Goal: Browse casually: Explore the website without a specific task or goal

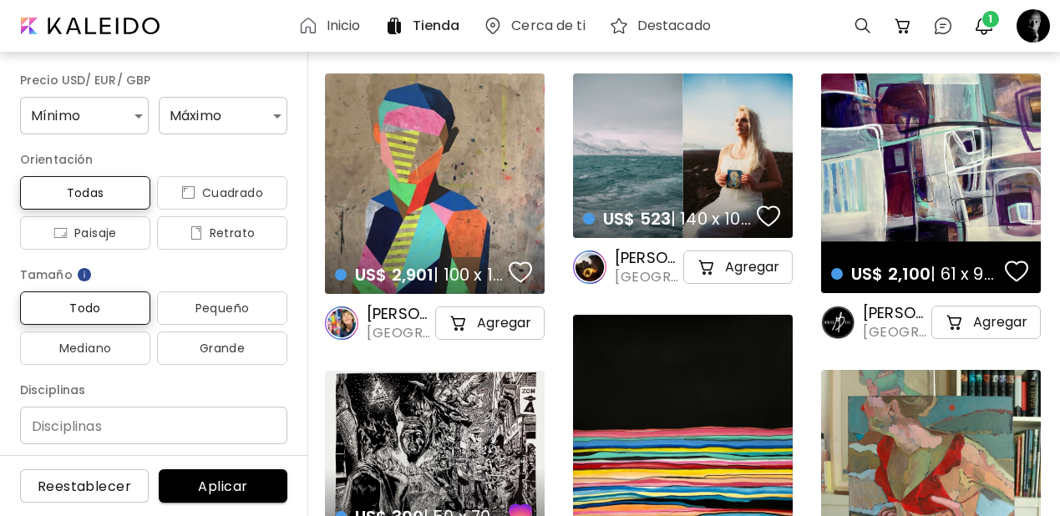
click at [350, 19] on h6 "Inicio" at bounding box center [344, 25] width 34 height 13
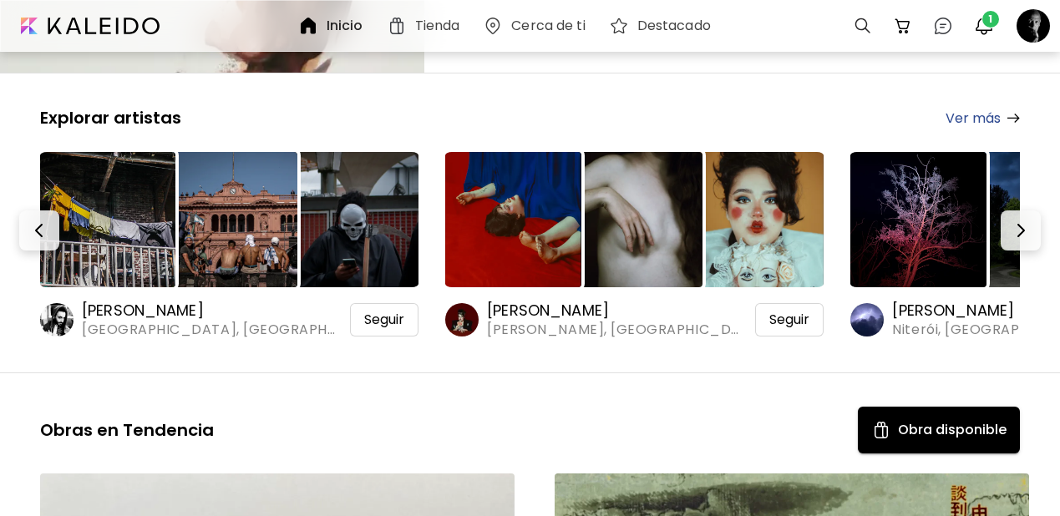
scroll to position [301, 0]
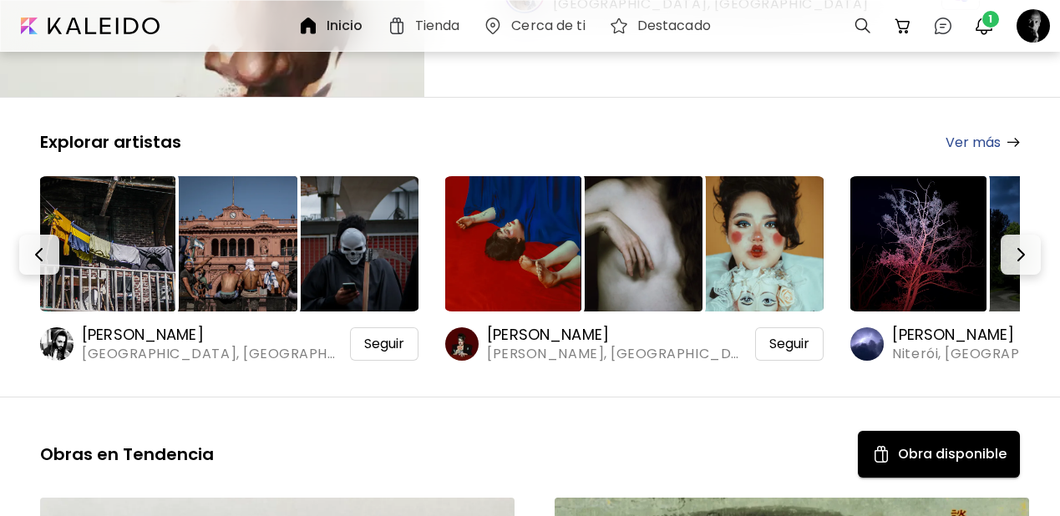
click at [122, 198] on img at bounding box center [107, 243] width 135 height 135
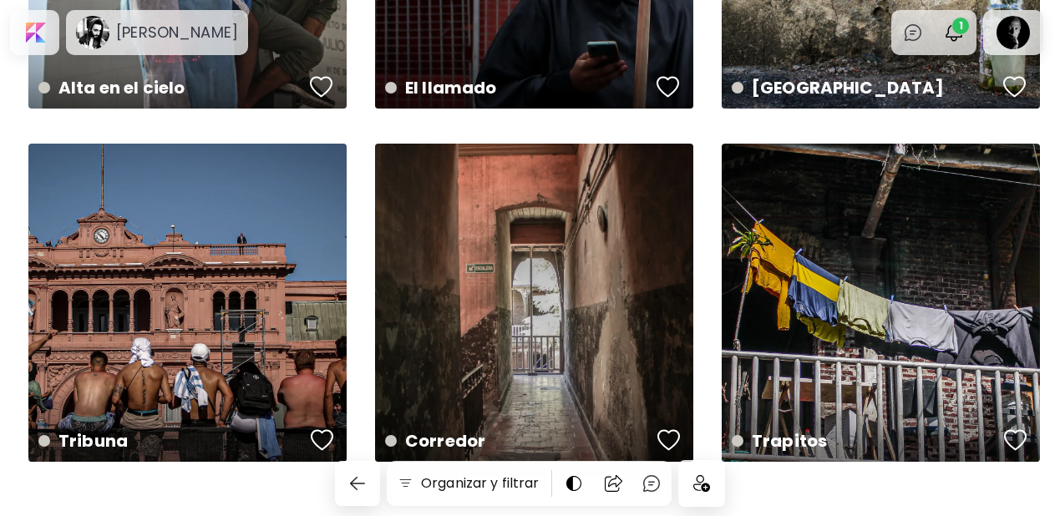
scroll to position [666, 0]
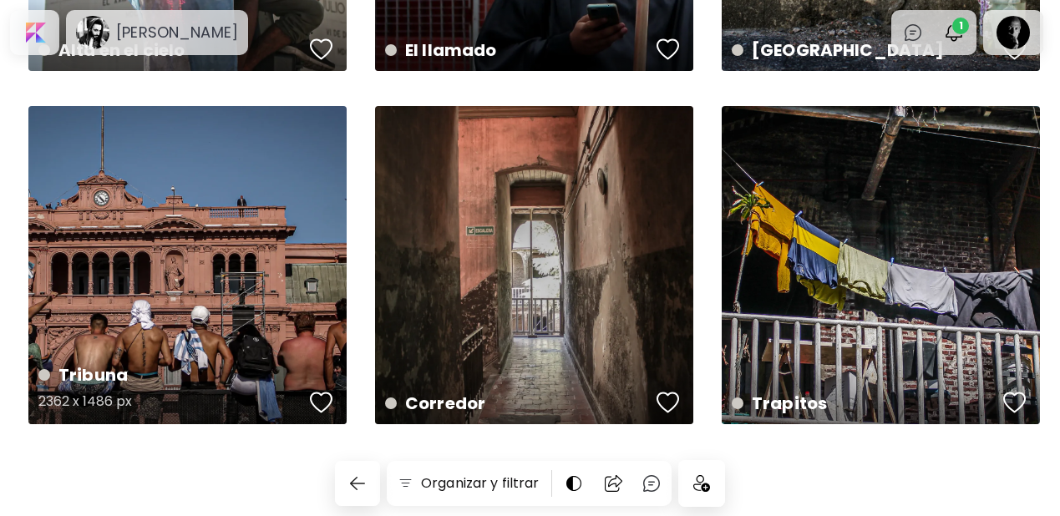
click at [329, 404] on div "button" at bounding box center [321, 402] width 23 height 25
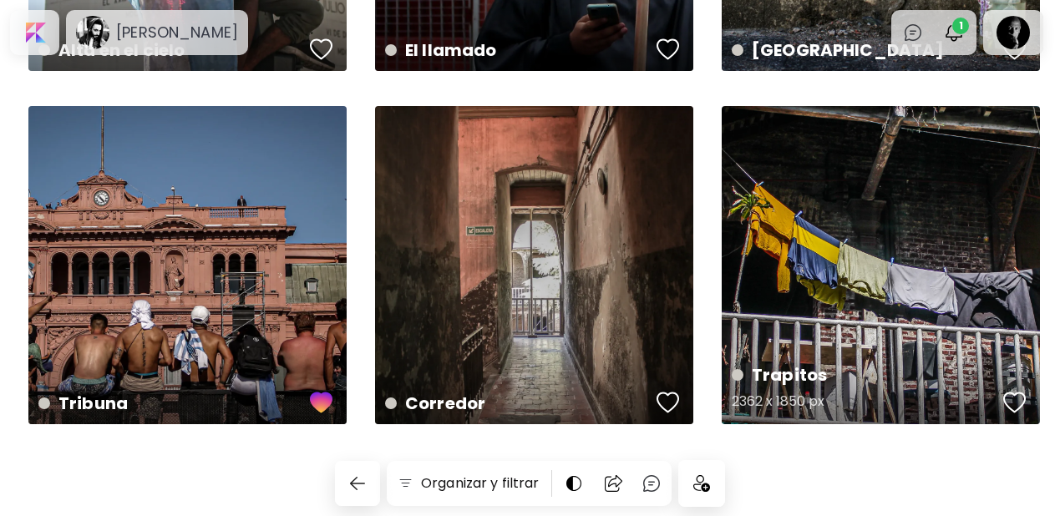
click at [1014, 397] on div "button" at bounding box center [1015, 402] width 23 height 25
click at [37, 32] on div at bounding box center [34, 32] width 43 height 38
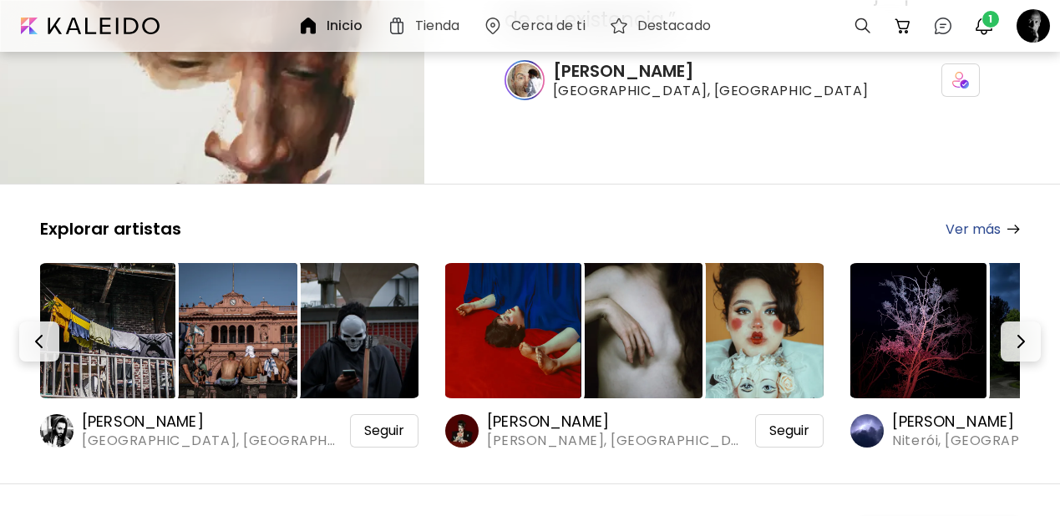
scroll to position [237, 0]
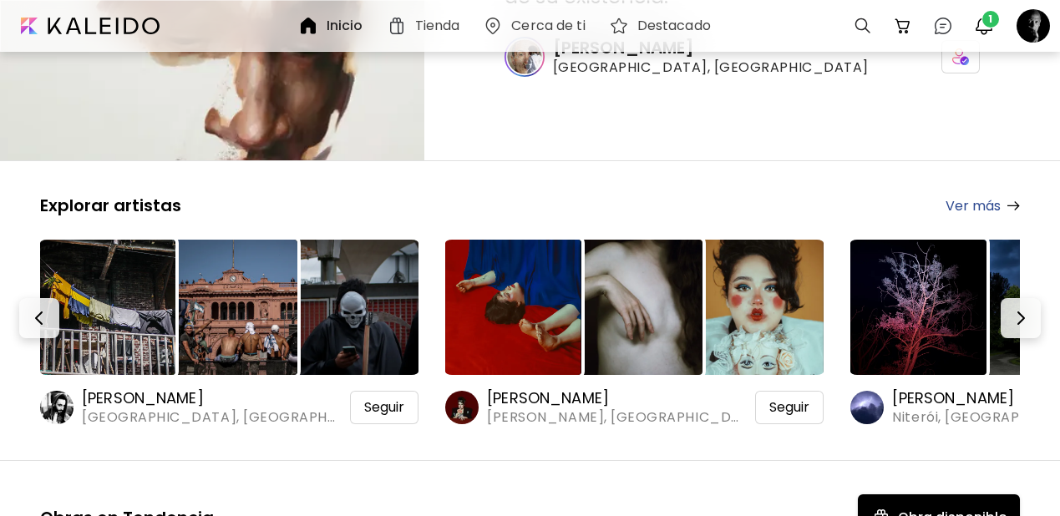
click at [519, 282] on img at bounding box center [512, 307] width 135 height 135
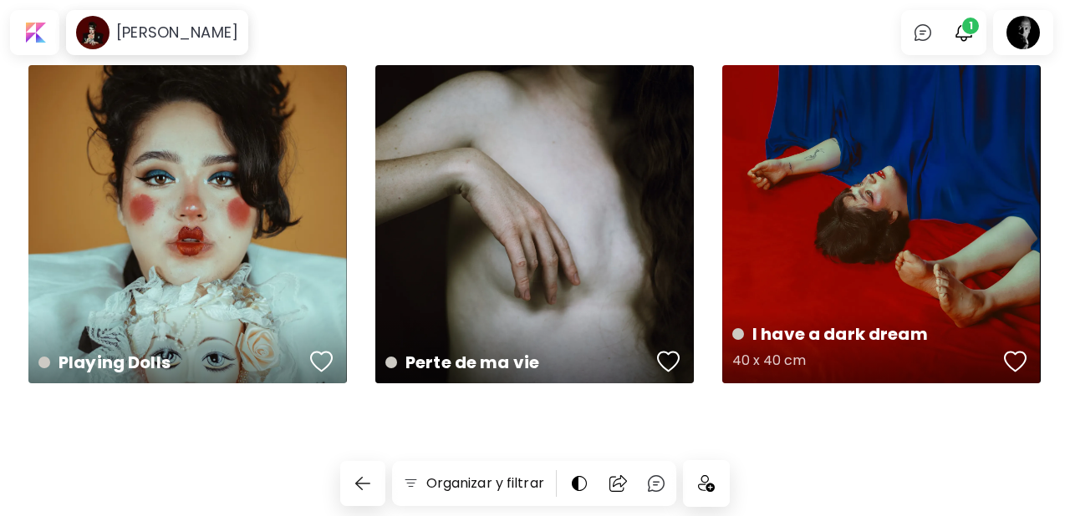
click at [1017, 358] on div "button" at bounding box center [1015, 361] width 23 height 25
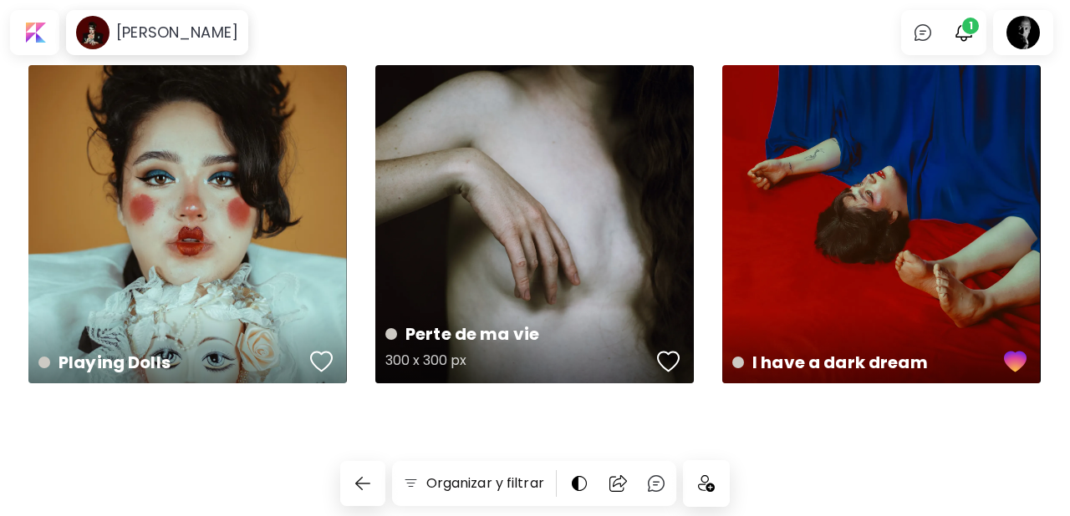
click at [668, 357] on div "button" at bounding box center [668, 361] width 23 height 25
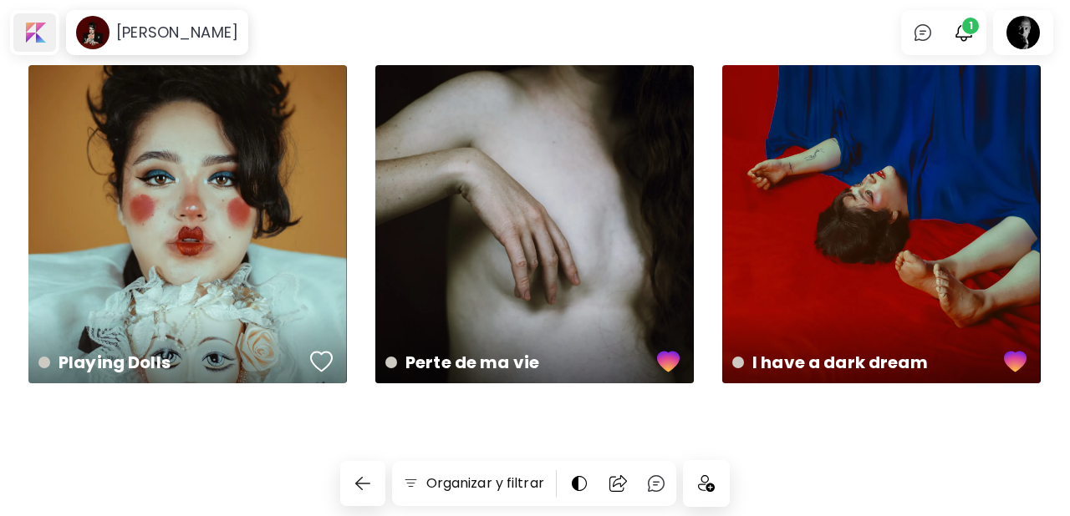
click at [38, 28] on div at bounding box center [34, 32] width 43 height 38
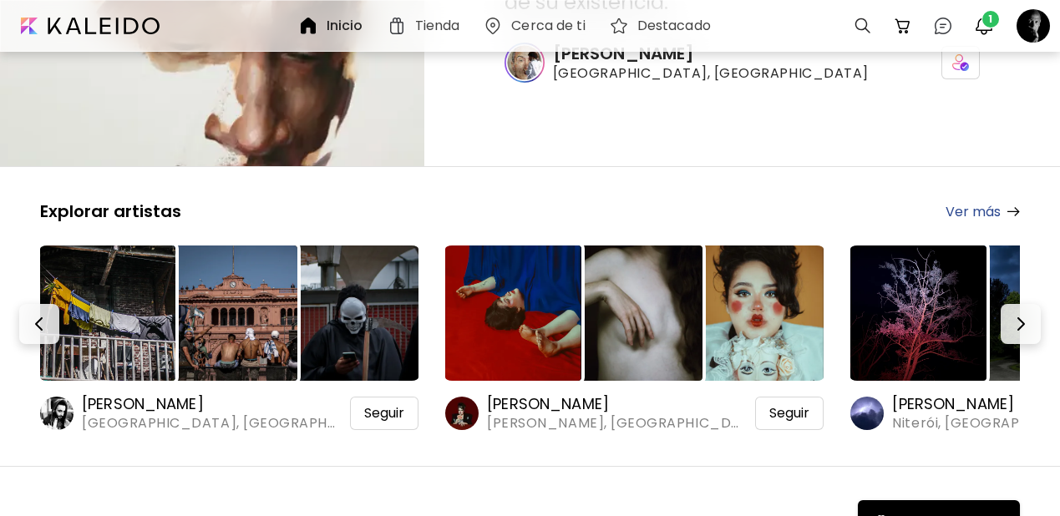
scroll to position [245, 0]
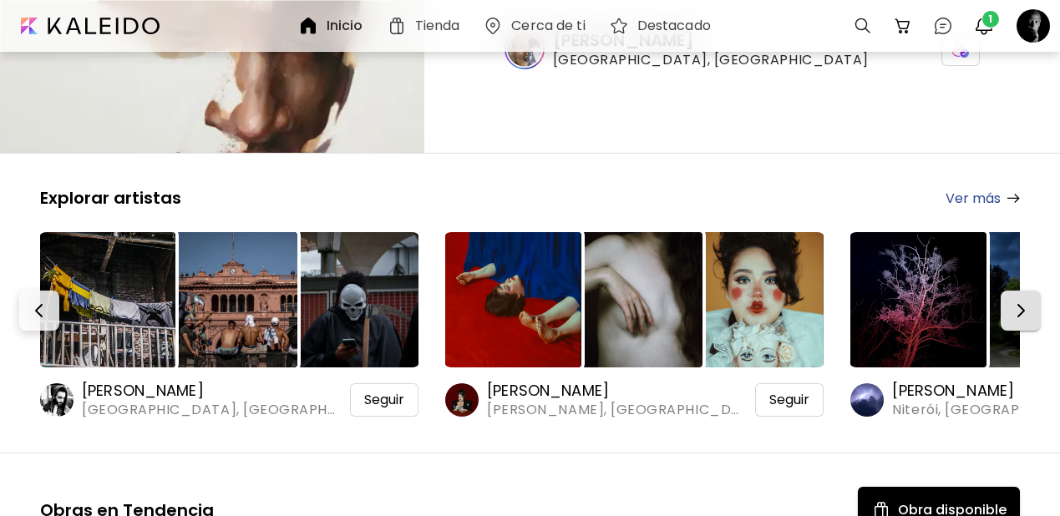
click at [1023, 301] on img "button" at bounding box center [1021, 311] width 20 height 20
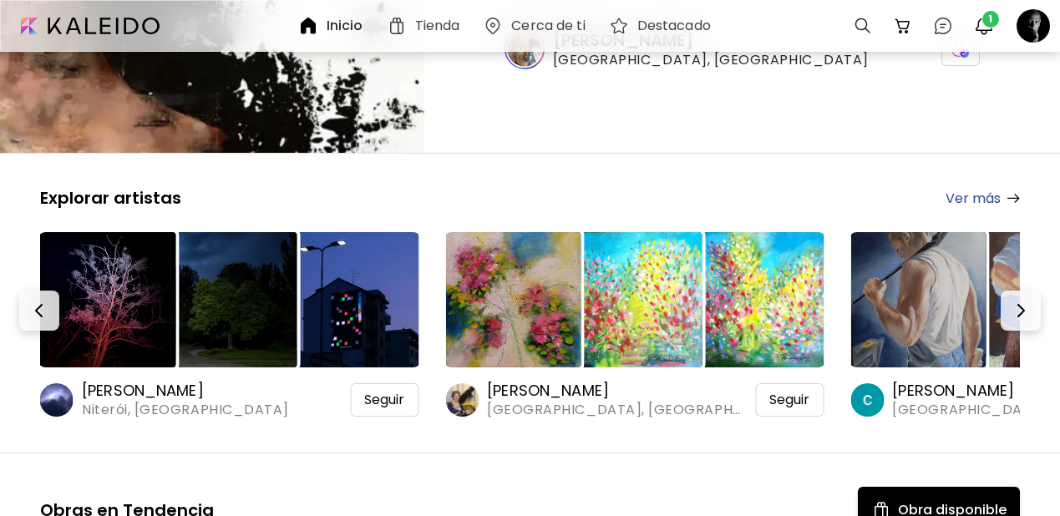
click at [91, 260] on img at bounding box center [107, 299] width 135 height 135
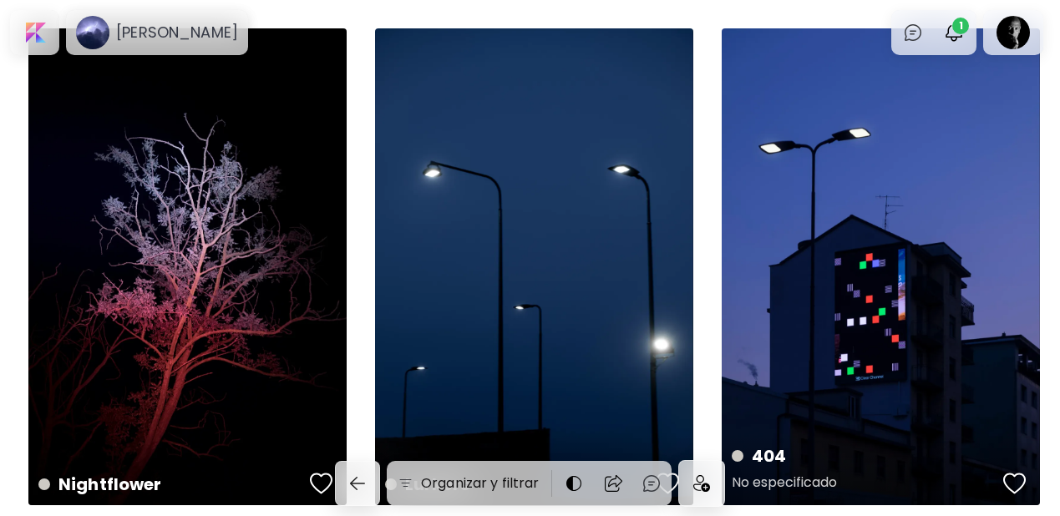
scroll to position [592, 0]
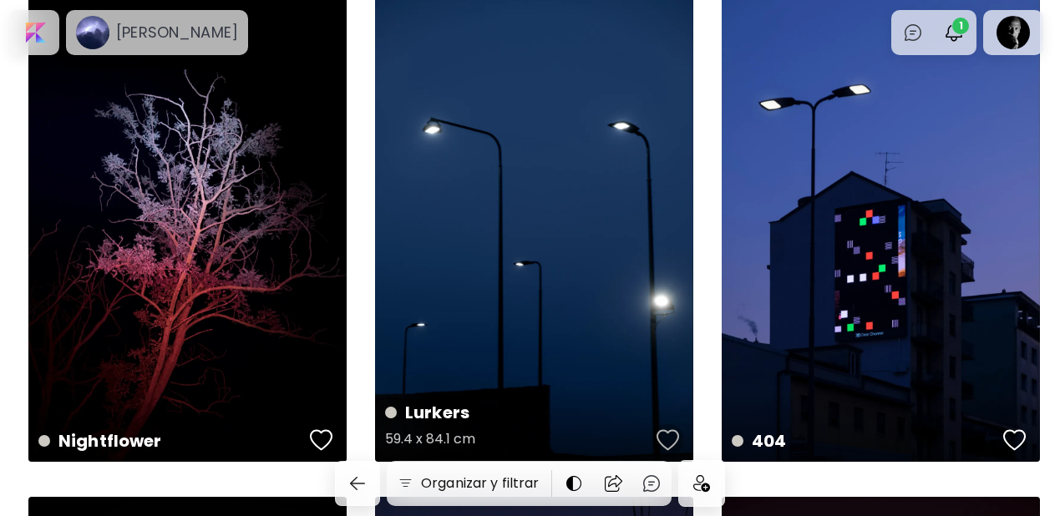
click at [663, 436] on div "button" at bounding box center [668, 440] width 23 height 25
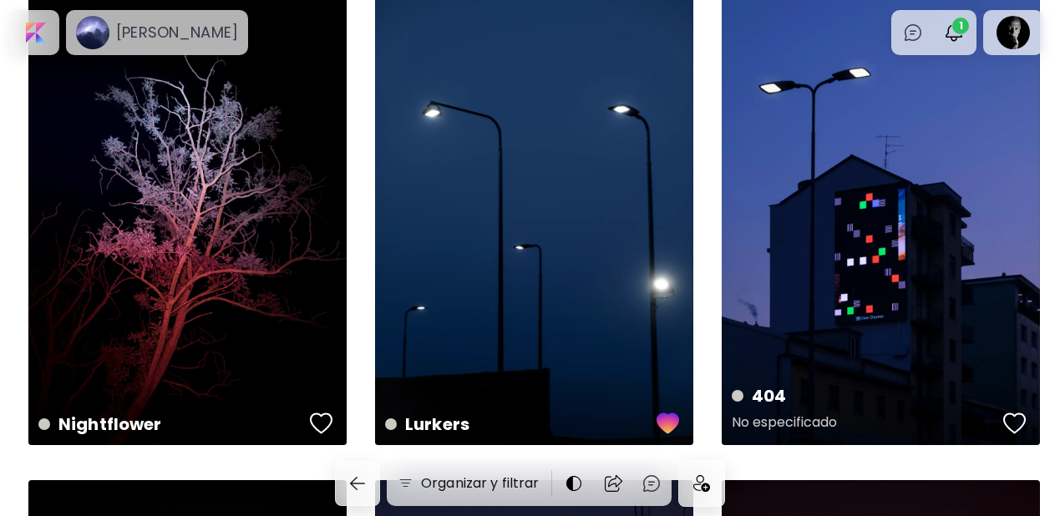
scroll to position [663, 0]
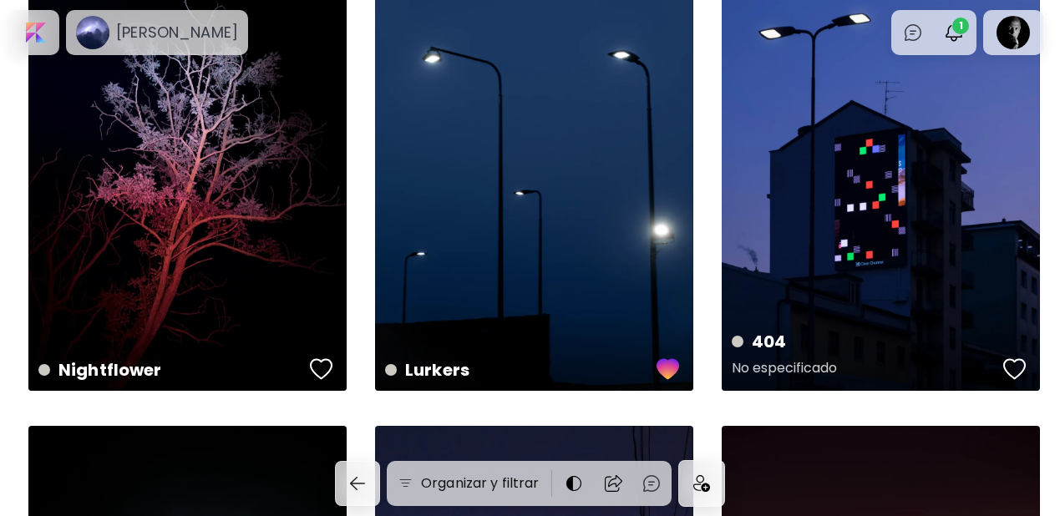
click at [1017, 368] on div "button" at bounding box center [1015, 369] width 23 height 25
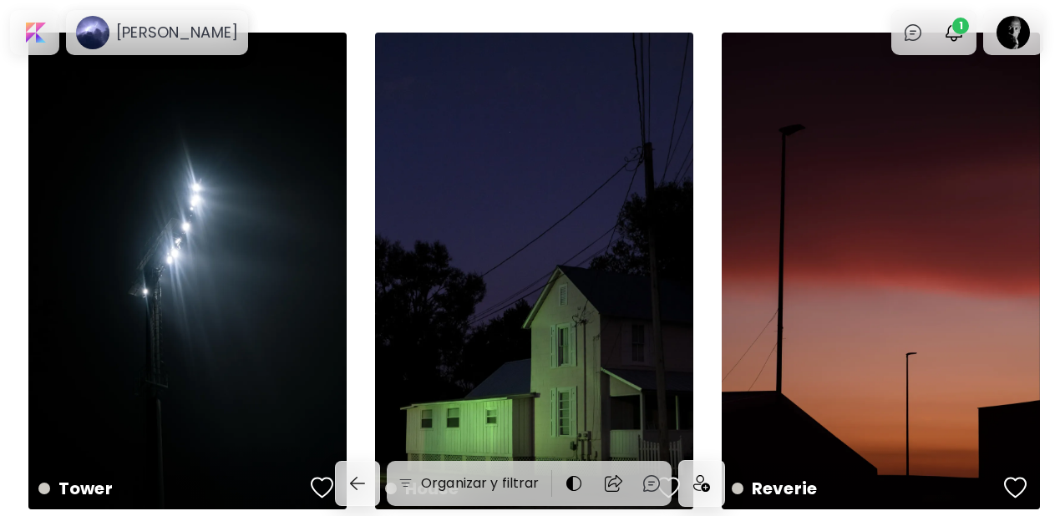
scroll to position [1071, 0]
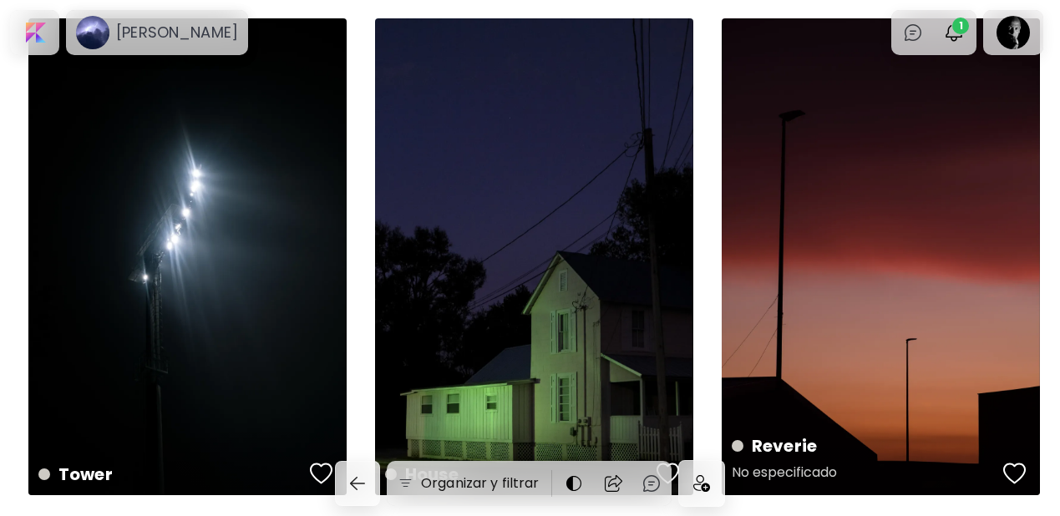
click at [1014, 471] on div "button" at bounding box center [1015, 473] width 23 height 25
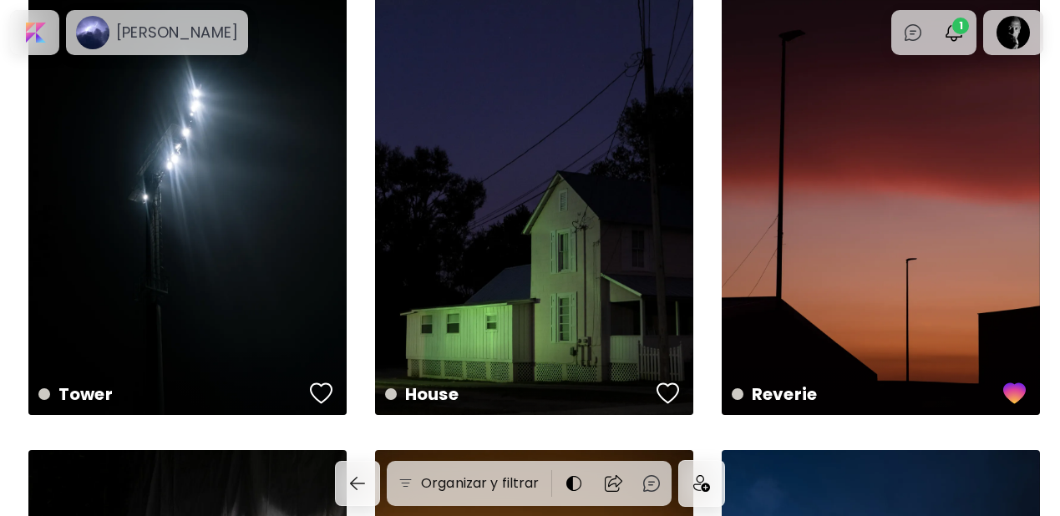
scroll to position [1655, 0]
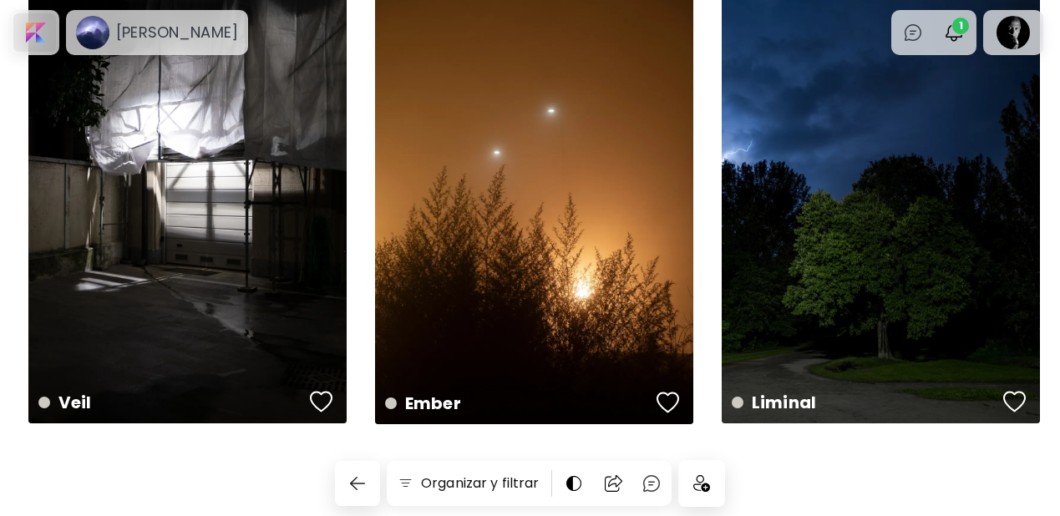
click at [32, 34] on div at bounding box center [34, 32] width 43 height 38
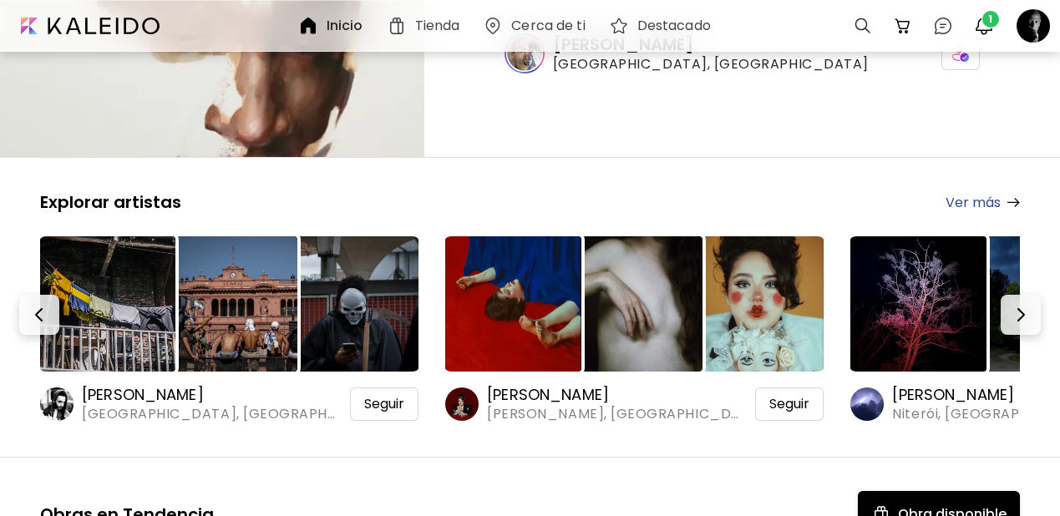
scroll to position [336, 0]
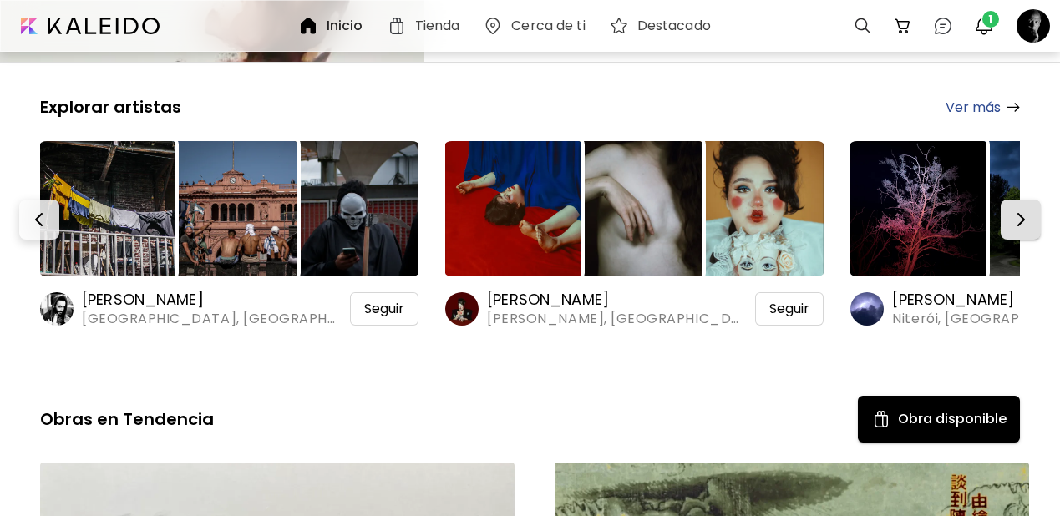
click at [1024, 210] on img "button" at bounding box center [1021, 220] width 20 height 20
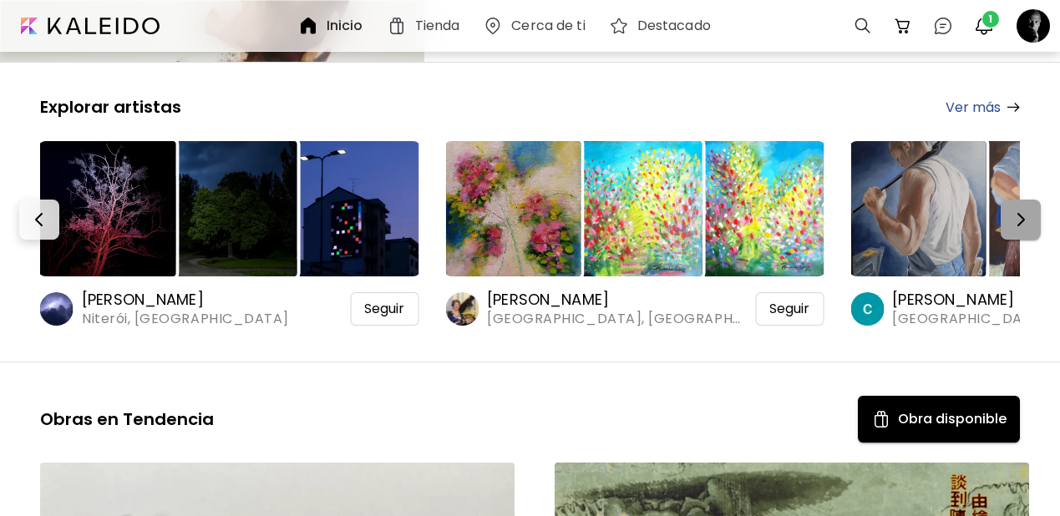
click at [1024, 210] on img "button" at bounding box center [1021, 220] width 20 height 20
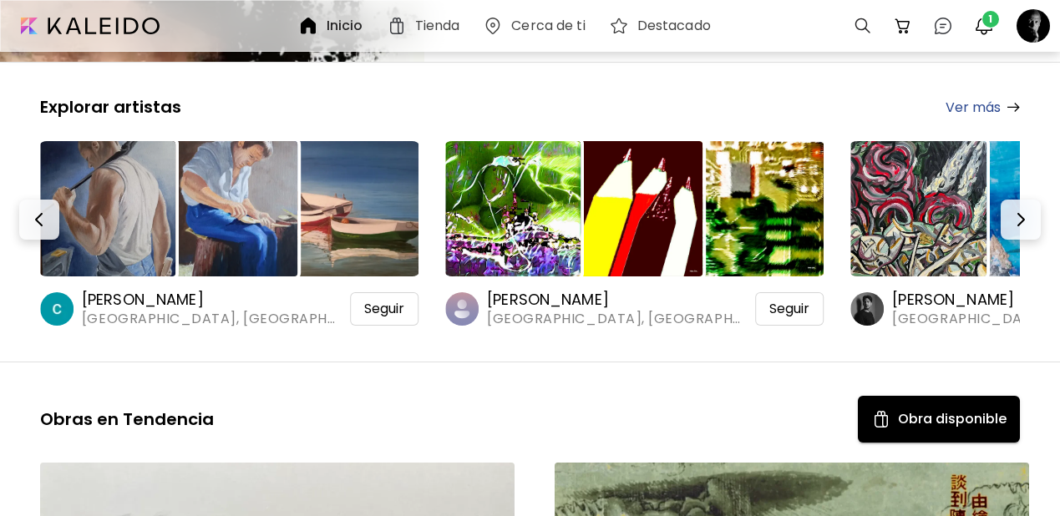
click at [109, 160] on img at bounding box center [107, 208] width 135 height 135
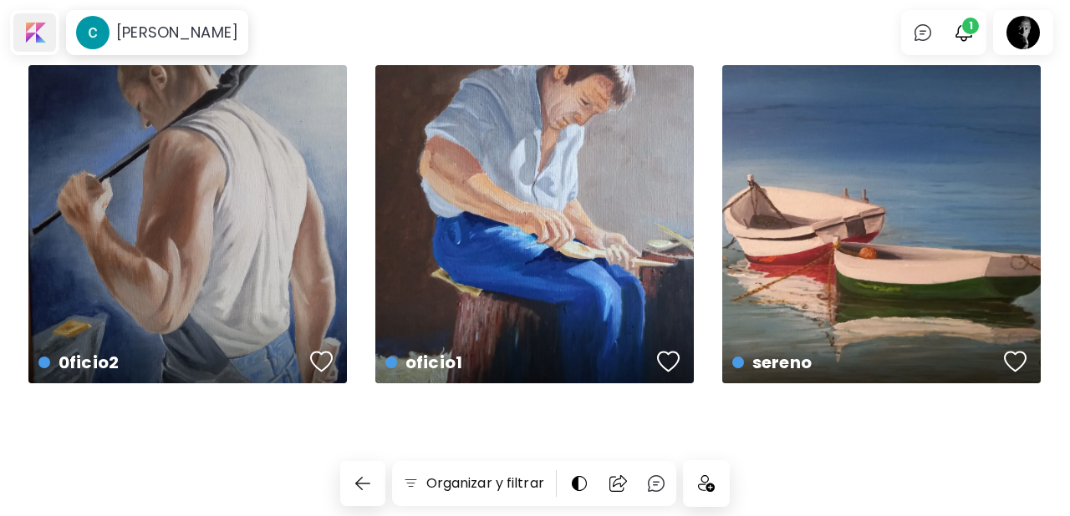
click at [44, 30] on div at bounding box center [34, 32] width 43 height 38
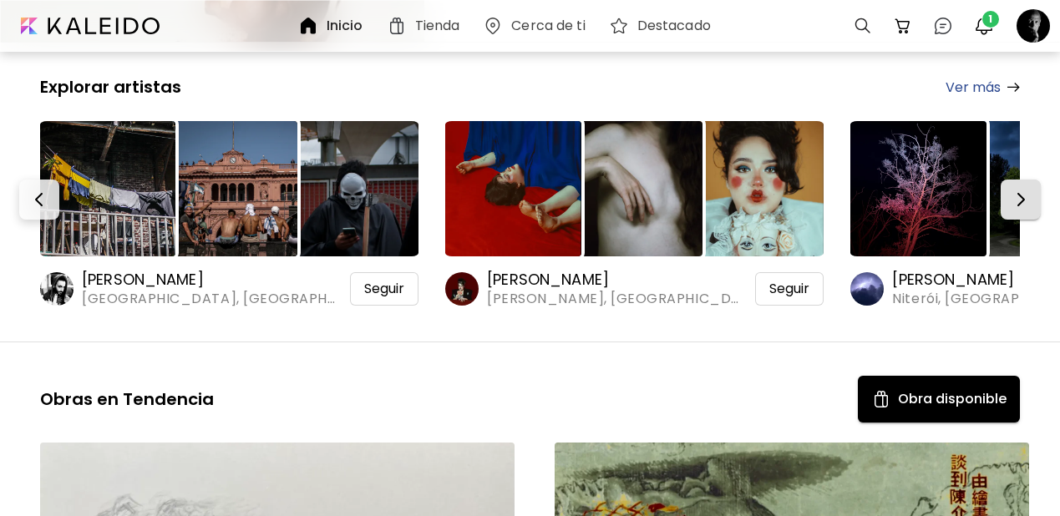
scroll to position [354, 0]
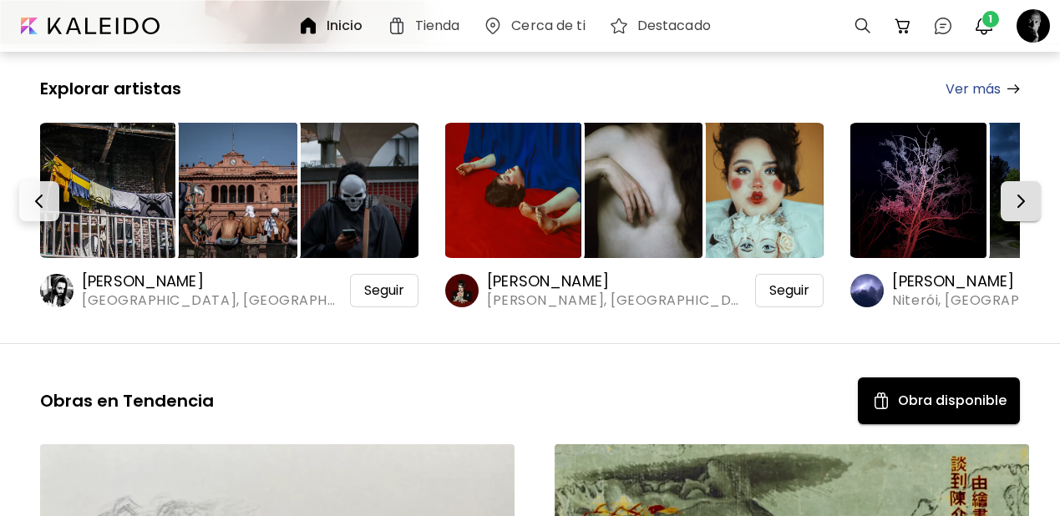
click at [1022, 191] on img "button" at bounding box center [1021, 201] width 20 height 20
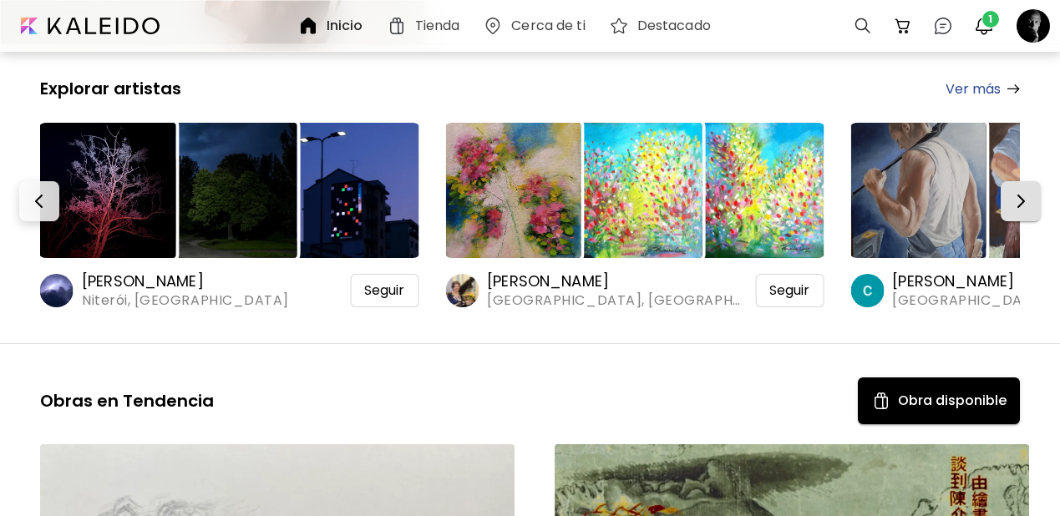
click at [1022, 191] on img "button" at bounding box center [1021, 201] width 20 height 20
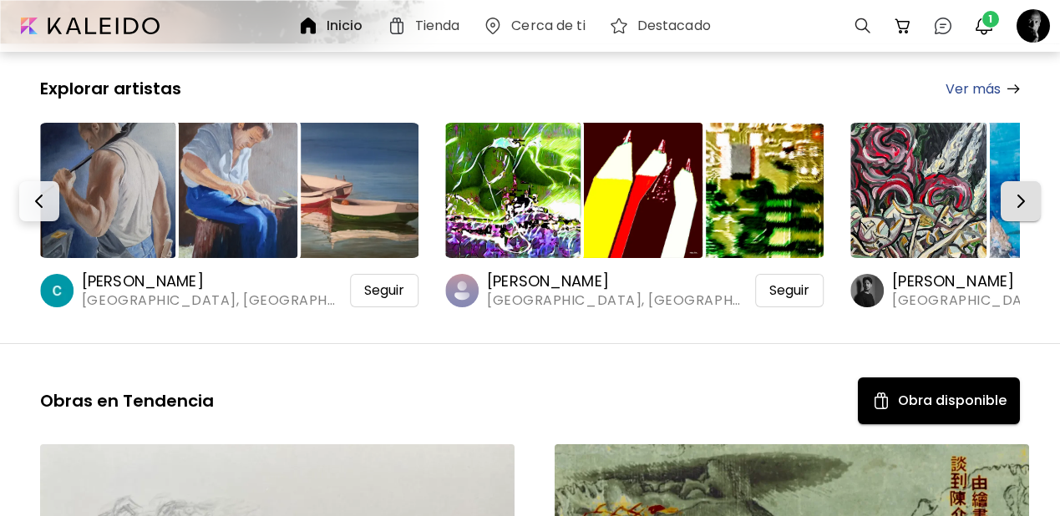
click at [1022, 191] on img "button" at bounding box center [1021, 201] width 20 height 20
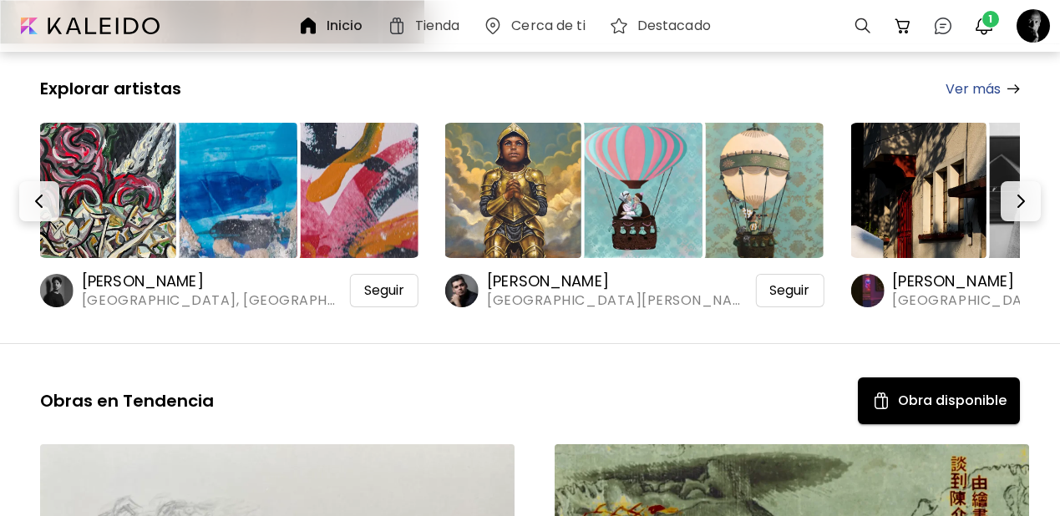
click at [523, 130] on img at bounding box center [512, 190] width 135 height 135
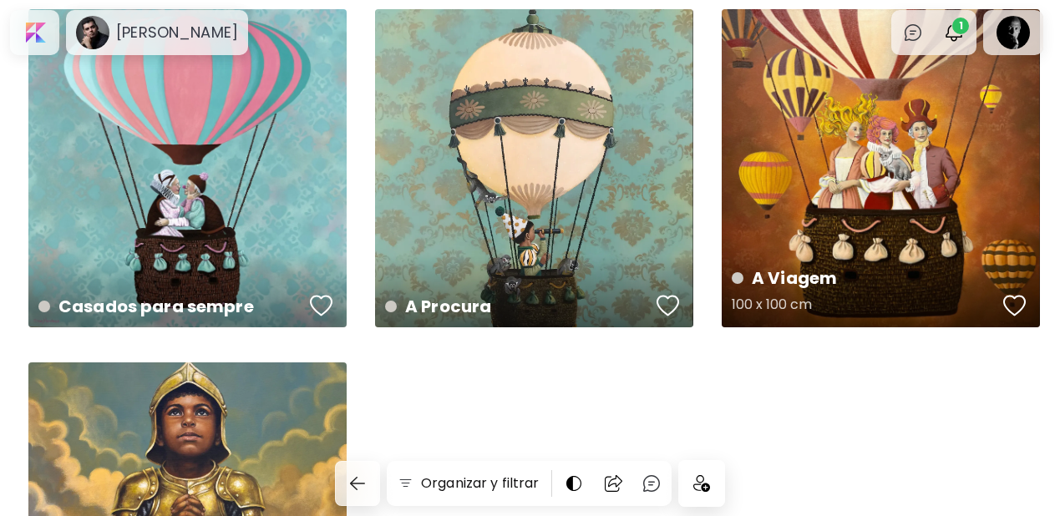
scroll to position [59, 0]
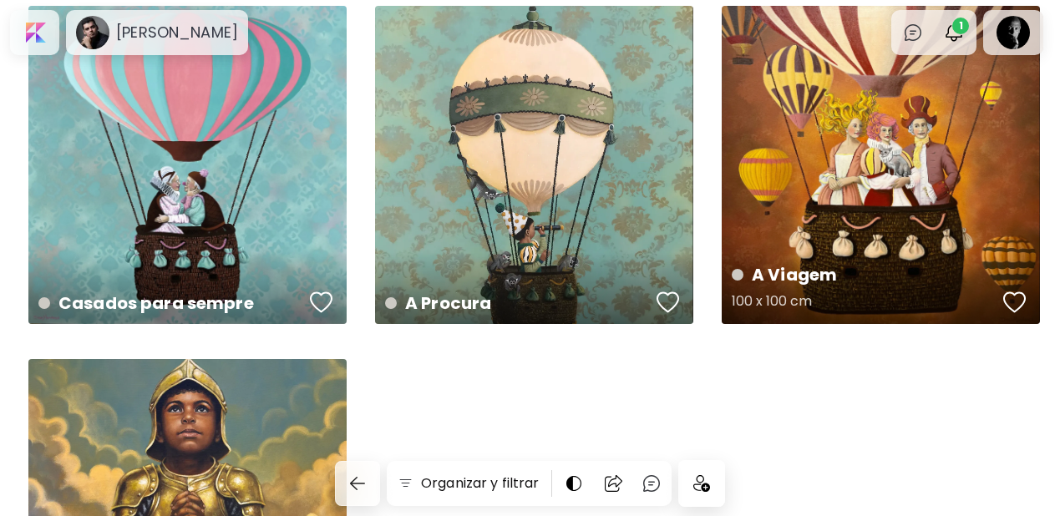
click at [1013, 300] on div "button" at bounding box center [1015, 302] width 23 height 25
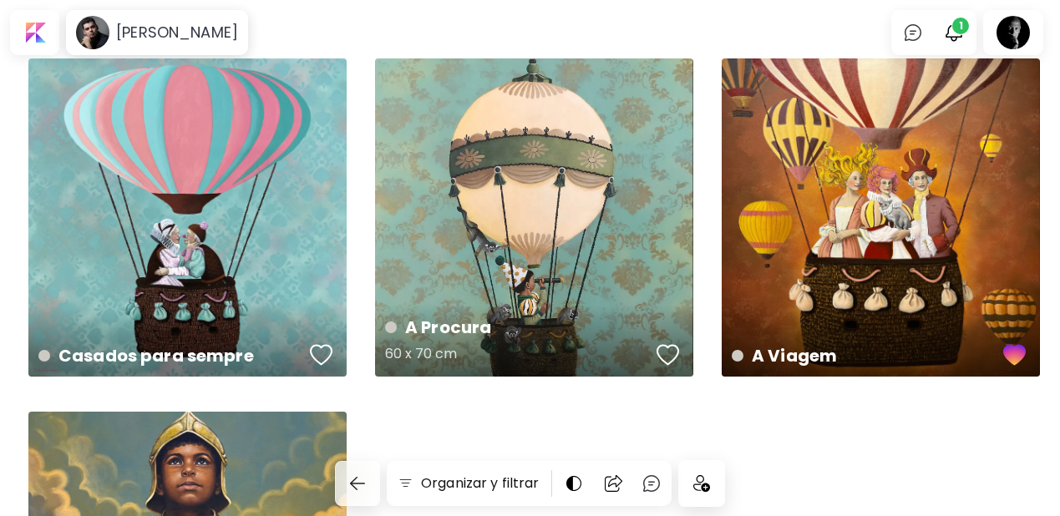
scroll to position [8, 0]
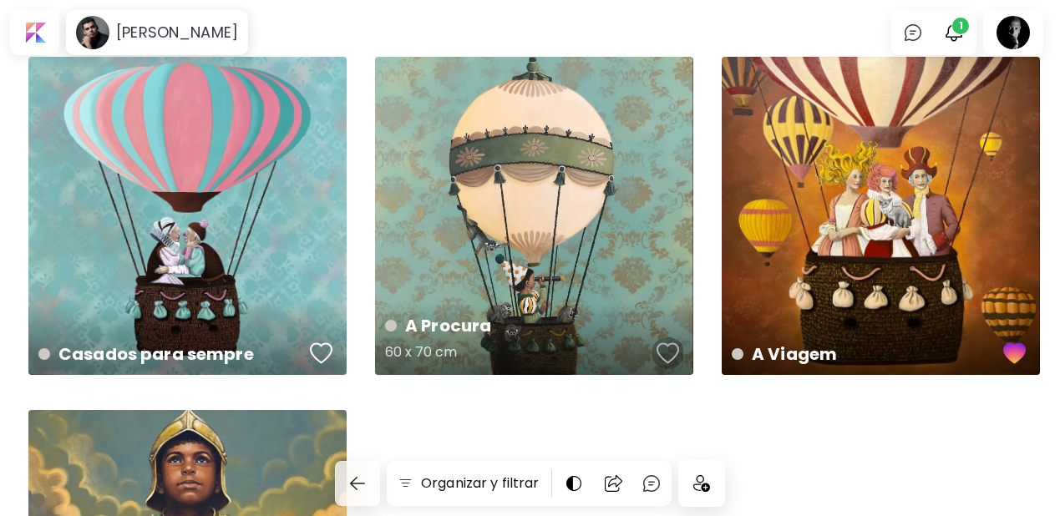
click at [663, 352] on div "button" at bounding box center [668, 353] width 23 height 25
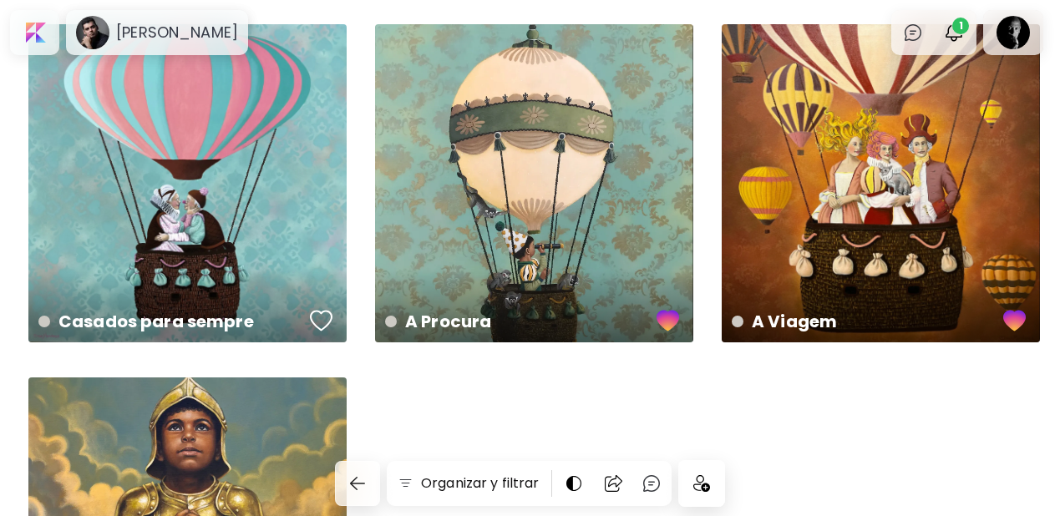
scroll to position [45, 0]
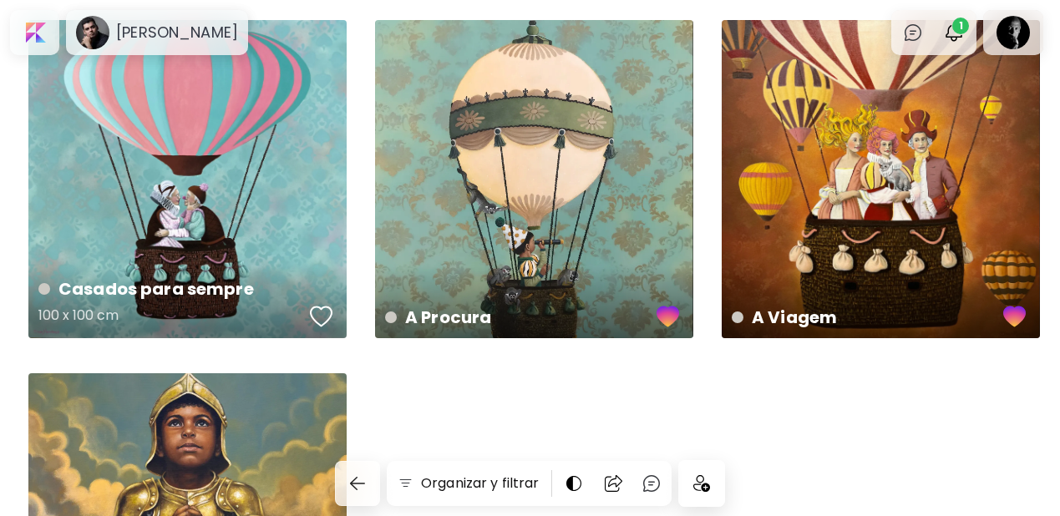
click at [314, 314] on div "button" at bounding box center [321, 316] width 23 height 25
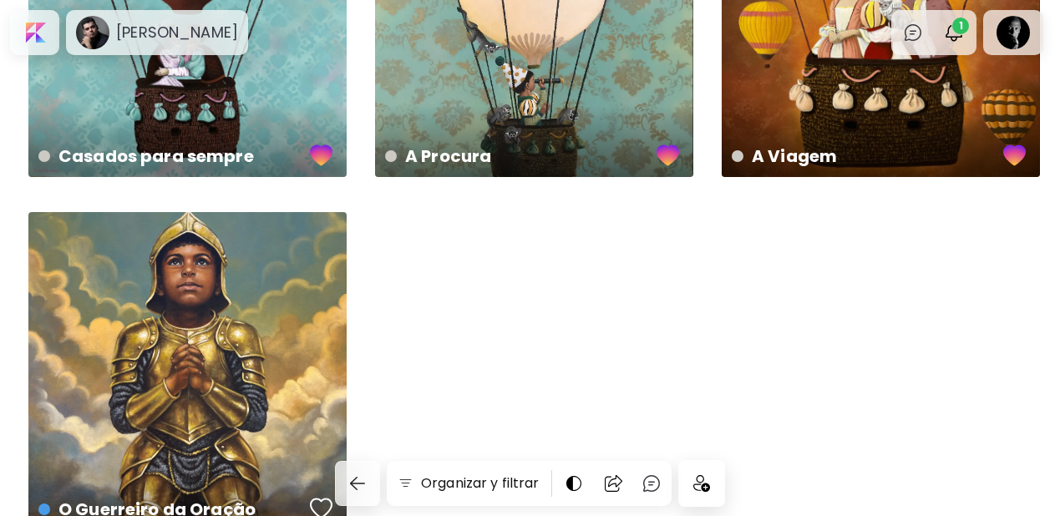
scroll to position [209, 0]
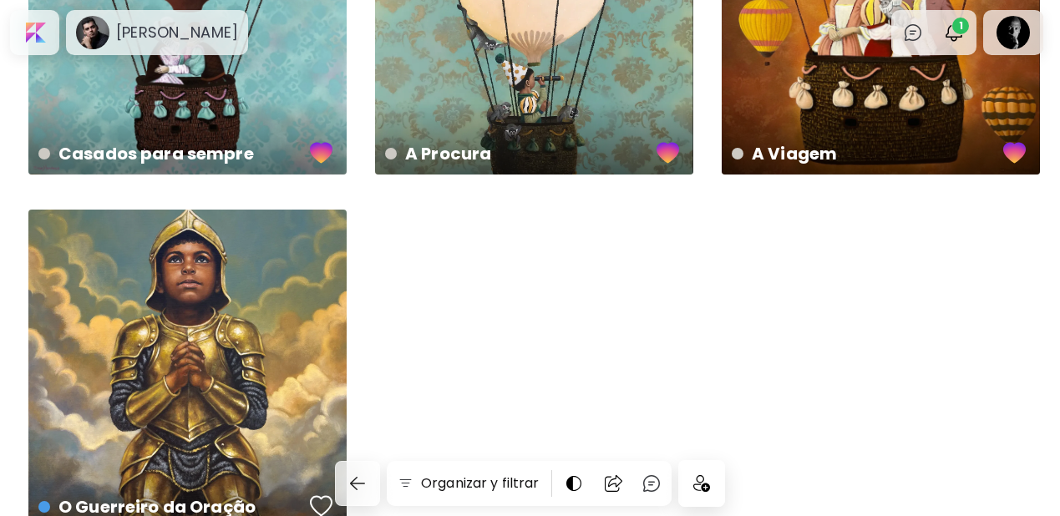
click at [697, 480] on img at bounding box center [702, 483] width 17 height 17
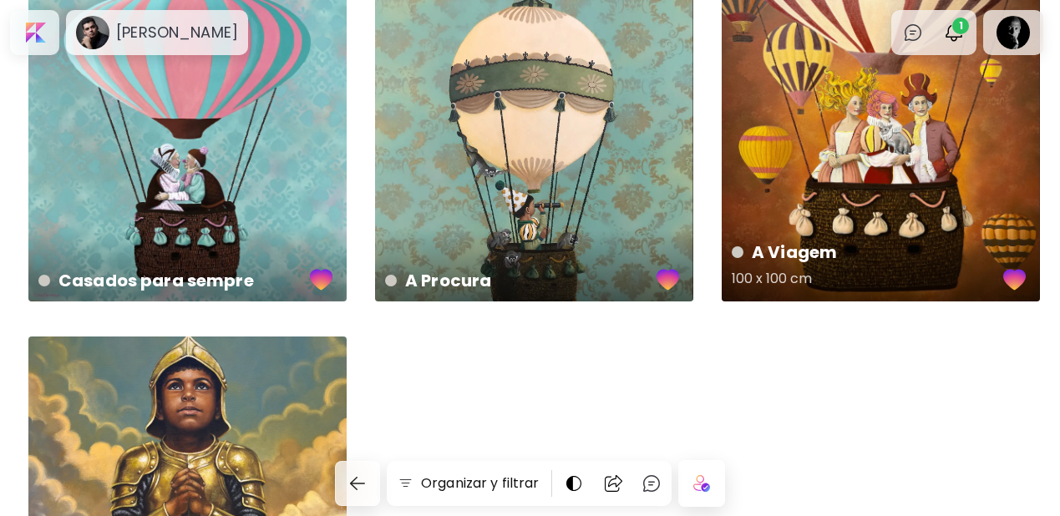
scroll to position [0, 0]
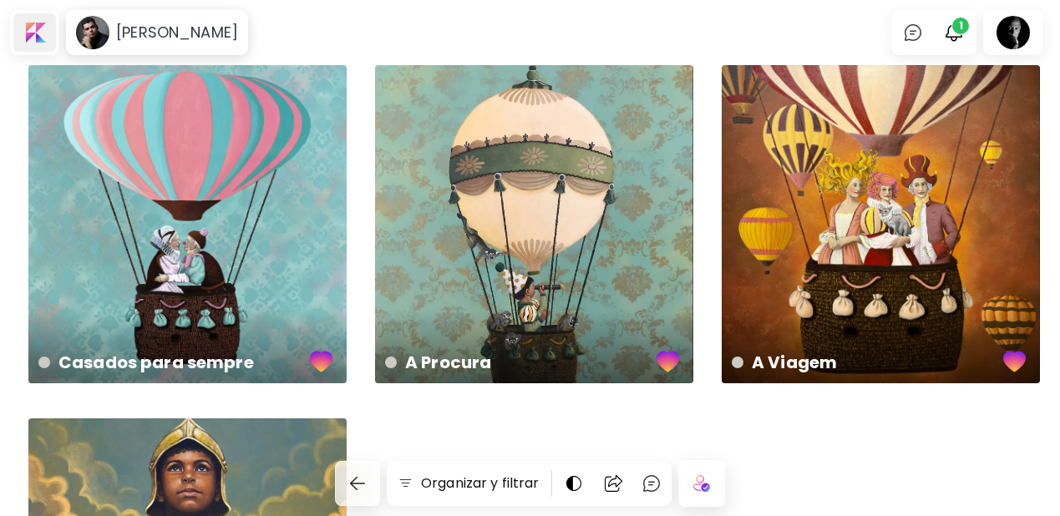
click at [42, 31] on div at bounding box center [34, 32] width 43 height 38
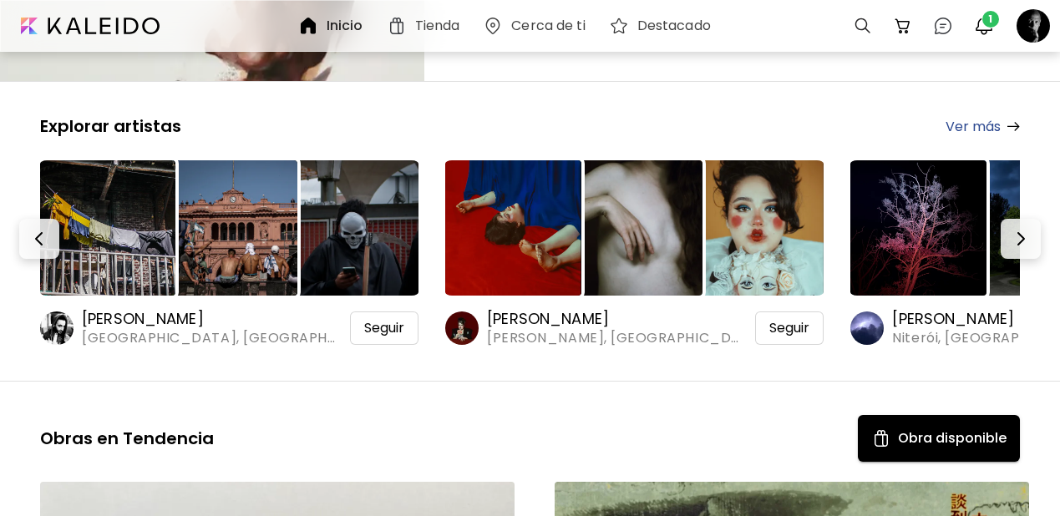
scroll to position [318, 0]
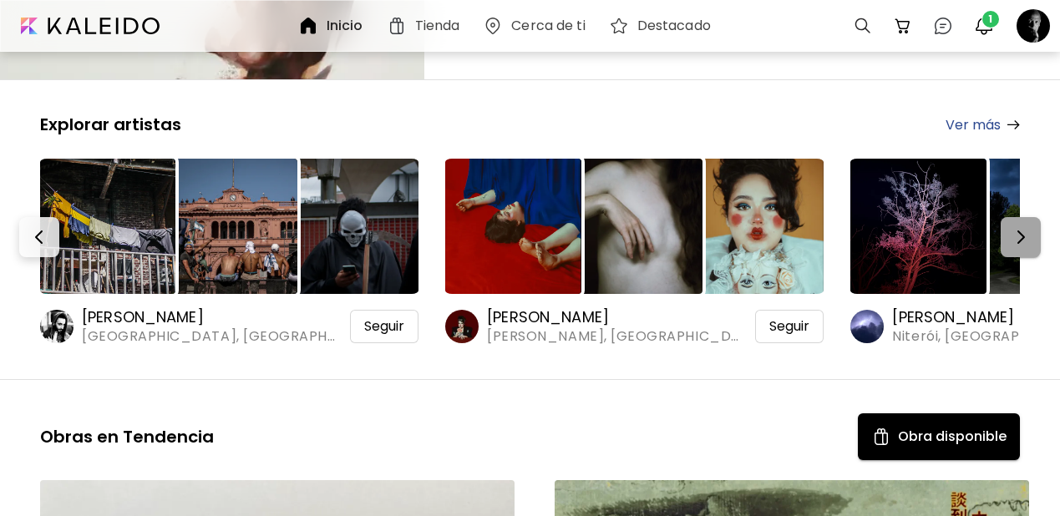
click at [1031, 227] on img "button" at bounding box center [1021, 237] width 20 height 20
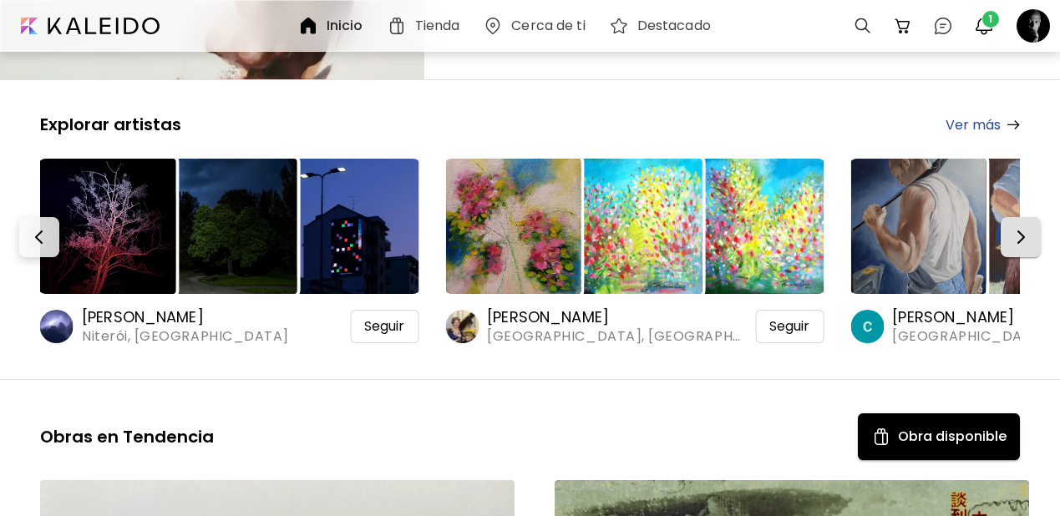
click at [1031, 227] on img "button" at bounding box center [1021, 237] width 20 height 20
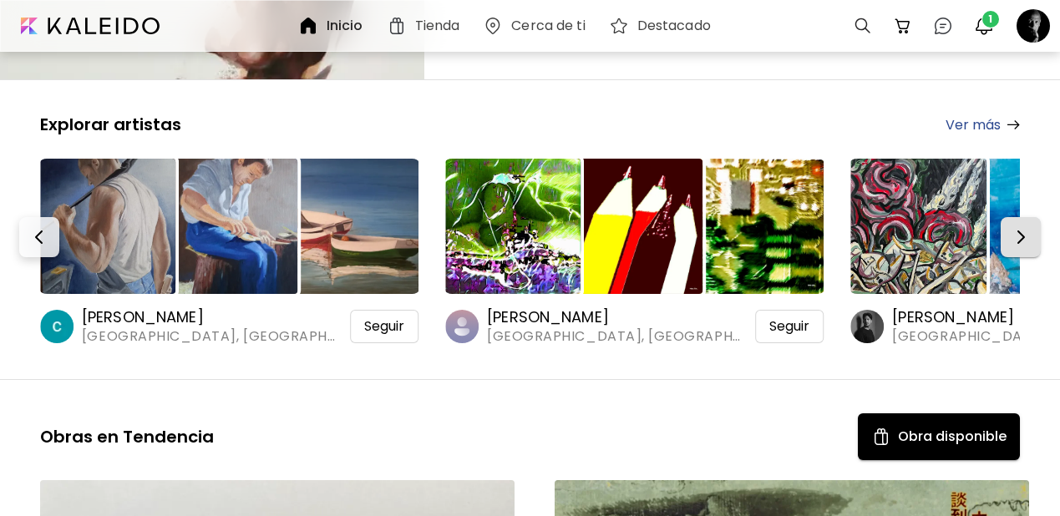
click at [1031, 227] on img "button" at bounding box center [1021, 237] width 20 height 20
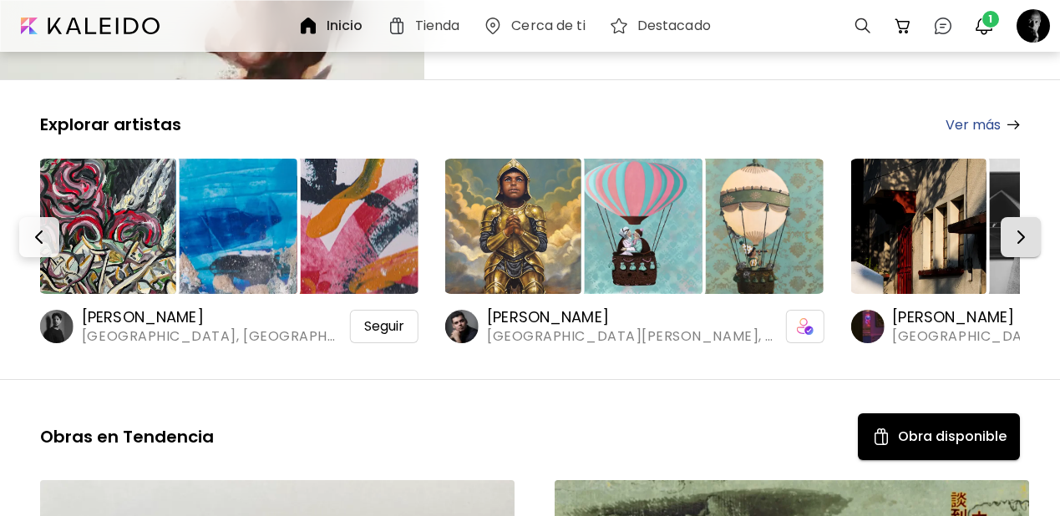
click at [1031, 227] on img "button" at bounding box center [1021, 237] width 20 height 20
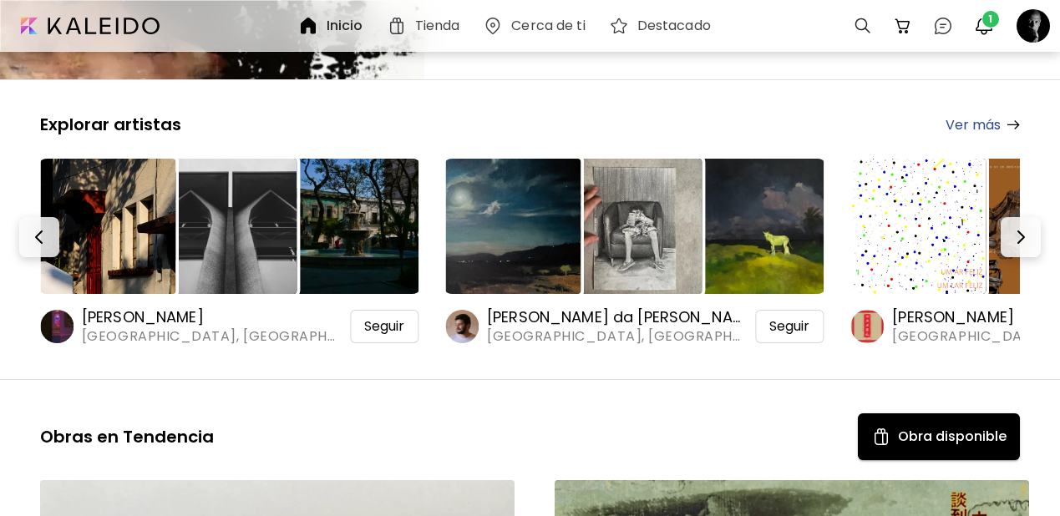
click at [98, 163] on img at bounding box center [107, 226] width 135 height 135
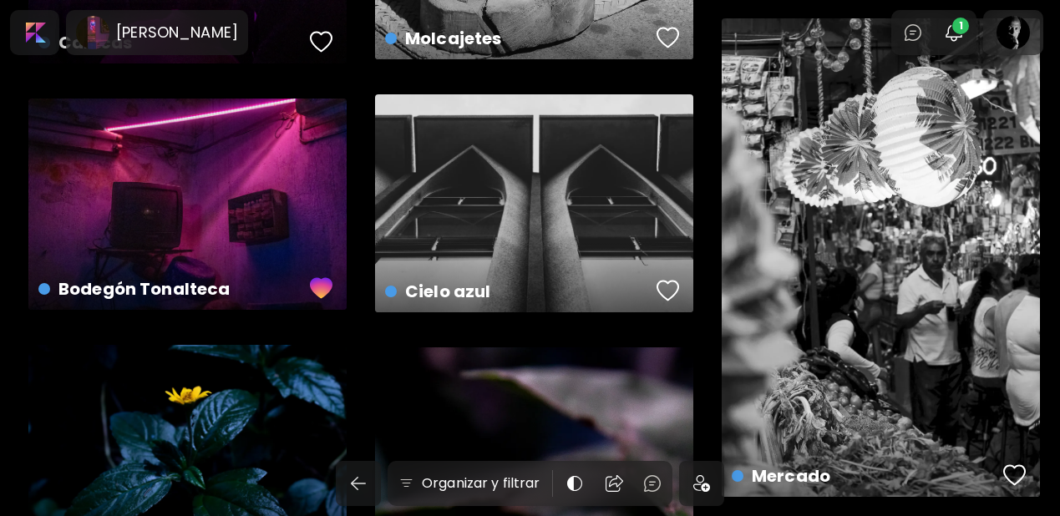
scroll to position [751, 0]
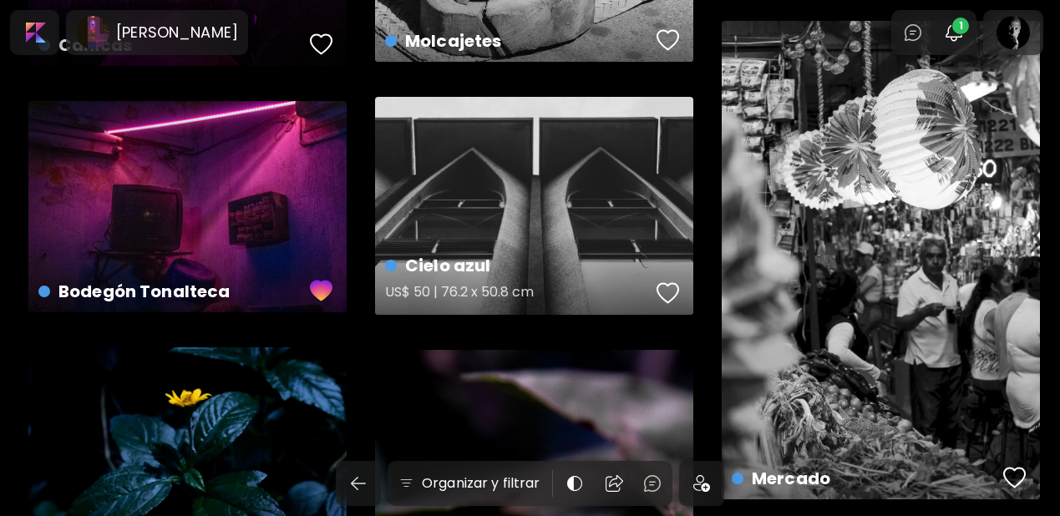
click at [670, 293] on div "button" at bounding box center [668, 293] width 23 height 25
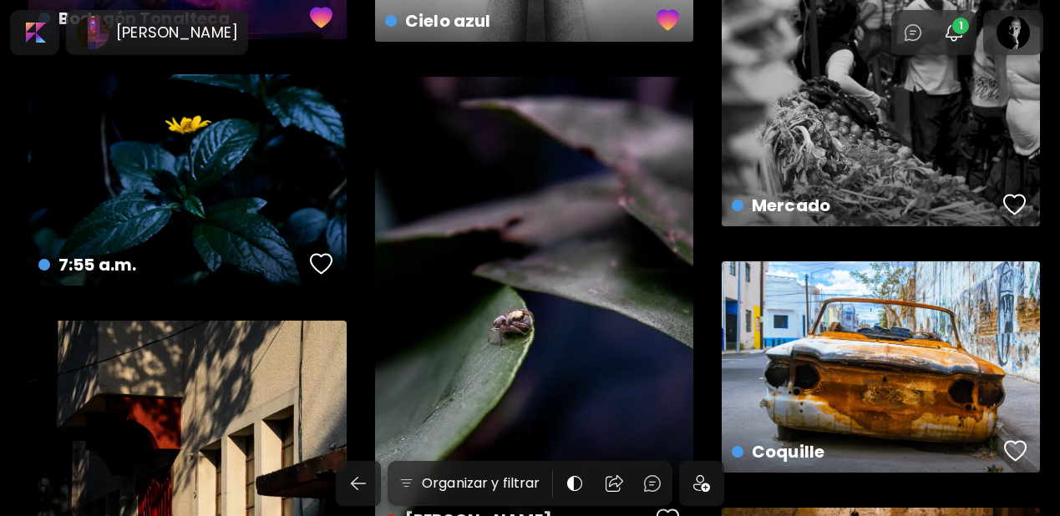
scroll to position [1024, 0]
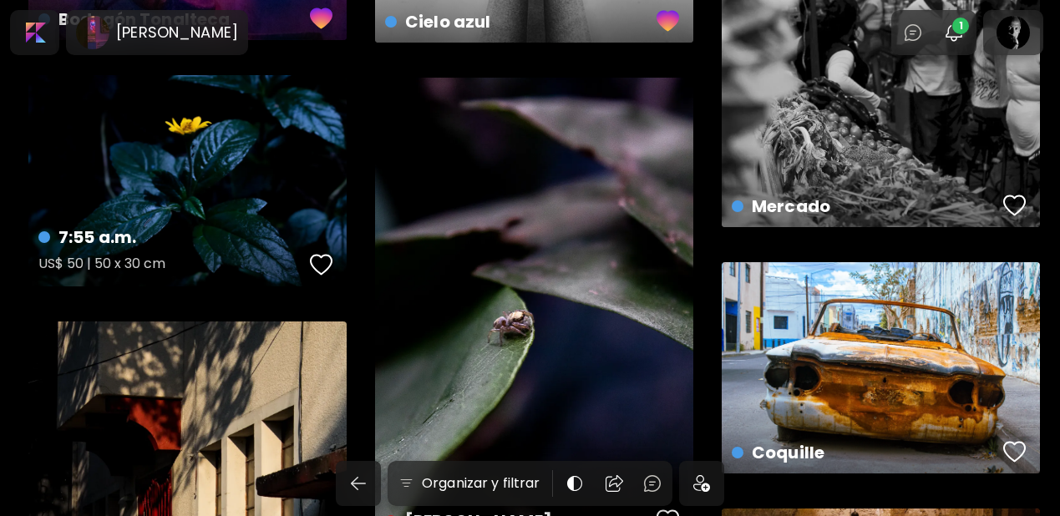
click at [323, 262] on div "button" at bounding box center [321, 264] width 23 height 25
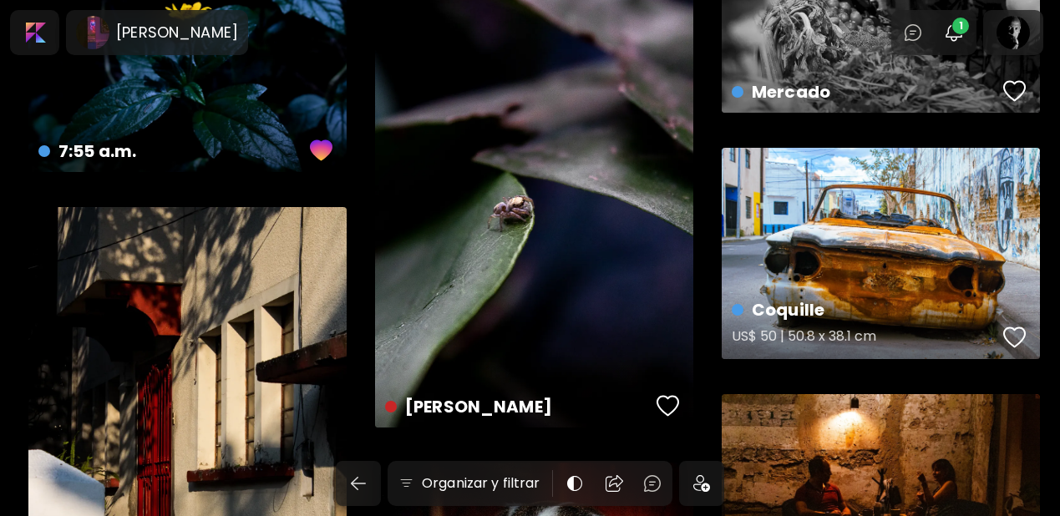
scroll to position [1165, 0]
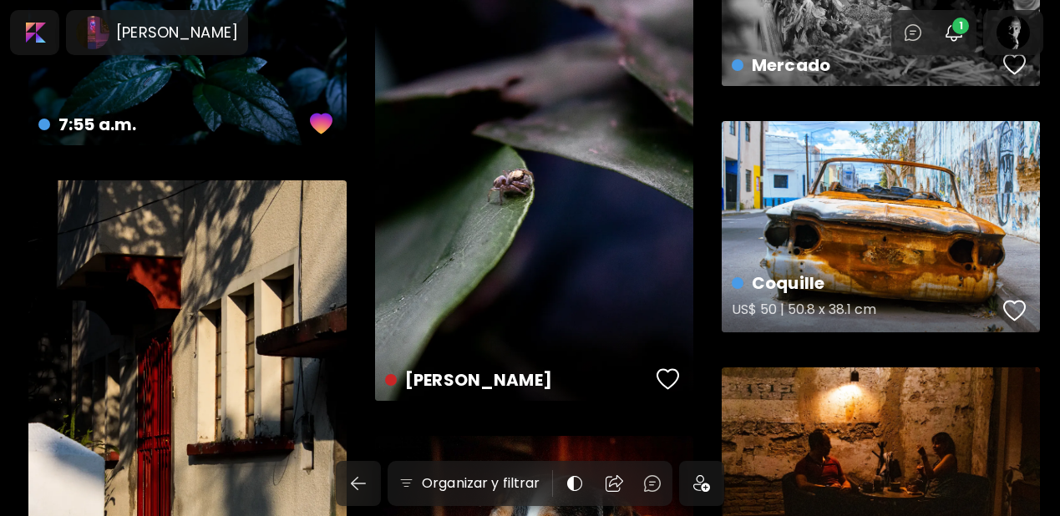
click at [1009, 307] on div "button" at bounding box center [1015, 310] width 23 height 25
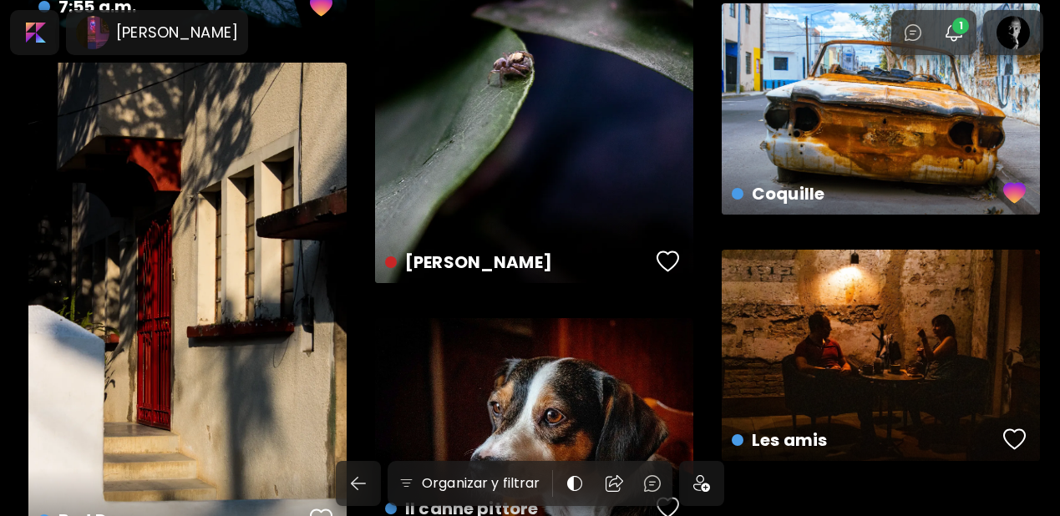
scroll to position [1400, 0]
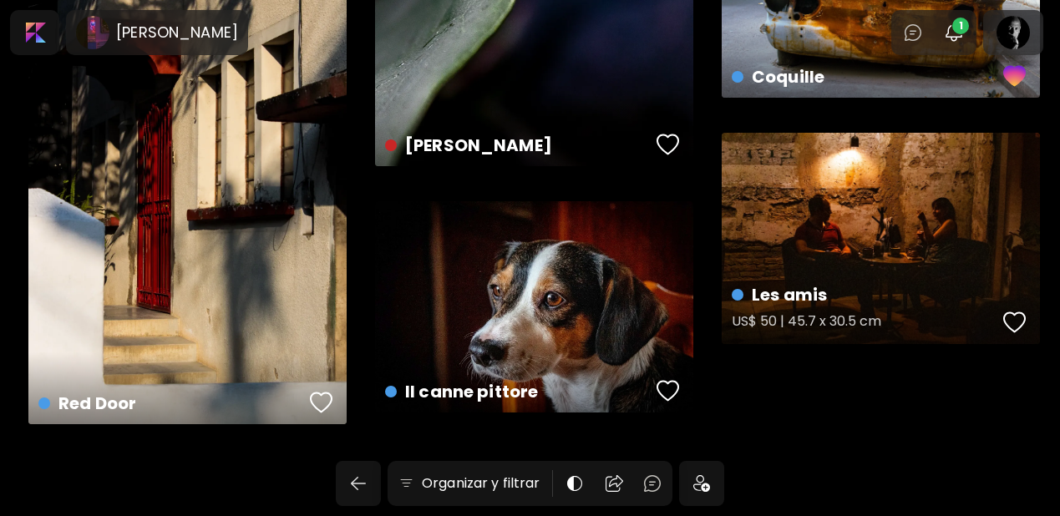
click at [1013, 323] on div "button" at bounding box center [1015, 322] width 23 height 25
click at [691, 480] on div at bounding box center [701, 483] width 45 height 45
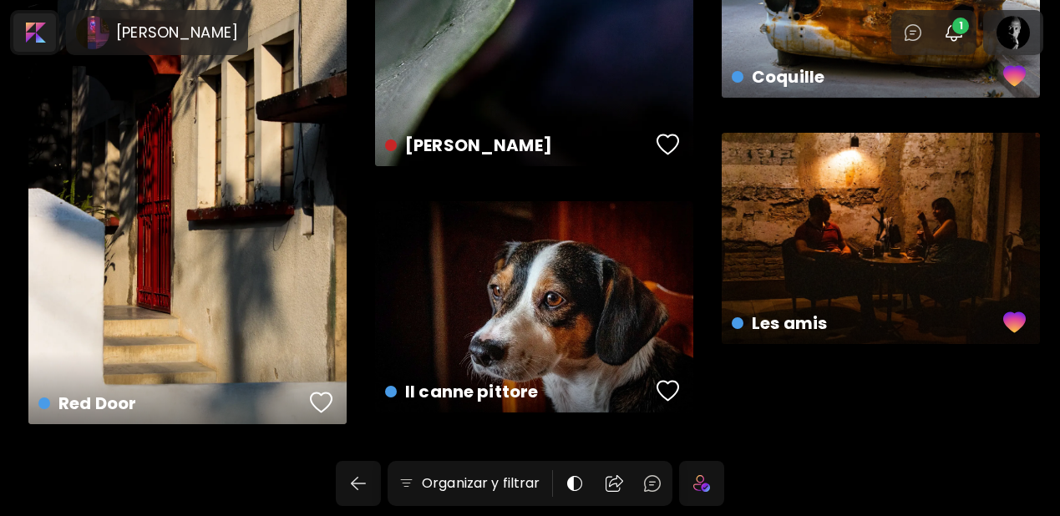
click at [50, 38] on div at bounding box center [34, 32] width 43 height 38
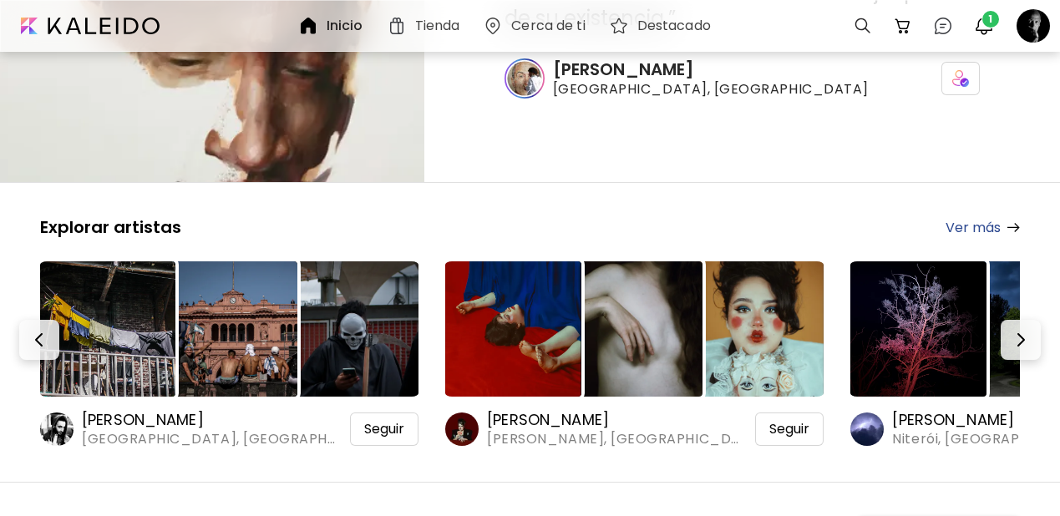
scroll to position [225, 0]
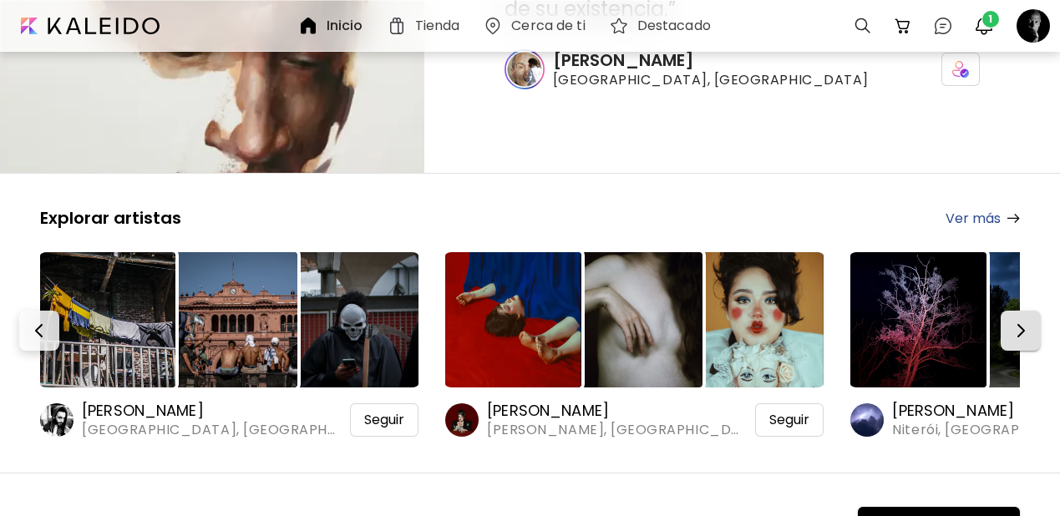
click at [1019, 321] on img "button" at bounding box center [1021, 331] width 20 height 20
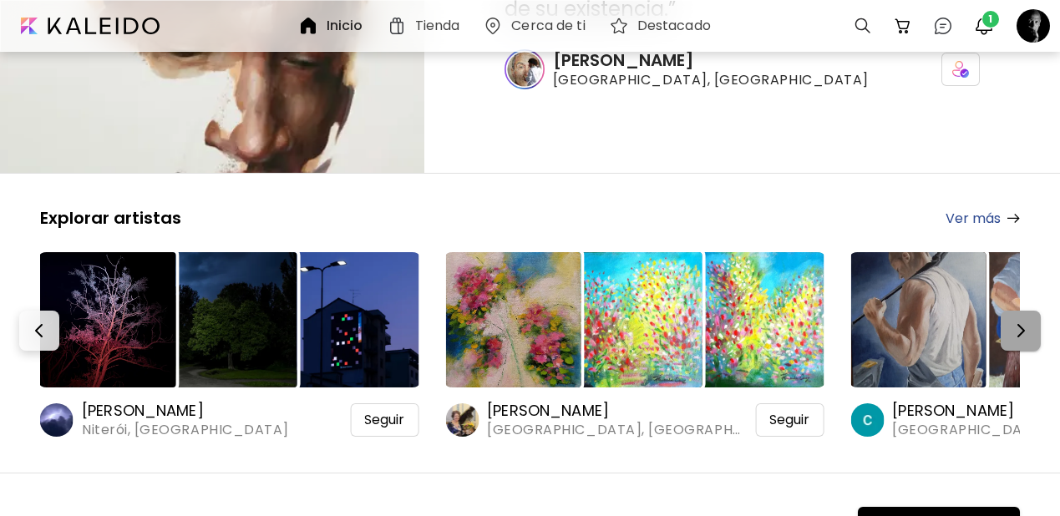
click at [1019, 321] on img "button" at bounding box center [1021, 331] width 20 height 20
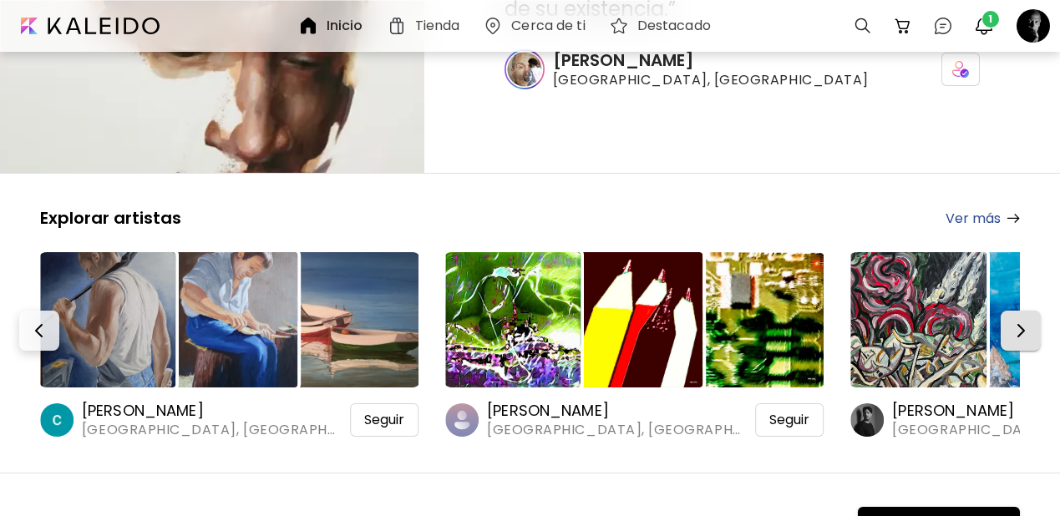
click at [1019, 321] on img "button" at bounding box center [1021, 331] width 20 height 20
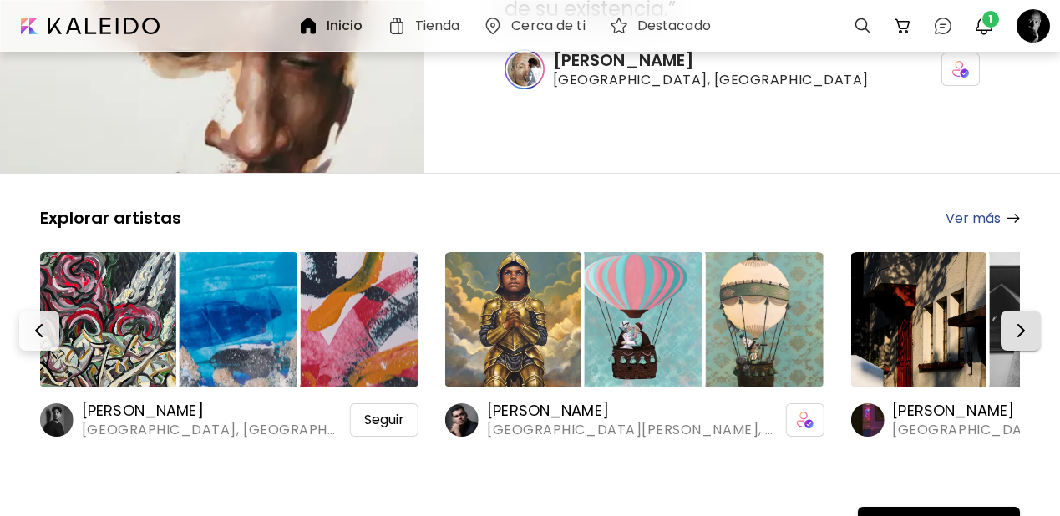
click at [1019, 321] on img "button" at bounding box center [1021, 331] width 20 height 20
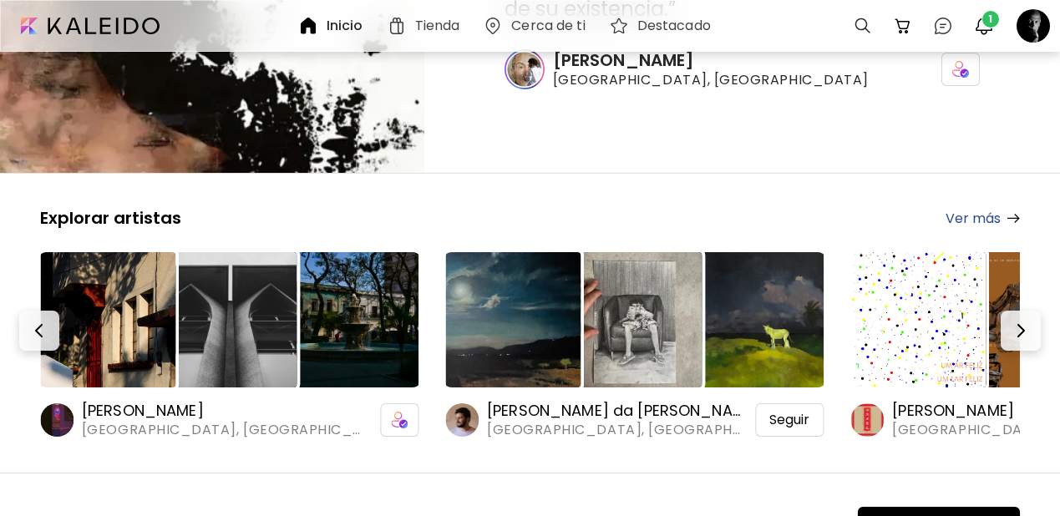
click at [527, 282] on img at bounding box center [512, 319] width 135 height 135
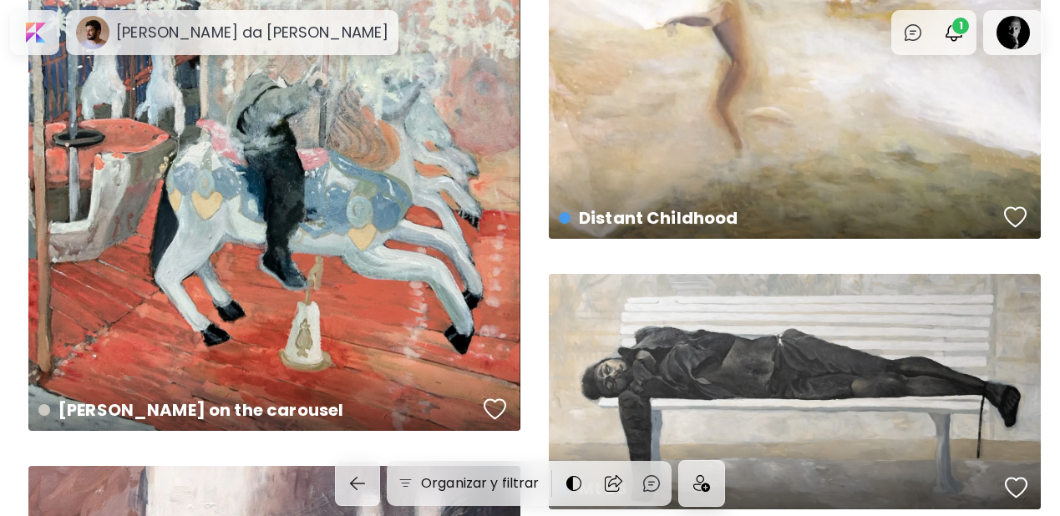
scroll to position [798, 0]
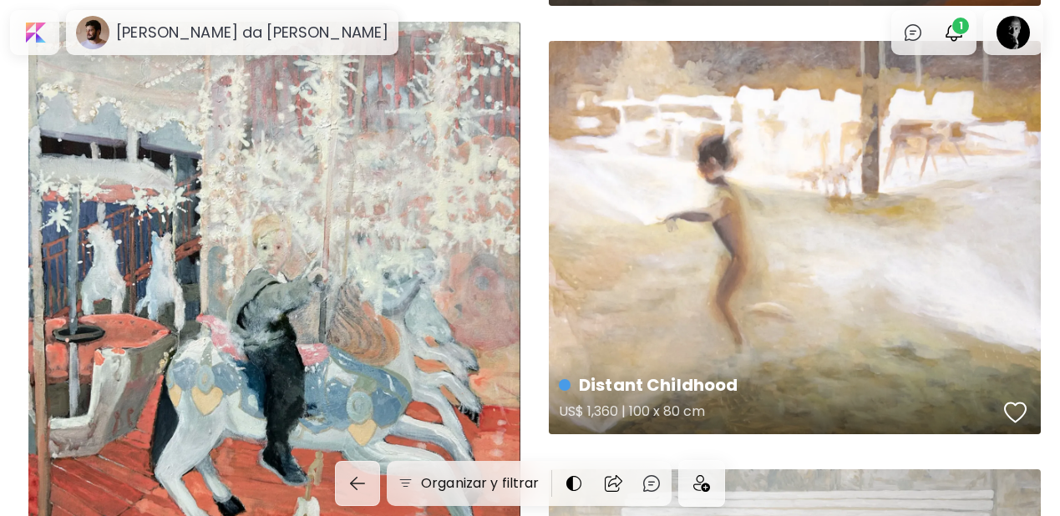
click at [1025, 411] on div "button" at bounding box center [1015, 412] width 23 height 25
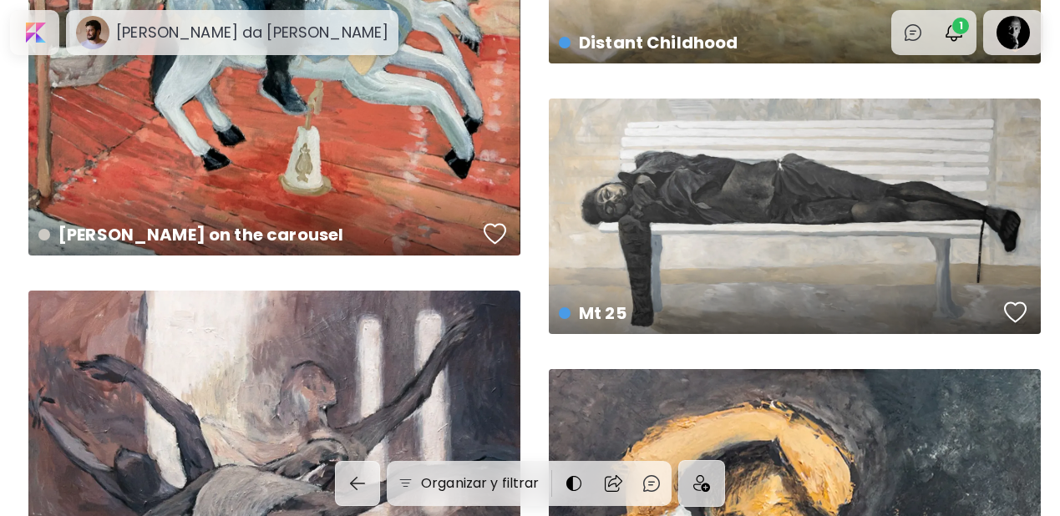
scroll to position [1184, 0]
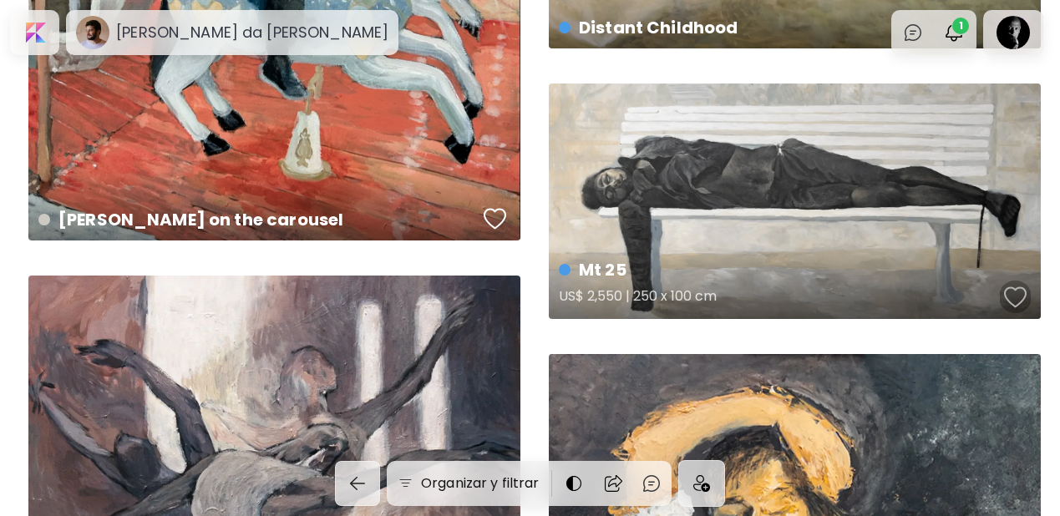
click at [1023, 292] on div "button" at bounding box center [1015, 297] width 23 height 25
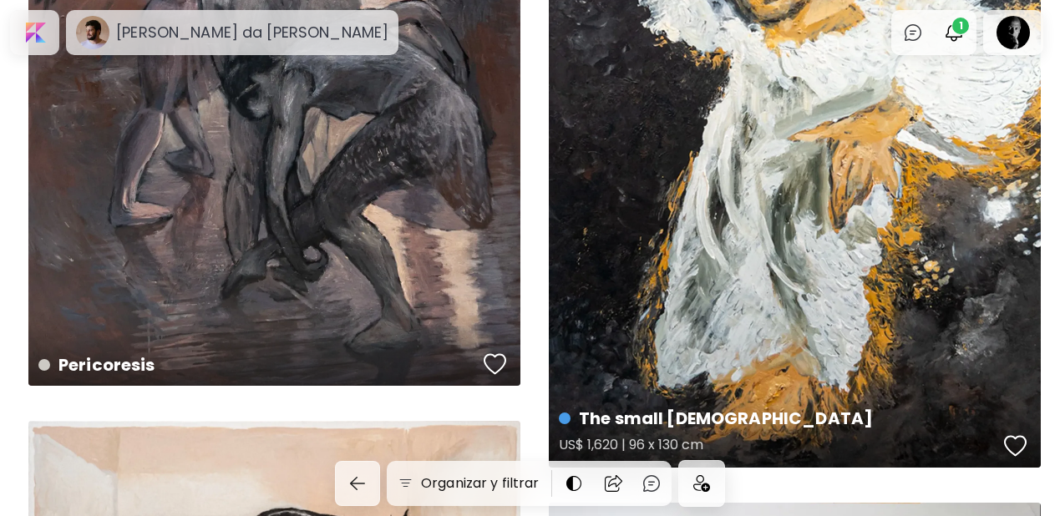
scroll to position [1843, 0]
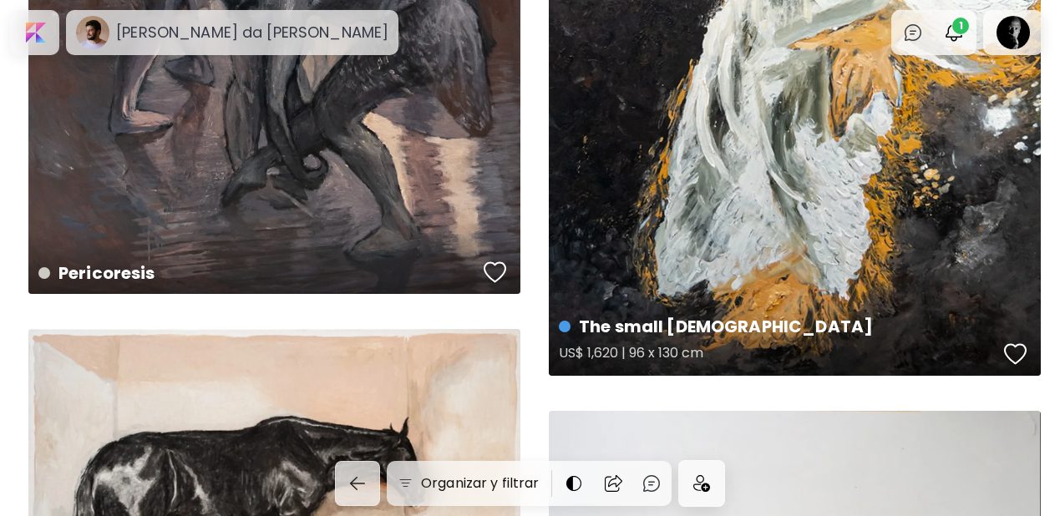
click at [1022, 360] on div "button" at bounding box center [1015, 354] width 23 height 25
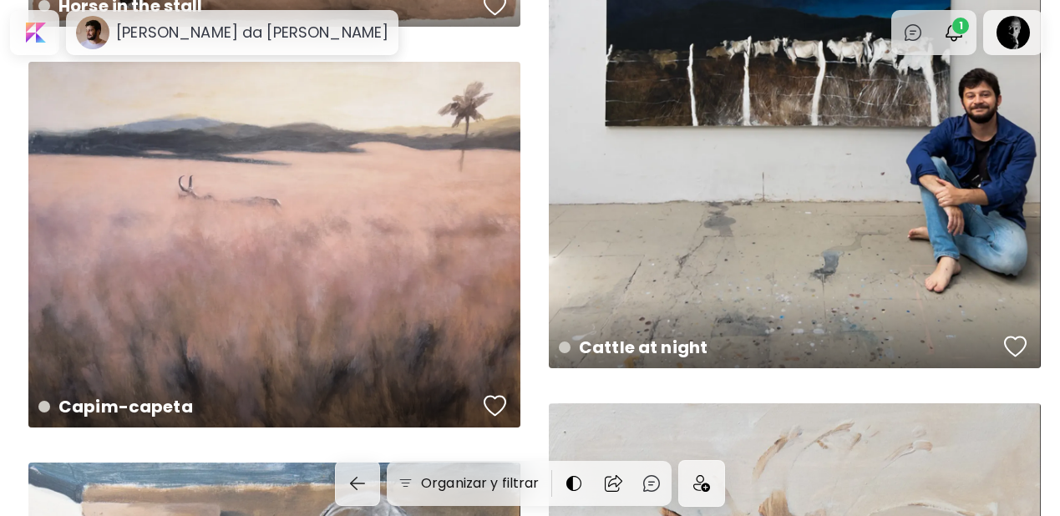
scroll to position [2480, 0]
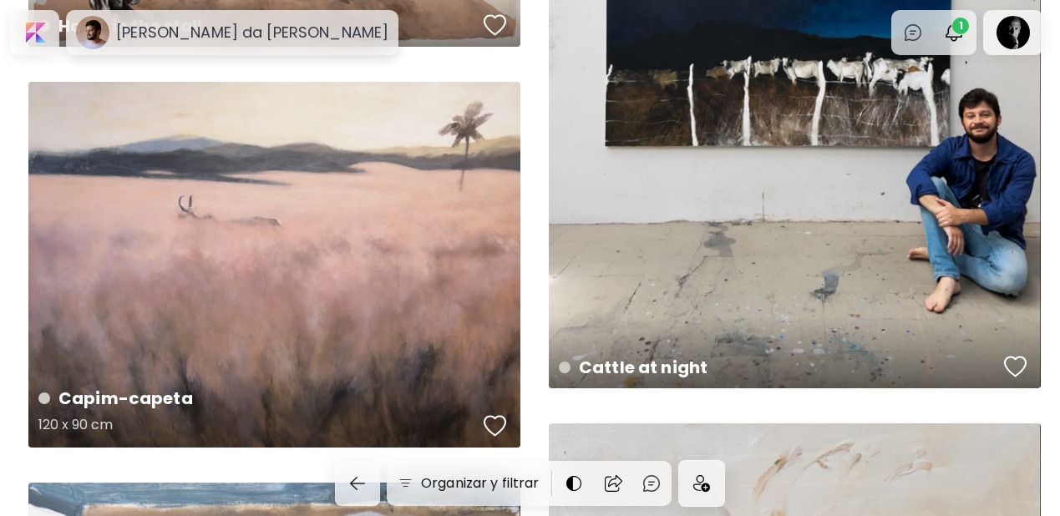
click at [495, 423] on div "button" at bounding box center [495, 426] width 23 height 25
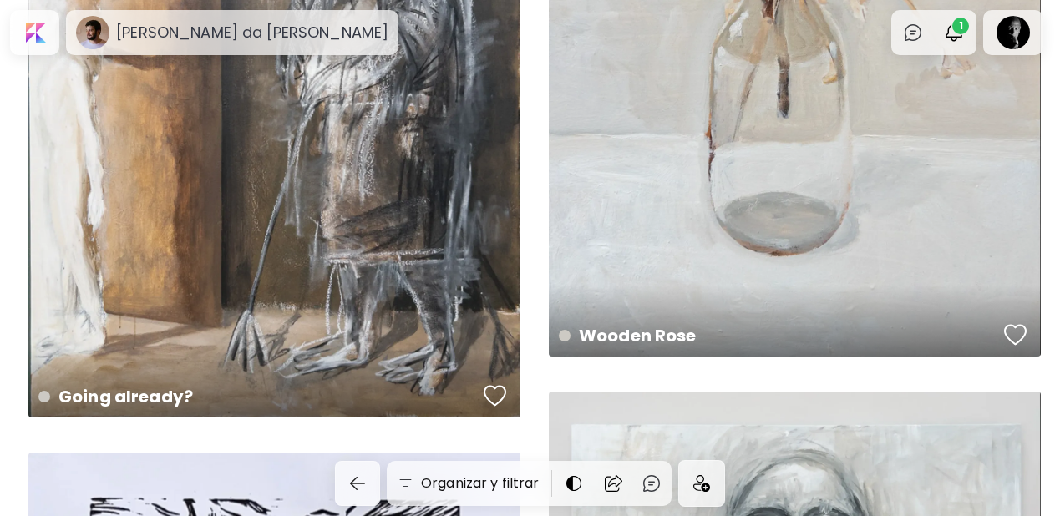
scroll to position [3219, 0]
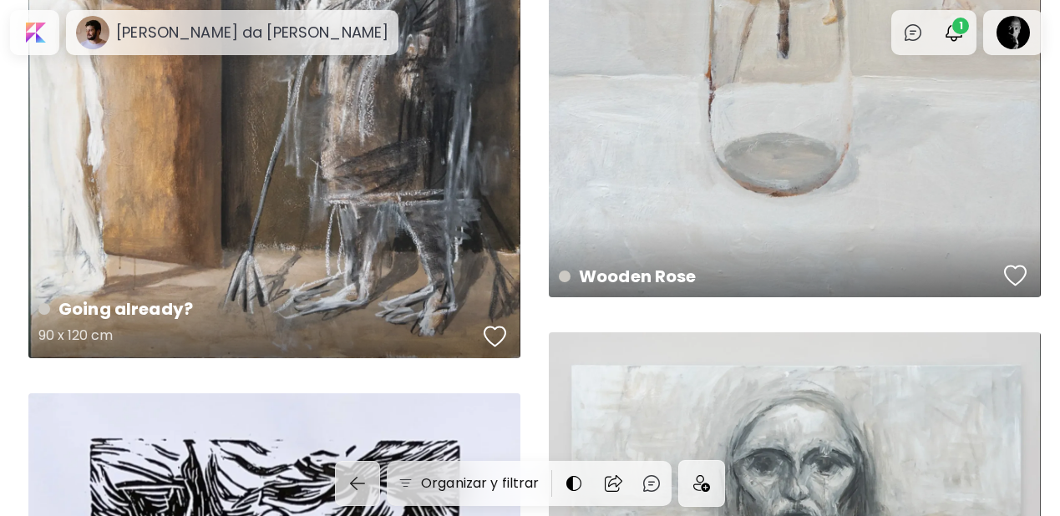
click at [494, 335] on div "button" at bounding box center [495, 336] width 23 height 25
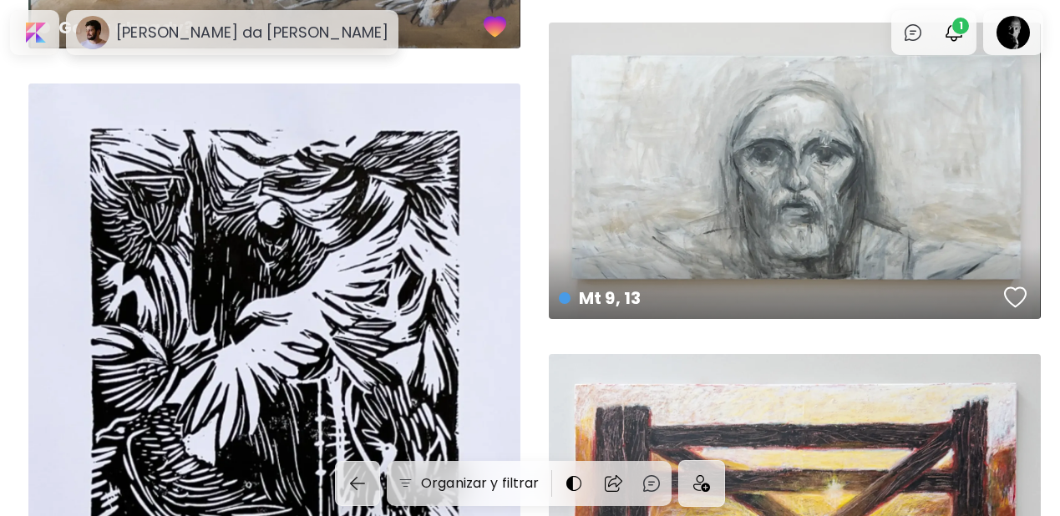
scroll to position [3533, 0]
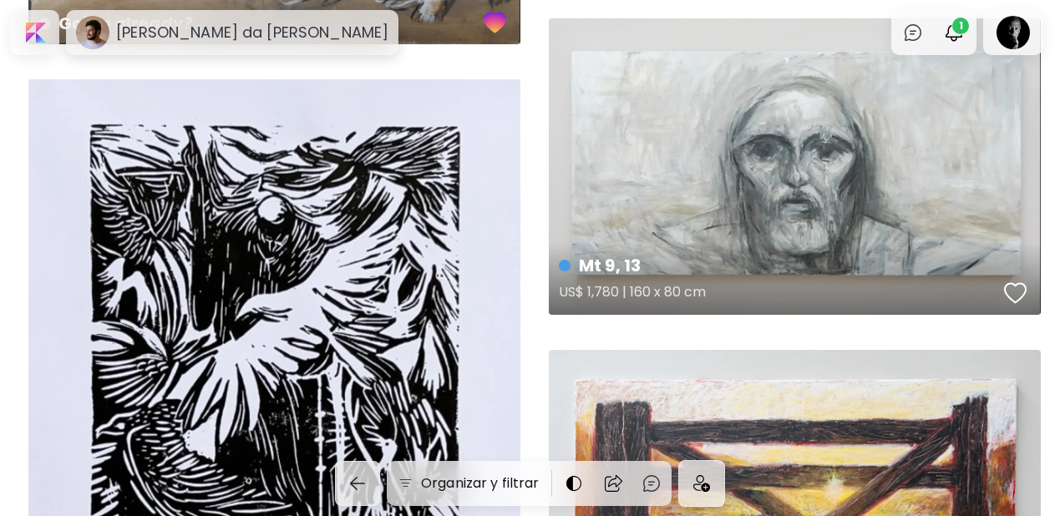
click at [1017, 290] on div "button" at bounding box center [1015, 293] width 23 height 25
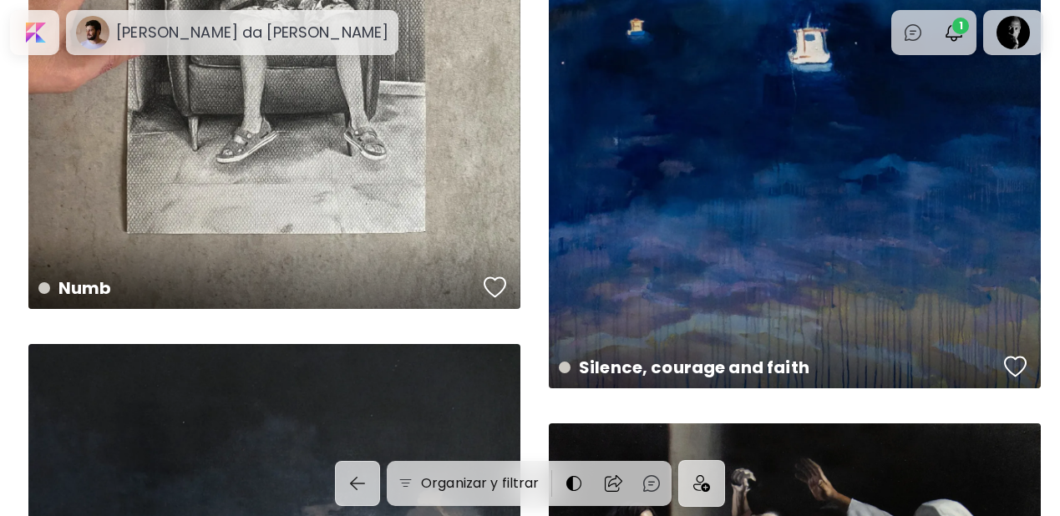
scroll to position [4574, 0]
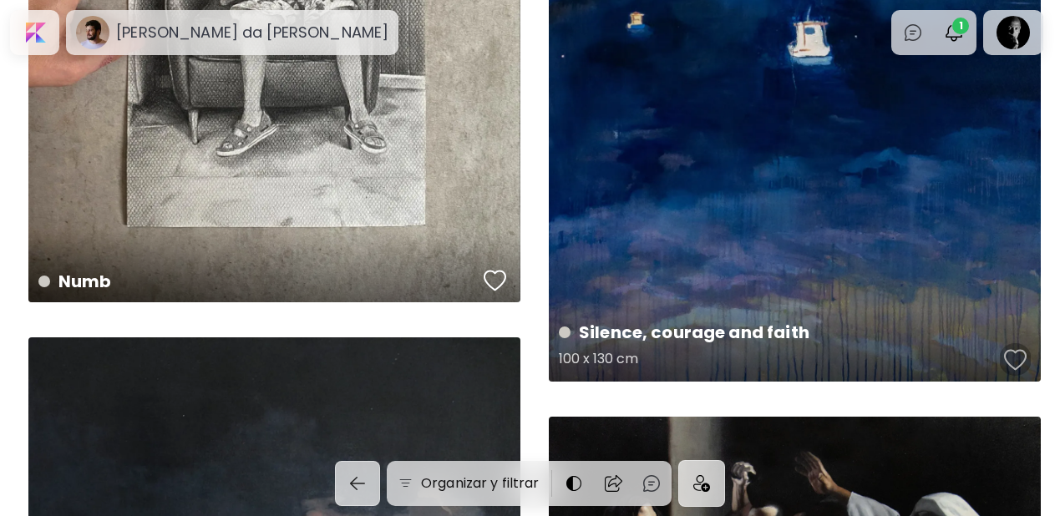
click at [1017, 357] on div "button" at bounding box center [1015, 360] width 23 height 25
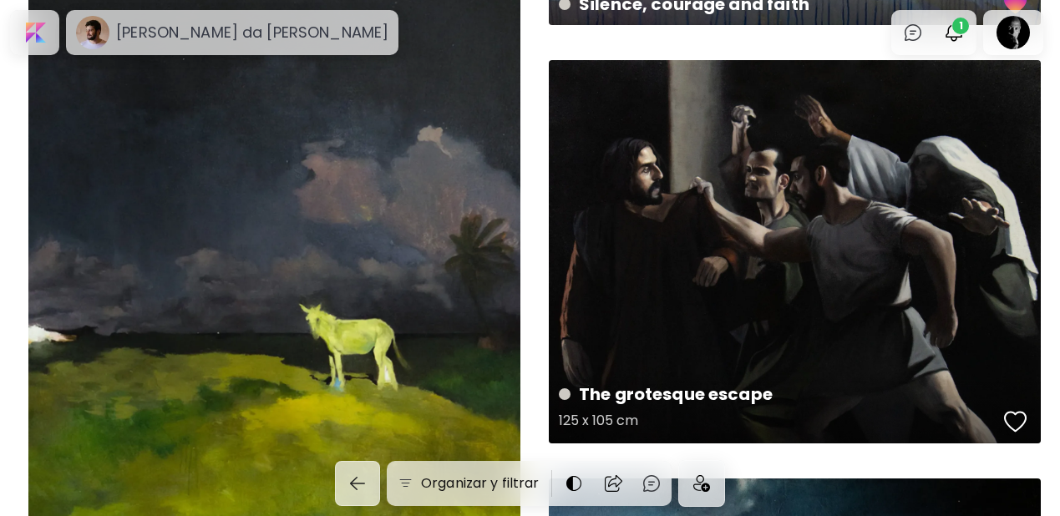
scroll to position [4934, 0]
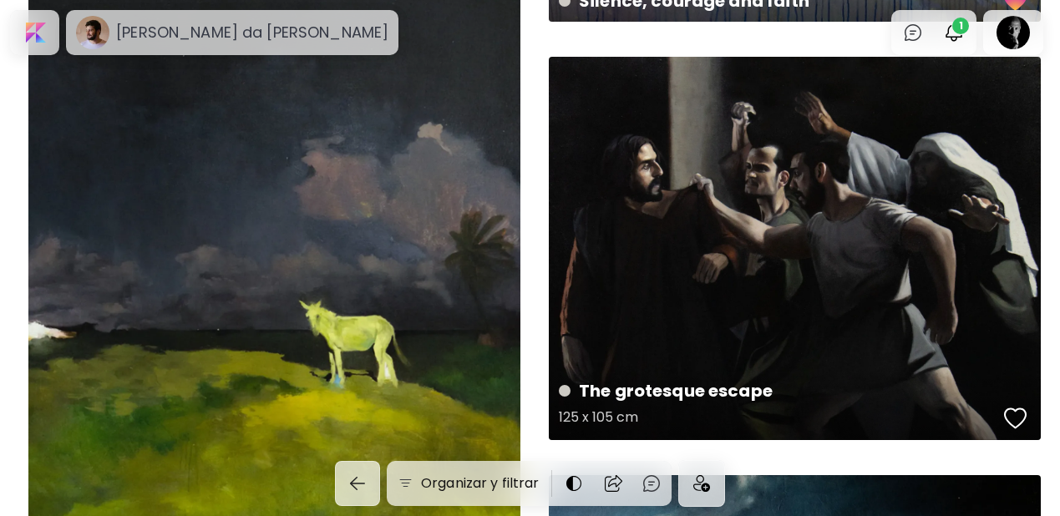
click at [1006, 416] on div "button" at bounding box center [1015, 418] width 23 height 25
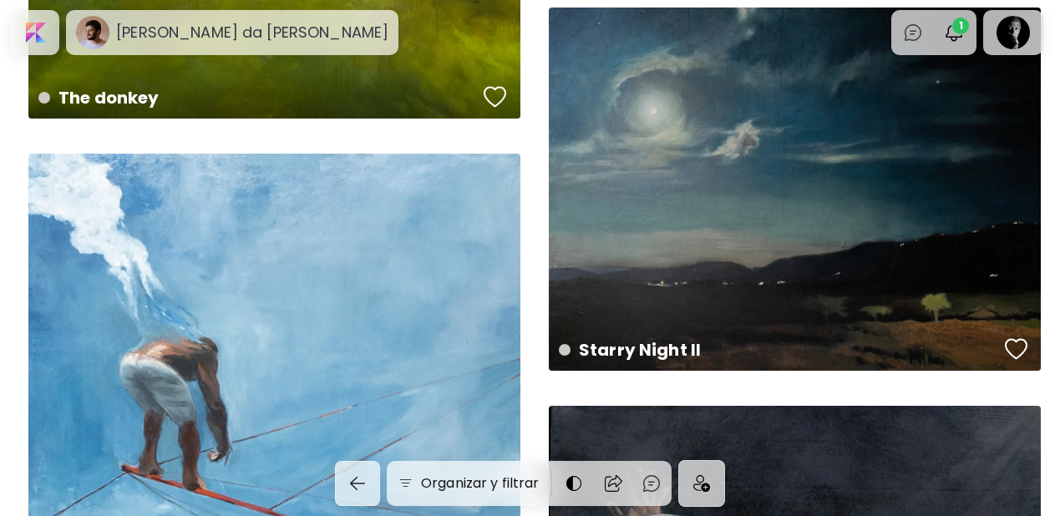
scroll to position [5419, 0]
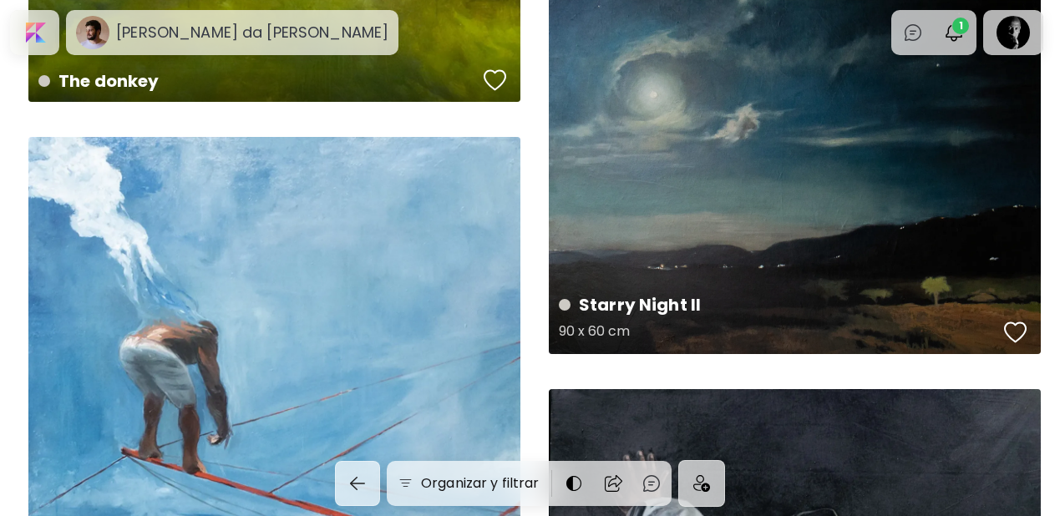
click at [1019, 337] on div "button" at bounding box center [1015, 332] width 23 height 25
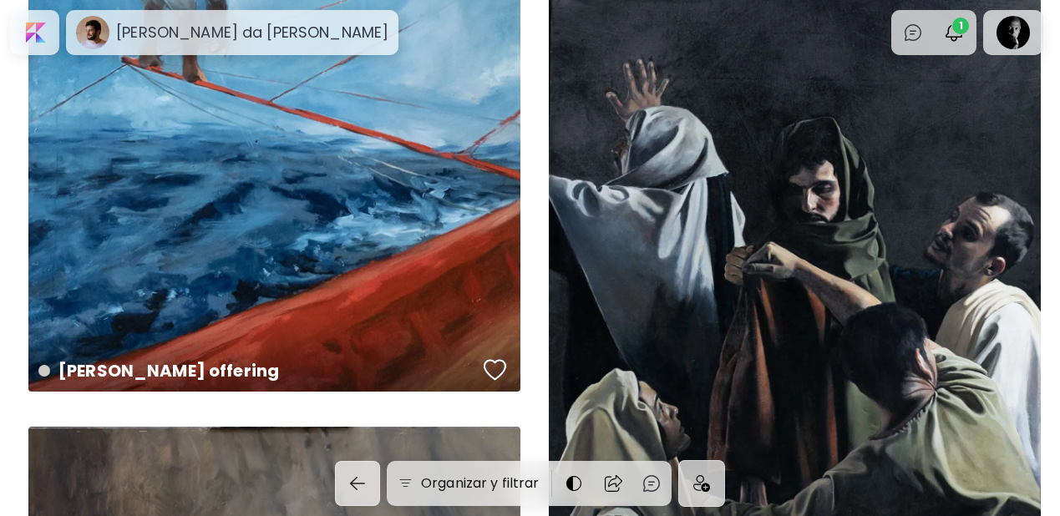
scroll to position [5812, 0]
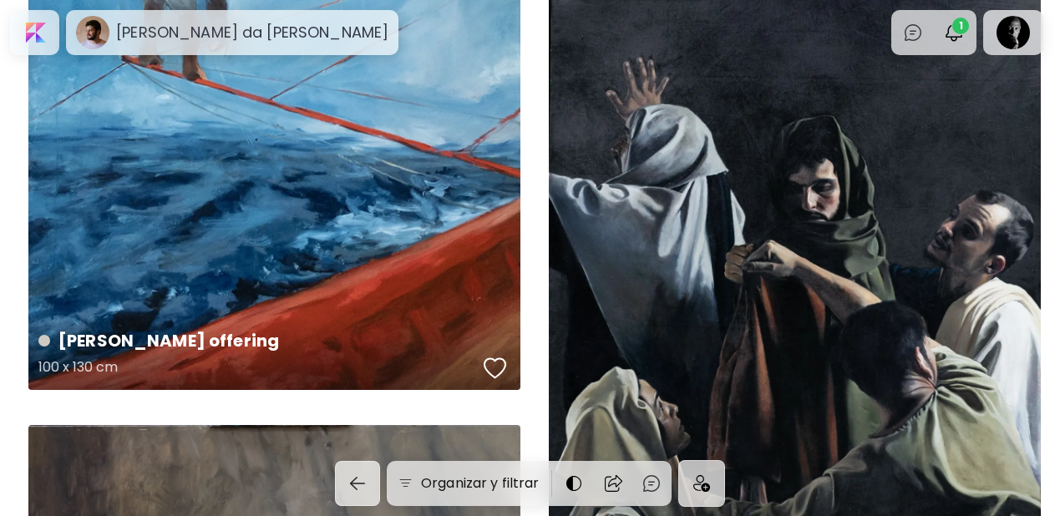
drag, startPoint x: 490, startPoint y: 370, endPoint x: 499, endPoint y: 365, distance: 10.5
click at [491, 370] on div "button" at bounding box center [495, 368] width 23 height 25
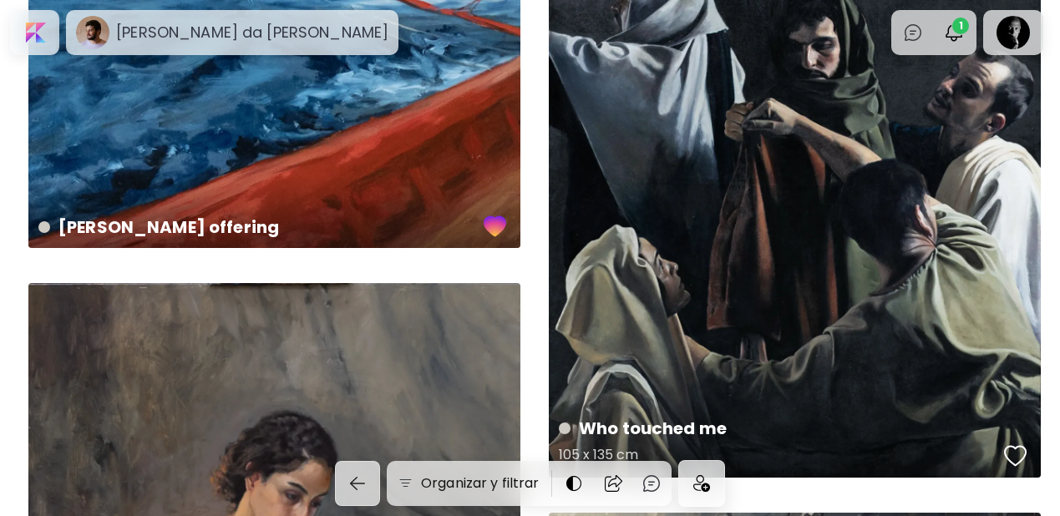
scroll to position [5994, 0]
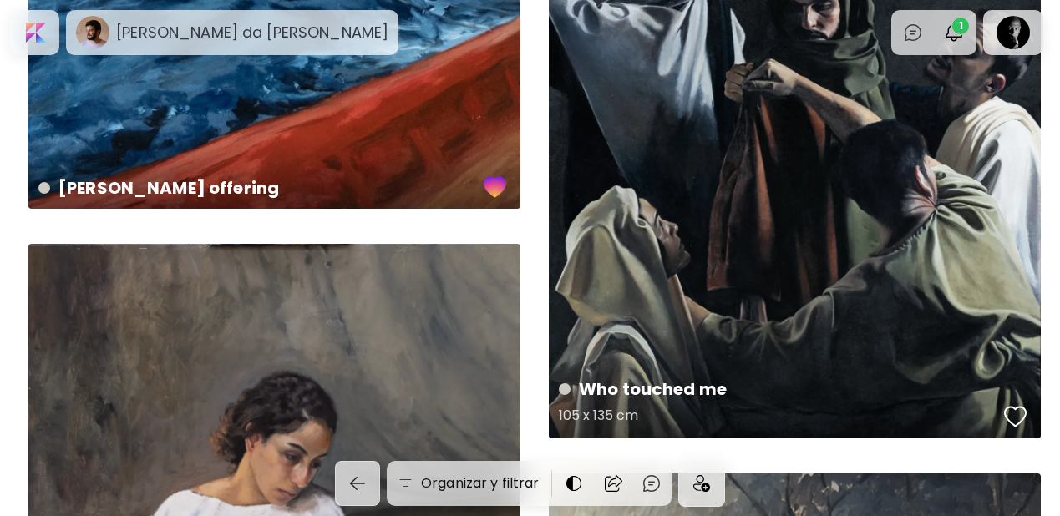
click at [1017, 412] on div "button" at bounding box center [1015, 416] width 23 height 25
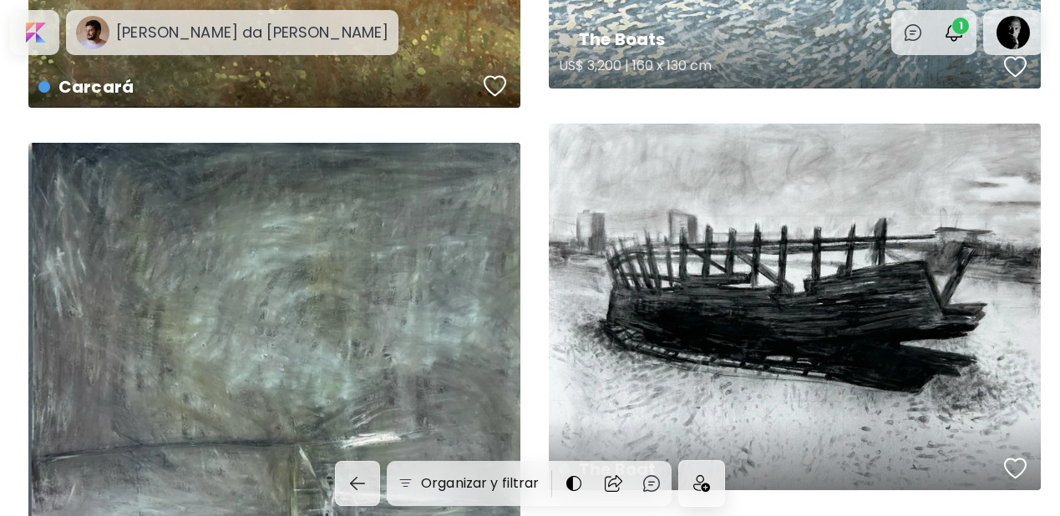
scroll to position [7530, 0]
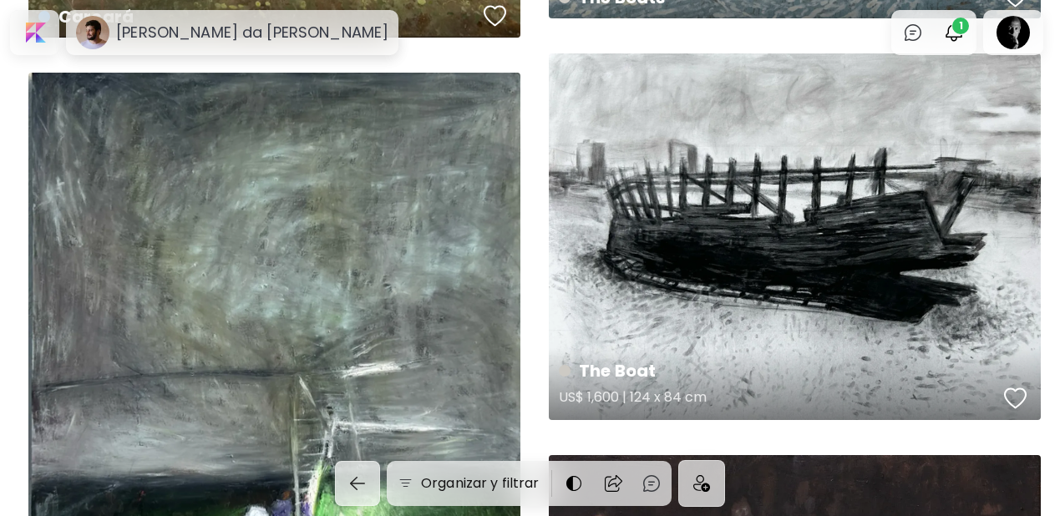
click at [1018, 396] on div "button" at bounding box center [1015, 398] width 23 height 25
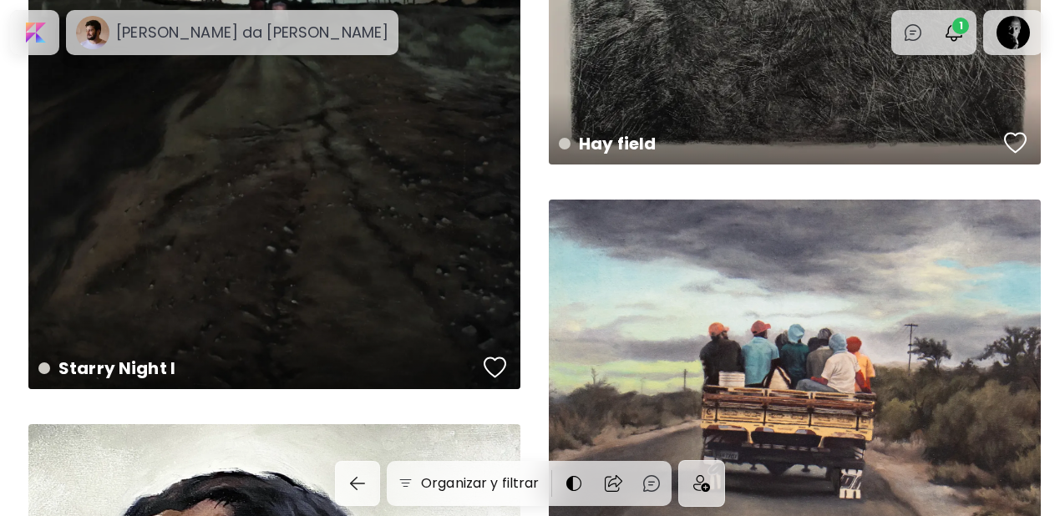
scroll to position [9301, 0]
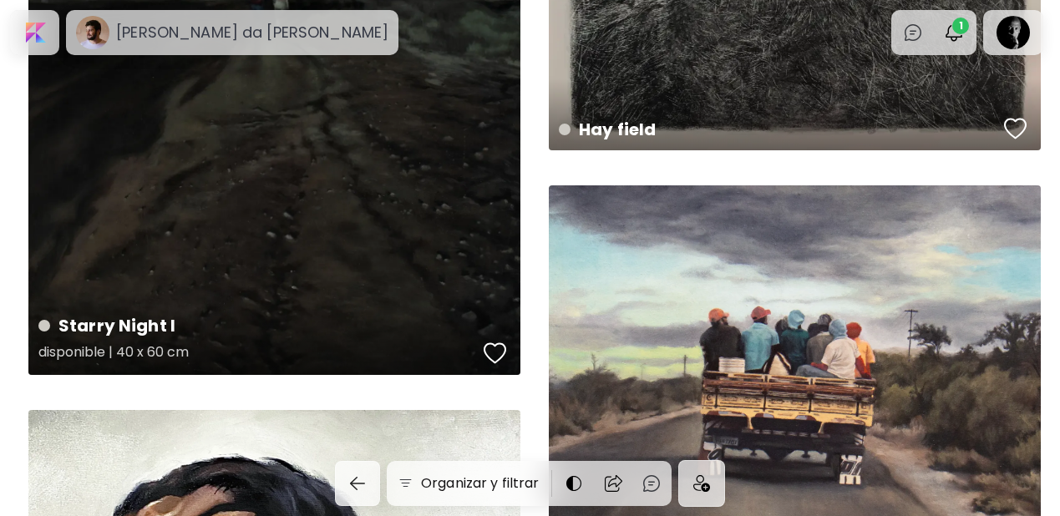
click at [504, 355] on div "button" at bounding box center [495, 353] width 23 height 25
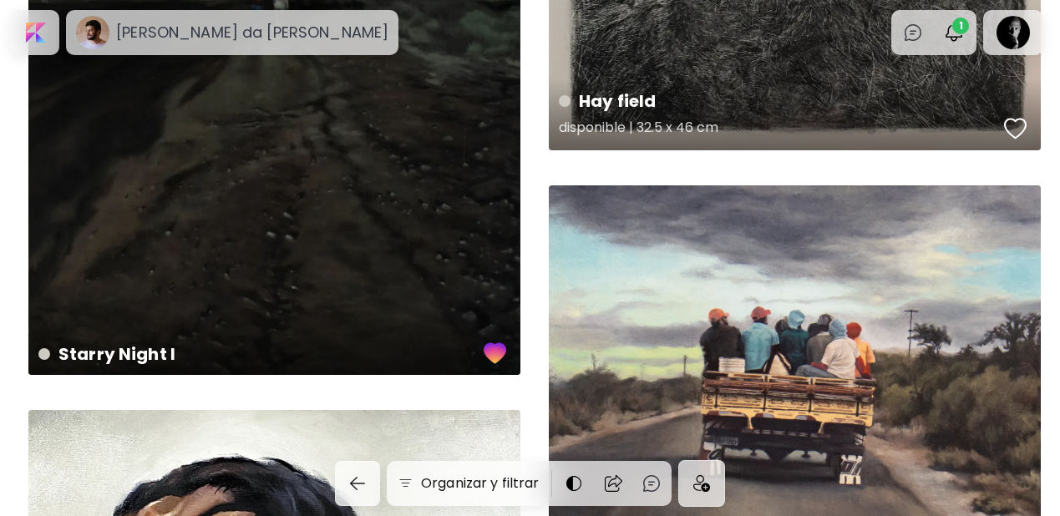
click at [1014, 124] on div "button" at bounding box center [1015, 128] width 23 height 25
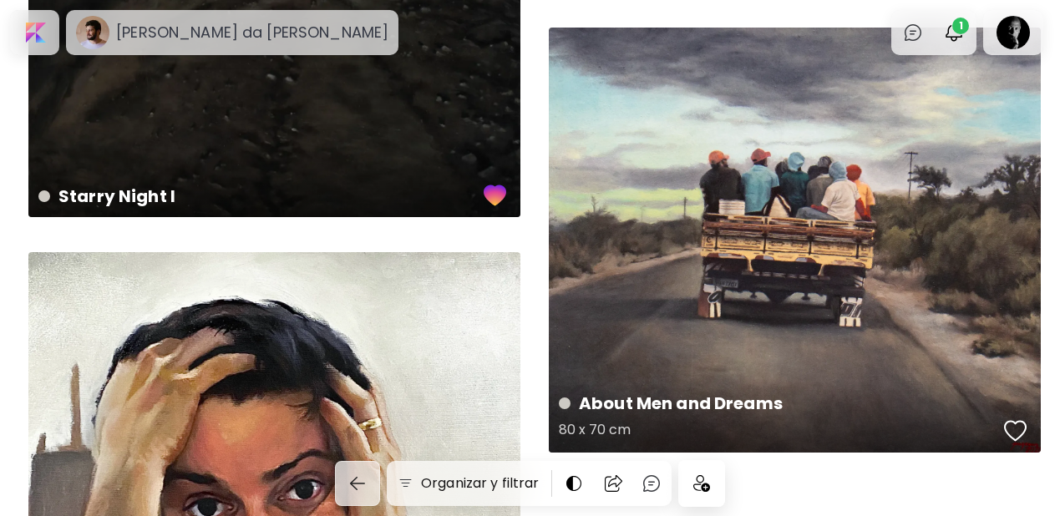
scroll to position [9459, 0]
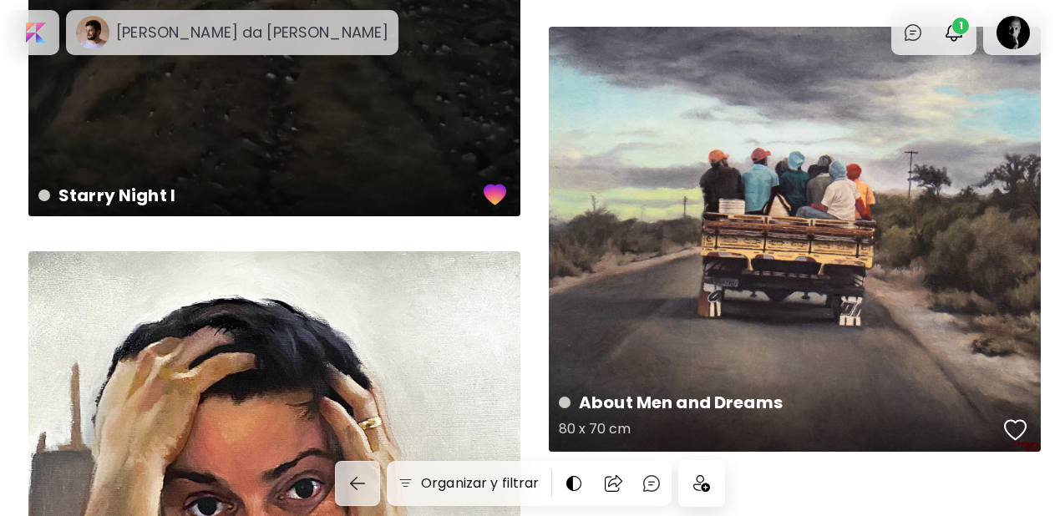
click at [1012, 427] on div "button" at bounding box center [1015, 430] width 23 height 25
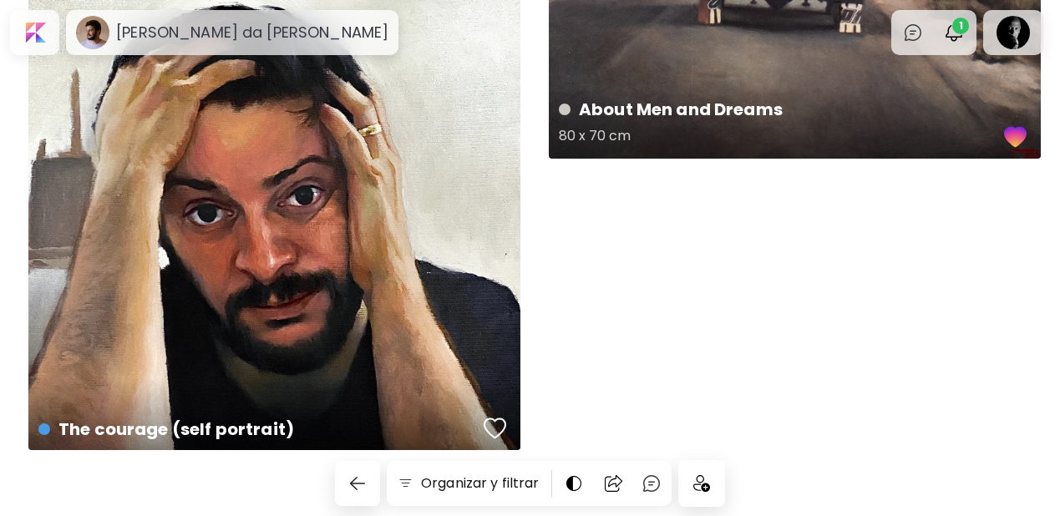
scroll to position [9779, 0]
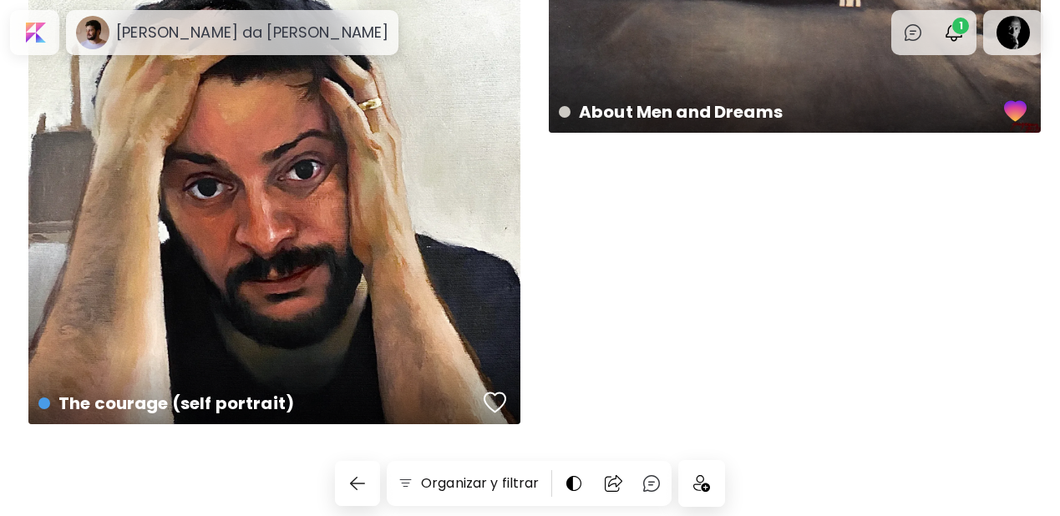
click at [722, 484] on div at bounding box center [701, 483] width 45 height 45
click at [28, 45] on div at bounding box center [34, 32] width 43 height 38
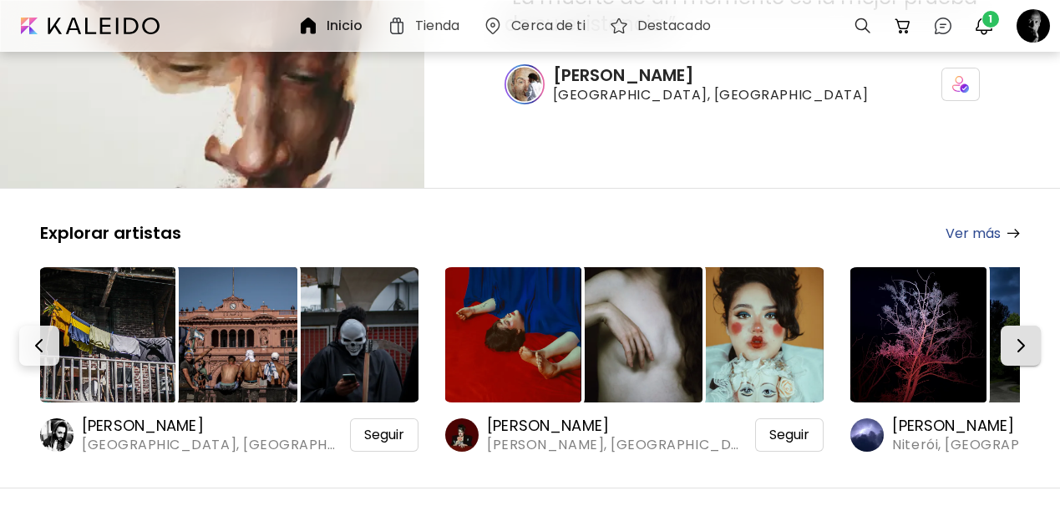
scroll to position [209, 0]
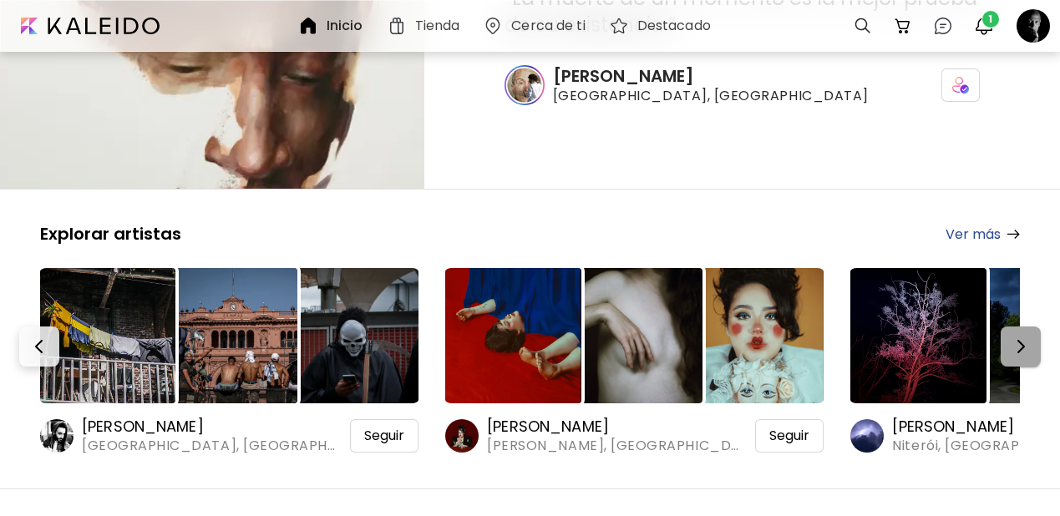
click at [1031, 337] on img "button" at bounding box center [1021, 347] width 20 height 20
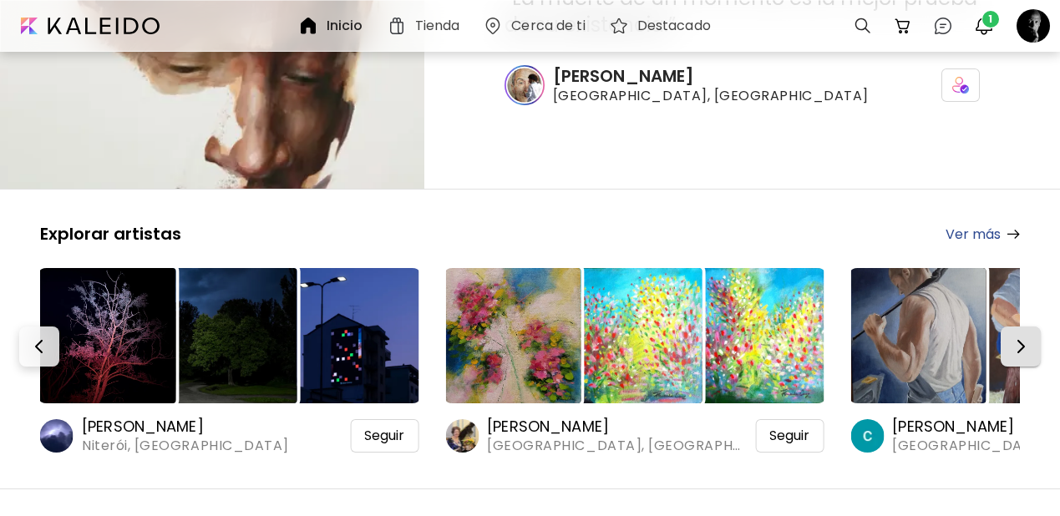
click at [1031, 337] on img "button" at bounding box center [1021, 347] width 20 height 20
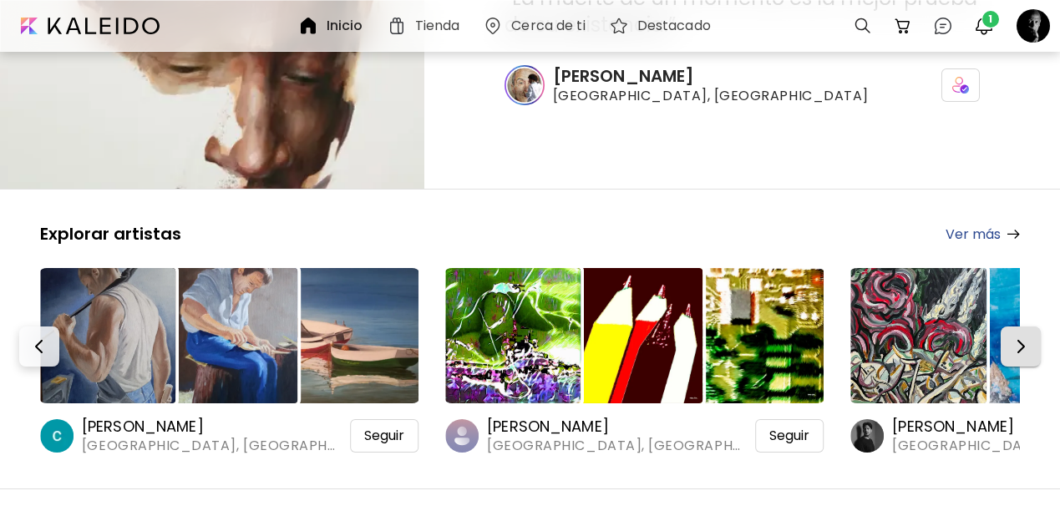
click at [1031, 337] on img "button" at bounding box center [1021, 347] width 20 height 20
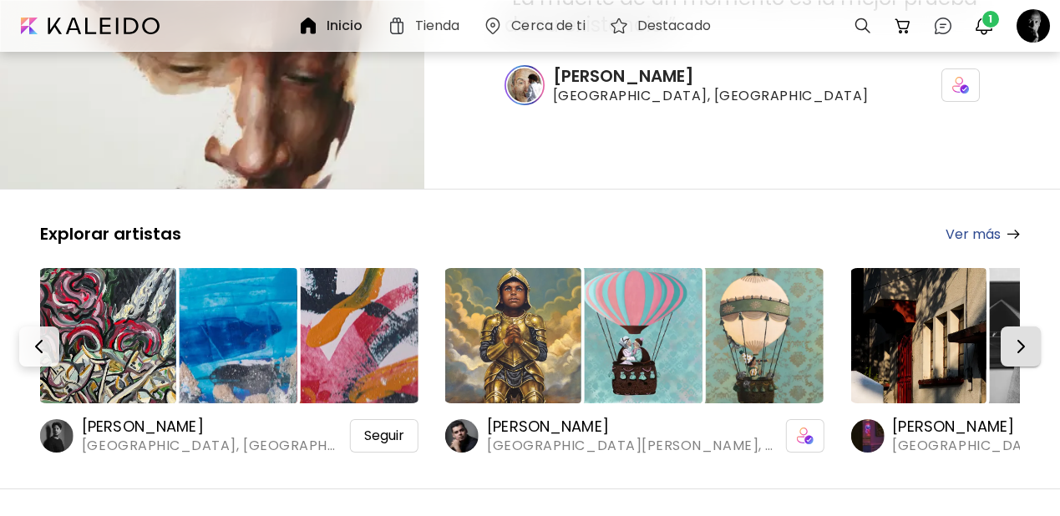
click at [1031, 337] on img "button" at bounding box center [1021, 347] width 20 height 20
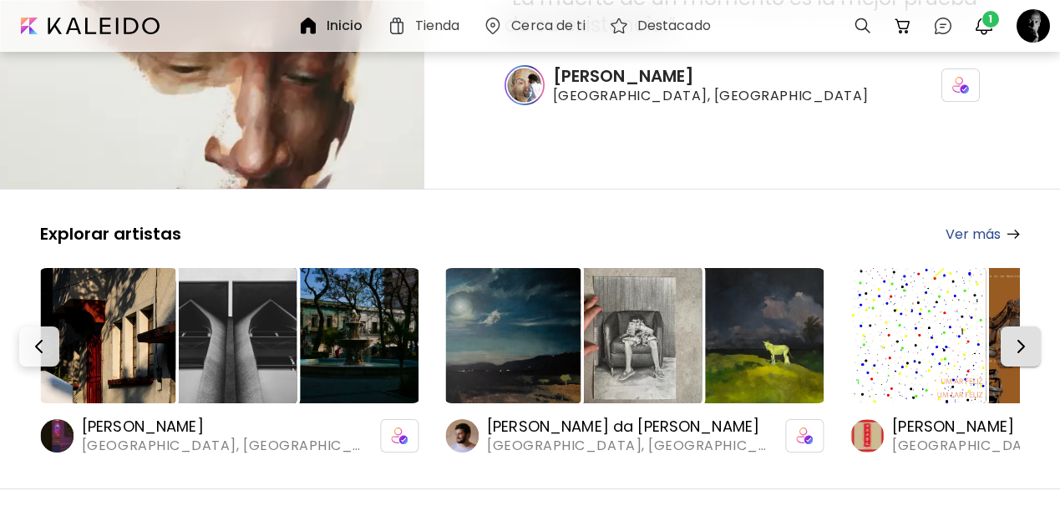
click at [1031, 337] on img "button" at bounding box center [1021, 347] width 20 height 20
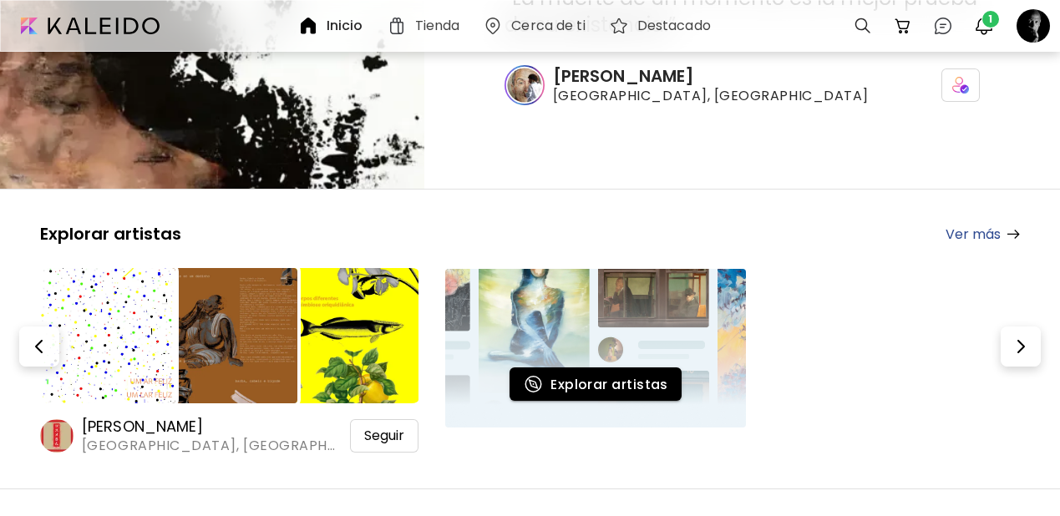
click at [135, 296] on img at bounding box center [107, 335] width 135 height 135
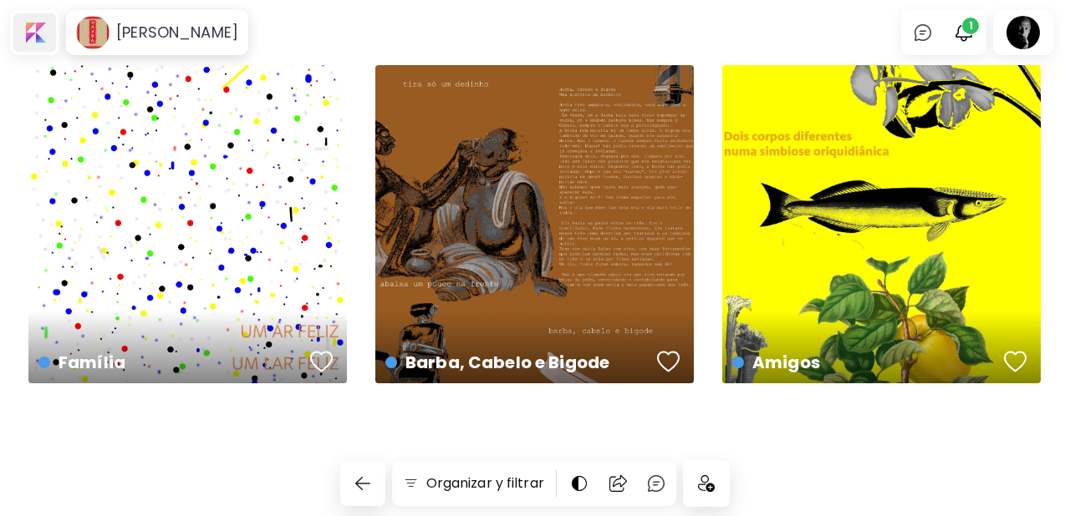
click at [34, 29] on div at bounding box center [34, 32] width 43 height 38
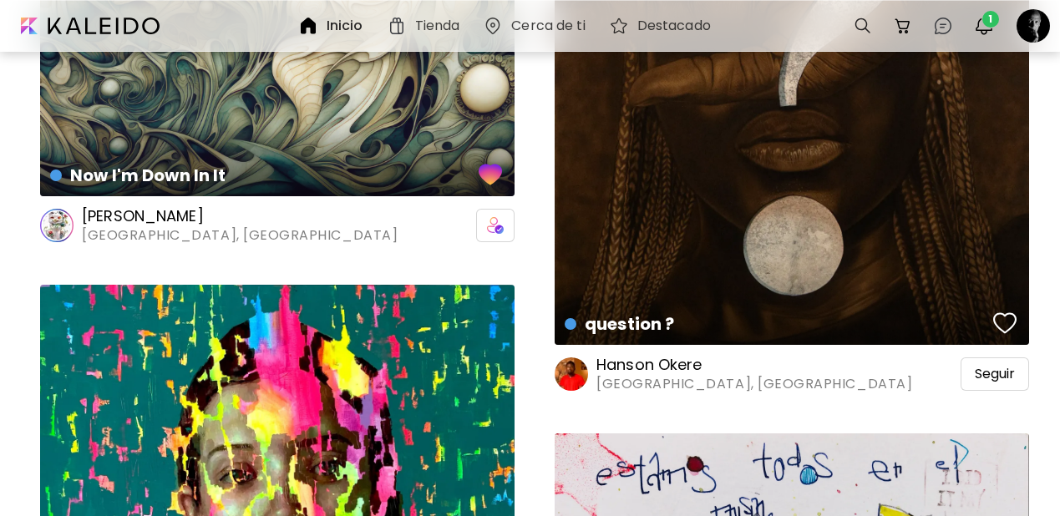
scroll to position [1947, 0]
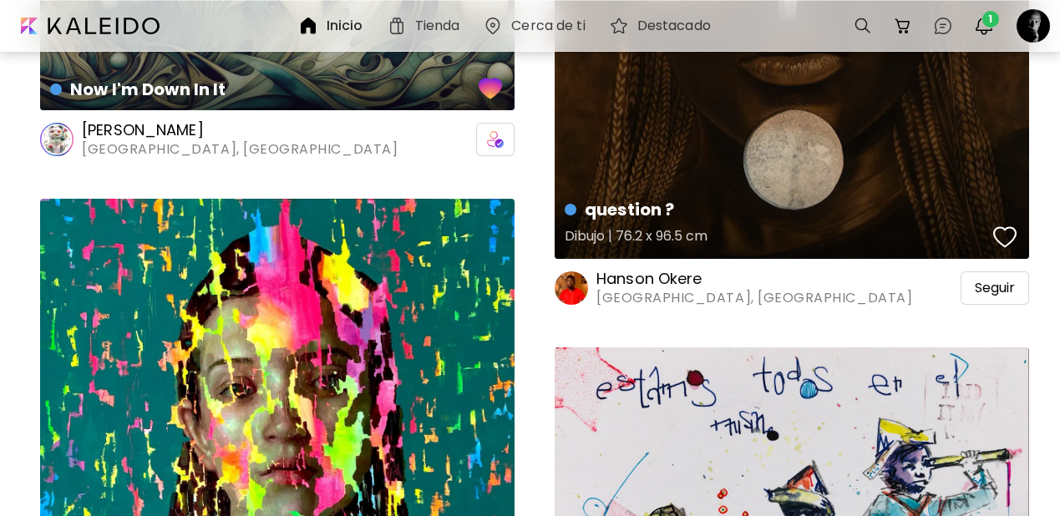
click at [1008, 225] on div "button" at bounding box center [1004, 237] width 23 height 25
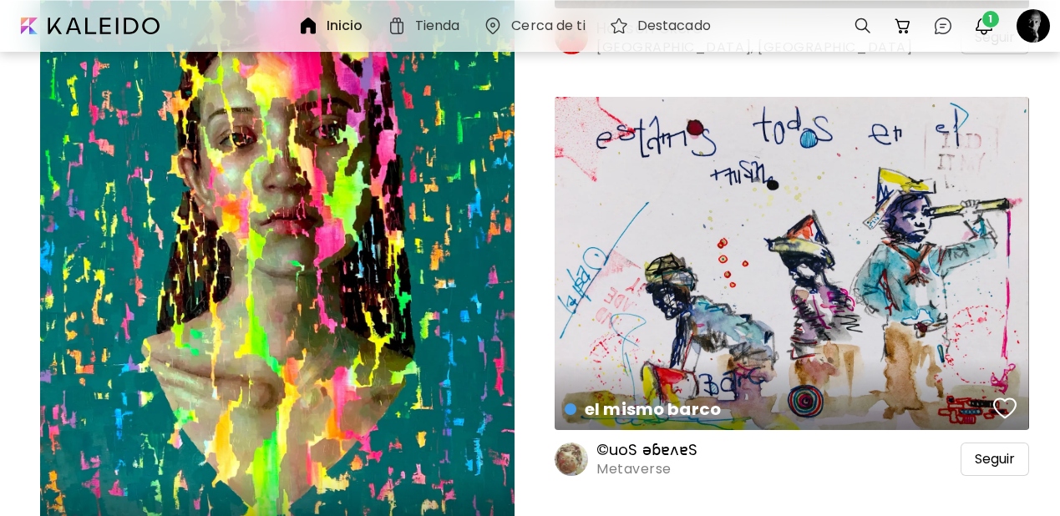
scroll to position [2202, 0]
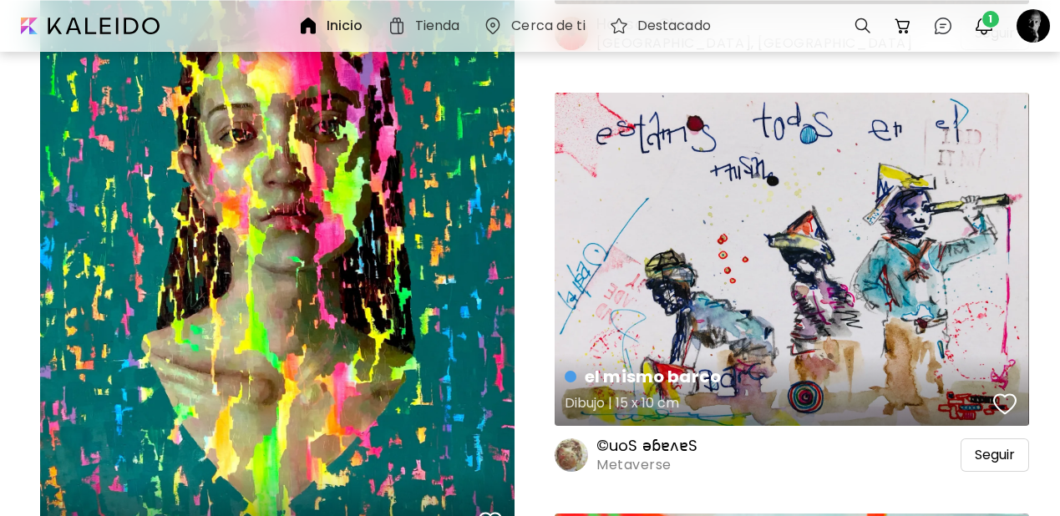
click at [1006, 392] on div "button" at bounding box center [1004, 404] width 23 height 25
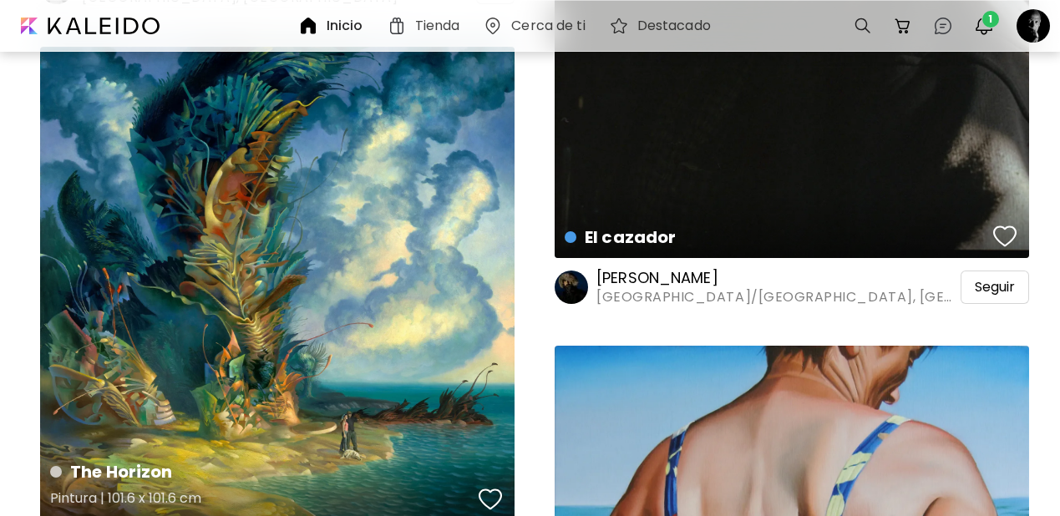
scroll to position [4358, 0]
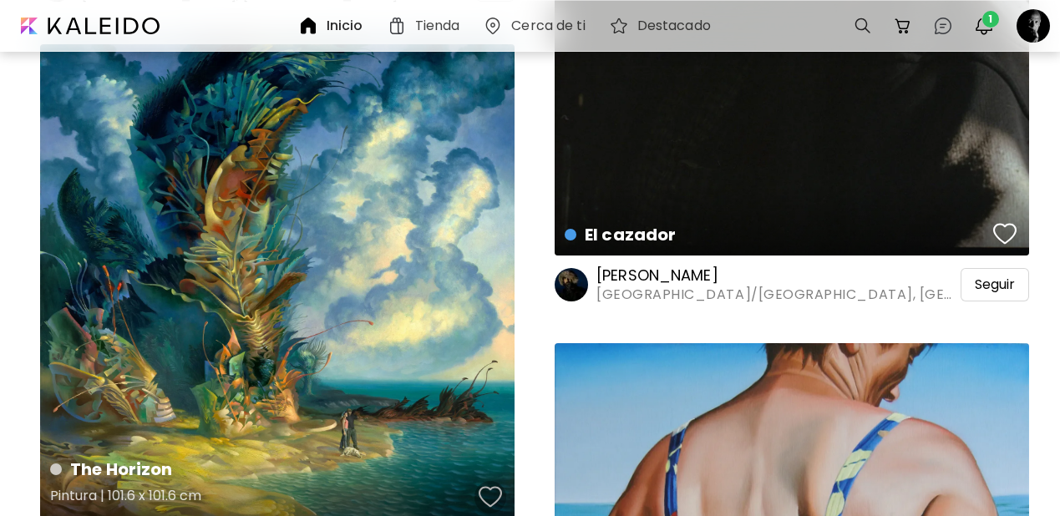
click at [495, 485] on div "button" at bounding box center [490, 497] width 23 height 25
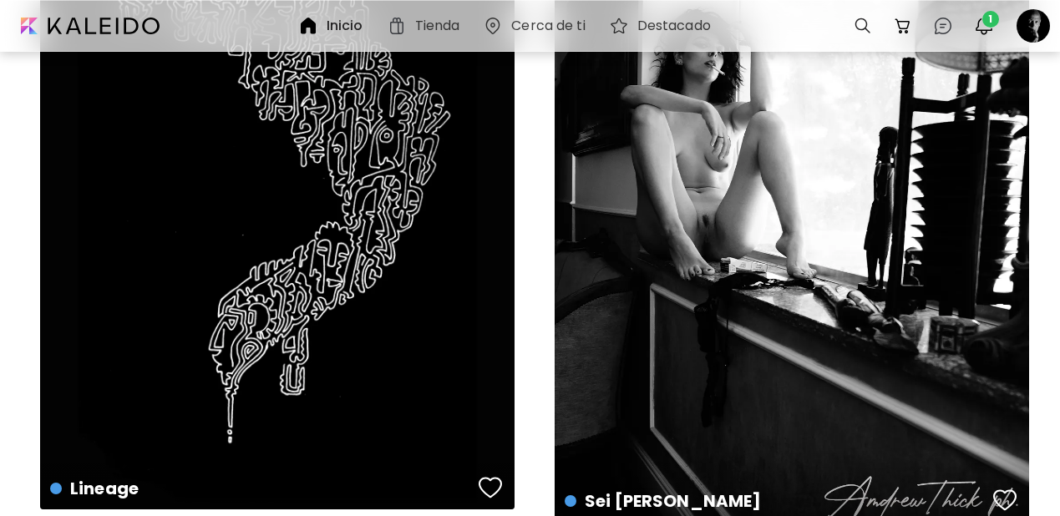
scroll to position [8565, 0]
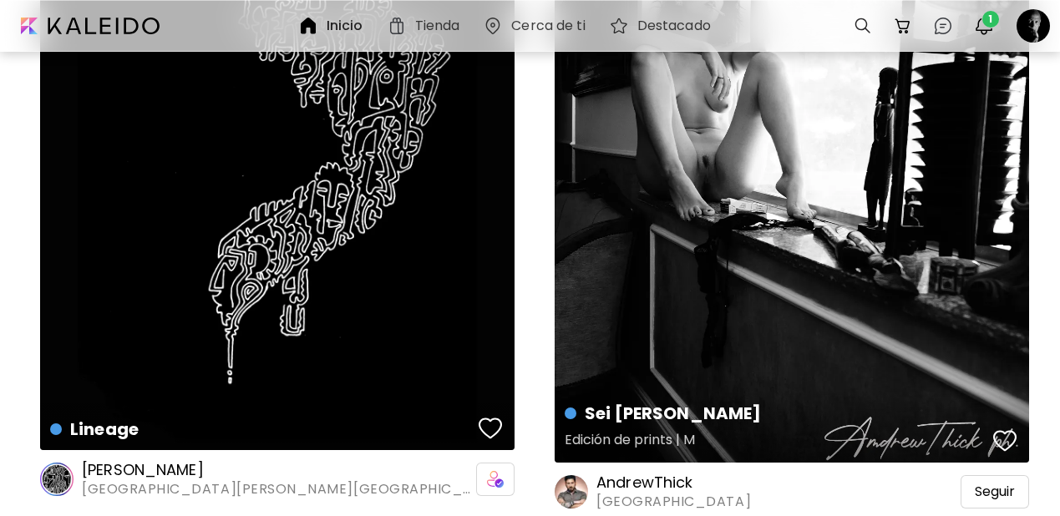
click at [1003, 429] on div "button" at bounding box center [1004, 441] width 23 height 25
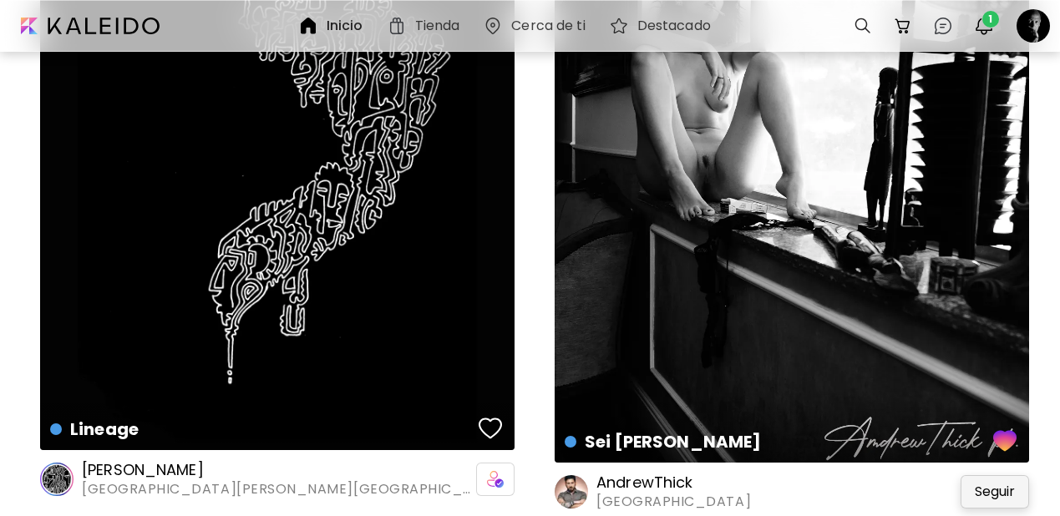
click at [1000, 484] on span "Seguir" at bounding box center [995, 492] width 40 height 17
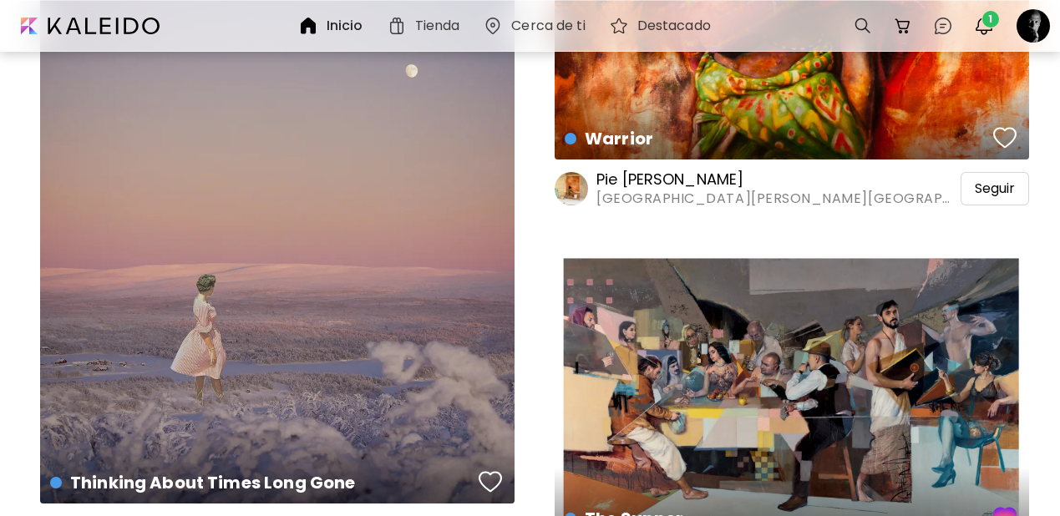
scroll to position [17299, 0]
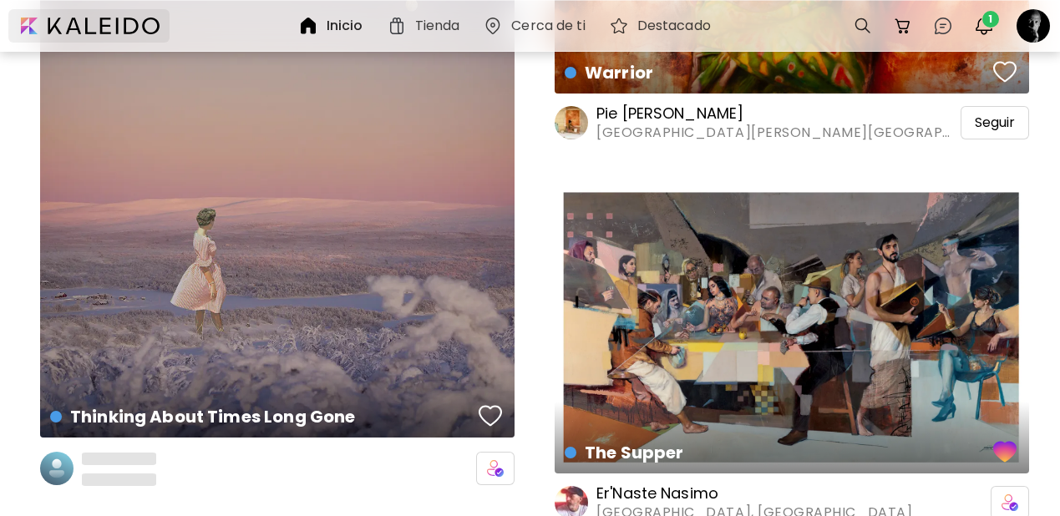
click at [29, 28] on div at bounding box center [88, 25] width 161 height 33
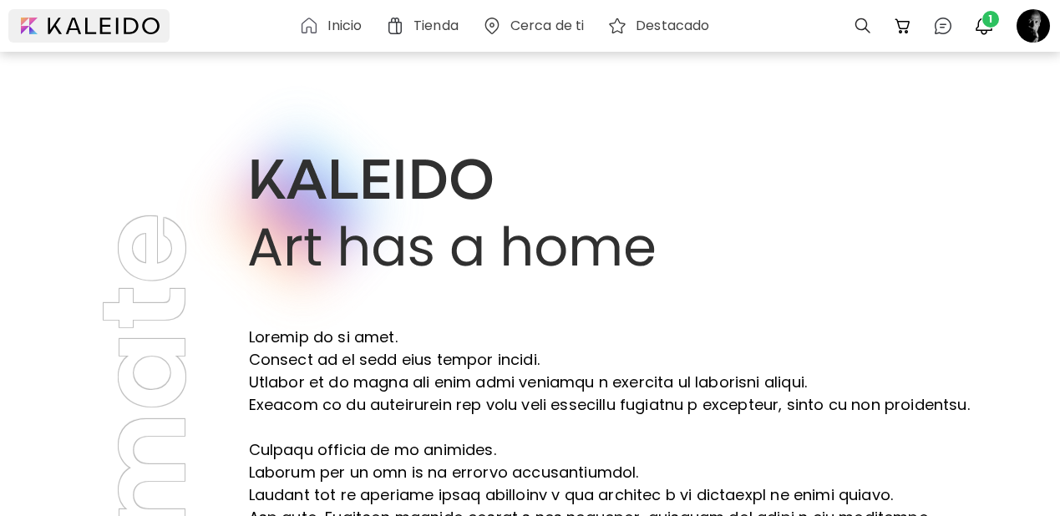
click at [23, 20] on div at bounding box center [88, 25] width 161 height 33
click at [313, 28] on img at bounding box center [309, 26] width 20 height 20
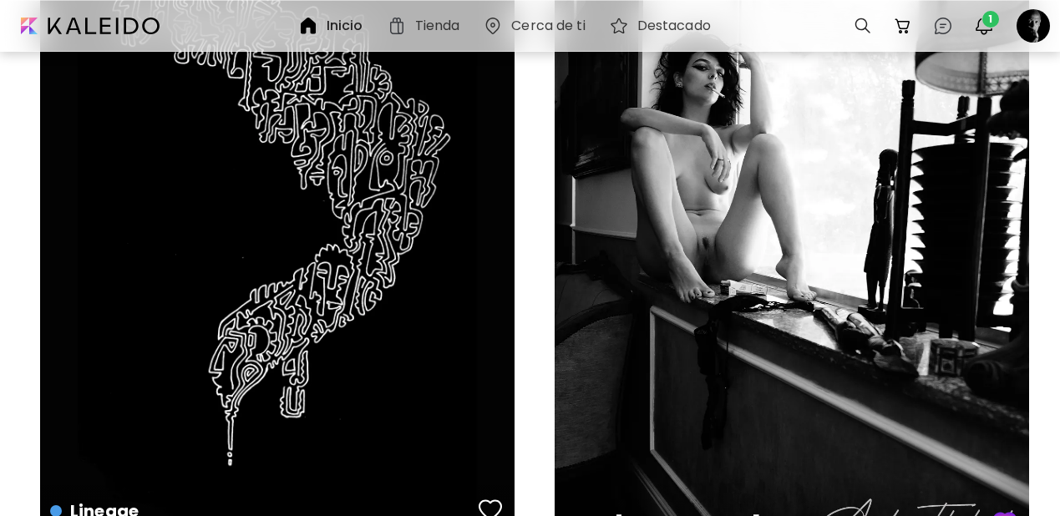
scroll to position [8442, 0]
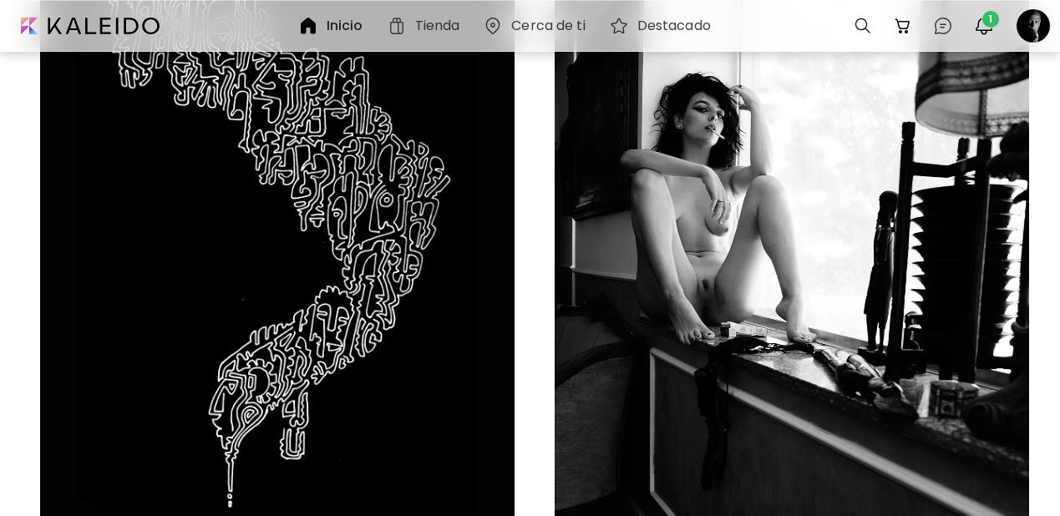
click at [751, 225] on div "Sei Donna Edición de prints | M" at bounding box center [792, 289] width 475 height 593
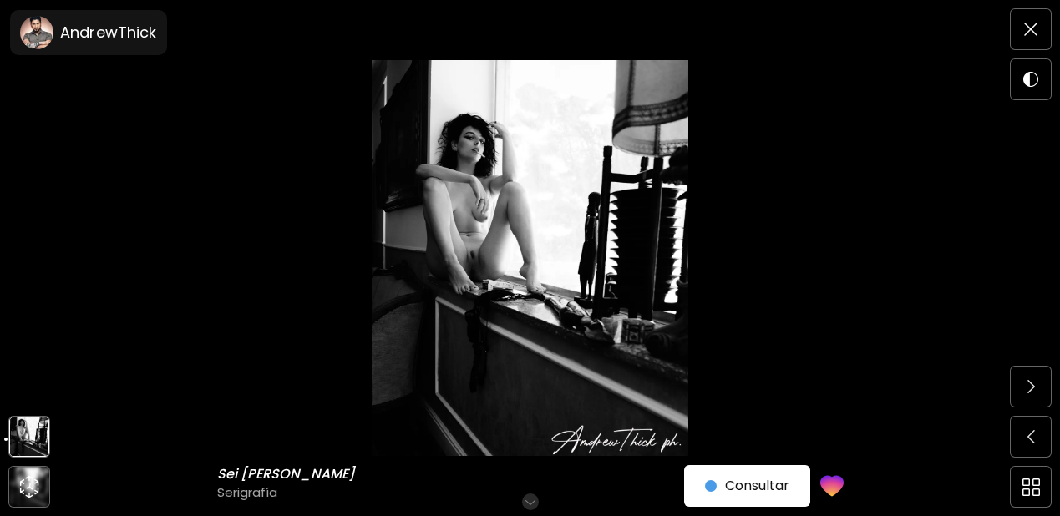
click at [484, 251] on img at bounding box center [530, 258] width 920 height 396
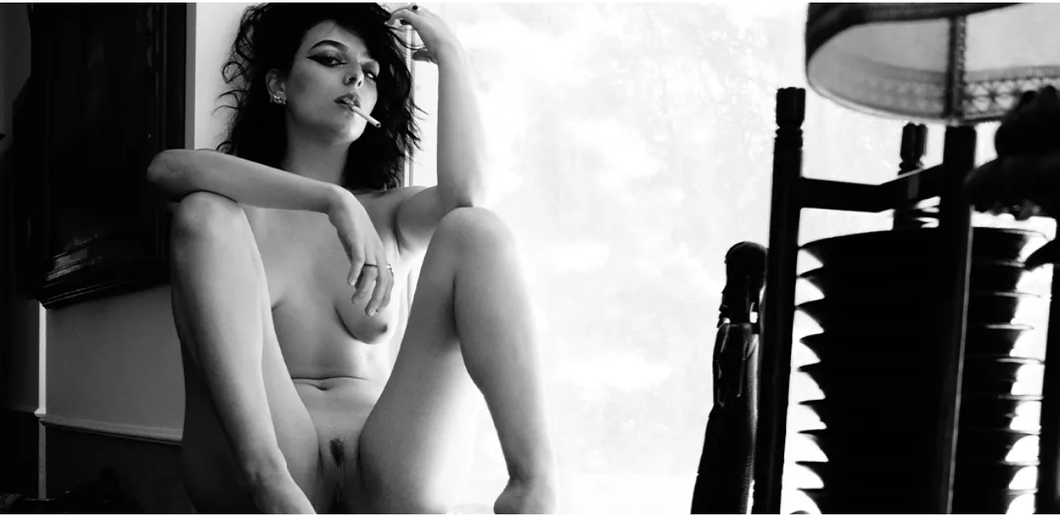
scroll to position [226, 0]
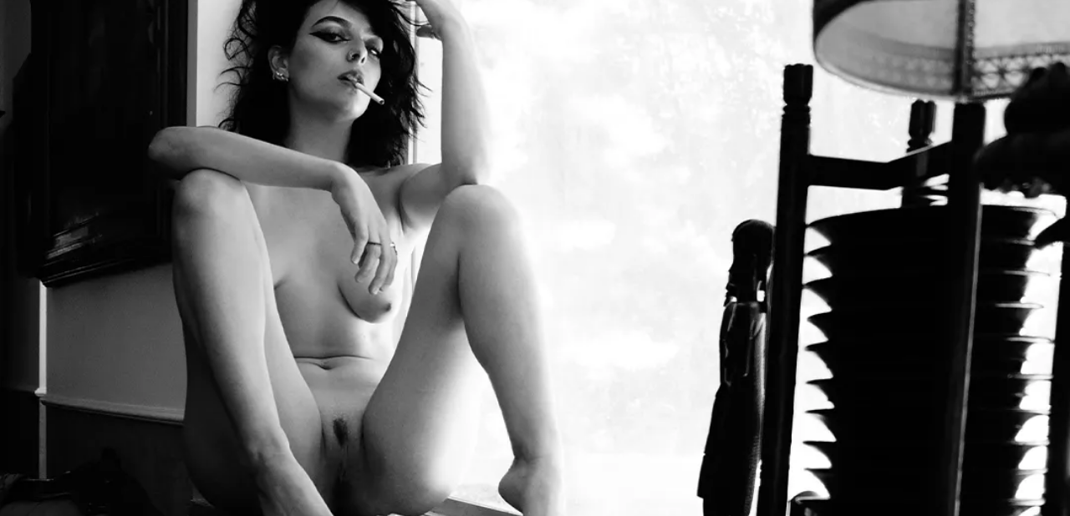
click at [587, 182] on img at bounding box center [535, 442] width 1070 height 1337
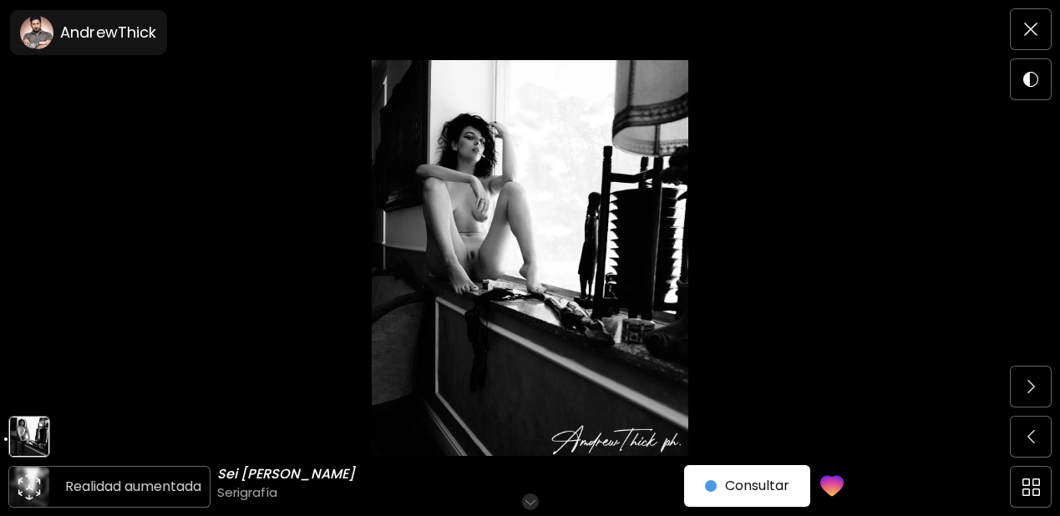
click at [30, 476] on icon "animation" at bounding box center [29, 487] width 27 height 27
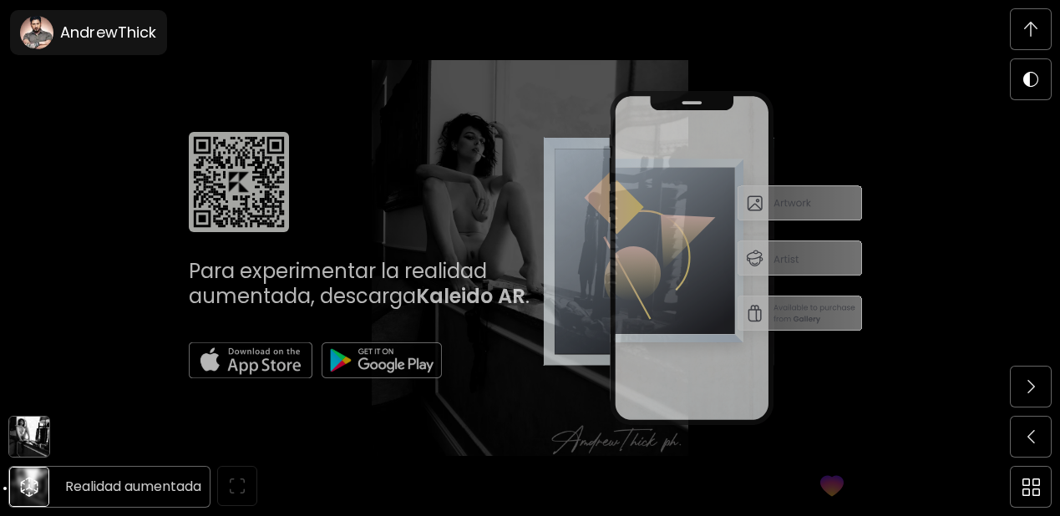
scroll to position [509, 0]
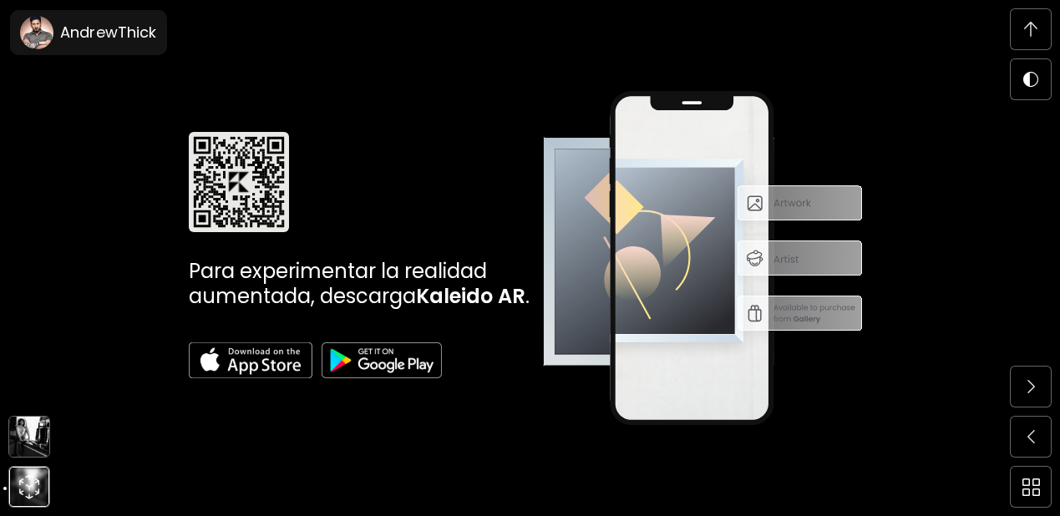
click at [36, 449] on img at bounding box center [29, 437] width 40 height 40
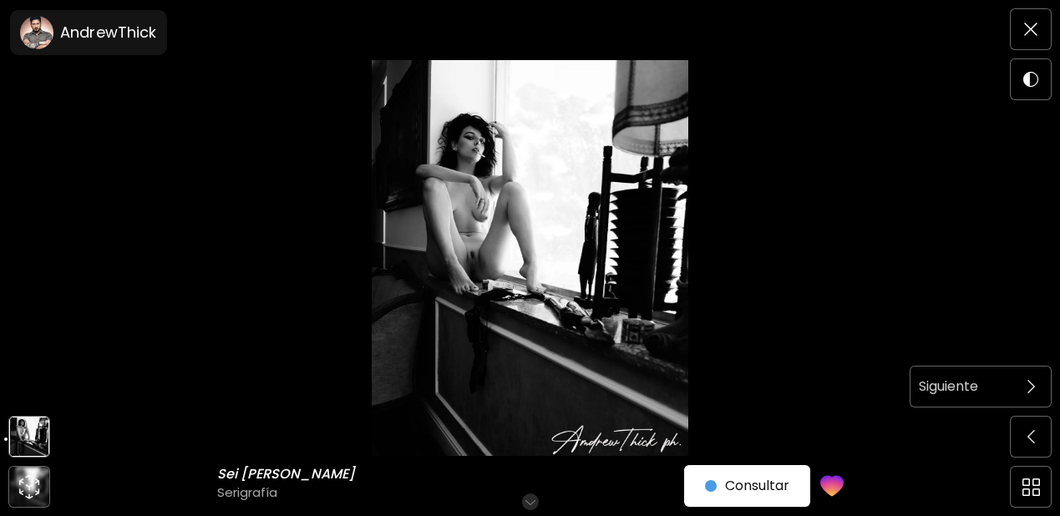
click at [1002, 380] on div "Siguiente" at bounding box center [961, 387] width 100 height 22
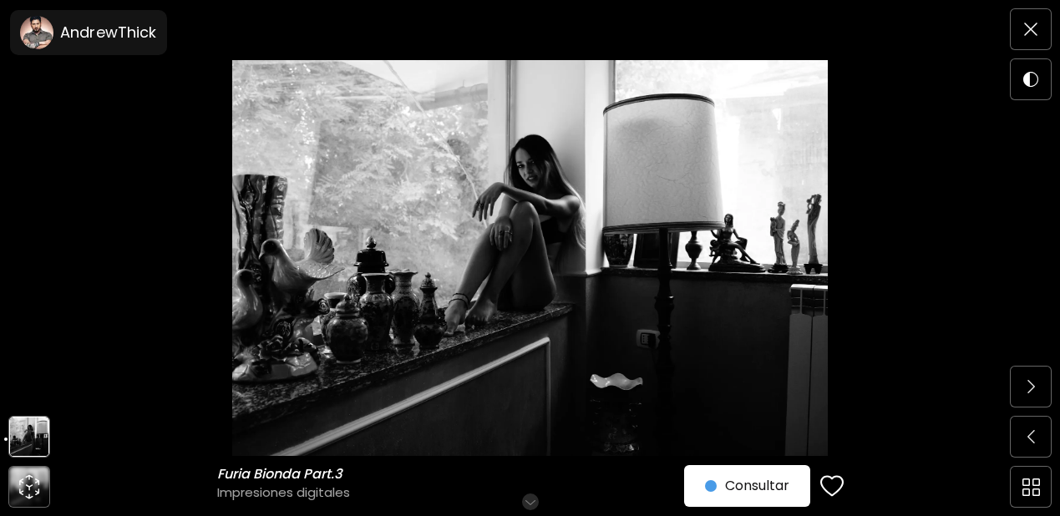
click at [512, 219] on img at bounding box center [530, 258] width 920 height 396
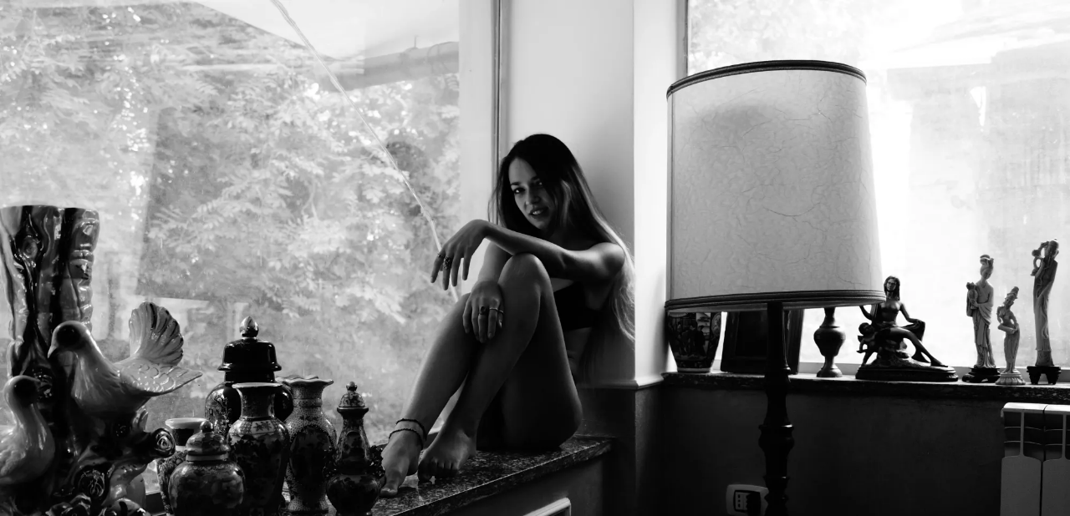
click at [675, 367] on img at bounding box center [535, 356] width 1070 height 712
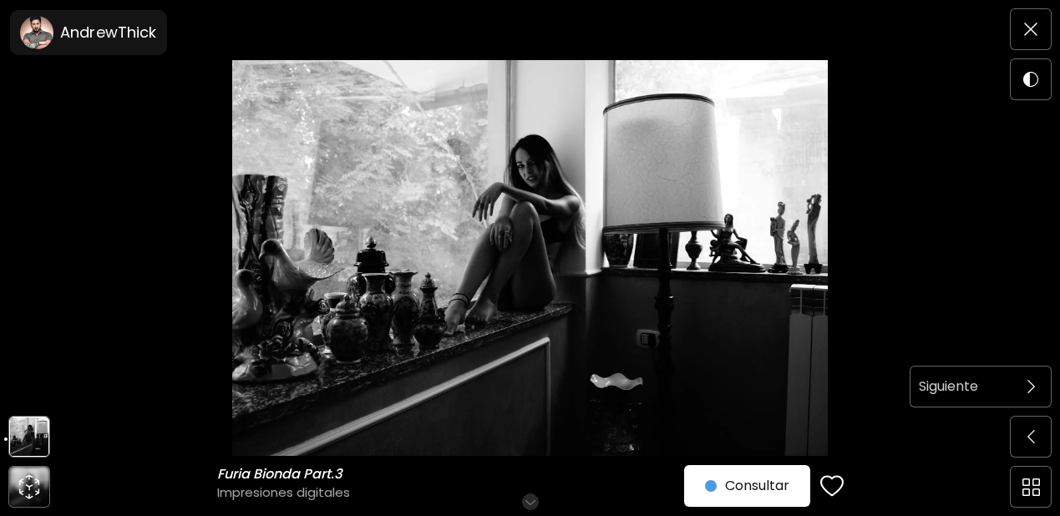
click at [1028, 380] on img at bounding box center [1032, 386] width 8 height 13
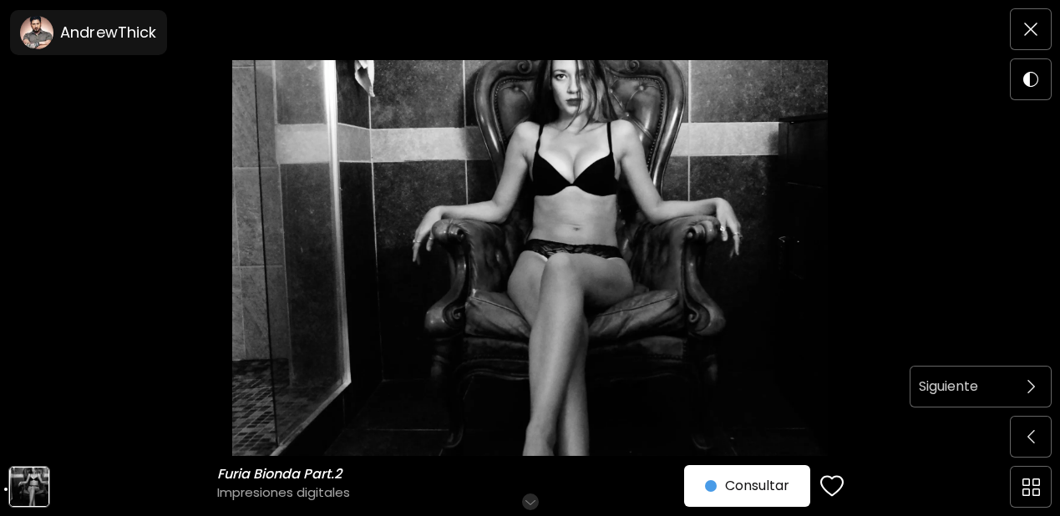
click at [1021, 391] on span at bounding box center [1031, 386] width 35 height 35
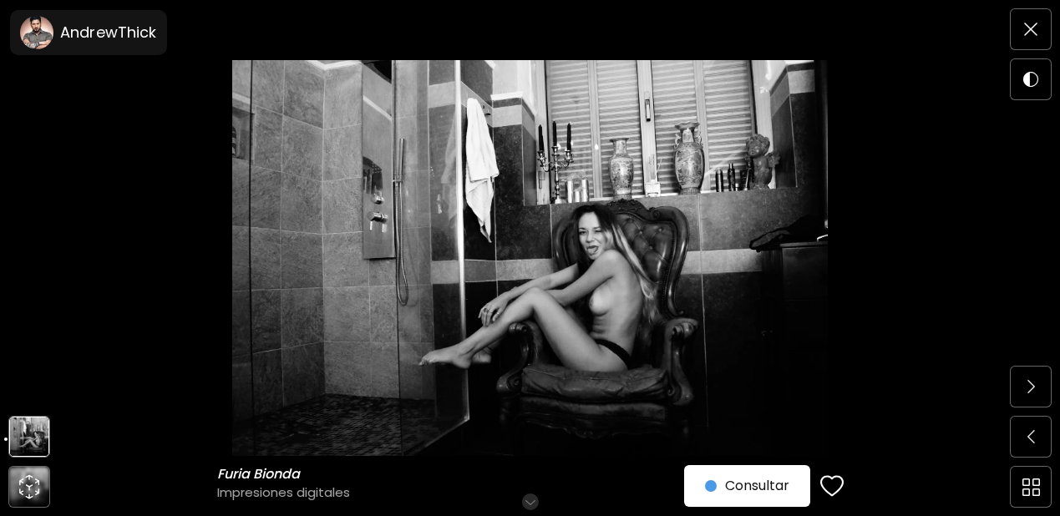
click at [1021, 391] on span at bounding box center [1031, 386] width 35 height 35
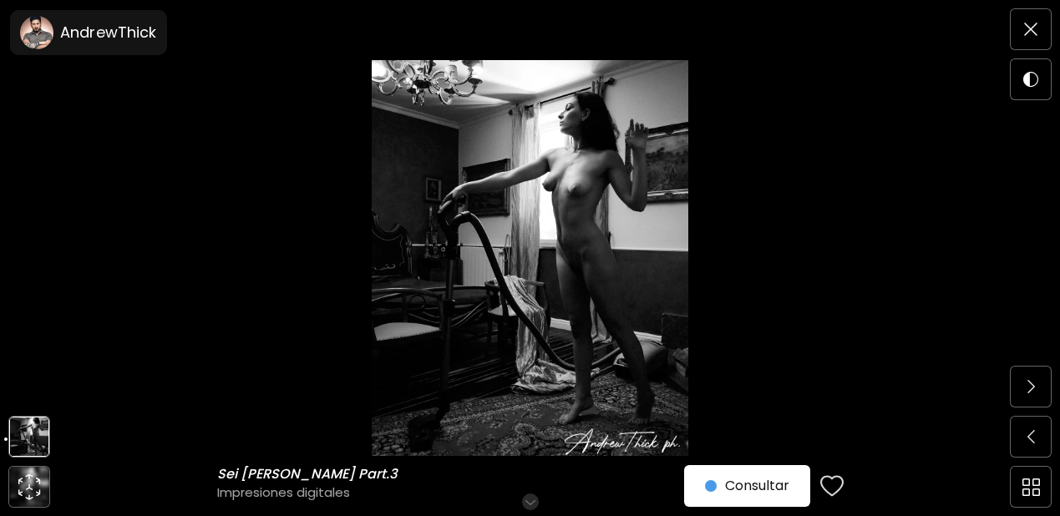
click at [834, 490] on div "button" at bounding box center [832, 486] width 23 height 25
click at [1028, 388] on img at bounding box center [1032, 386] width 8 height 13
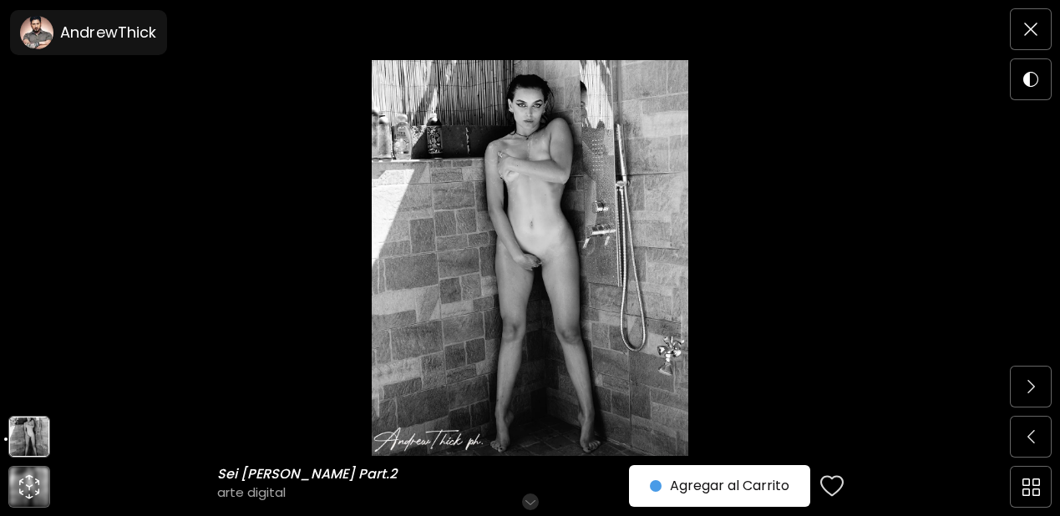
click at [832, 485] on div "button" at bounding box center [832, 486] width 23 height 25
click at [1028, 383] on img at bounding box center [1032, 386] width 8 height 13
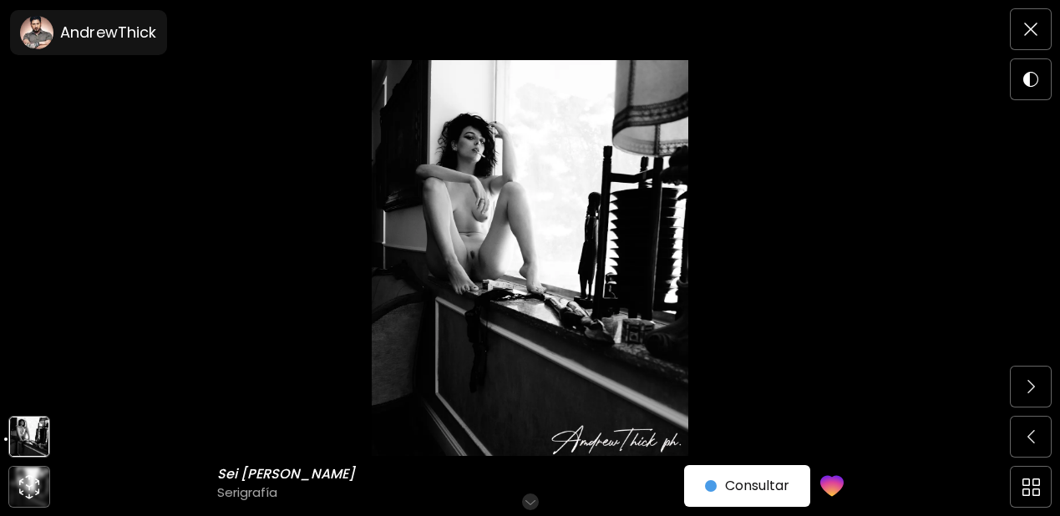
click at [1028, 383] on img at bounding box center [1032, 386] width 8 height 13
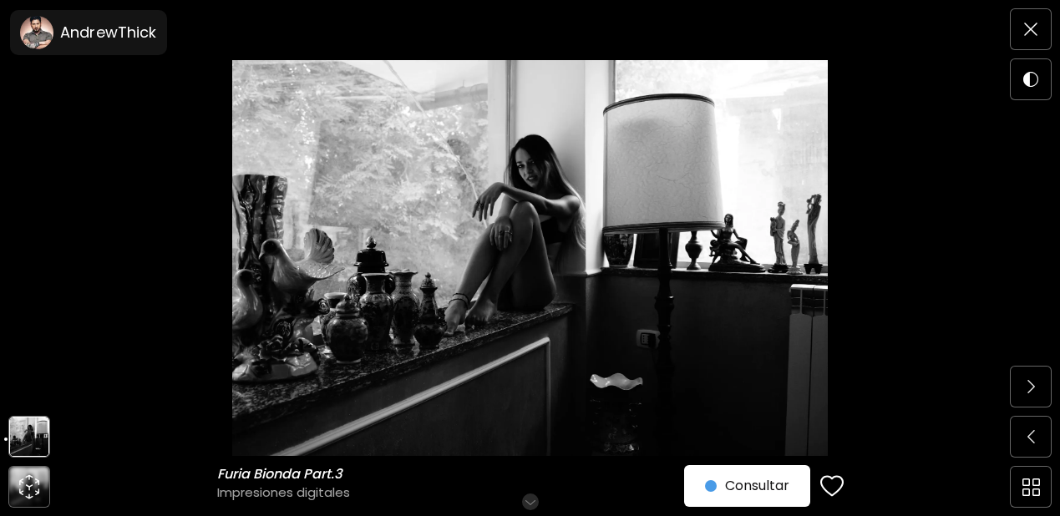
click at [1028, 383] on img at bounding box center [1032, 386] width 8 height 13
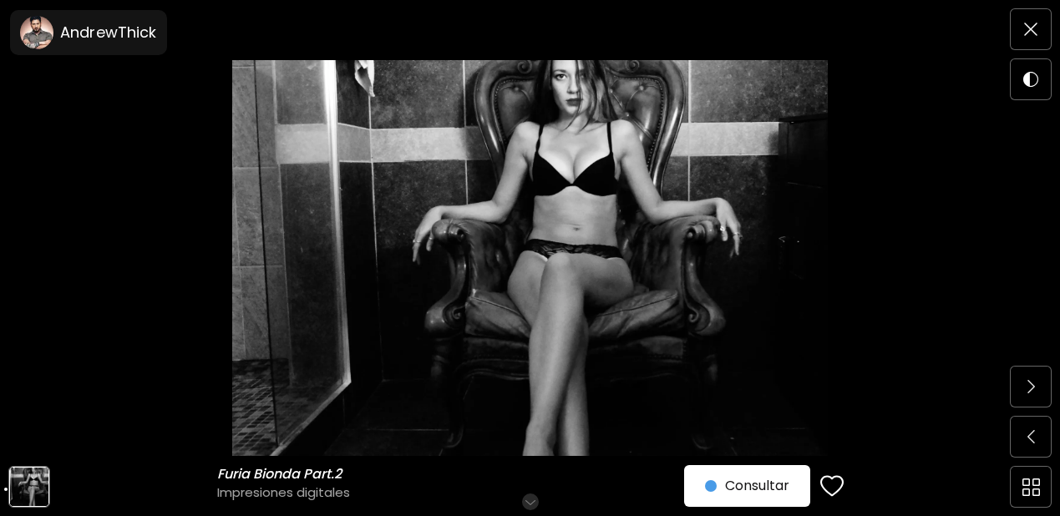
click at [562, 201] on img at bounding box center [530, 258] width 920 height 396
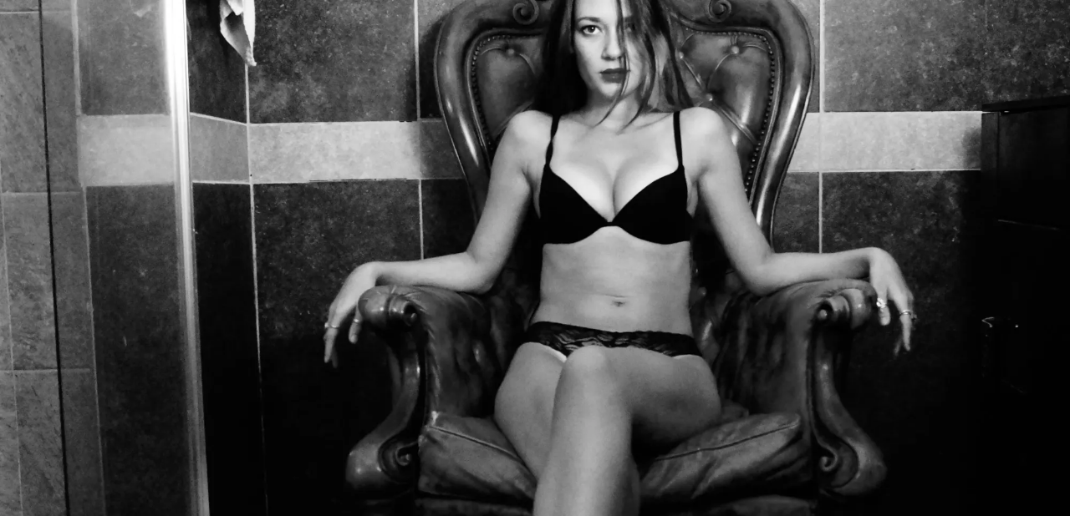
click at [739, 244] on img at bounding box center [535, 356] width 1070 height 712
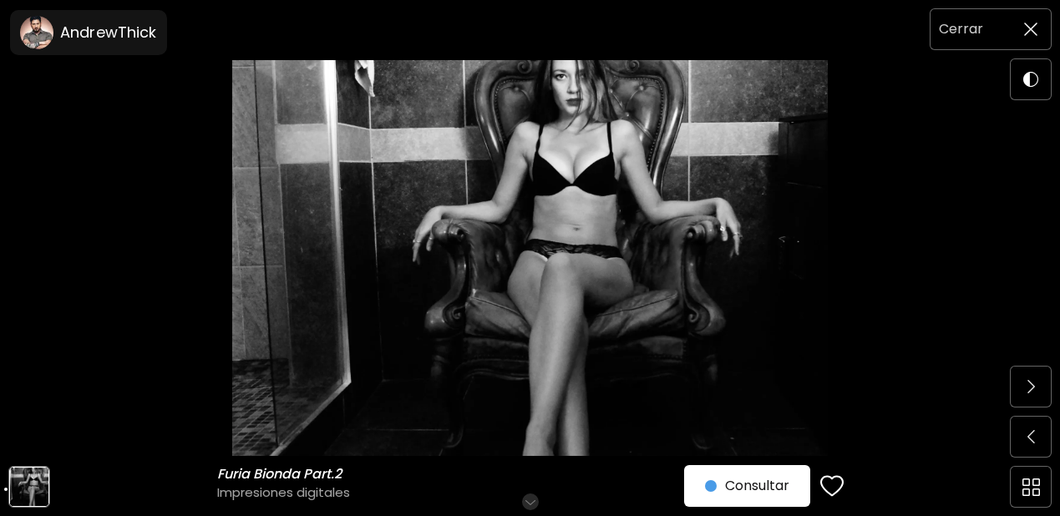
click at [1030, 40] on span at bounding box center [1031, 29] width 35 height 35
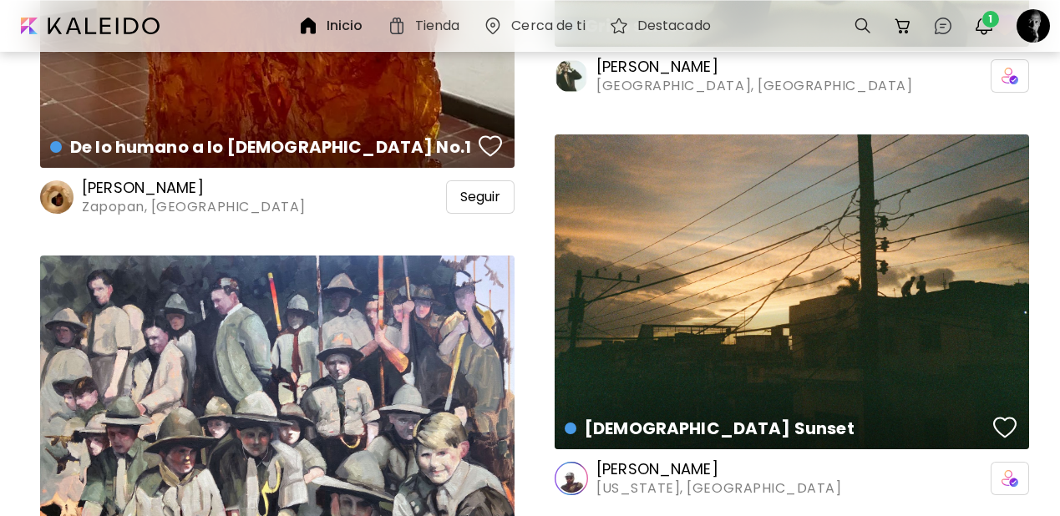
scroll to position [10836, 0]
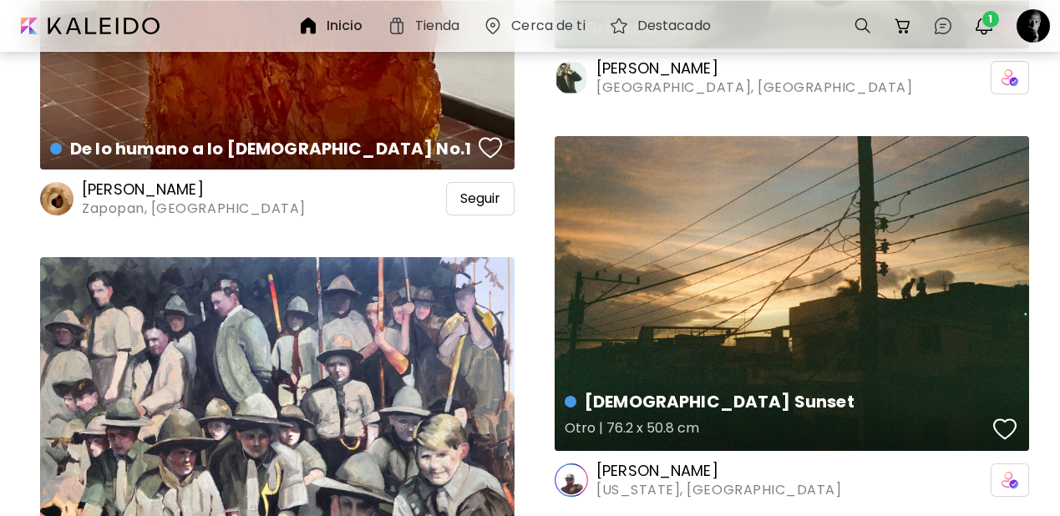
click at [778, 261] on div "God's Sunset Otro | 76.2 x 50.8 cm" at bounding box center [792, 293] width 475 height 315
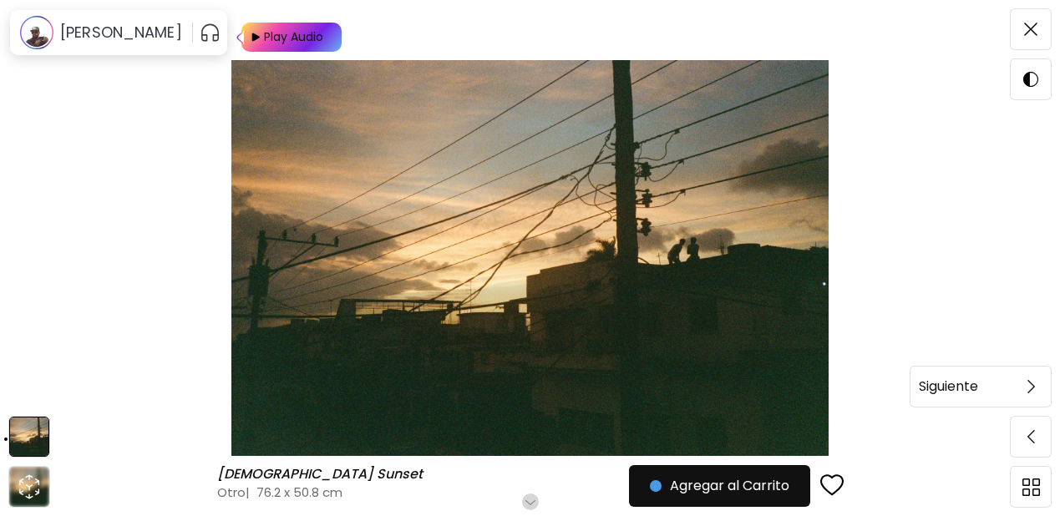
click at [1028, 381] on img at bounding box center [1032, 386] width 8 height 13
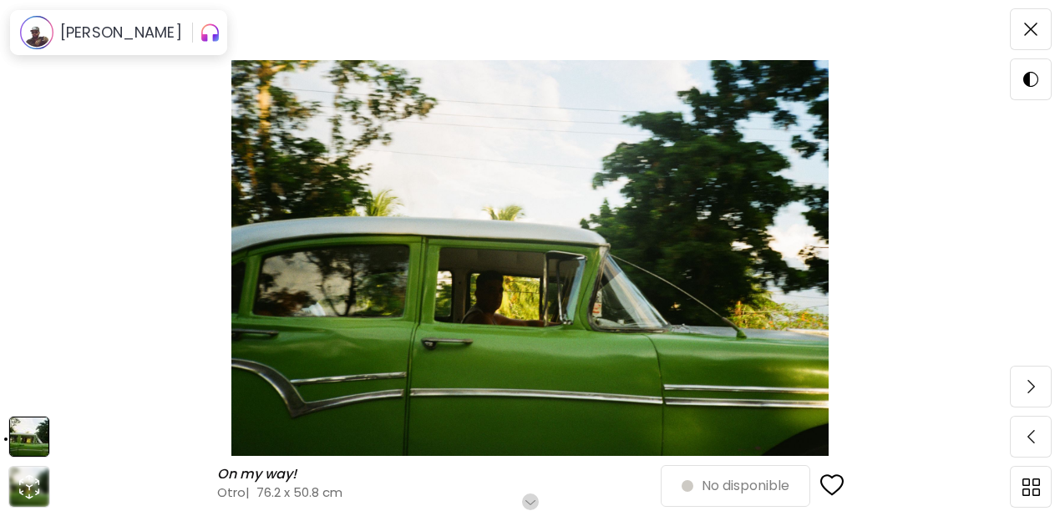
click at [1028, 381] on img at bounding box center [1032, 386] width 8 height 13
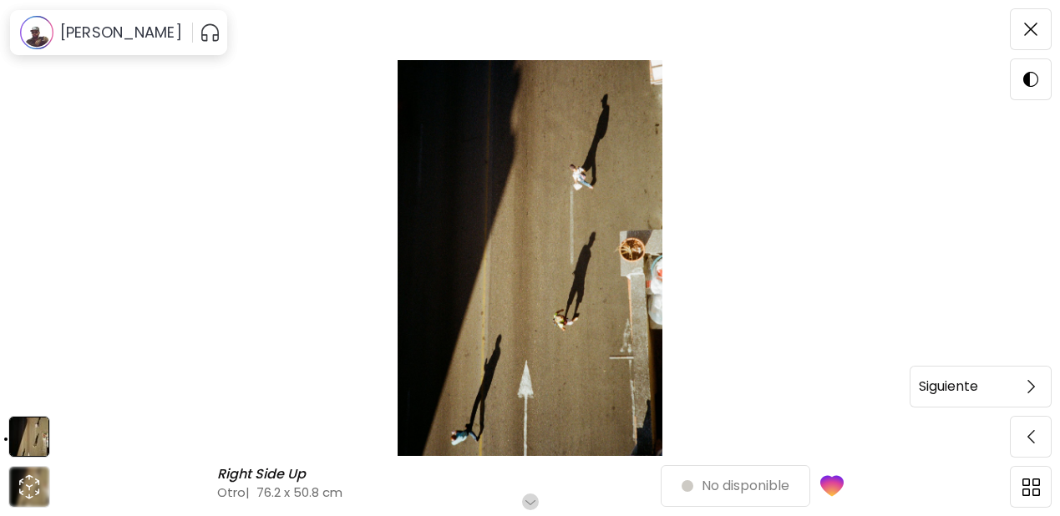
click at [1029, 385] on img at bounding box center [1032, 386] width 8 height 13
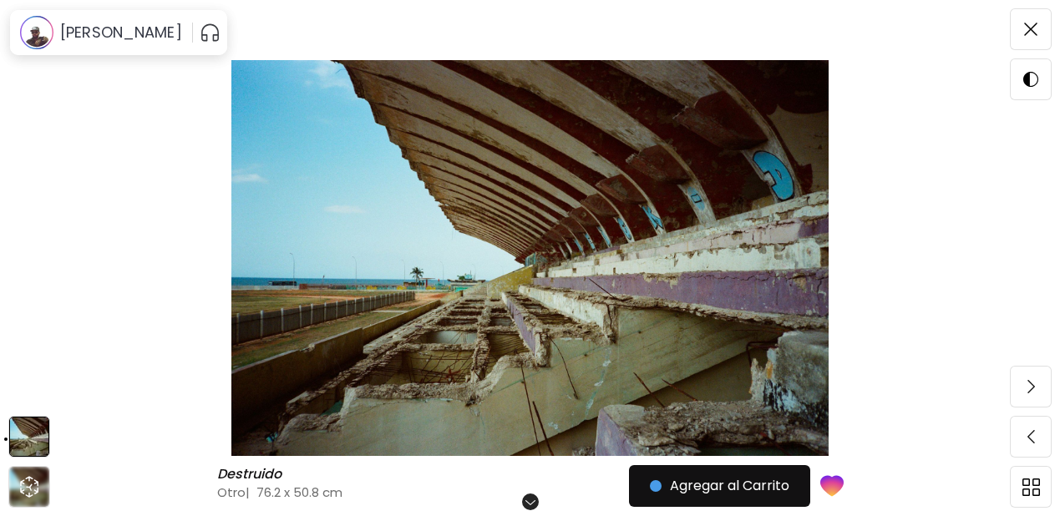
click at [1029, 385] on span at bounding box center [1031, 386] width 35 height 35
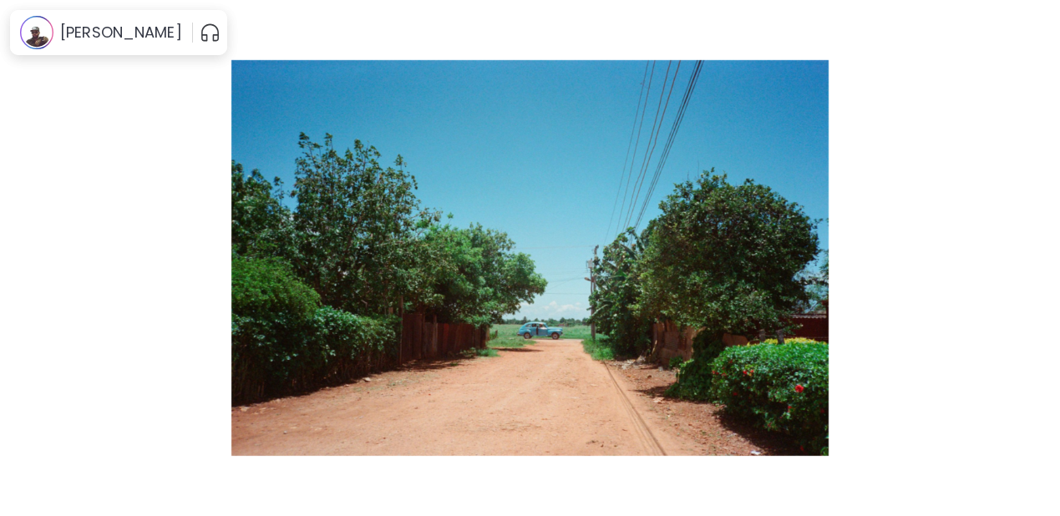
click at [1029, 385] on img at bounding box center [1032, 386] width 8 height 13
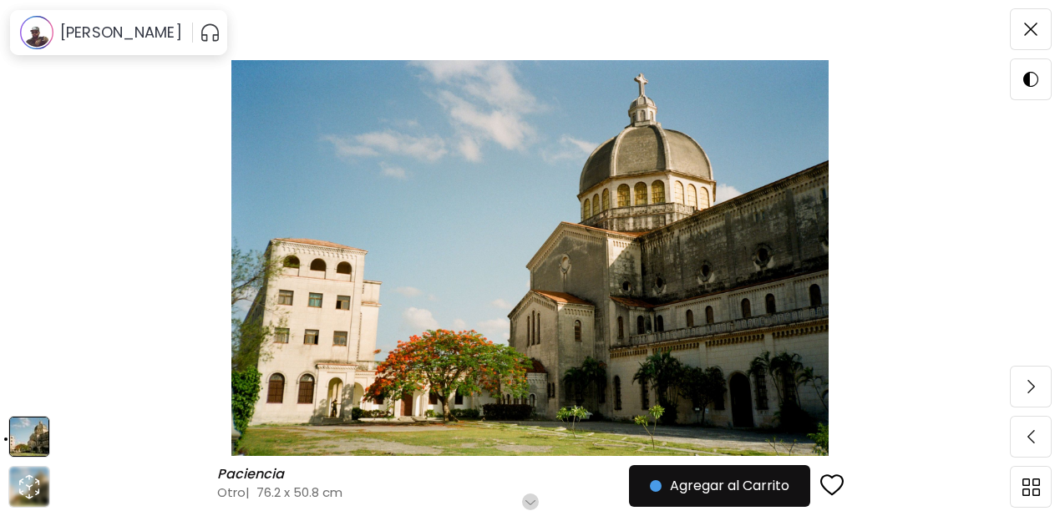
click at [1029, 385] on img at bounding box center [1032, 386] width 8 height 13
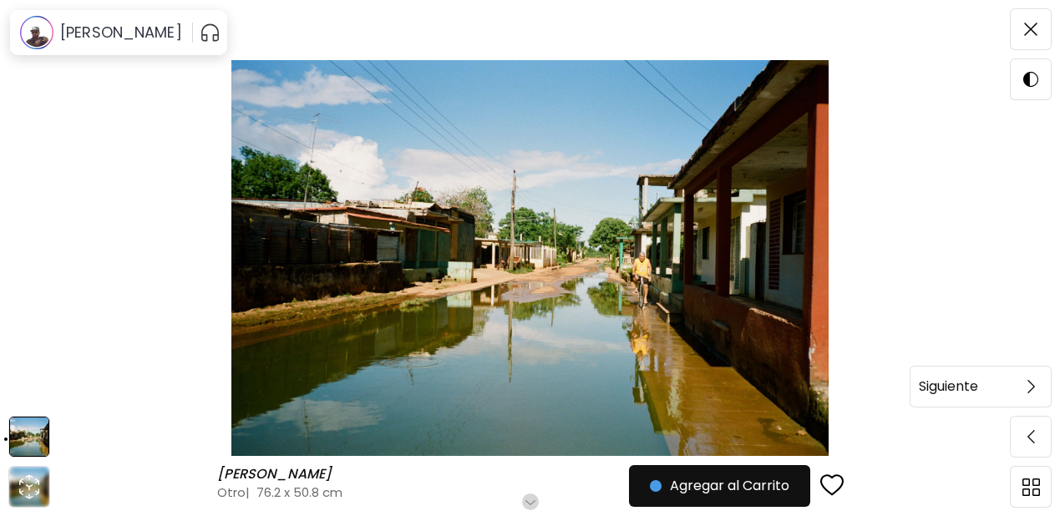
click at [1036, 389] on span at bounding box center [1031, 386] width 35 height 35
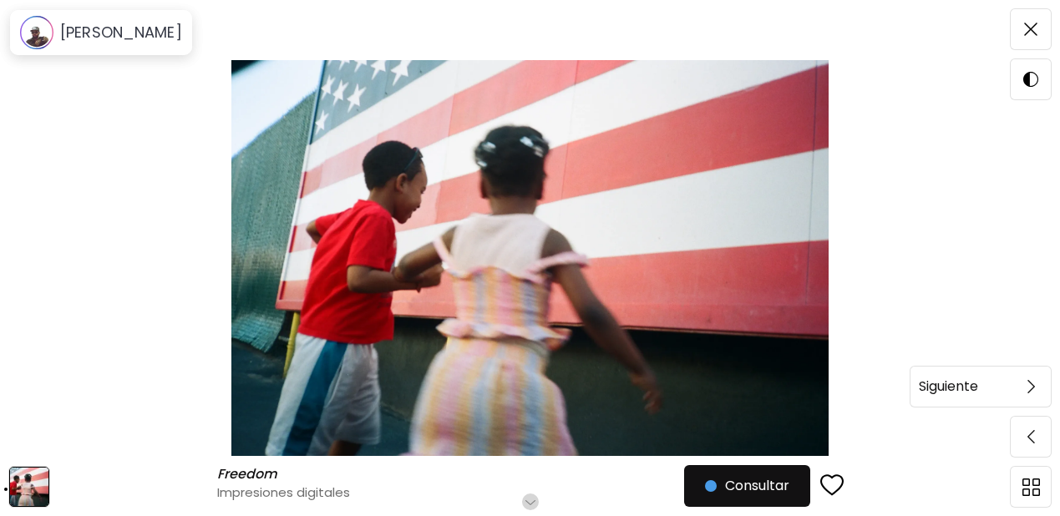
click at [1030, 384] on img at bounding box center [1032, 386] width 8 height 13
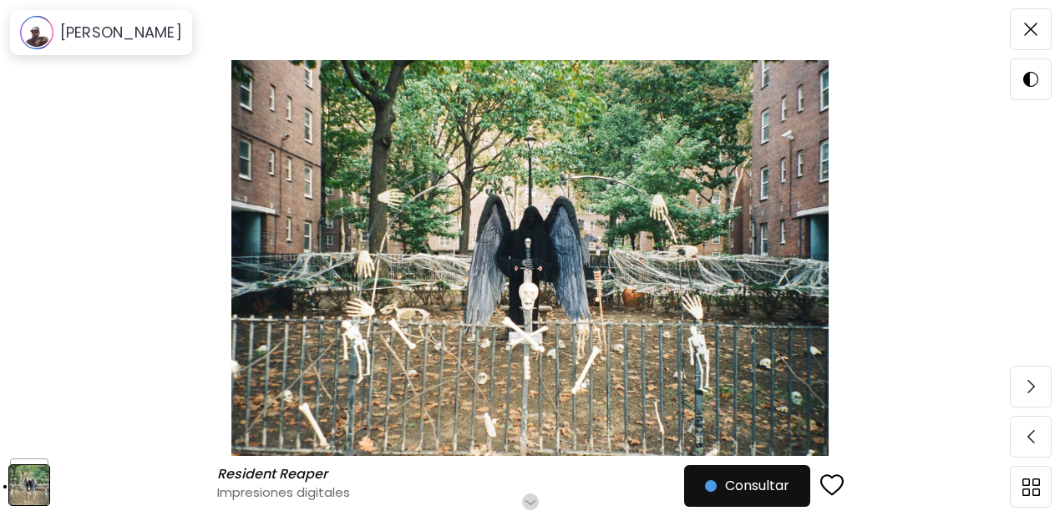
click at [1029, 384] on img at bounding box center [1032, 386] width 8 height 13
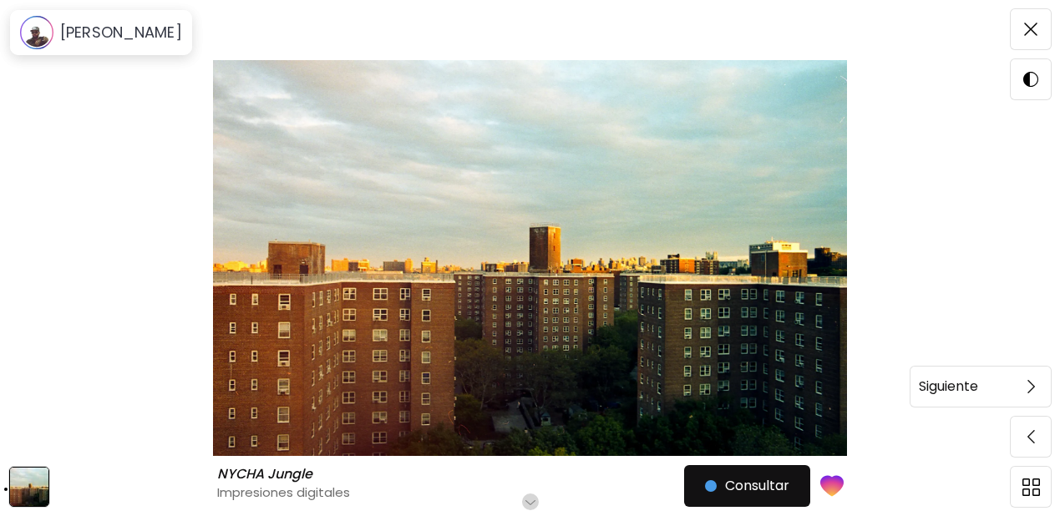
click at [1029, 384] on img at bounding box center [1032, 386] width 8 height 13
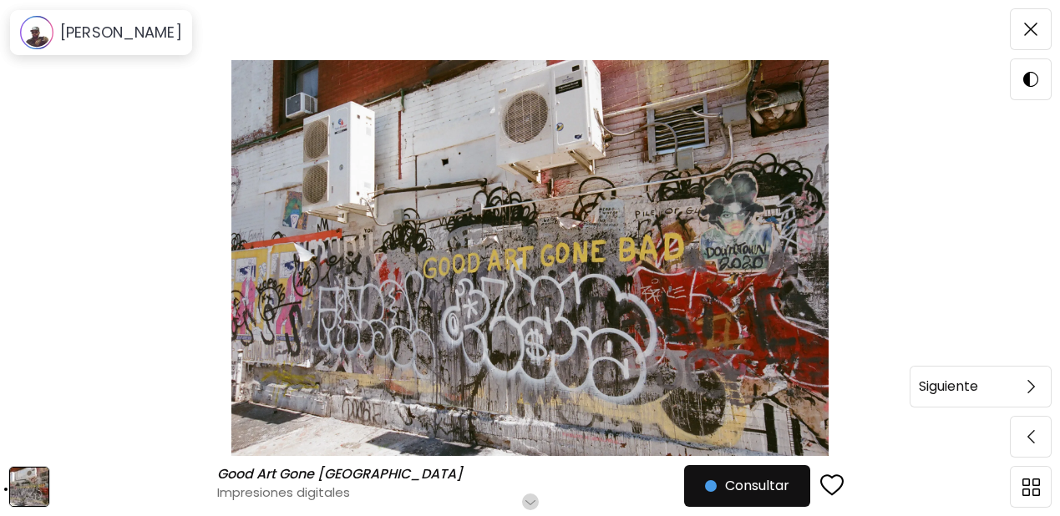
click at [1029, 388] on img at bounding box center [1032, 386] width 8 height 13
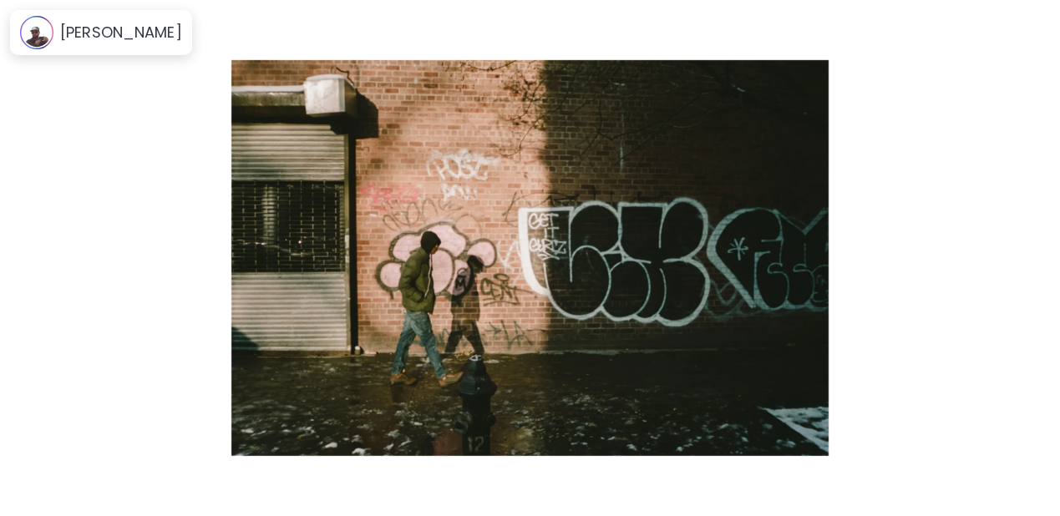
click at [1029, 388] on img at bounding box center [1032, 386] width 8 height 13
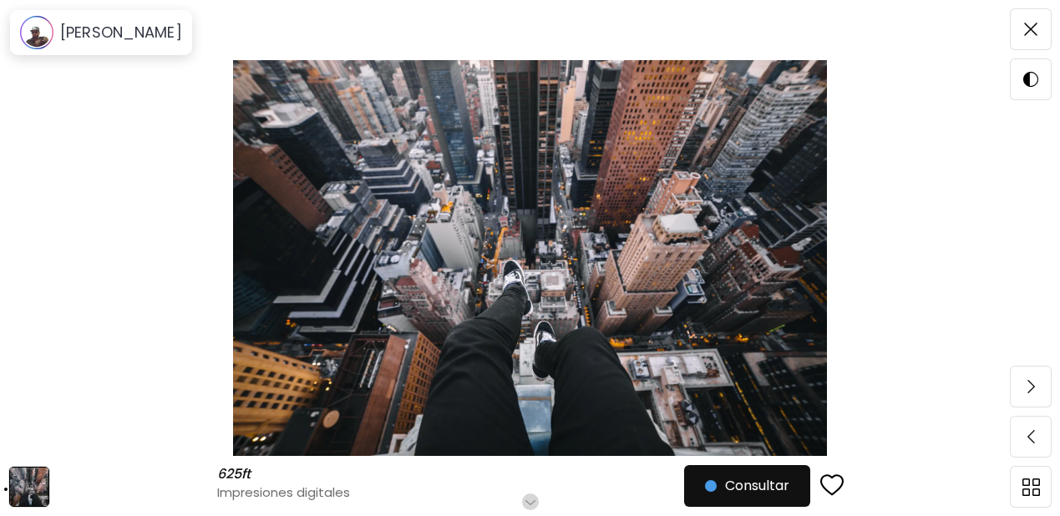
click at [1029, 388] on img at bounding box center [1032, 386] width 8 height 13
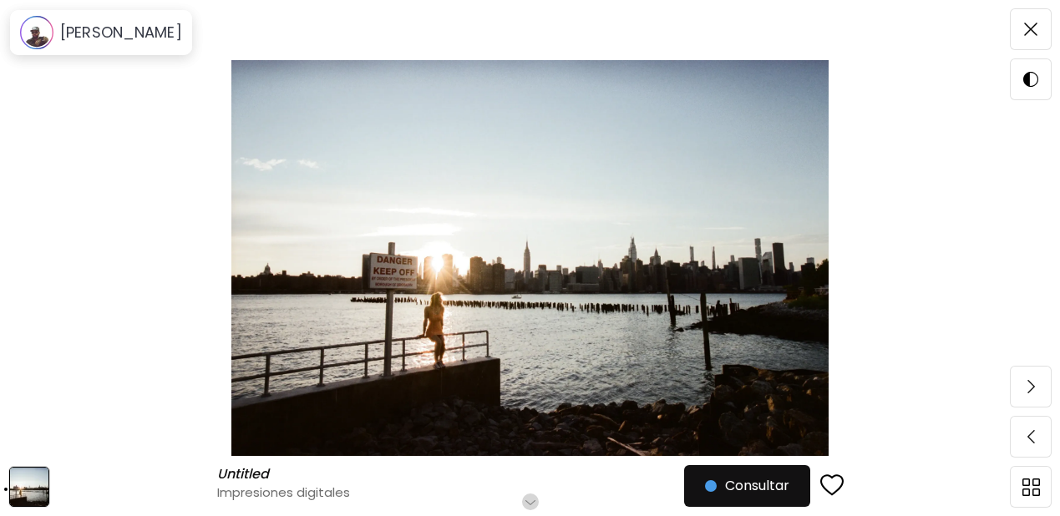
click at [834, 491] on div "button" at bounding box center [832, 486] width 23 height 25
click at [1028, 383] on img at bounding box center [1032, 386] width 8 height 13
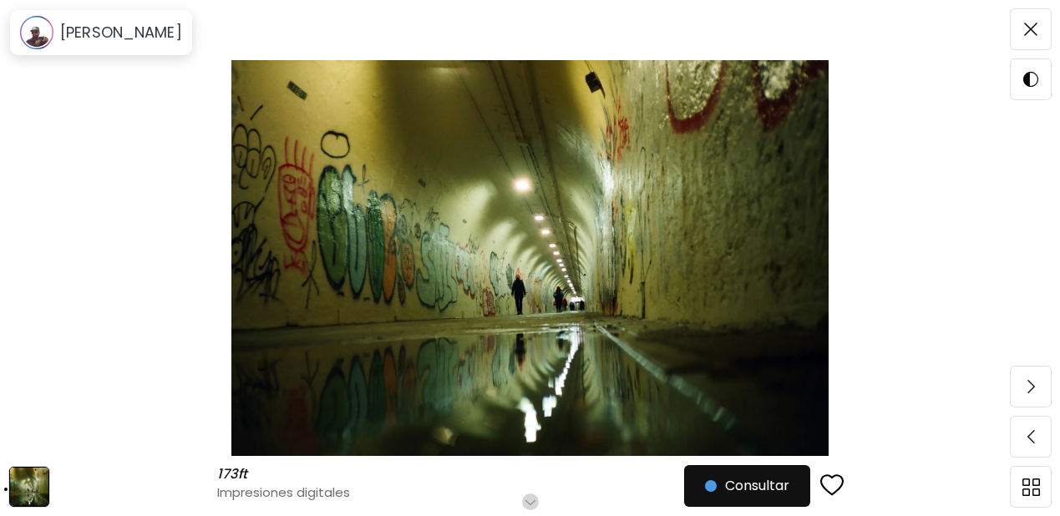
click at [841, 485] on div "button" at bounding box center [832, 486] width 23 height 25
click at [1028, 391] on img at bounding box center [1032, 386] width 8 height 13
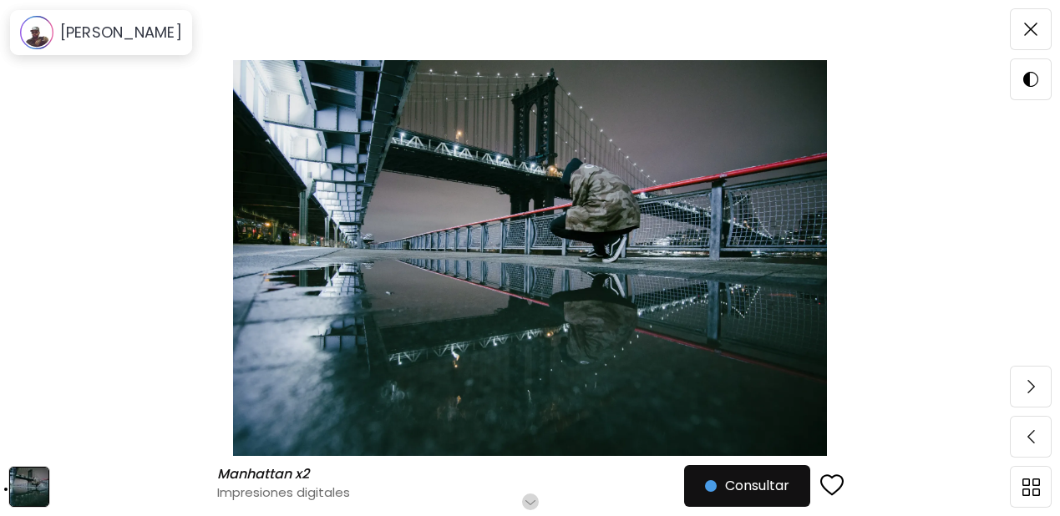
click at [839, 482] on div "button" at bounding box center [832, 486] width 23 height 25
click at [1026, 386] on span at bounding box center [1031, 386] width 35 height 35
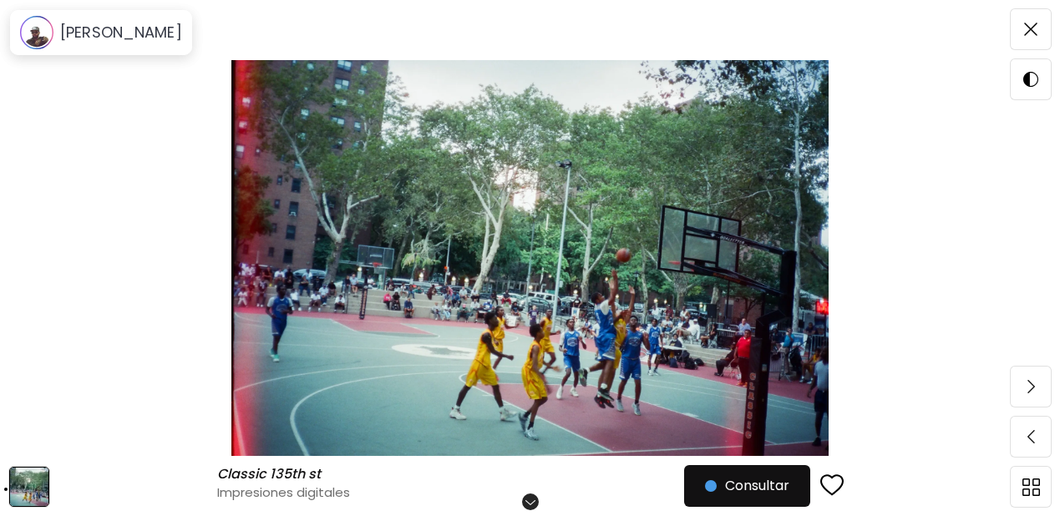
click at [1026, 386] on div "Classic 135th st Classic 135th st Impresiones digitales Desplázate para ver más…" at bounding box center [530, 258] width 1060 height 516
click at [1002, 387] on div "Siguiente" at bounding box center [961, 387] width 100 height 22
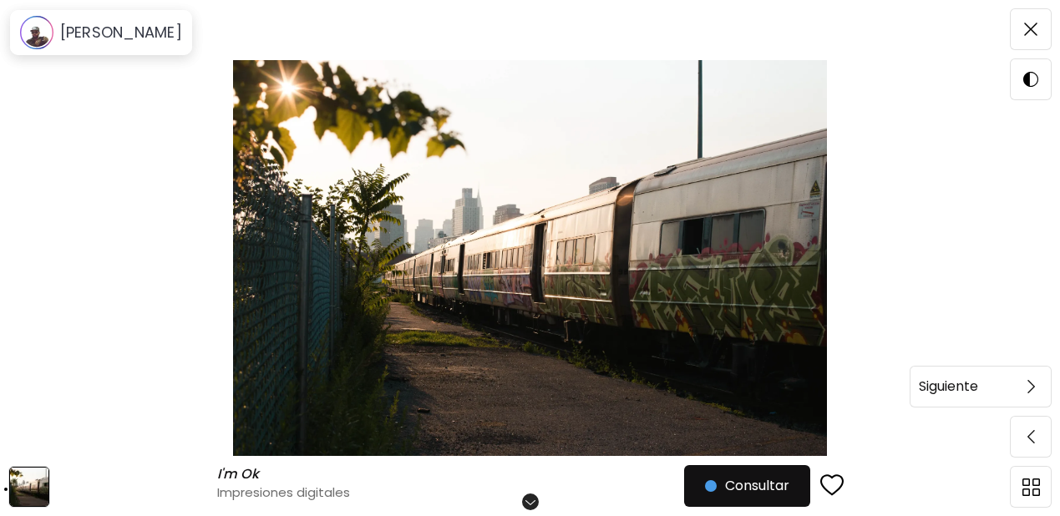
click at [1000, 386] on div "Siguiente" at bounding box center [961, 387] width 100 height 22
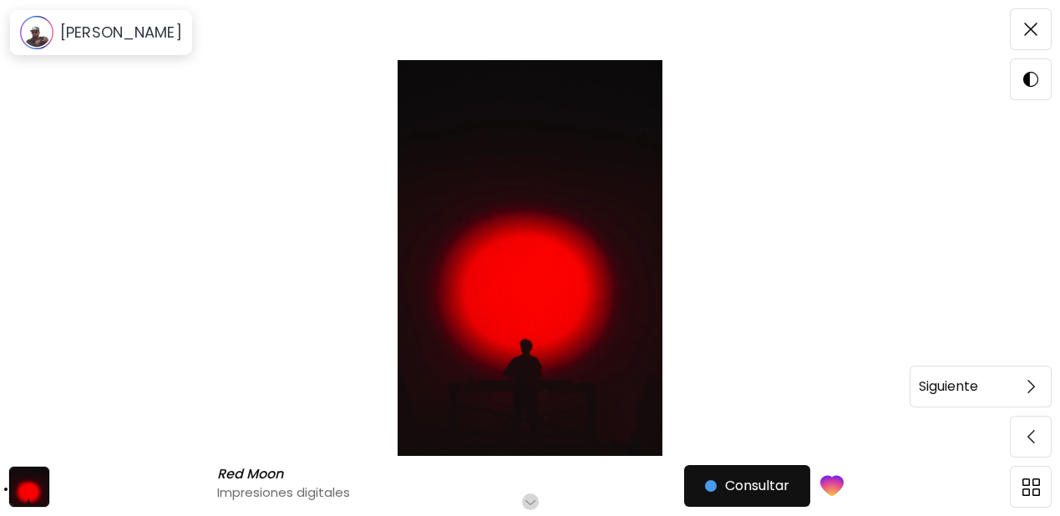
click at [1018, 387] on span at bounding box center [1031, 386] width 35 height 35
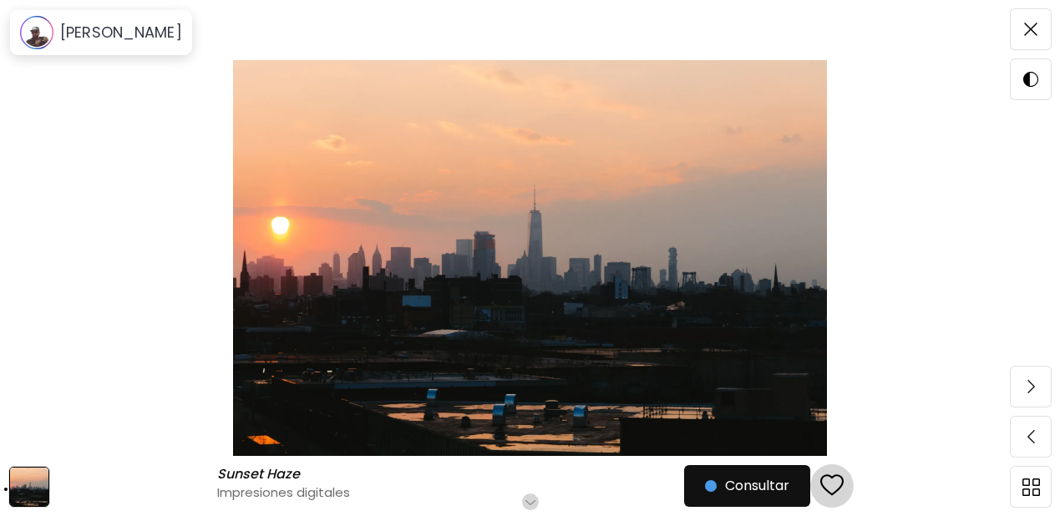
click at [839, 482] on div "button" at bounding box center [832, 486] width 23 height 25
click at [1029, 386] on img at bounding box center [1032, 386] width 8 height 13
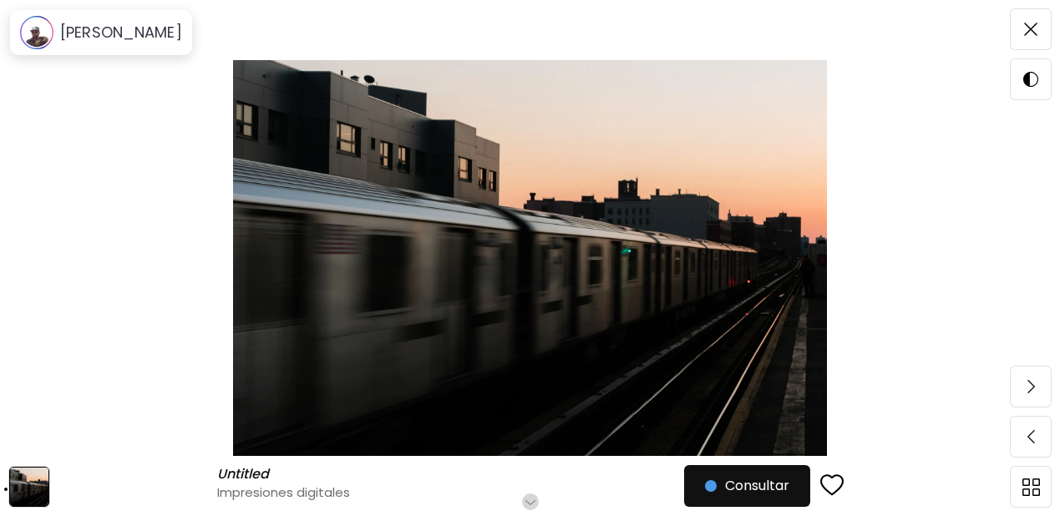
click at [841, 478] on div "button" at bounding box center [832, 486] width 23 height 25
click at [1023, 382] on span at bounding box center [1031, 386] width 35 height 35
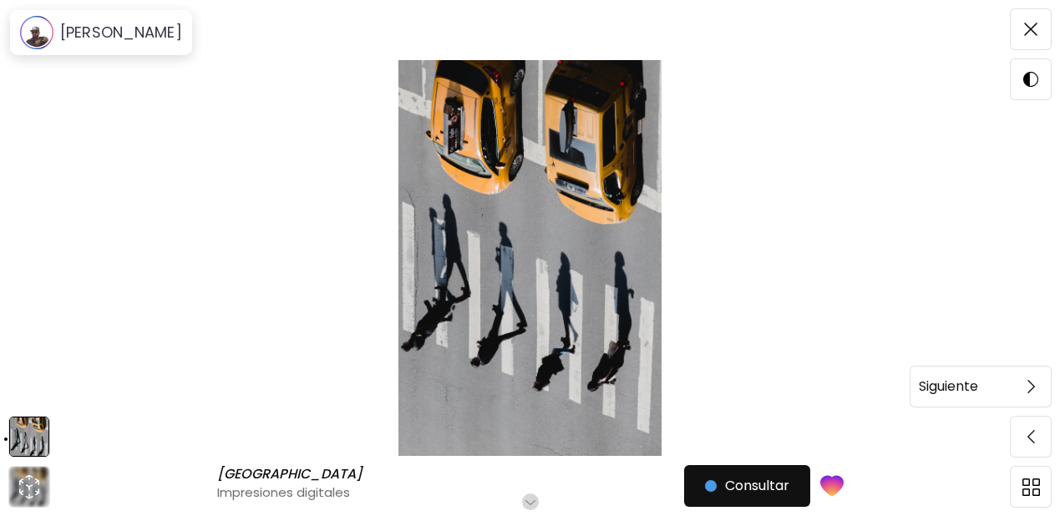
click at [1021, 391] on span at bounding box center [1031, 386] width 35 height 35
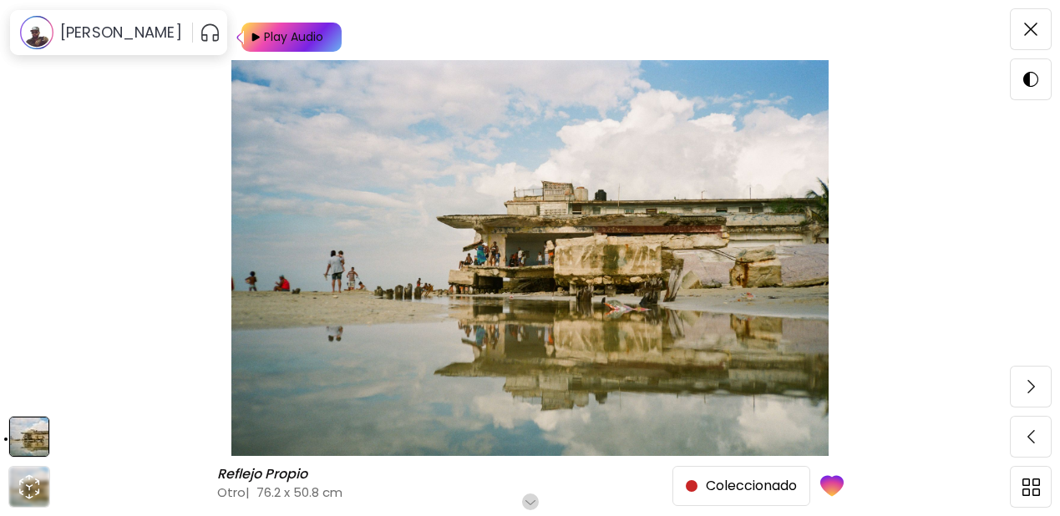
click at [1021, 391] on span at bounding box center [1031, 386] width 35 height 35
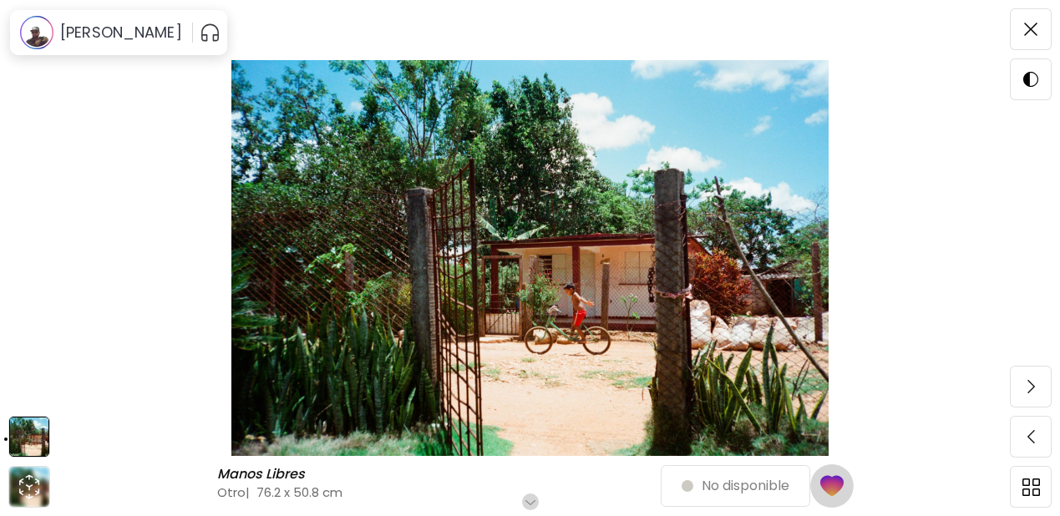
click at [841, 480] on div "button" at bounding box center [832, 486] width 28 height 30
click at [832, 486] on div "button" at bounding box center [832, 486] width 23 height 25
click at [1028, 390] on img at bounding box center [1032, 386] width 8 height 13
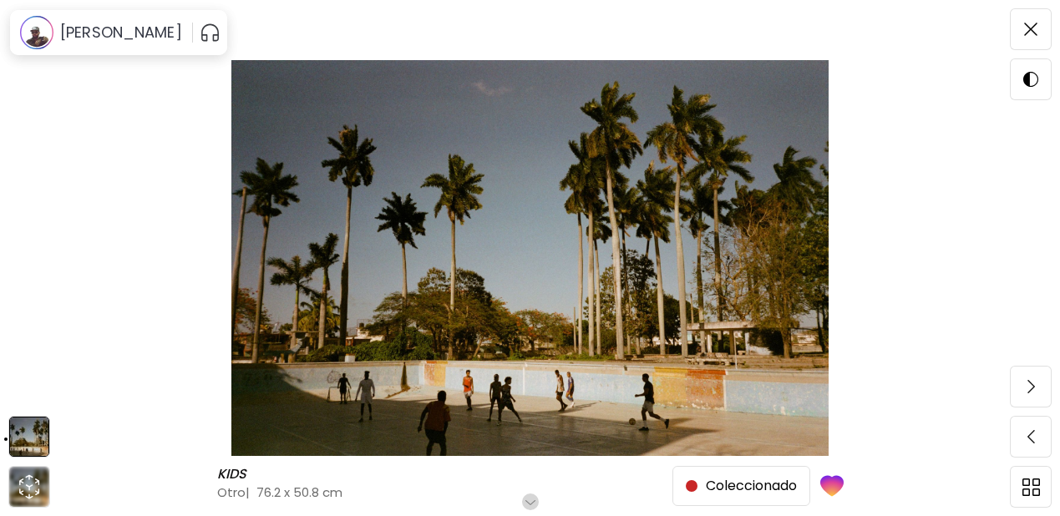
click at [1028, 390] on img at bounding box center [1032, 386] width 8 height 13
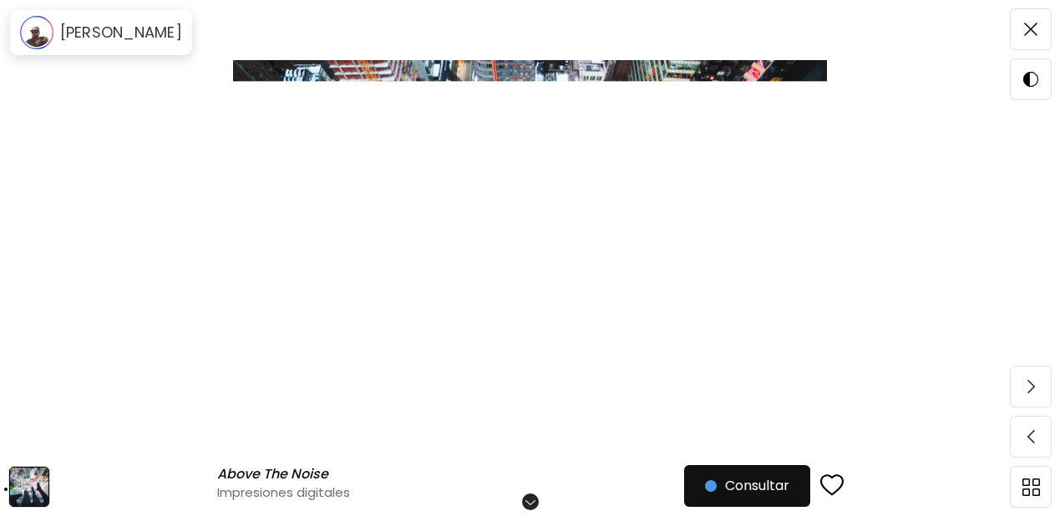
click at [1028, 390] on img at bounding box center [1032, 386] width 8 height 13
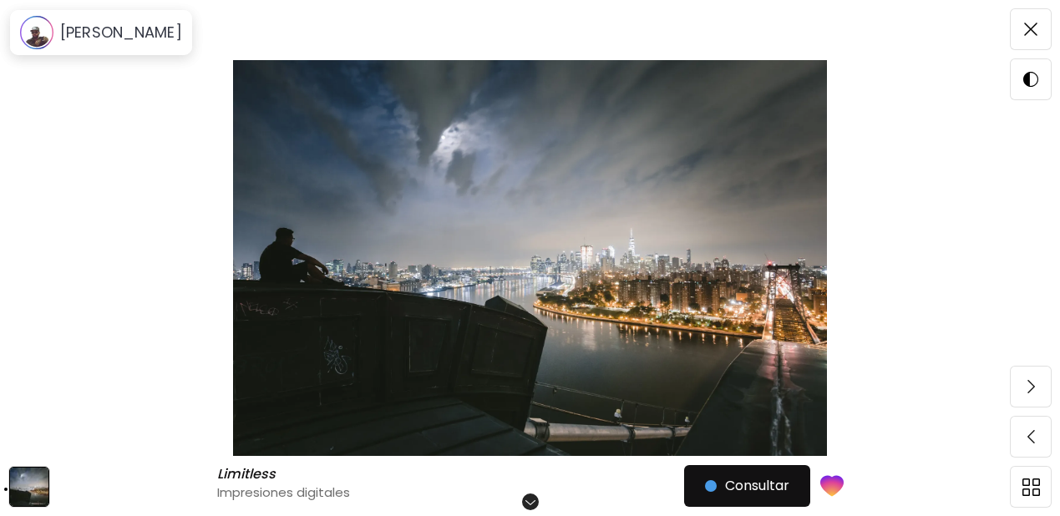
click at [1028, 390] on img at bounding box center [1032, 386] width 8 height 13
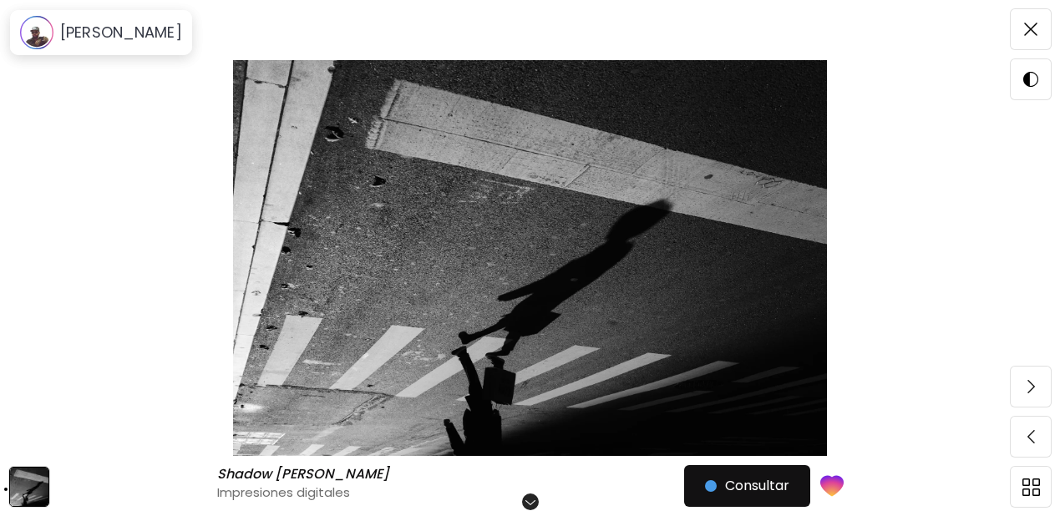
click at [1028, 390] on img at bounding box center [1032, 386] width 8 height 13
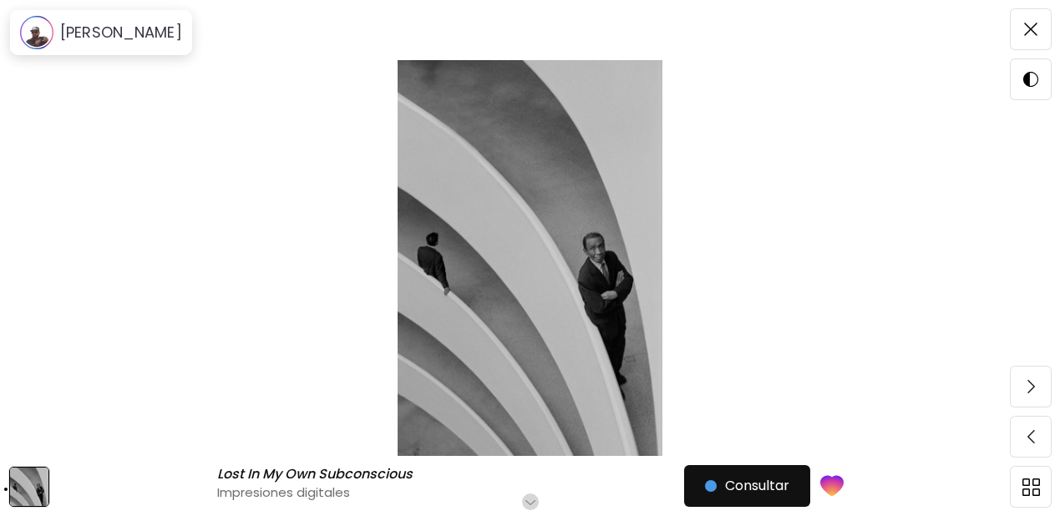
click at [1028, 390] on img at bounding box center [1032, 386] width 8 height 13
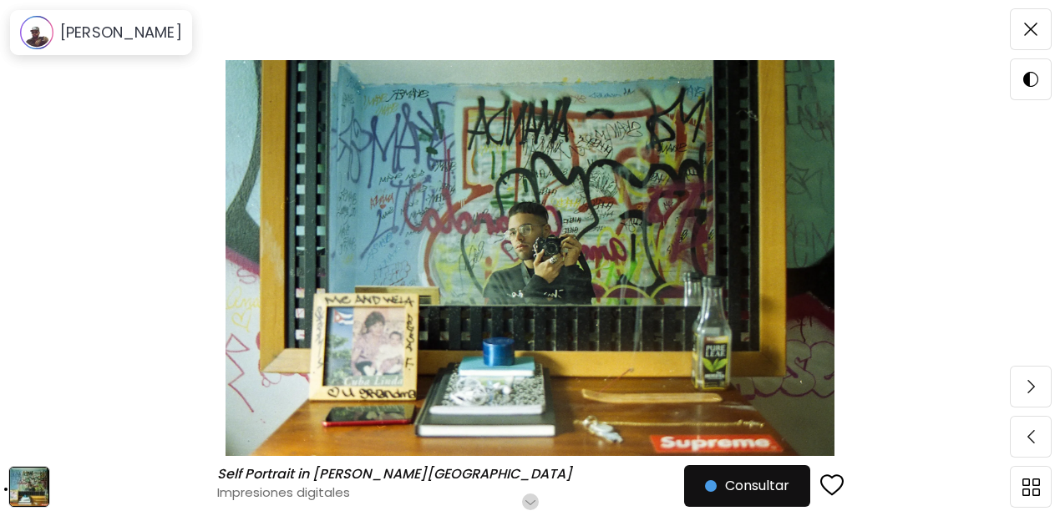
click at [1028, 390] on img at bounding box center [1032, 386] width 8 height 13
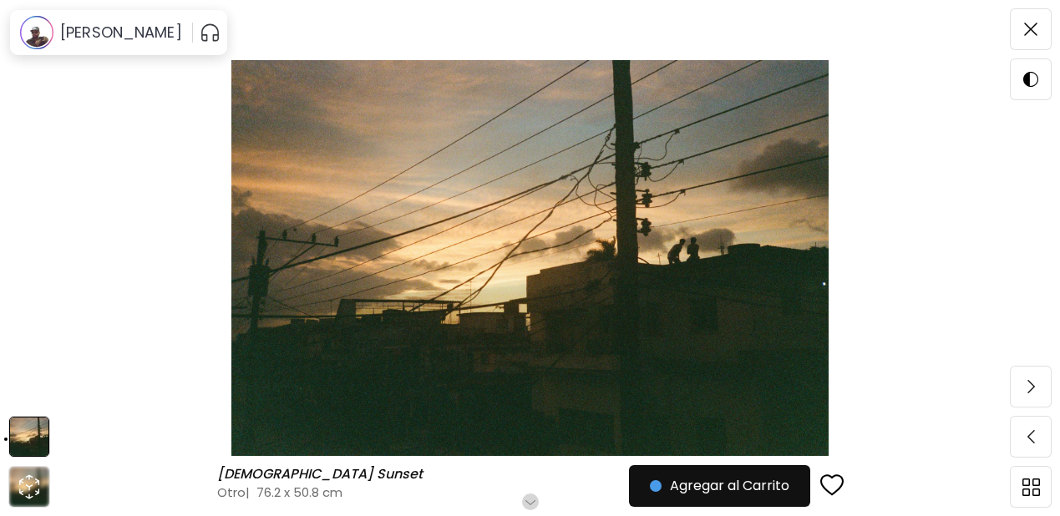
click at [1028, 390] on img at bounding box center [1032, 386] width 8 height 13
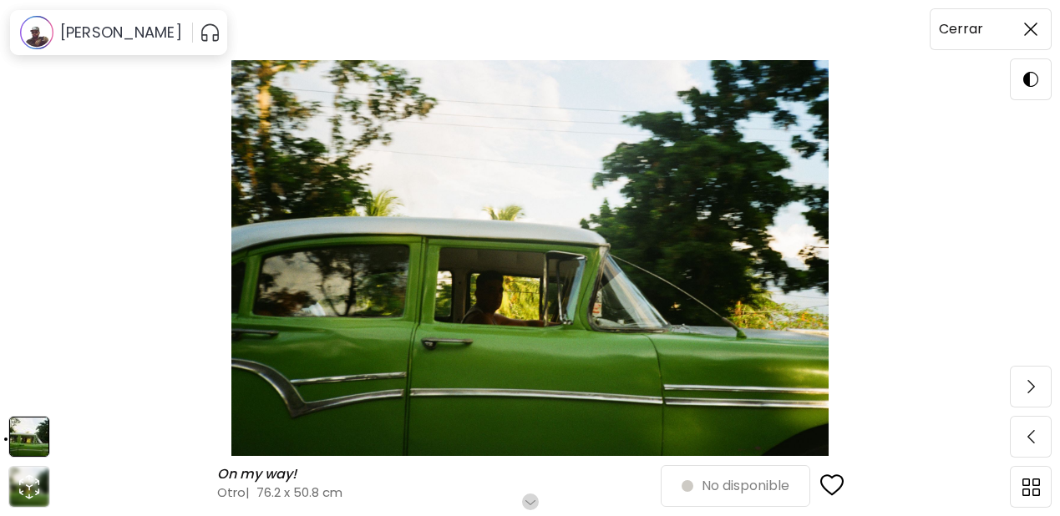
click at [1034, 27] on img at bounding box center [1030, 29] width 13 height 13
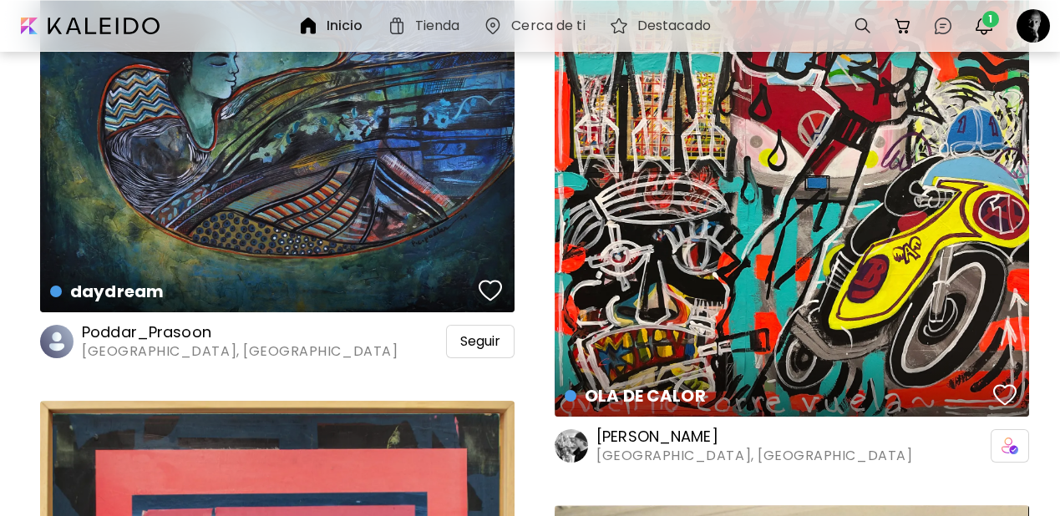
scroll to position [13819, 0]
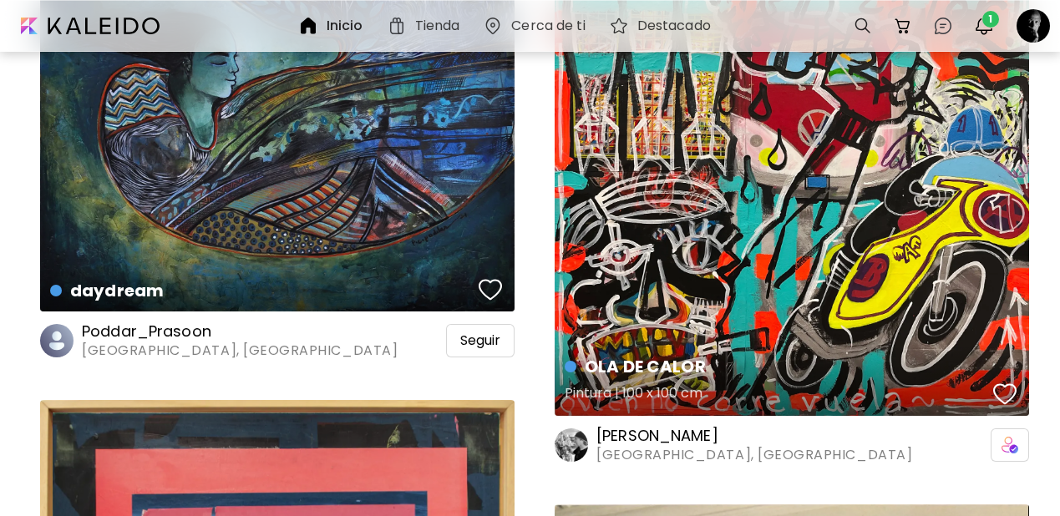
click at [1000, 382] on div "button" at bounding box center [1004, 394] width 23 height 25
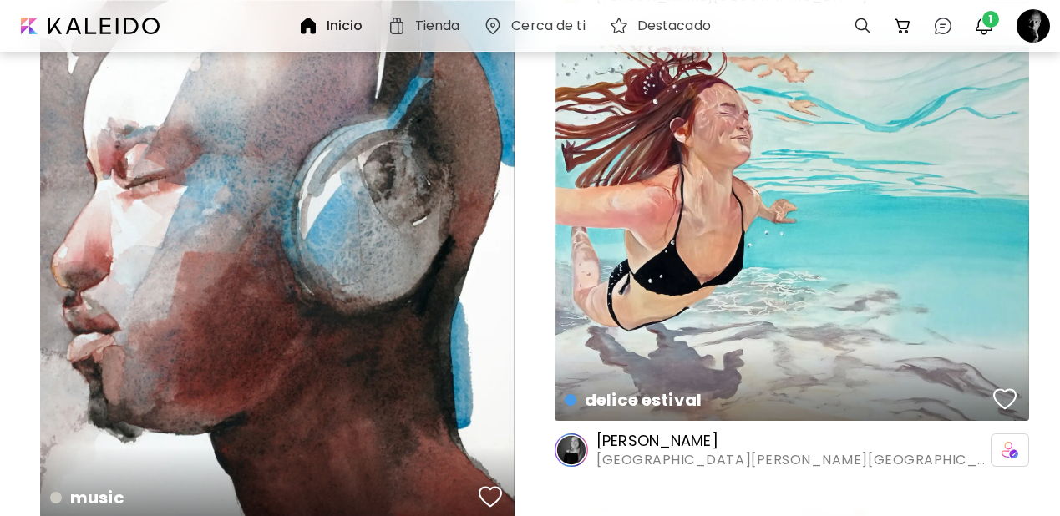
scroll to position [15208, 0]
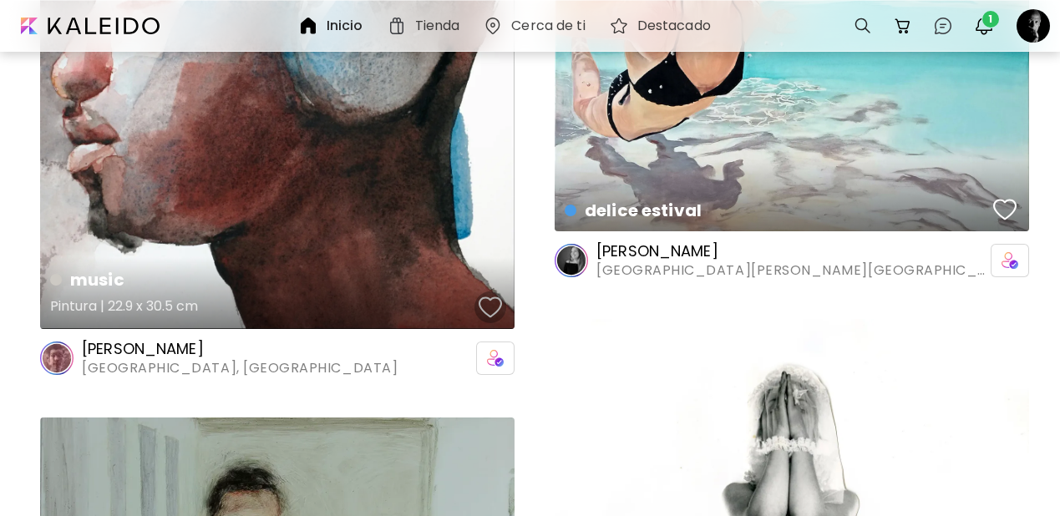
click at [494, 295] on div "button" at bounding box center [490, 307] width 23 height 25
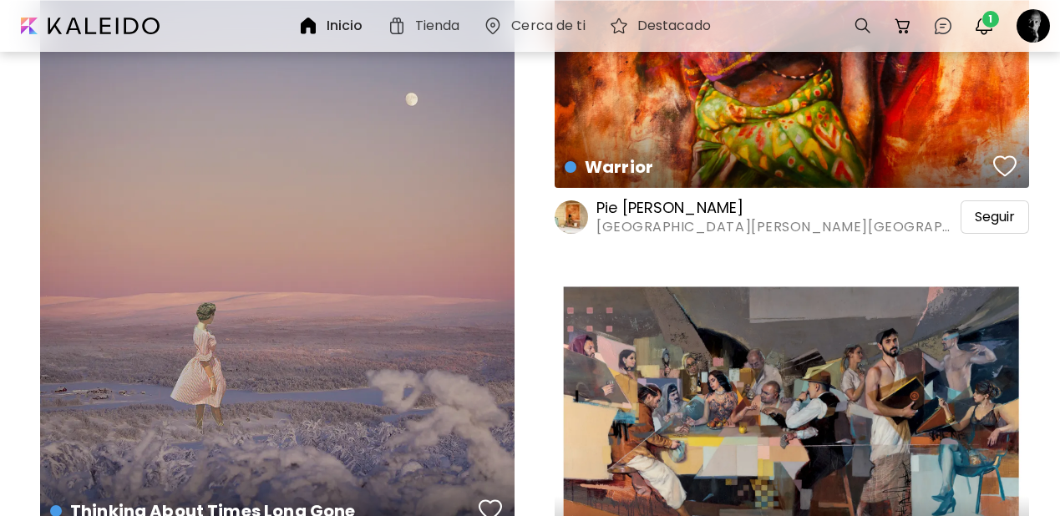
scroll to position [17213, 0]
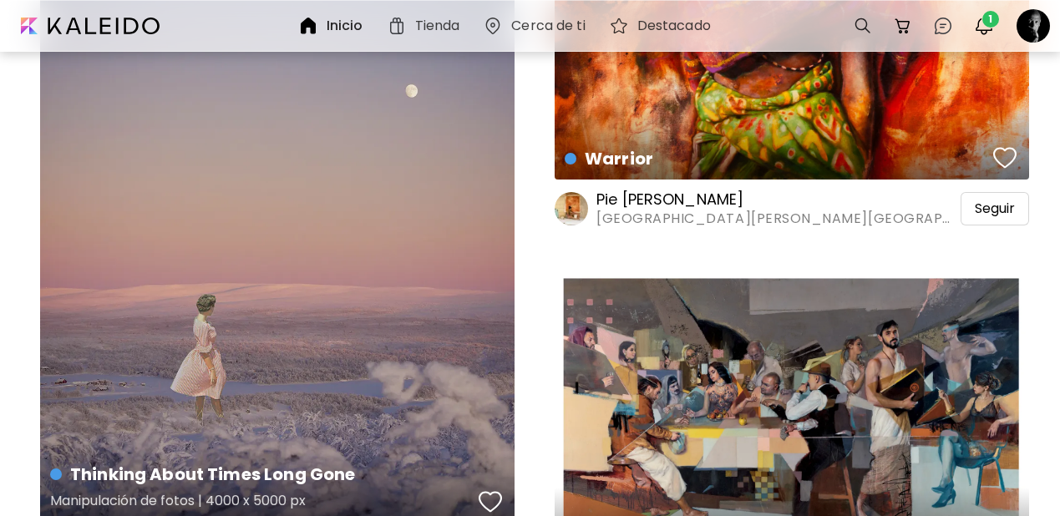
click at [325, 293] on div "Thinking About Times Long Gone Manipulación de fotos | 4000 x 5000 px" at bounding box center [277, 227] width 475 height 593
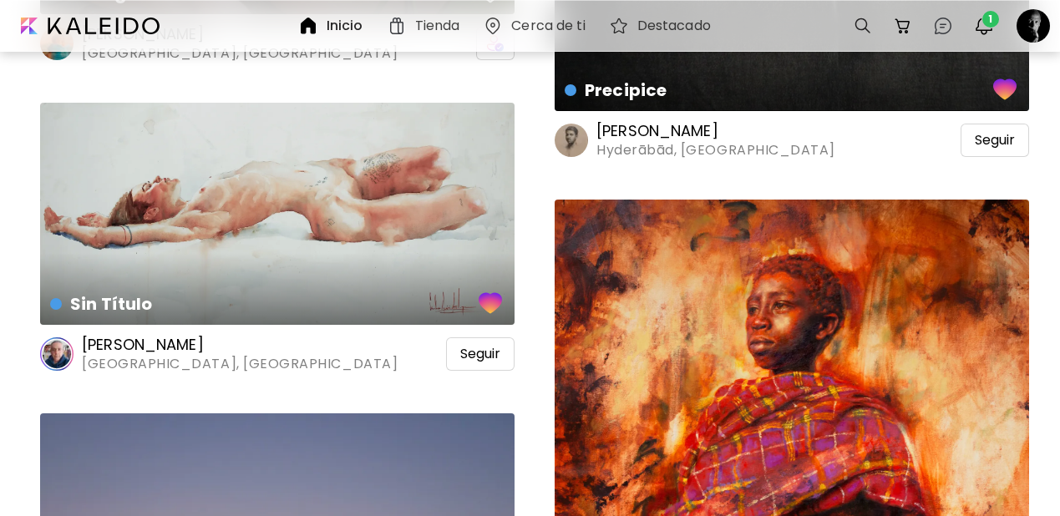
scroll to position [16720, 0]
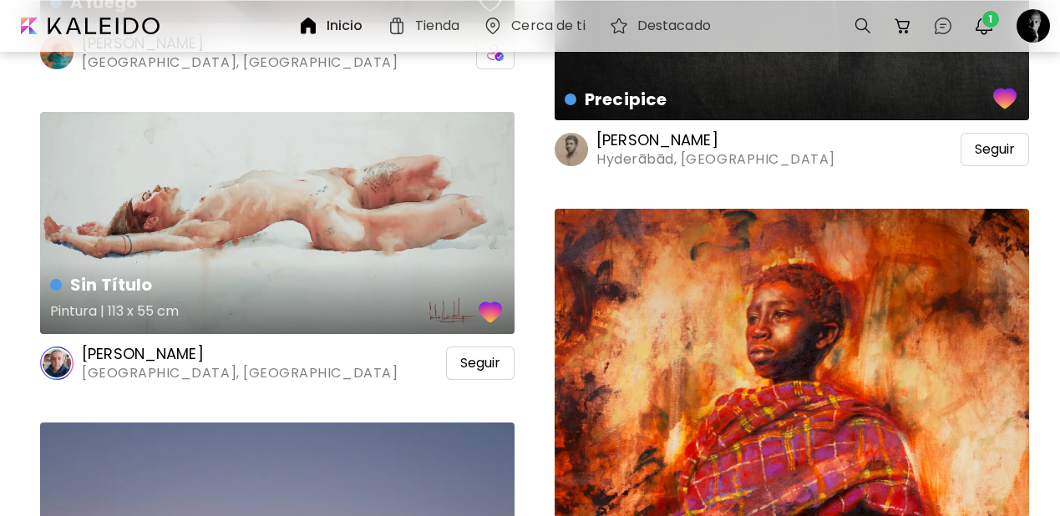
click at [302, 201] on div "Sin Título Pintura | 113 x 55 cm" at bounding box center [277, 223] width 475 height 222
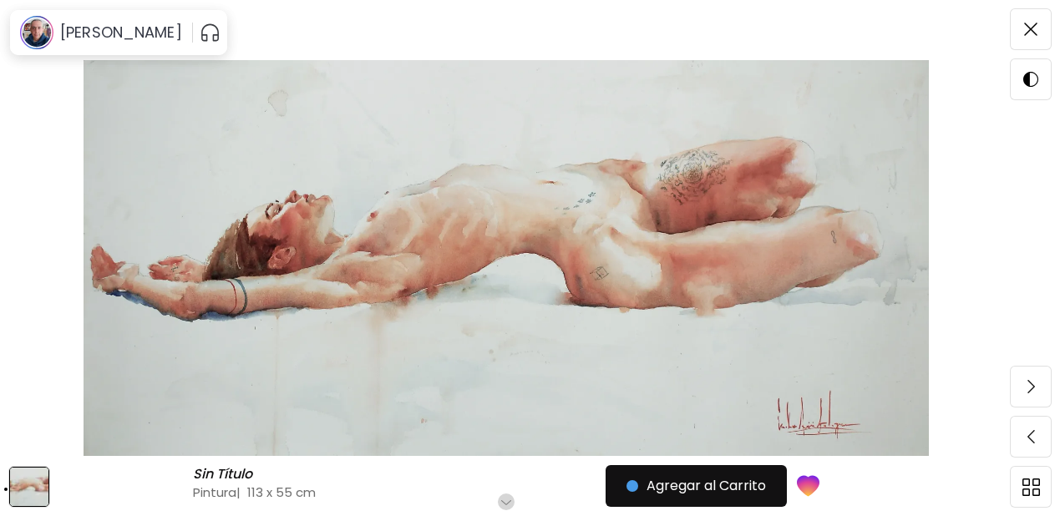
scroll to position [157, 0]
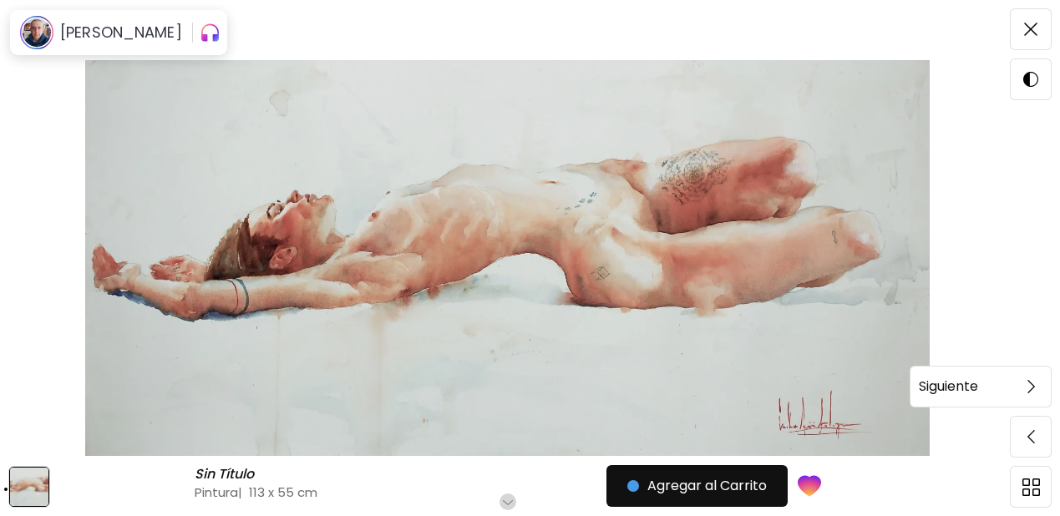
click at [1030, 389] on img at bounding box center [1032, 386] width 8 height 13
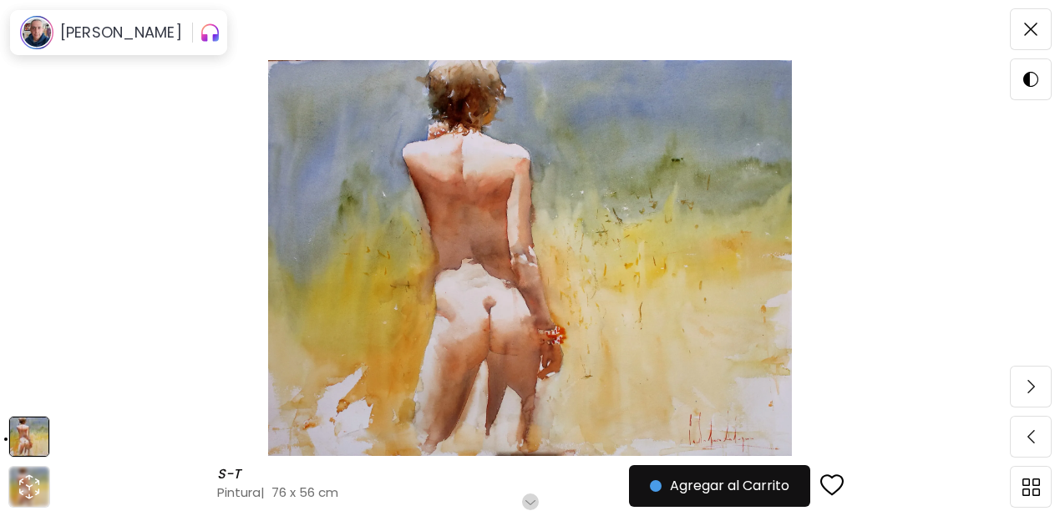
click at [1030, 389] on img at bounding box center [1032, 386] width 8 height 13
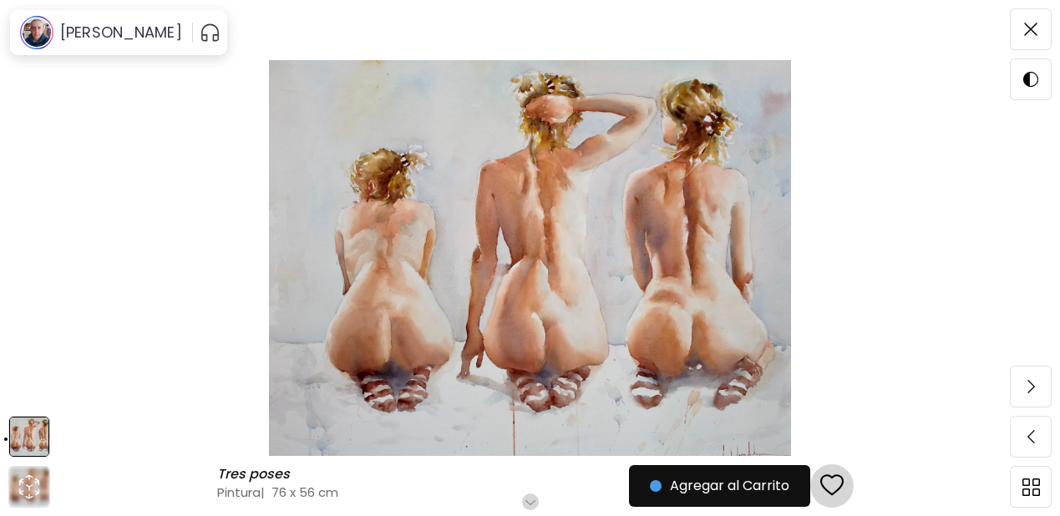
click at [838, 480] on div "button" at bounding box center [832, 486] width 23 height 25
click at [1031, 386] on img at bounding box center [1032, 386] width 8 height 13
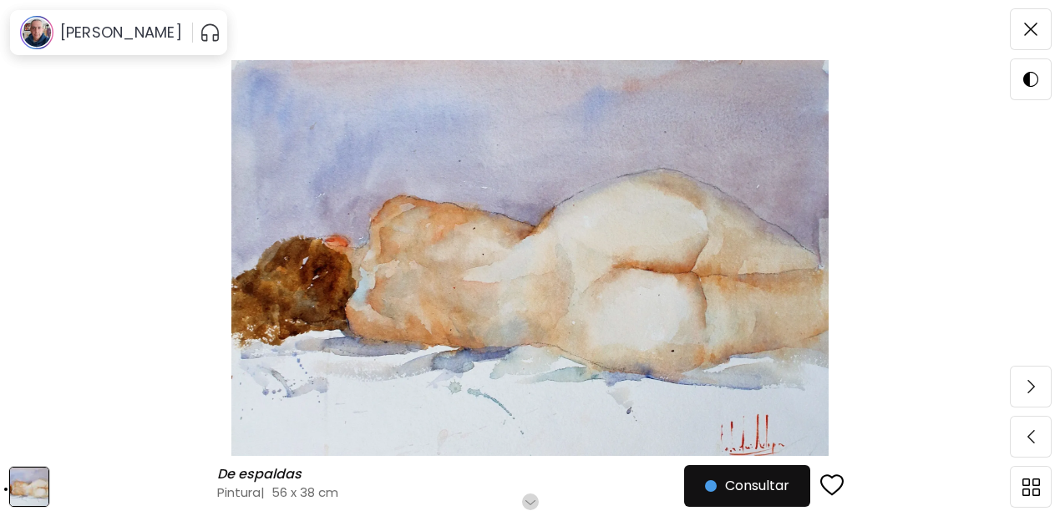
click at [1031, 386] on img at bounding box center [1032, 386] width 8 height 13
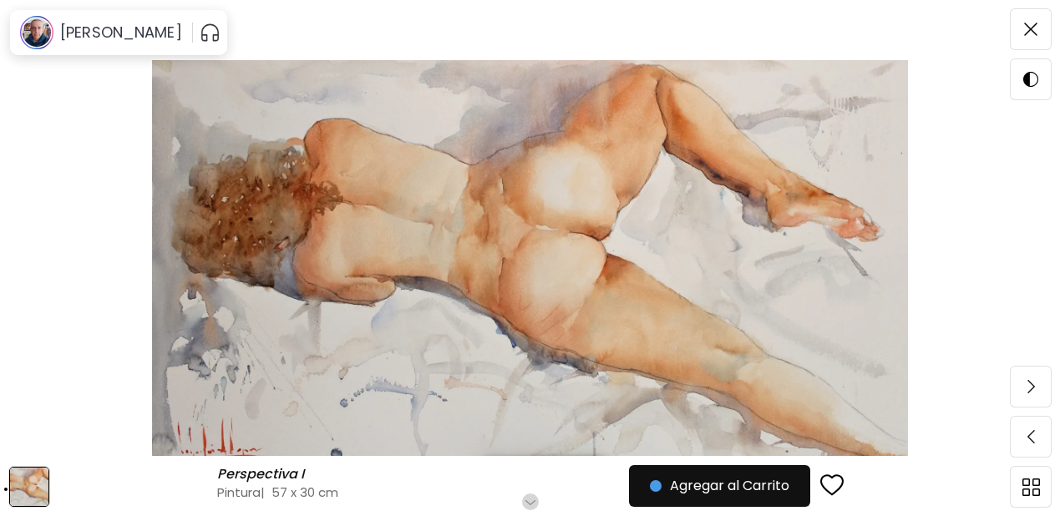
click at [832, 487] on div "button" at bounding box center [832, 486] width 23 height 25
click at [1027, 394] on span at bounding box center [1031, 386] width 35 height 35
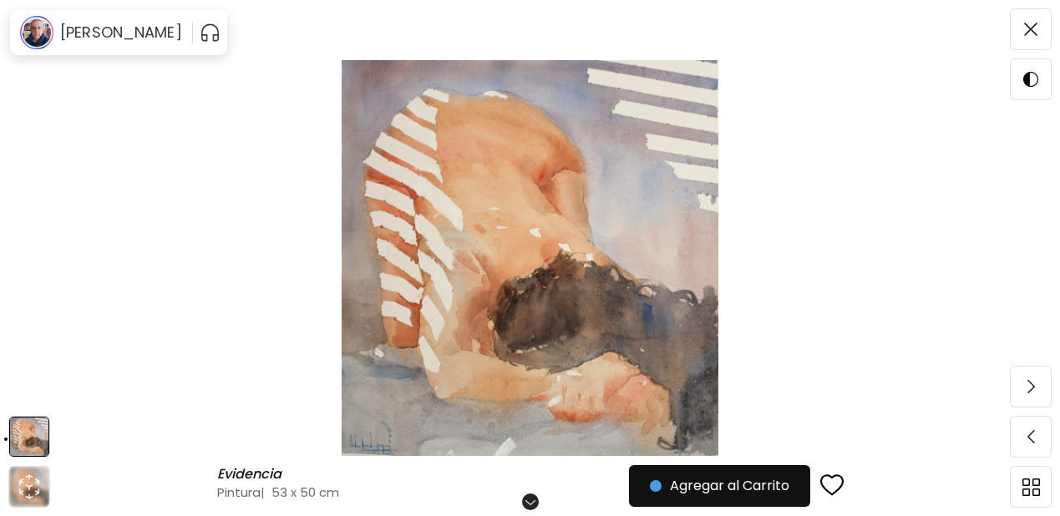
click at [1027, 394] on span at bounding box center [1031, 386] width 35 height 35
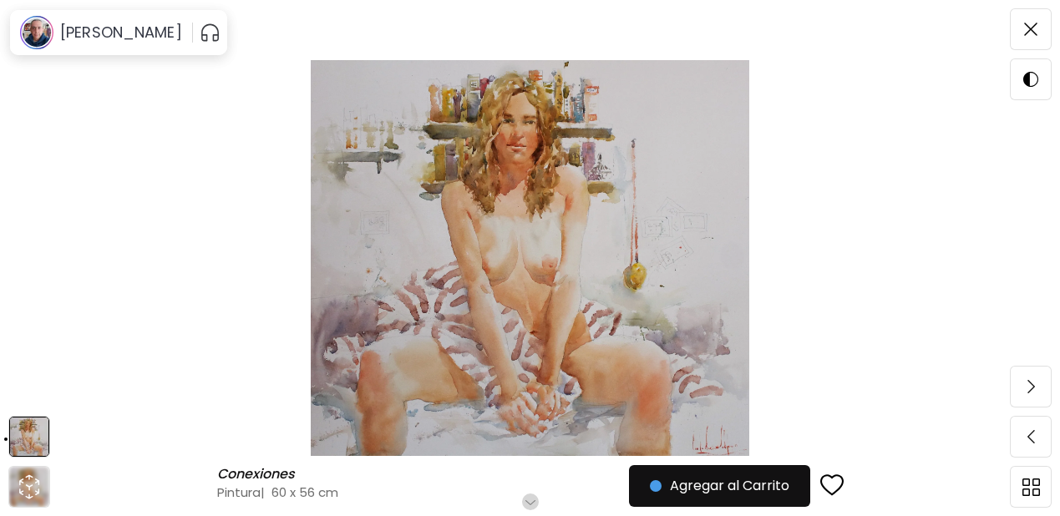
click at [840, 484] on div "button" at bounding box center [832, 486] width 23 height 25
click at [1028, 387] on img at bounding box center [1032, 386] width 8 height 13
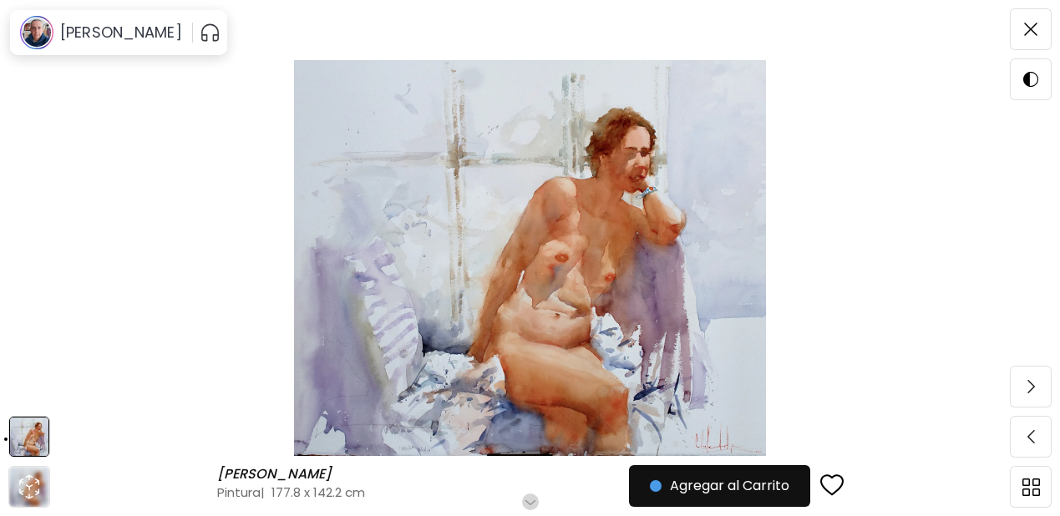
click at [1028, 387] on img at bounding box center [1032, 386] width 8 height 13
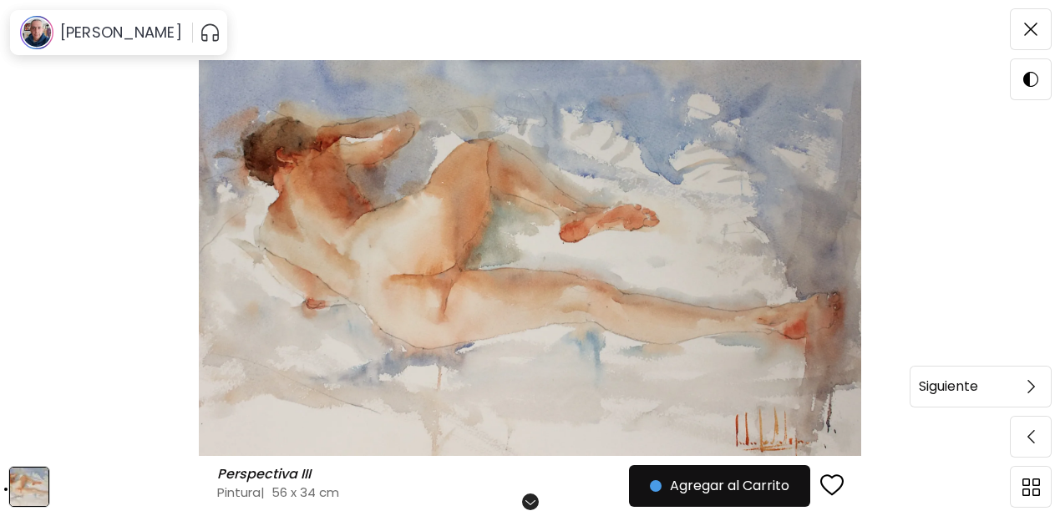
click at [1028, 388] on img at bounding box center [1032, 386] width 8 height 13
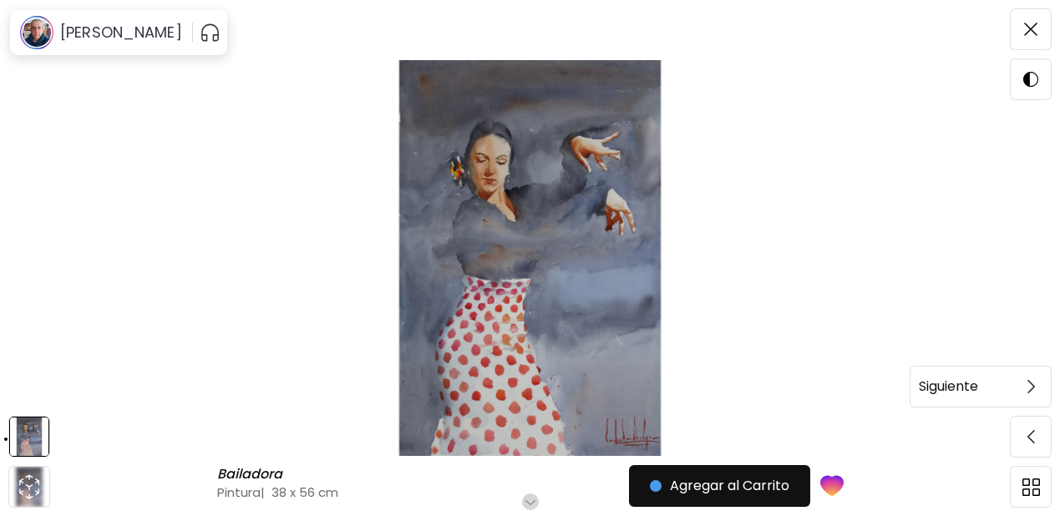
click at [1025, 390] on span at bounding box center [1031, 386] width 35 height 35
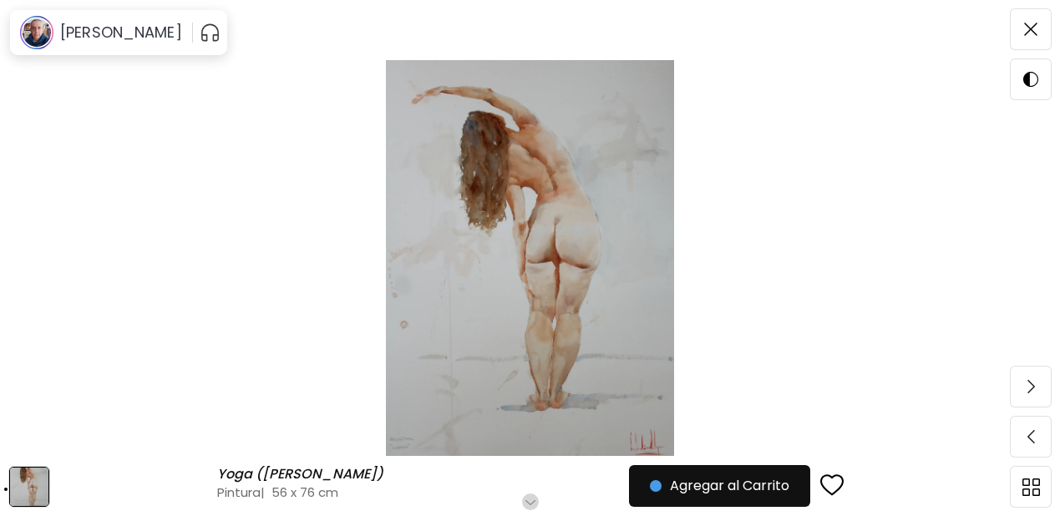
click at [1025, 390] on span at bounding box center [1031, 386] width 35 height 35
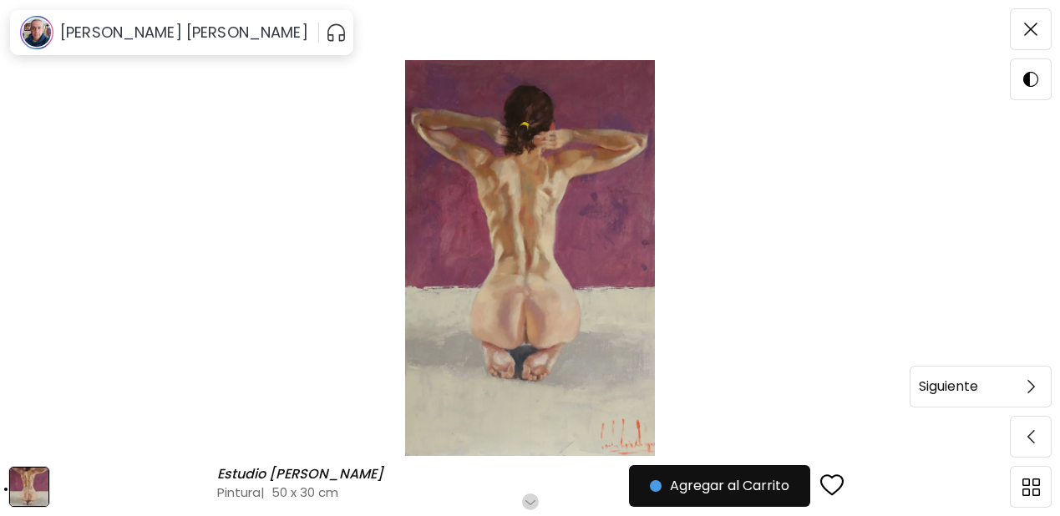
click at [952, 385] on h6 "Siguiente" at bounding box center [948, 387] width 59 height 22
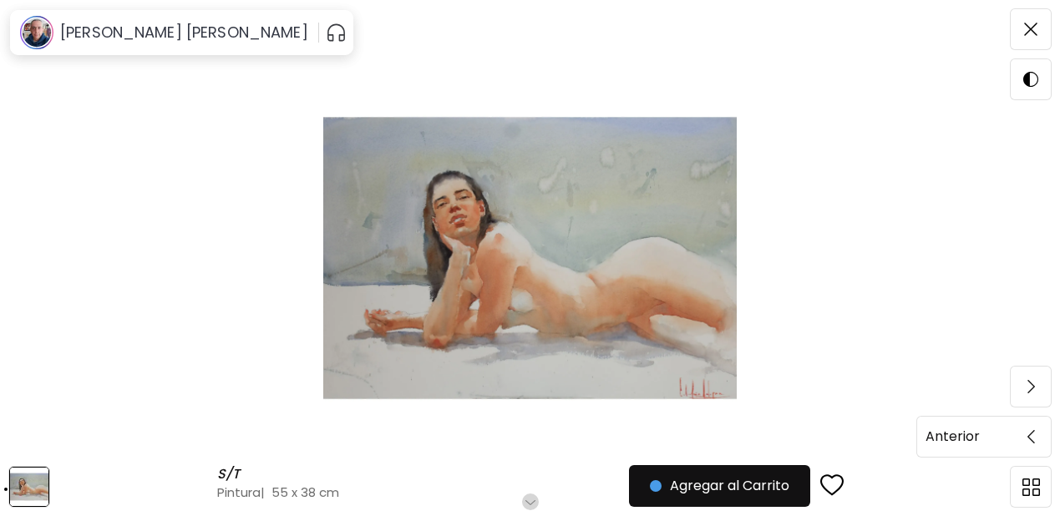
click at [1006, 438] on div "Anterior" at bounding box center [964, 437] width 94 height 22
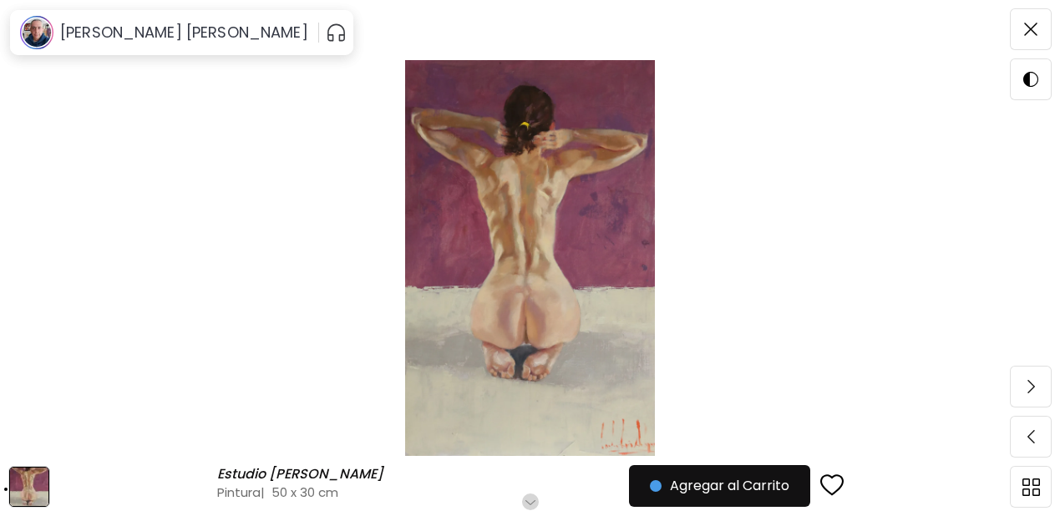
click at [832, 487] on div "button" at bounding box center [832, 486] width 23 height 25
click at [1032, 390] on img at bounding box center [1032, 386] width 8 height 13
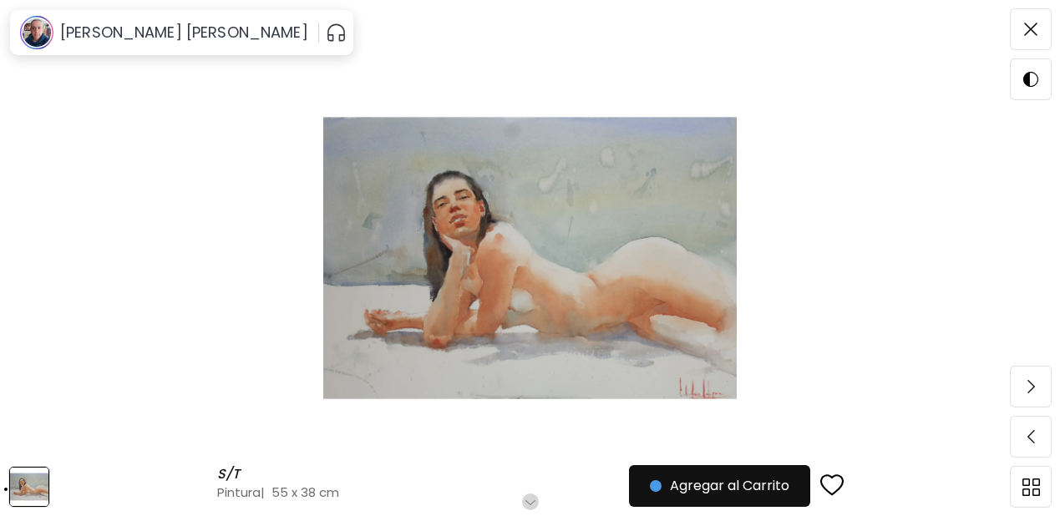
click at [1032, 390] on img at bounding box center [1032, 386] width 8 height 13
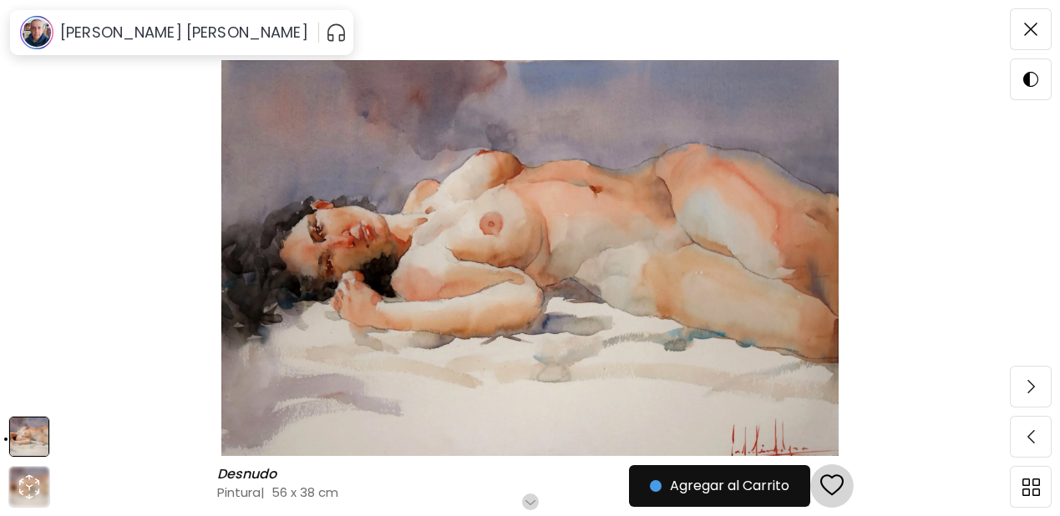
click at [835, 488] on div "button" at bounding box center [832, 486] width 23 height 25
click at [1036, 386] on span at bounding box center [1031, 386] width 35 height 35
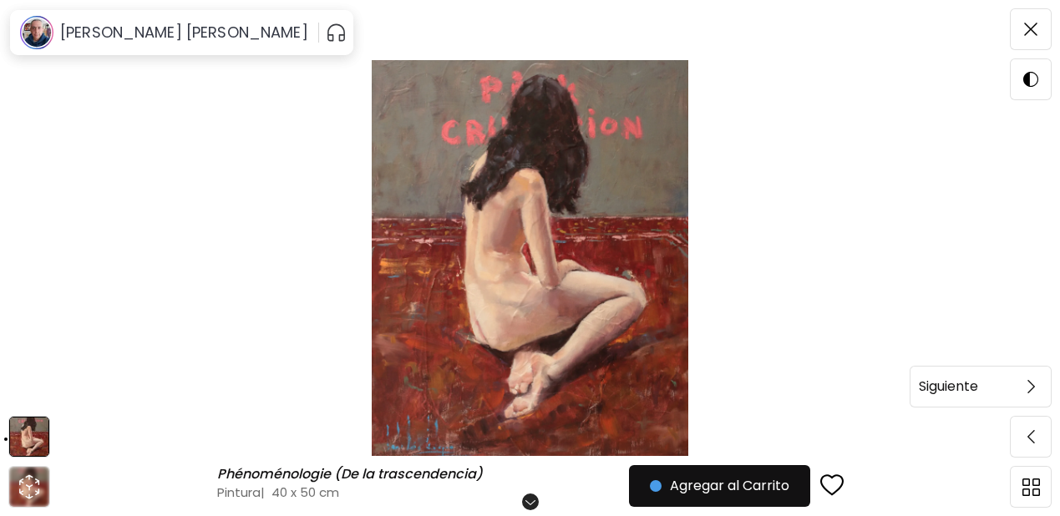
click at [1033, 389] on img at bounding box center [1032, 386] width 8 height 13
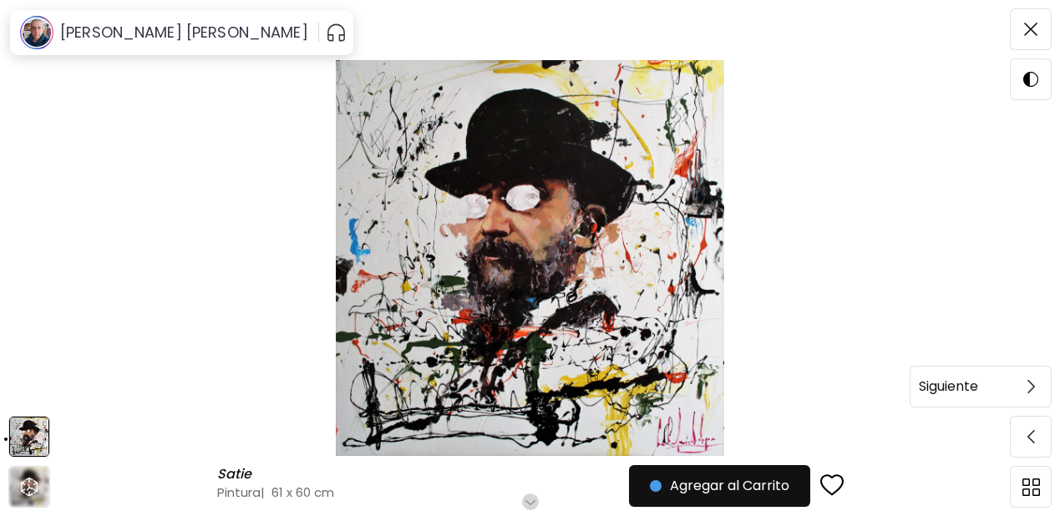
click at [1023, 383] on span at bounding box center [1031, 386] width 35 height 35
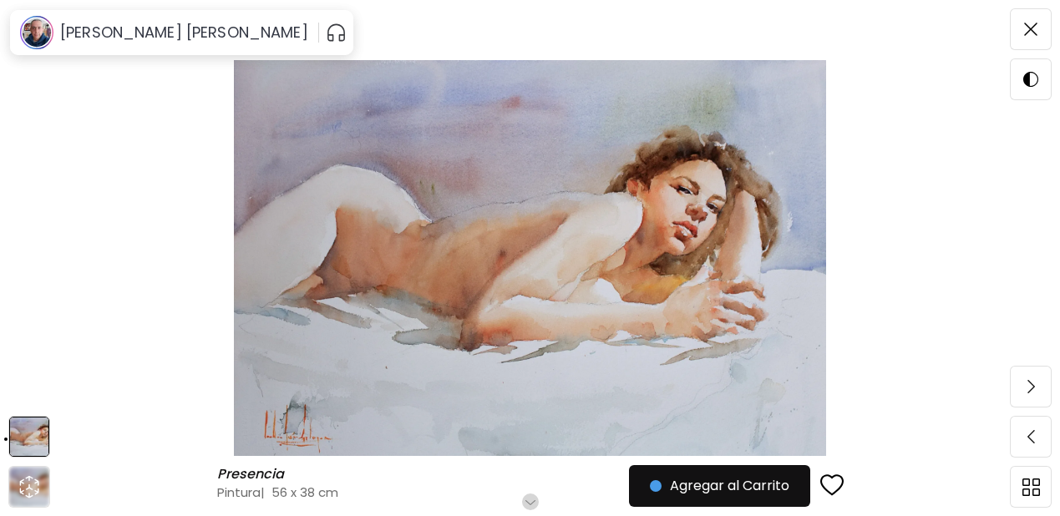
click at [840, 479] on div "button" at bounding box center [832, 486] width 23 height 25
click at [1023, 383] on span at bounding box center [1031, 386] width 35 height 35
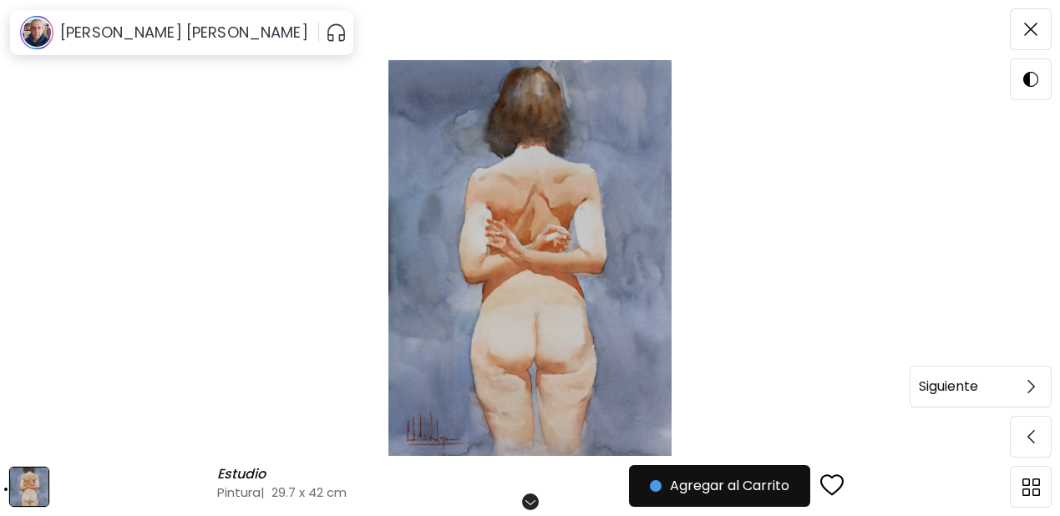
click at [1032, 386] on img at bounding box center [1032, 386] width 8 height 13
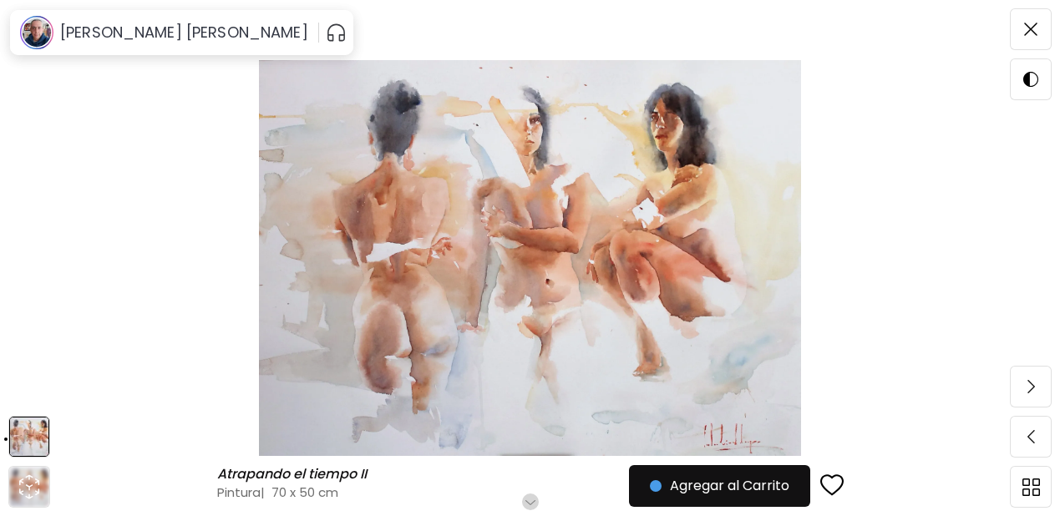
click at [838, 481] on div "button" at bounding box center [832, 486] width 23 height 25
click at [1025, 390] on span at bounding box center [1031, 386] width 35 height 35
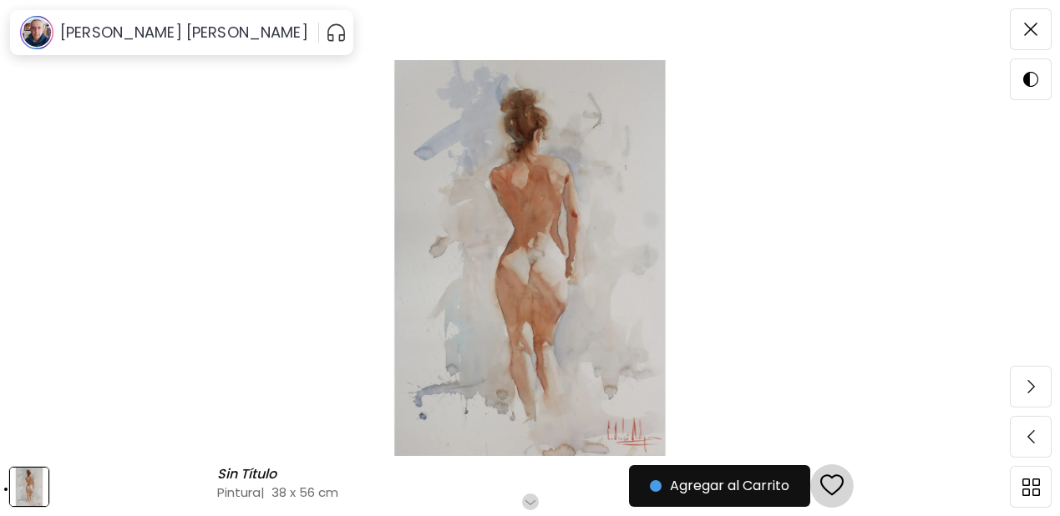
drag, startPoint x: 835, startPoint y: 481, endPoint x: 948, endPoint y: 441, distance: 120.5
click at [834, 481] on div "button" at bounding box center [832, 486] width 23 height 25
click at [1028, 387] on img at bounding box center [1032, 386] width 8 height 13
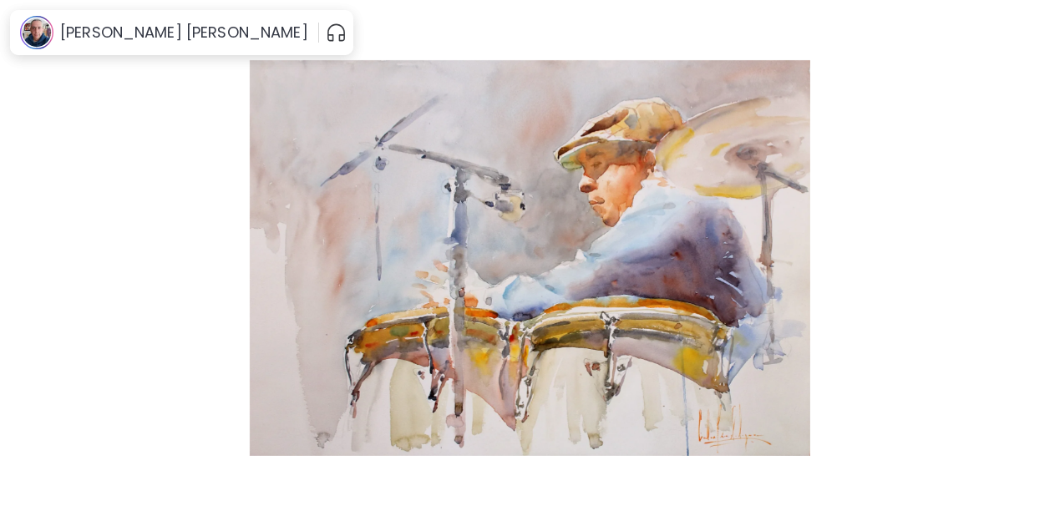
click at [1028, 387] on img at bounding box center [1032, 386] width 8 height 13
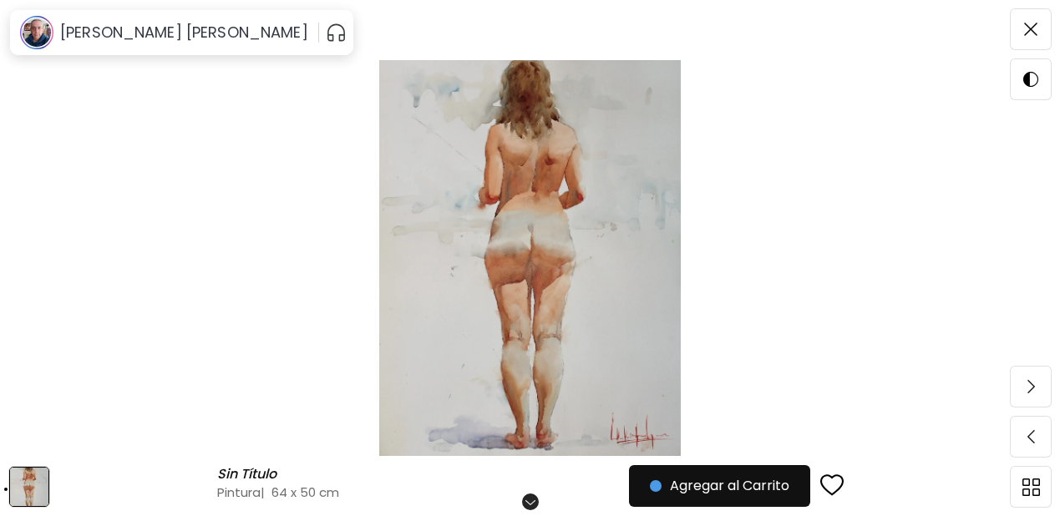
click at [1027, 387] on div "Sin Título Sin Título Pintura | 64 x 50 cm Desplázate para ver más Agregar al C…" at bounding box center [530, 258] width 1060 height 516
click at [1028, 387] on img at bounding box center [1032, 386] width 8 height 13
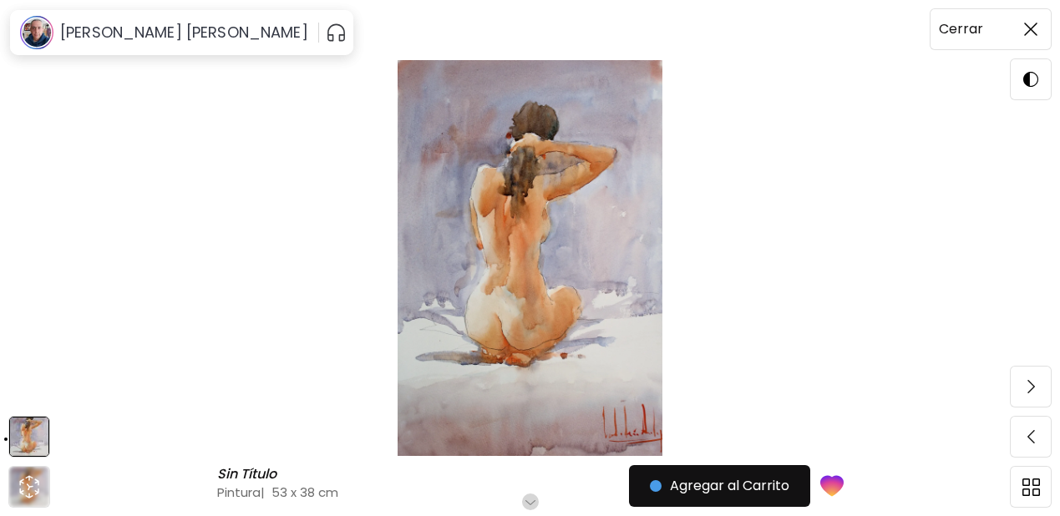
click at [968, 33] on h6 "Cerrar" at bounding box center [961, 29] width 44 height 22
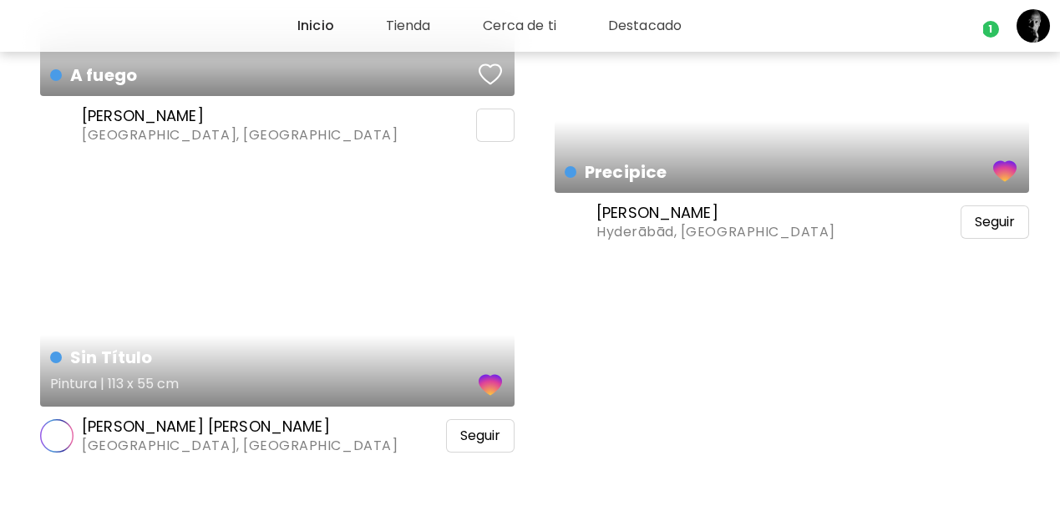
scroll to position [16646, 0]
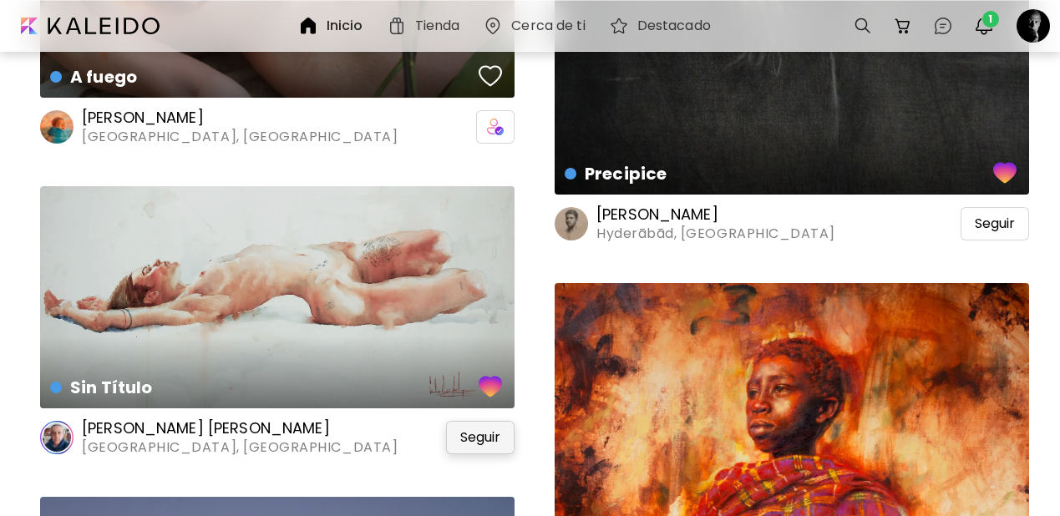
click at [477, 421] on div "Seguir" at bounding box center [480, 437] width 69 height 33
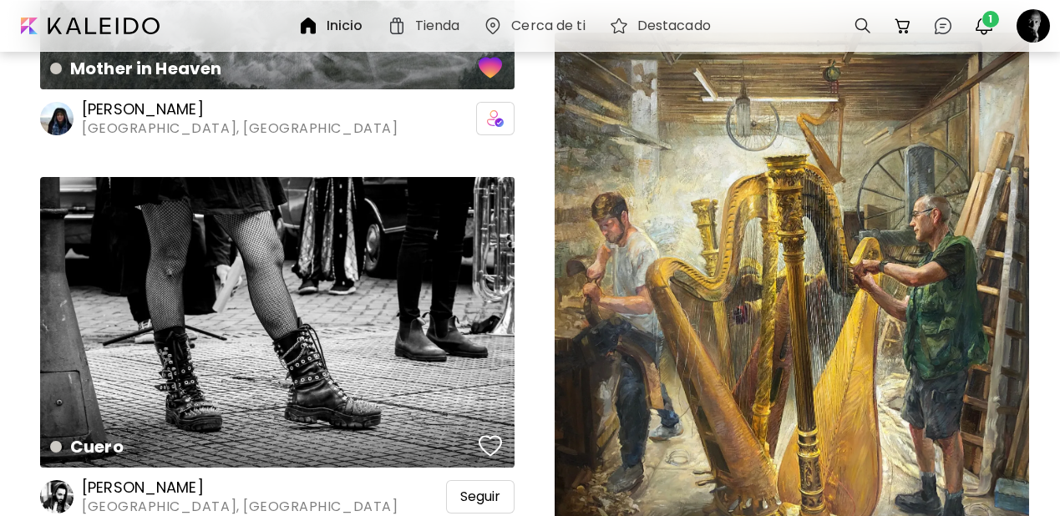
scroll to position [18390, 0]
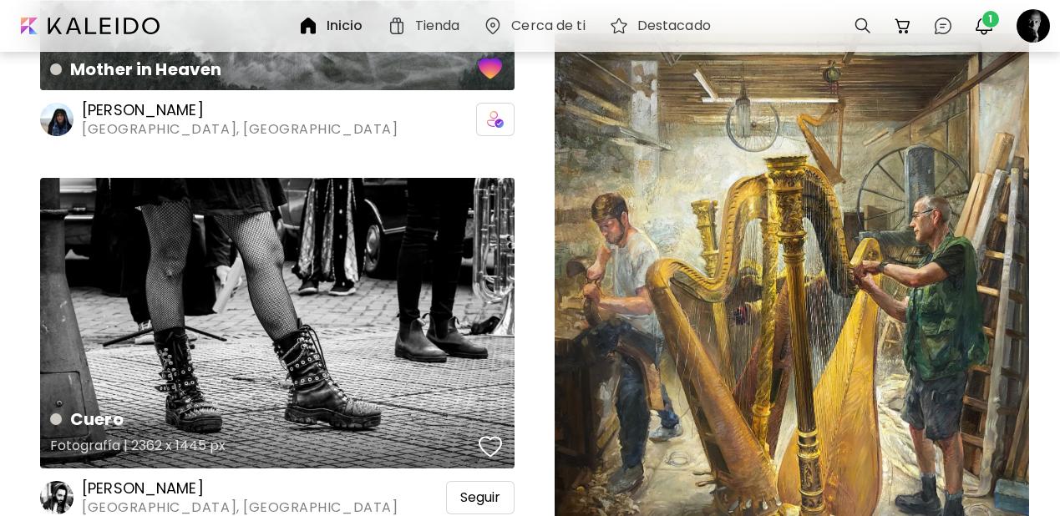
click at [354, 248] on div "Cuero Fotografía | 2362 x 1445 px" at bounding box center [277, 323] width 475 height 291
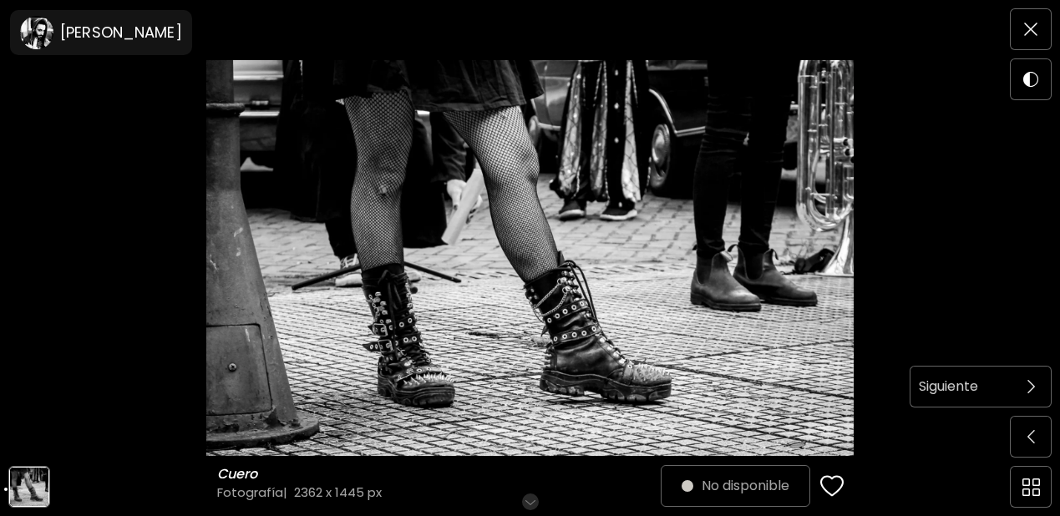
click at [1028, 392] on img at bounding box center [1032, 386] width 8 height 13
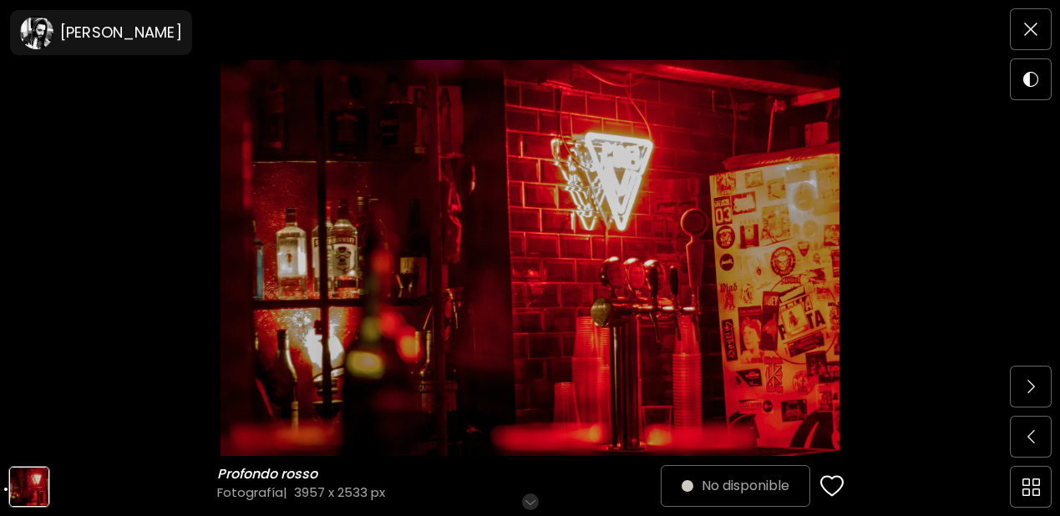
click at [1028, 392] on img at bounding box center [1032, 386] width 8 height 13
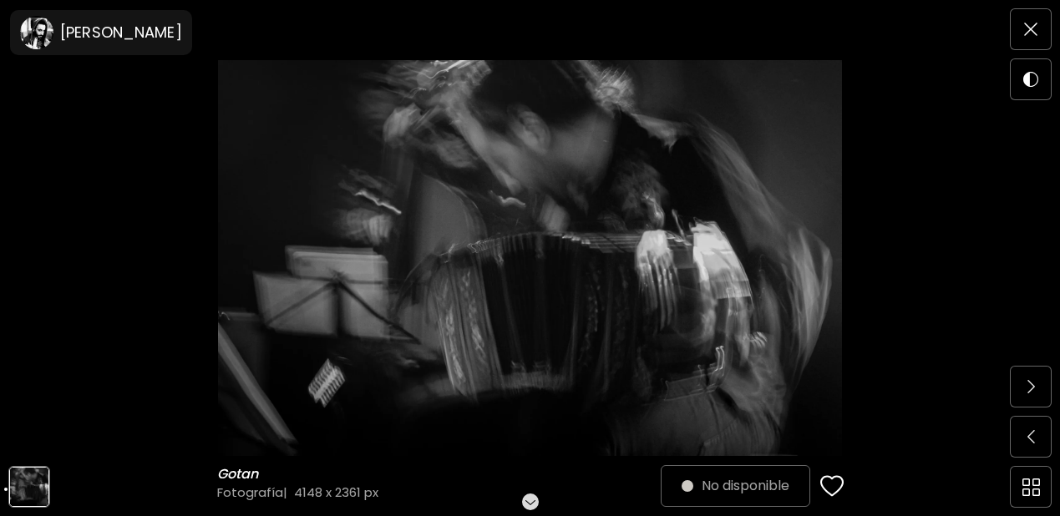
click at [1028, 392] on img at bounding box center [1032, 386] width 8 height 13
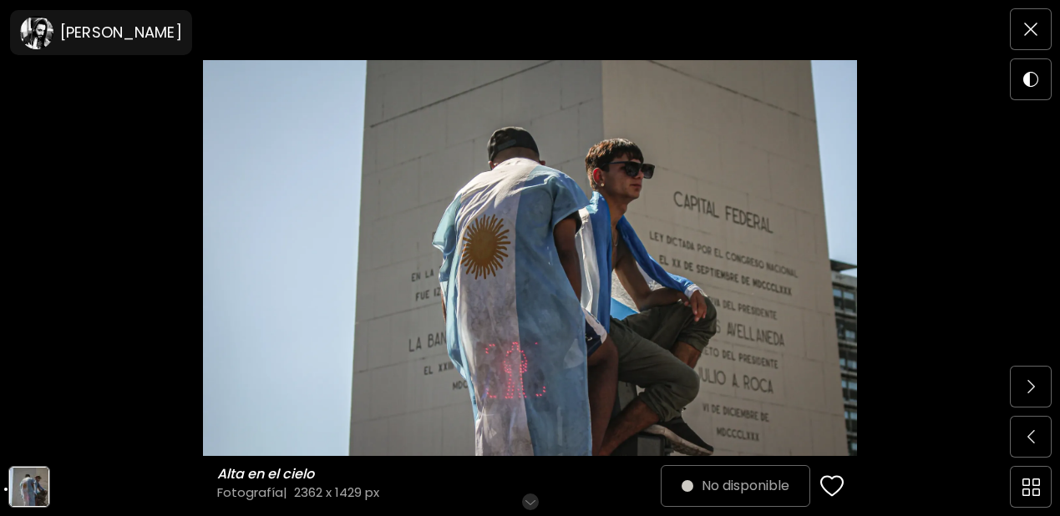
click at [1028, 392] on img at bounding box center [1032, 386] width 8 height 13
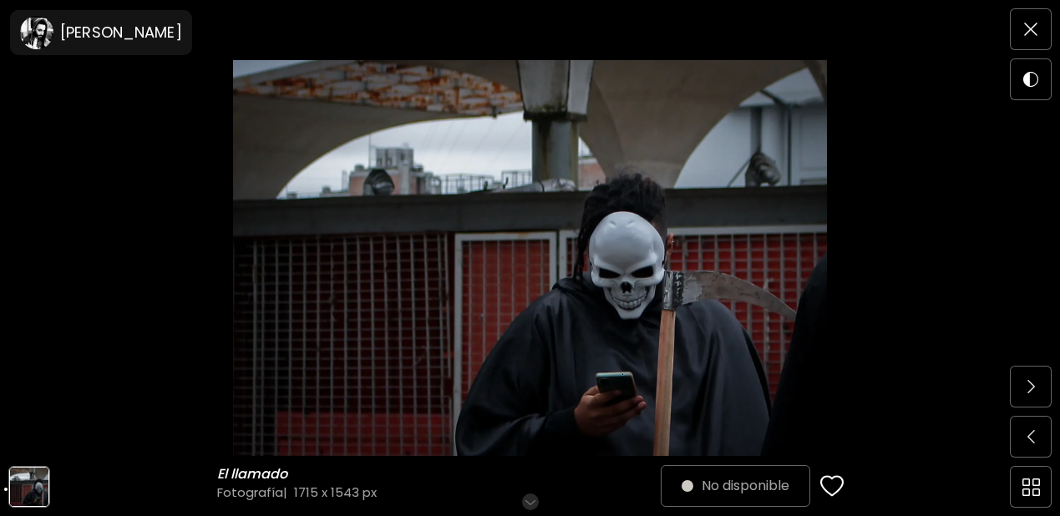
click at [1028, 392] on img at bounding box center [1032, 386] width 8 height 13
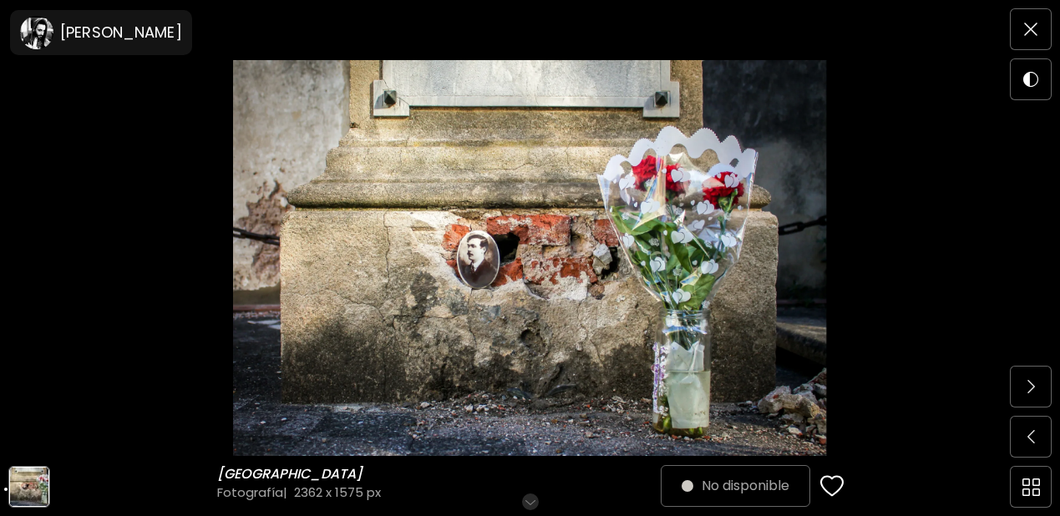
click at [1028, 392] on img at bounding box center [1032, 386] width 8 height 13
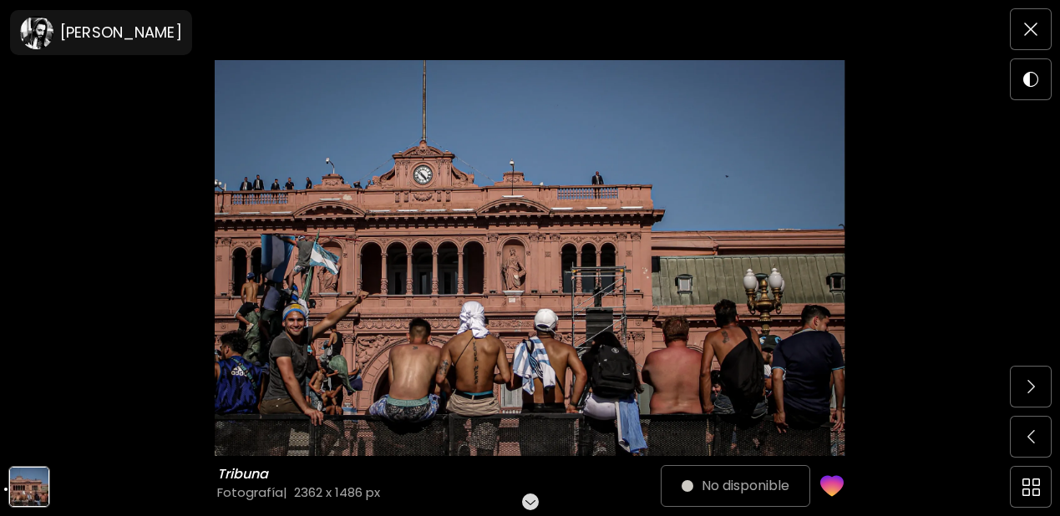
click at [1028, 392] on img at bounding box center [1032, 386] width 8 height 13
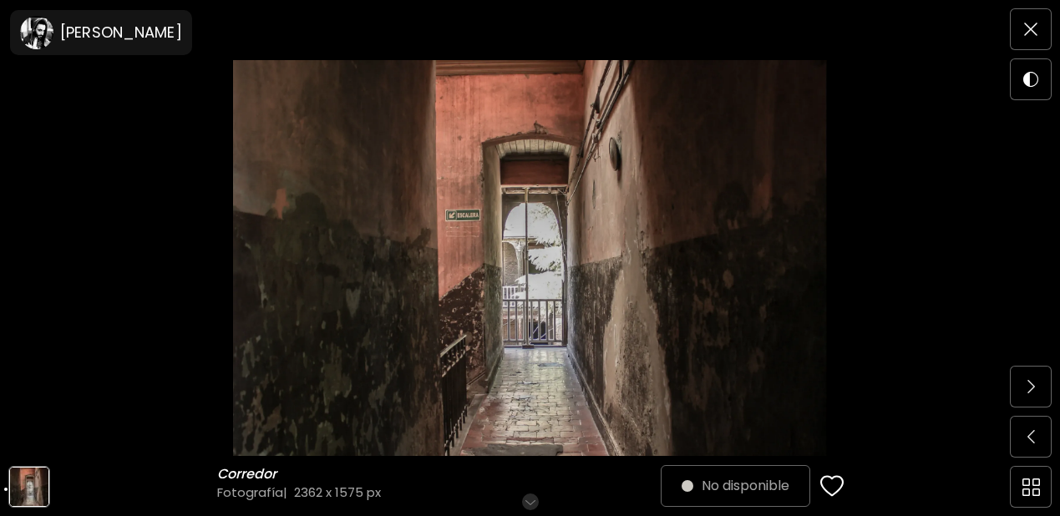
click at [1028, 392] on img at bounding box center [1032, 386] width 8 height 13
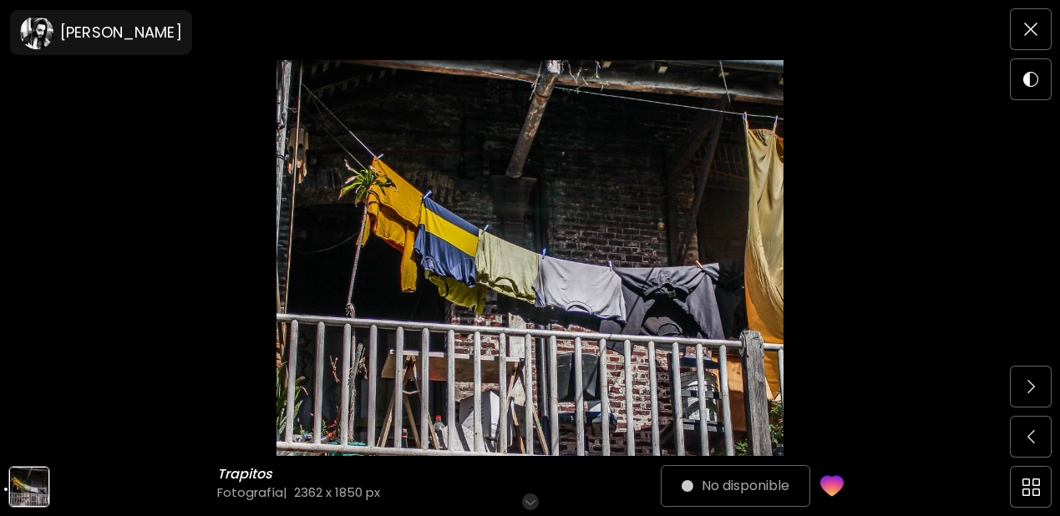
click at [1028, 392] on img at bounding box center [1032, 386] width 8 height 13
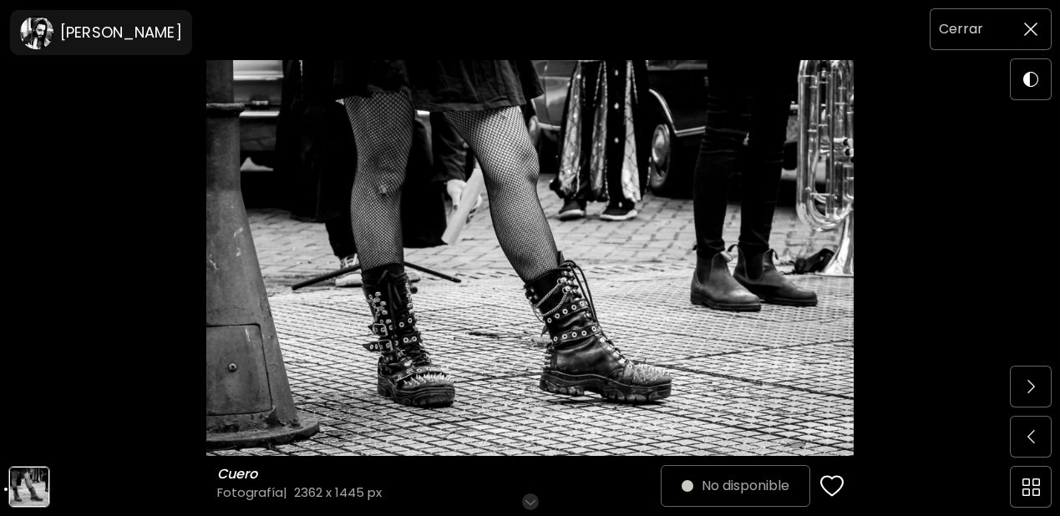
click at [971, 28] on h6 "Cerrar" at bounding box center [961, 29] width 44 height 22
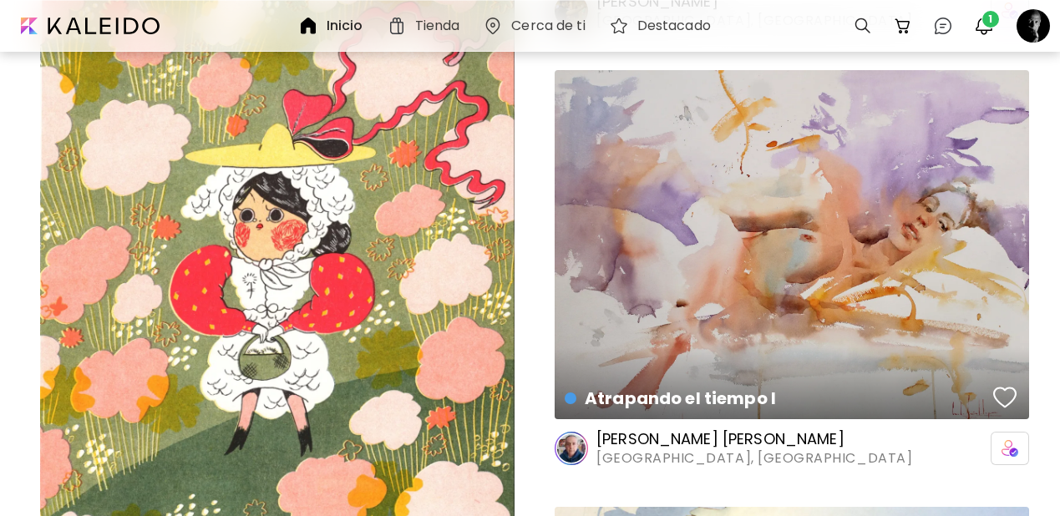
scroll to position [18988, 0]
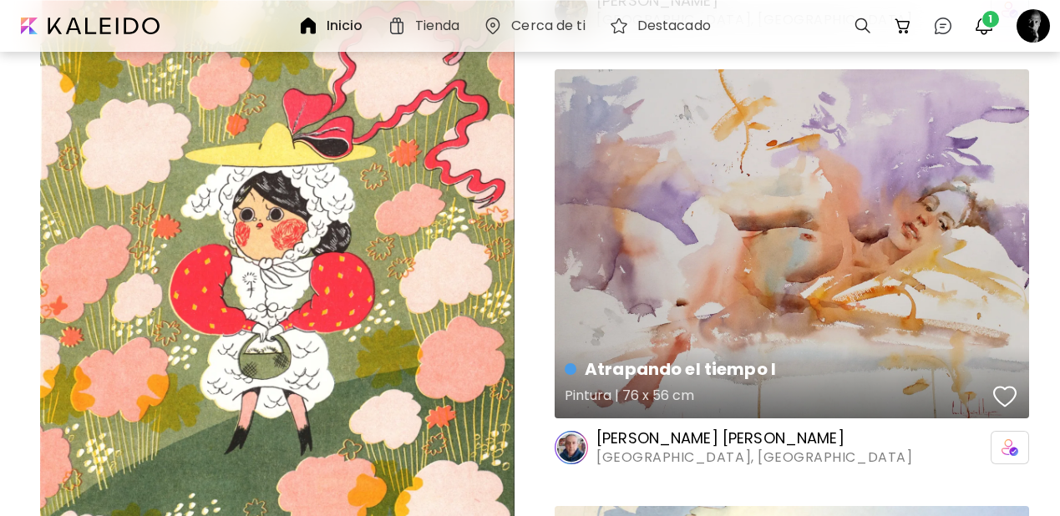
click at [1002, 384] on div "button" at bounding box center [1004, 396] width 23 height 25
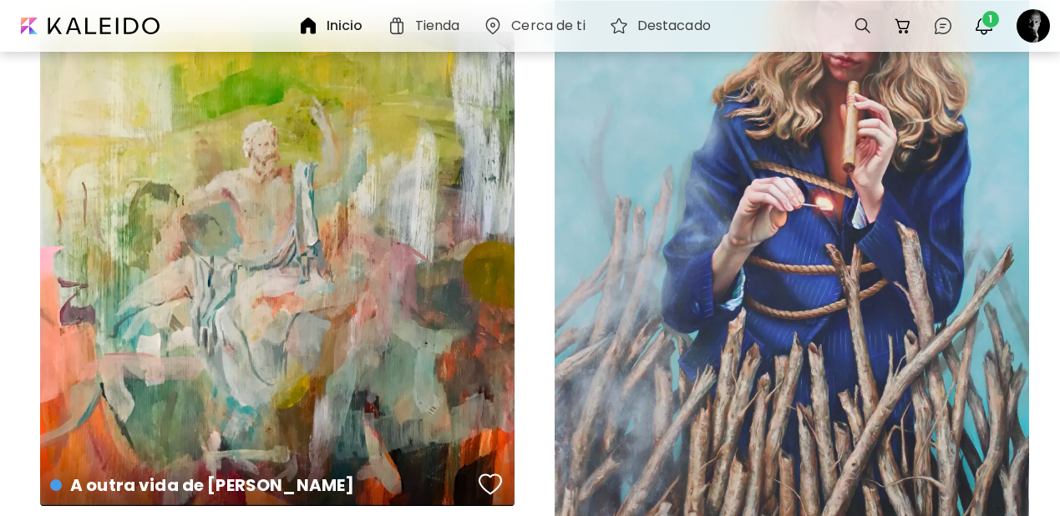
scroll to position [21519, 0]
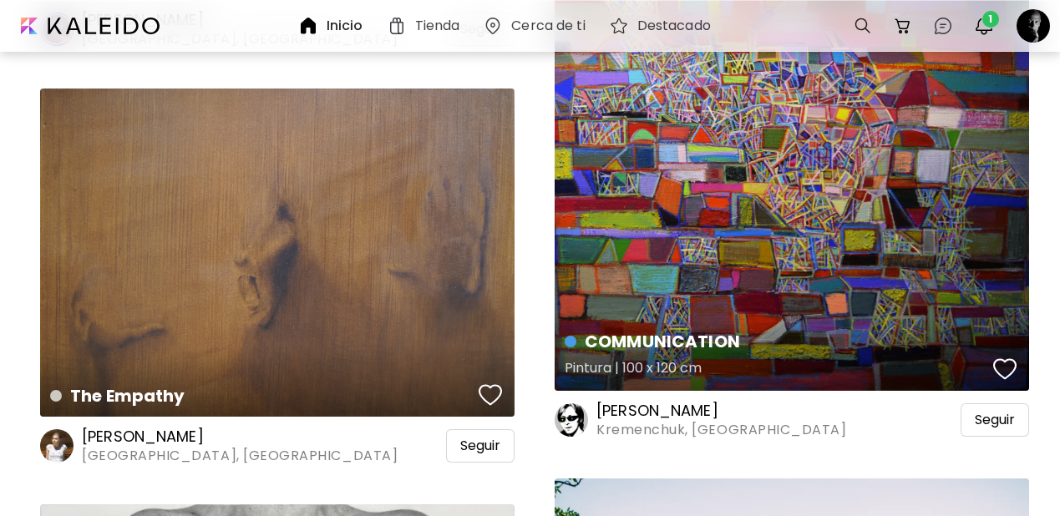
click at [816, 329] on h4 "COMMUNICATION" at bounding box center [777, 341] width 424 height 25
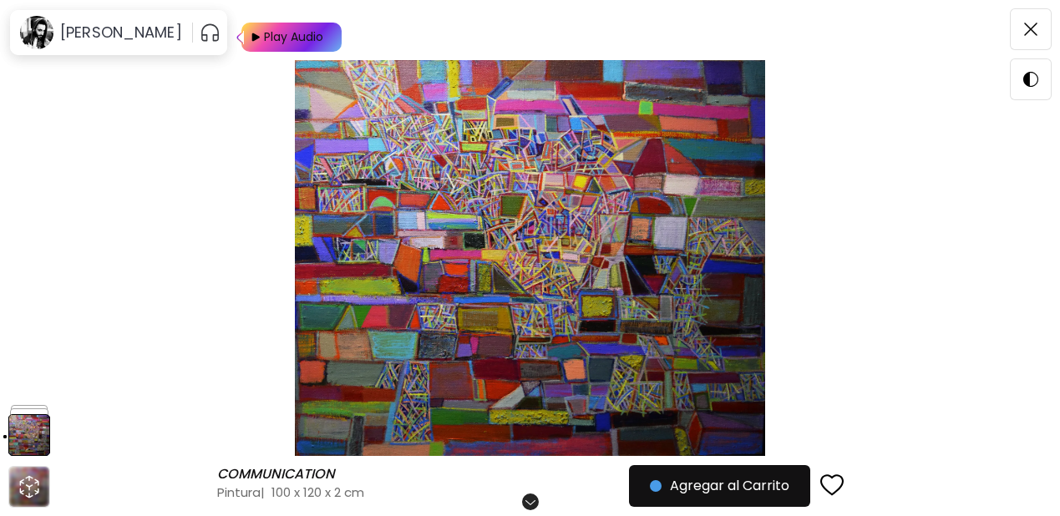
scroll to position [364, 0]
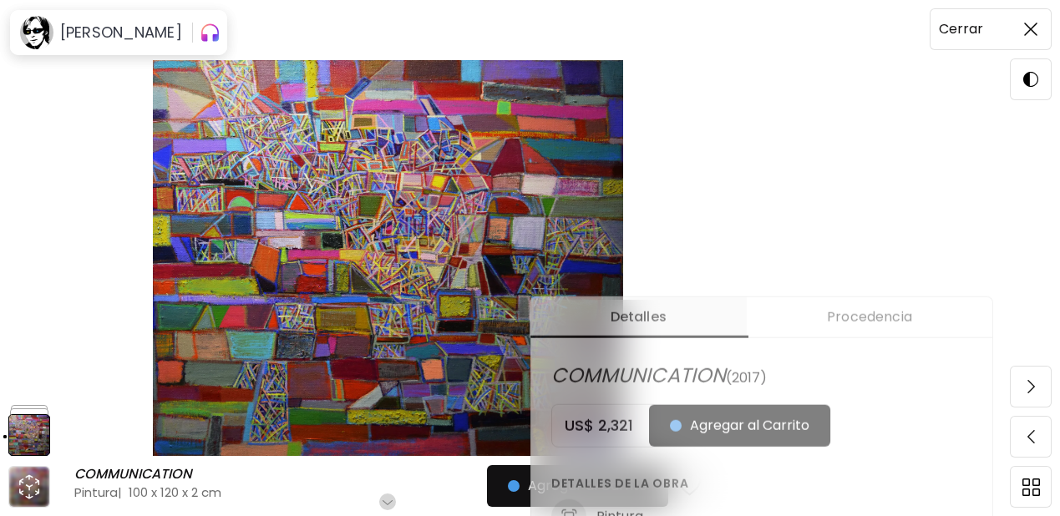
click at [1029, 36] on span at bounding box center [1031, 29] width 35 height 35
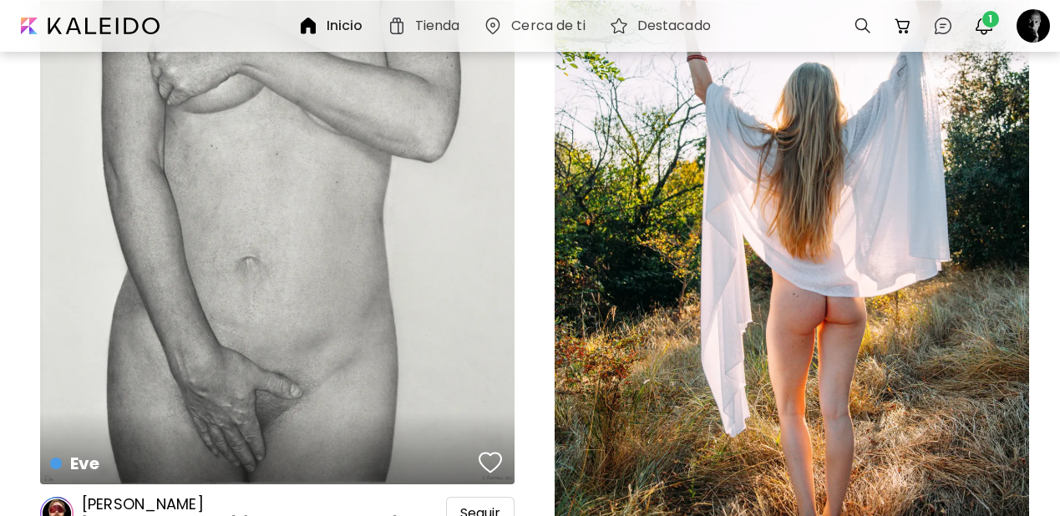
scroll to position [23722, 0]
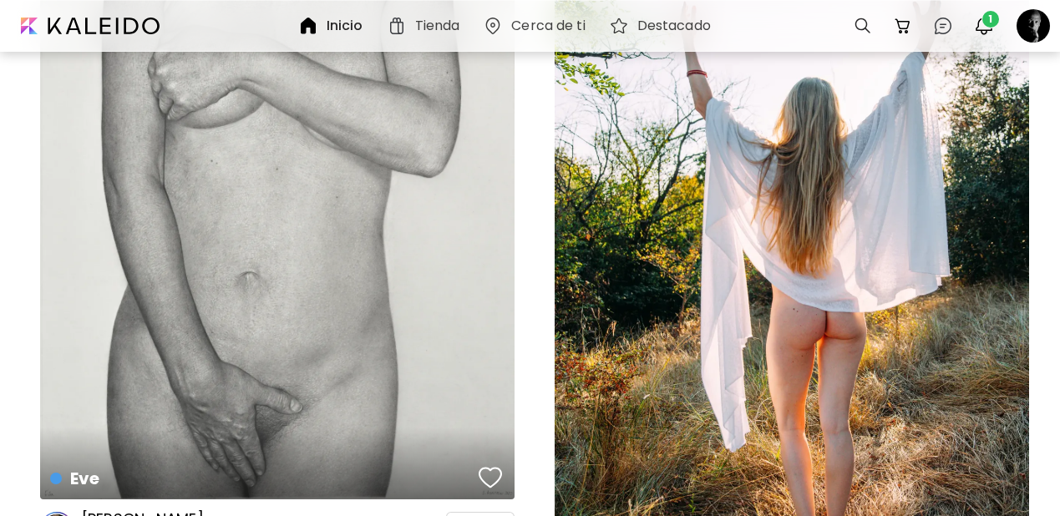
click at [949, 267] on div "An afternoon with [PERSON_NAME] Fotografía | 70 x 90 cm" at bounding box center [792, 235] width 475 height 711
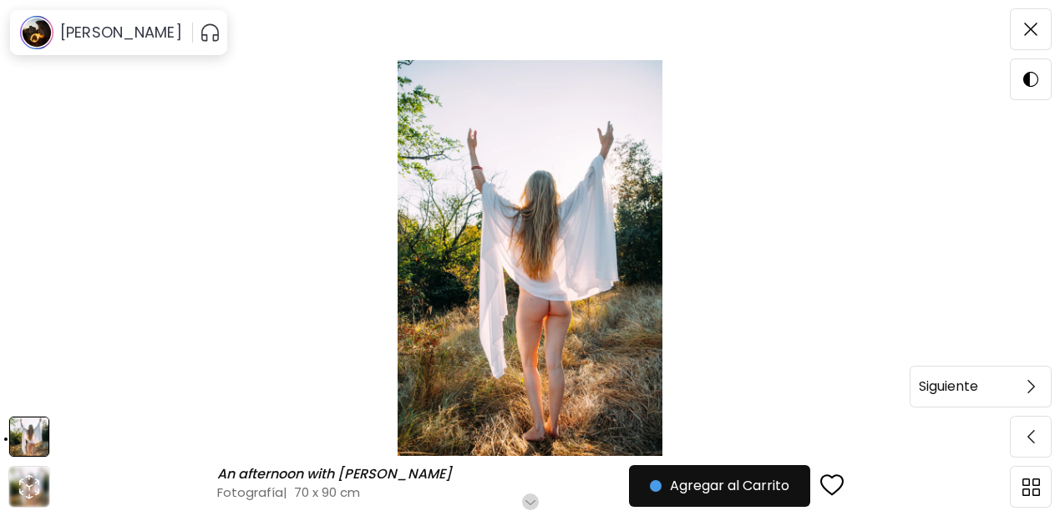
click at [984, 389] on div "Siguiente" at bounding box center [961, 387] width 100 height 22
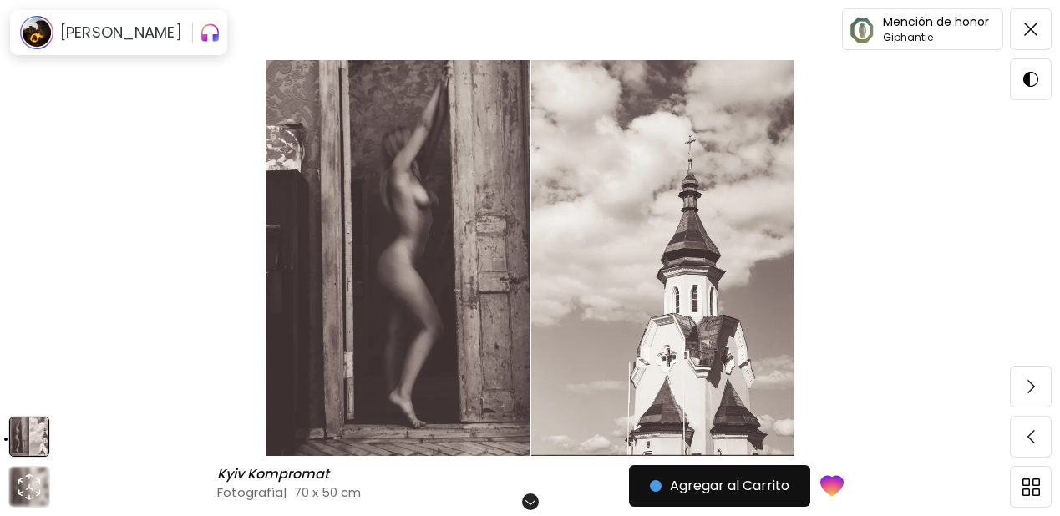
click at [984, 389] on img at bounding box center [530, 258] width 920 height 396
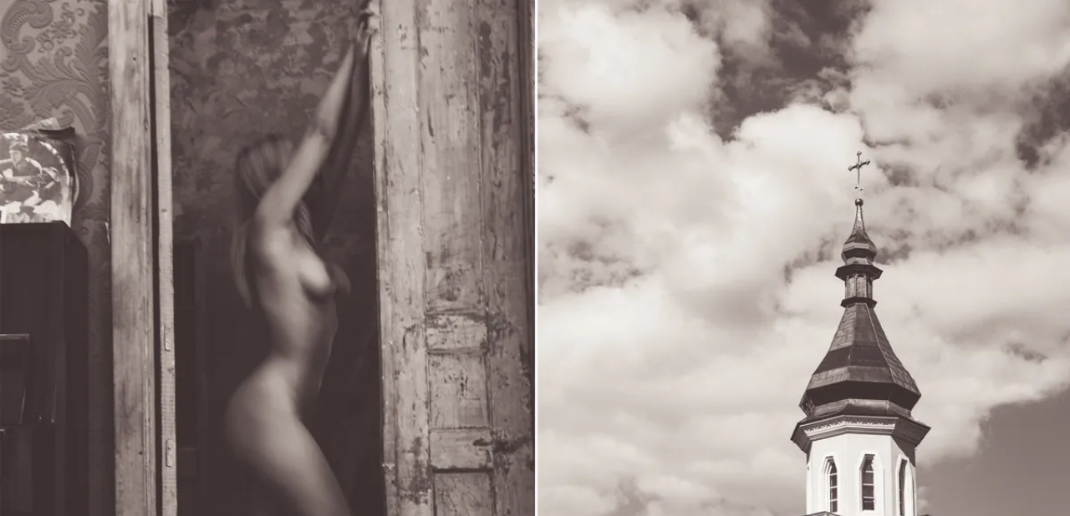
click at [984, 389] on img at bounding box center [535, 400] width 1070 height 801
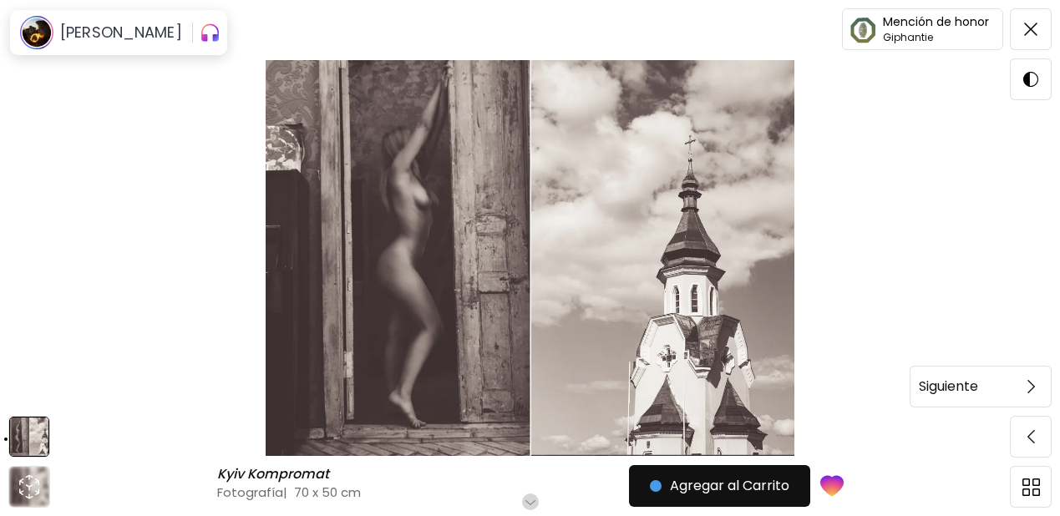
click at [1035, 391] on span at bounding box center [1031, 386] width 35 height 35
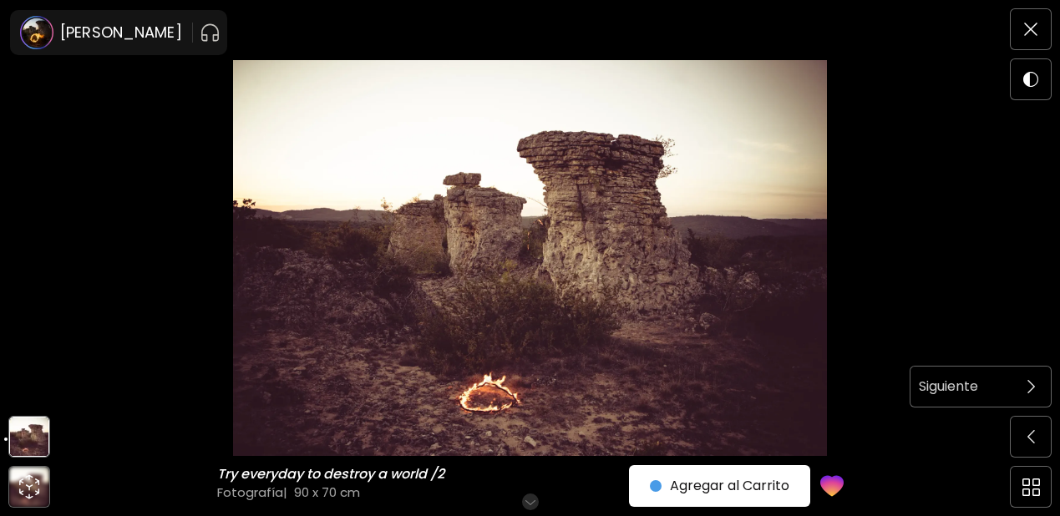
click at [978, 389] on h6 "Siguiente" at bounding box center [948, 387] width 59 height 22
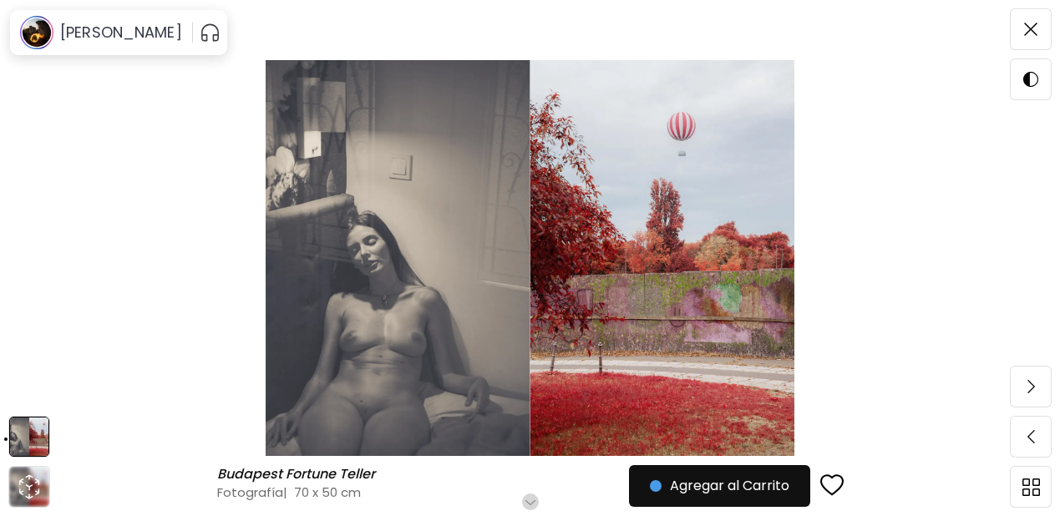
click at [531, 299] on img at bounding box center [530, 258] width 920 height 396
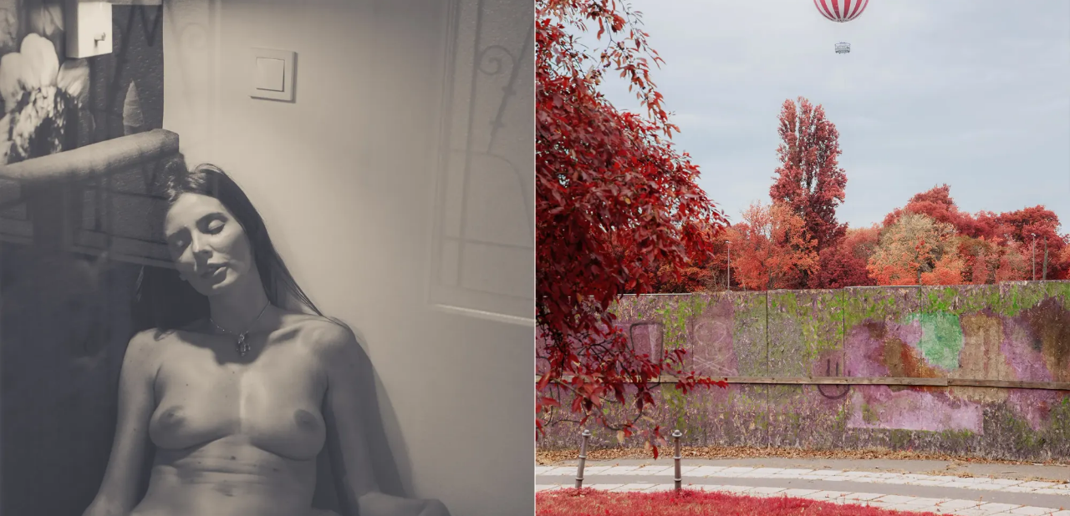
scroll to position [167, 0]
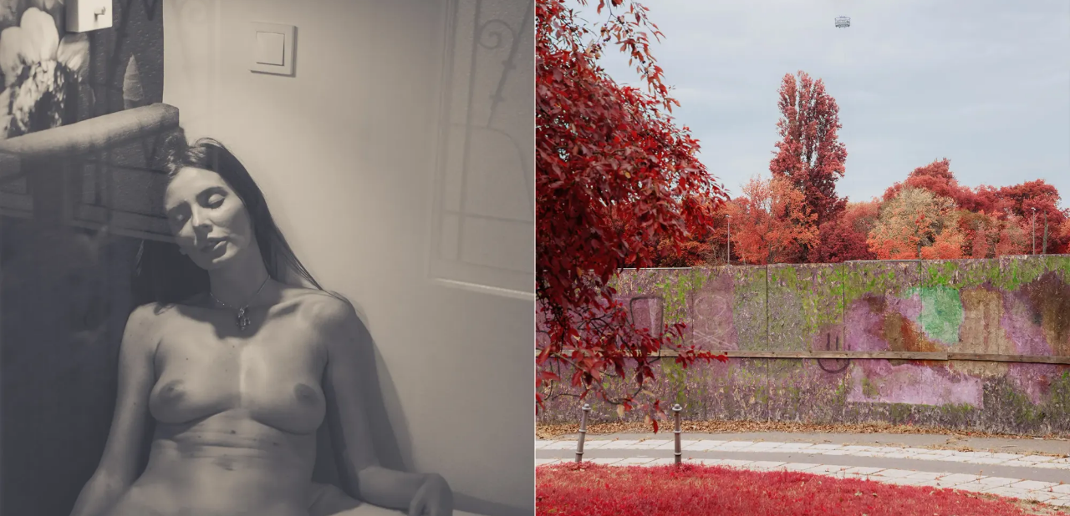
click at [531, 299] on img at bounding box center [535, 233] width 1070 height 801
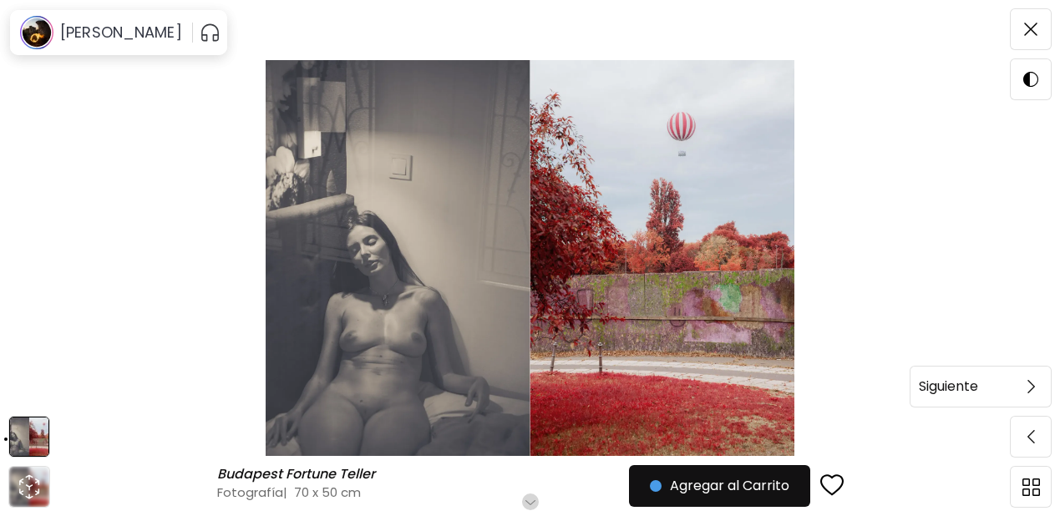
click at [1031, 389] on img at bounding box center [1032, 386] width 8 height 13
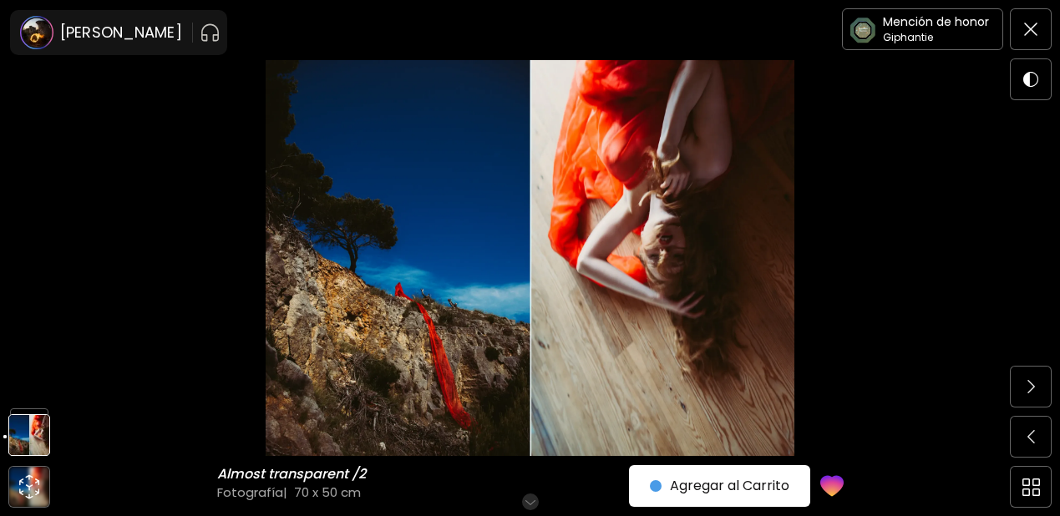
click at [1031, 389] on img at bounding box center [1032, 386] width 8 height 13
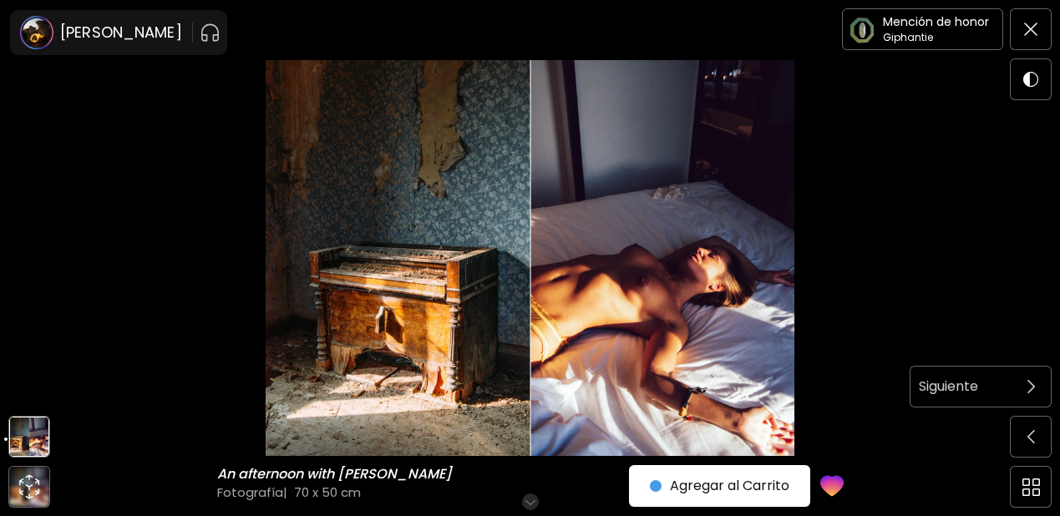
click at [1031, 389] on img at bounding box center [1032, 386] width 8 height 13
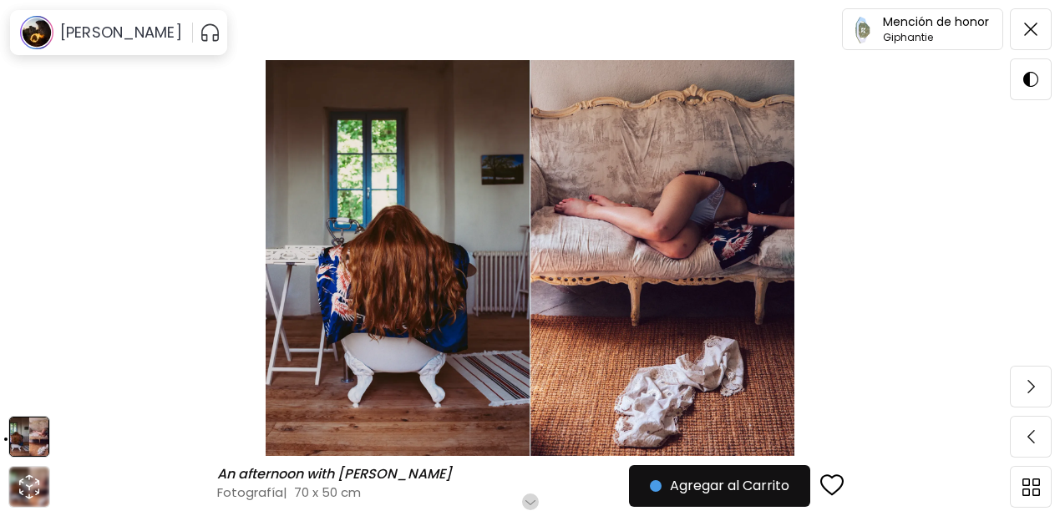
click at [839, 483] on img "button" at bounding box center [832, 486] width 23 height 25
click at [1032, 389] on img at bounding box center [1032, 386] width 8 height 13
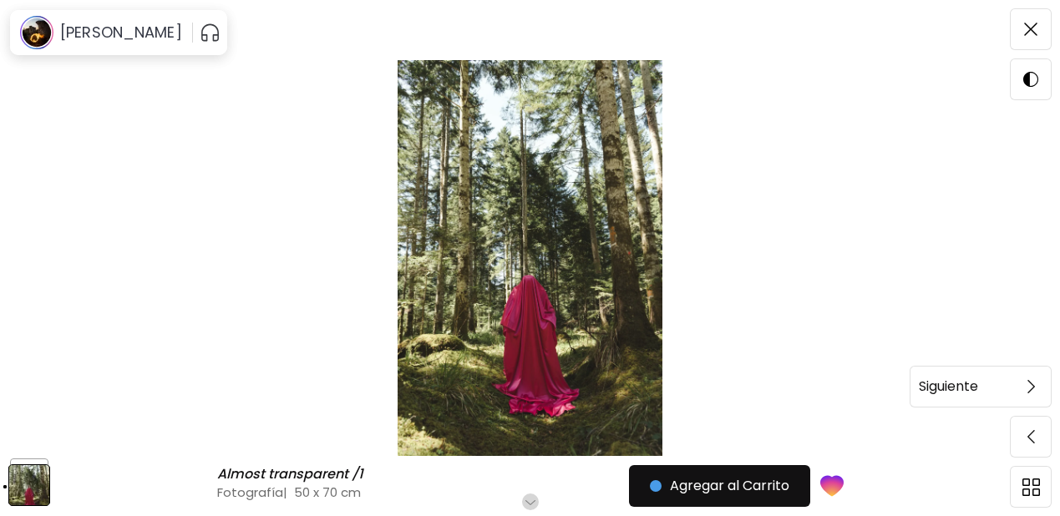
click at [978, 389] on h6 "Siguiente" at bounding box center [948, 387] width 59 height 22
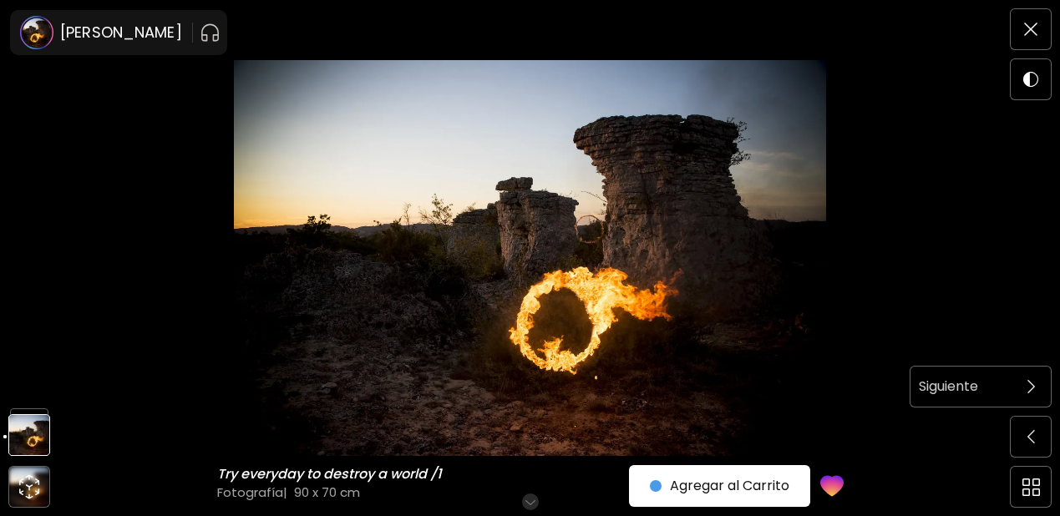
click at [1028, 385] on img at bounding box center [1032, 386] width 8 height 13
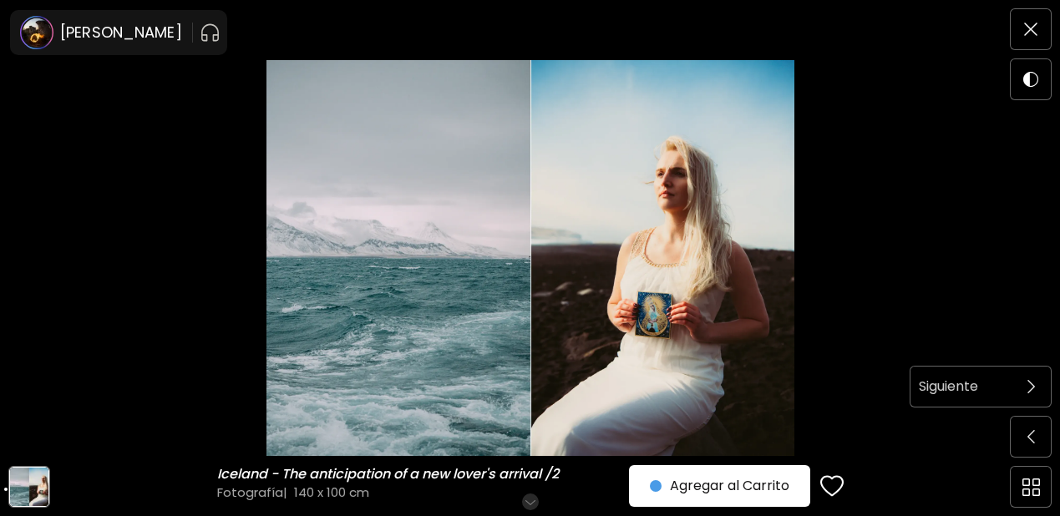
click at [1001, 389] on div "Siguiente" at bounding box center [961, 387] width 100 height 22
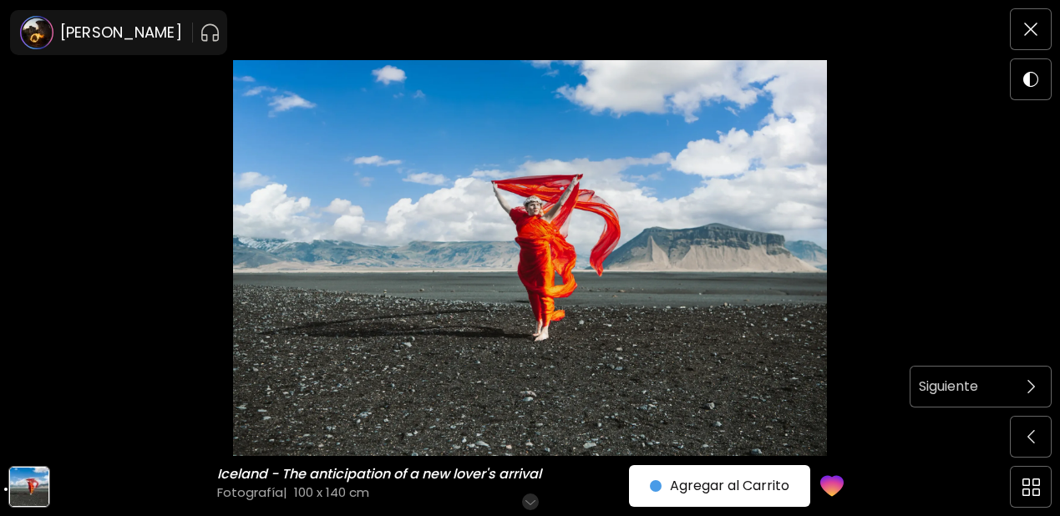
click at [995, 389] on div "Siguiente" at bounding box center [961, 387] width 100 height 22
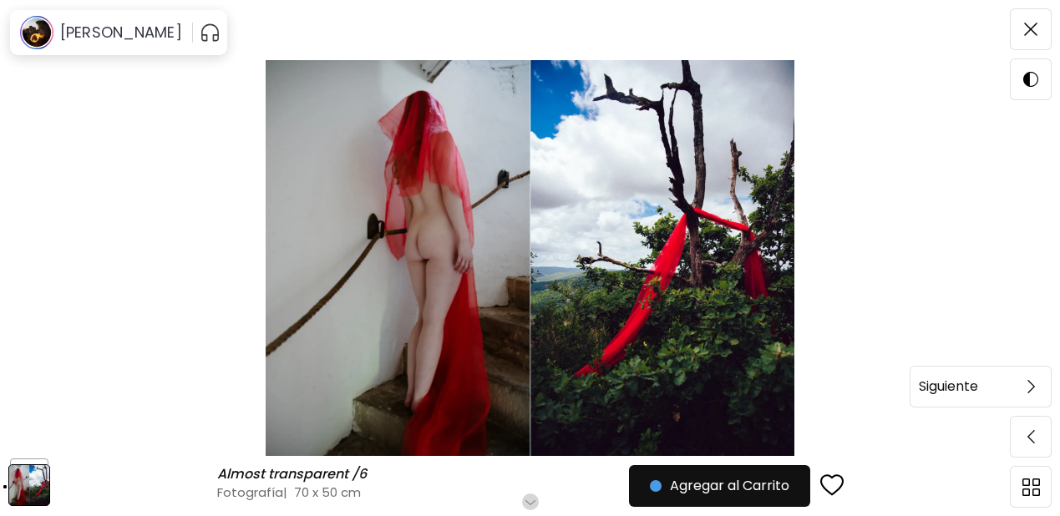
click at [973, 386] on h6 "Siguiente" at bounding box center [948, 387] width 59 height 22
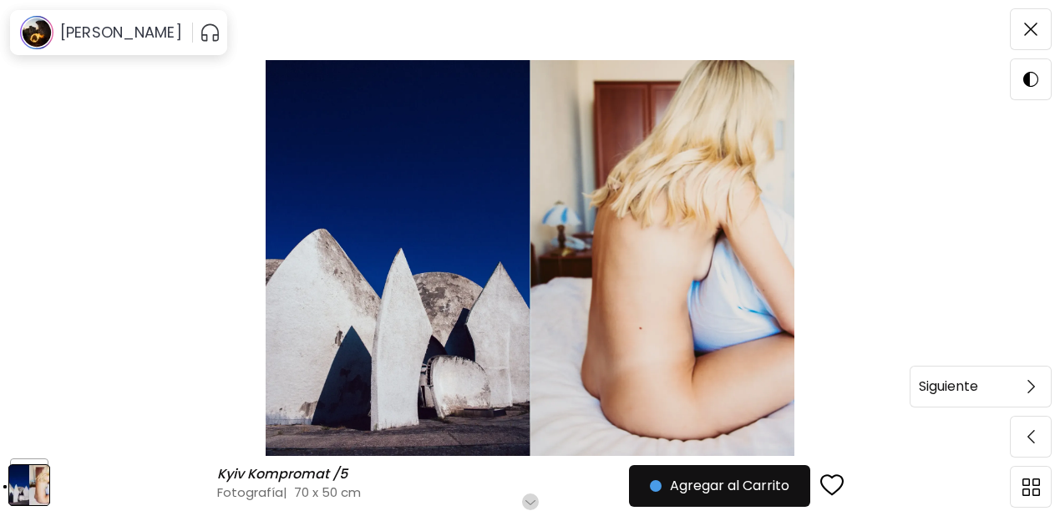
click at [993, 388] on div "Siguiente" at bounding box center [961, 387] width 100 height 22
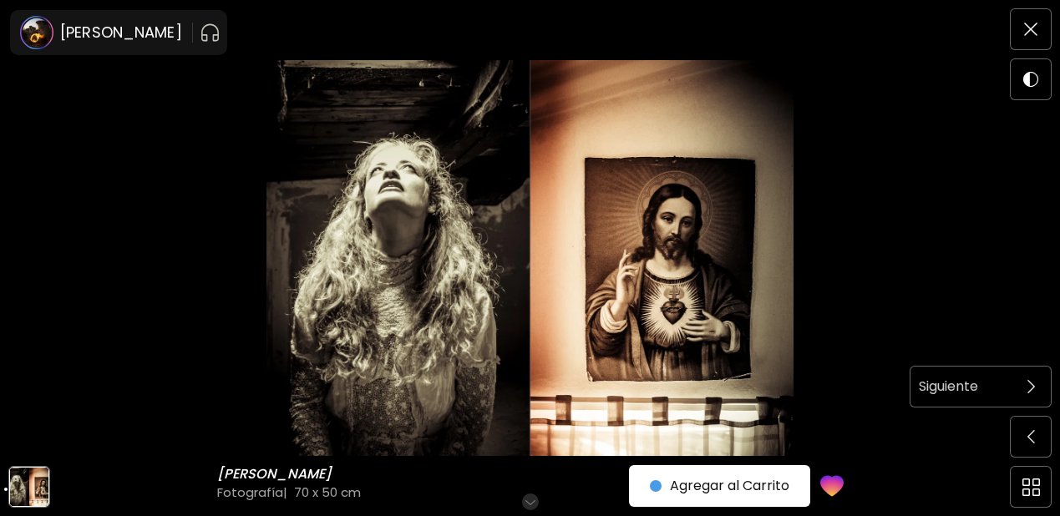
click at [1004, 386] on div "Siguiente" at bounding box center [961, 387] width 100 height 22
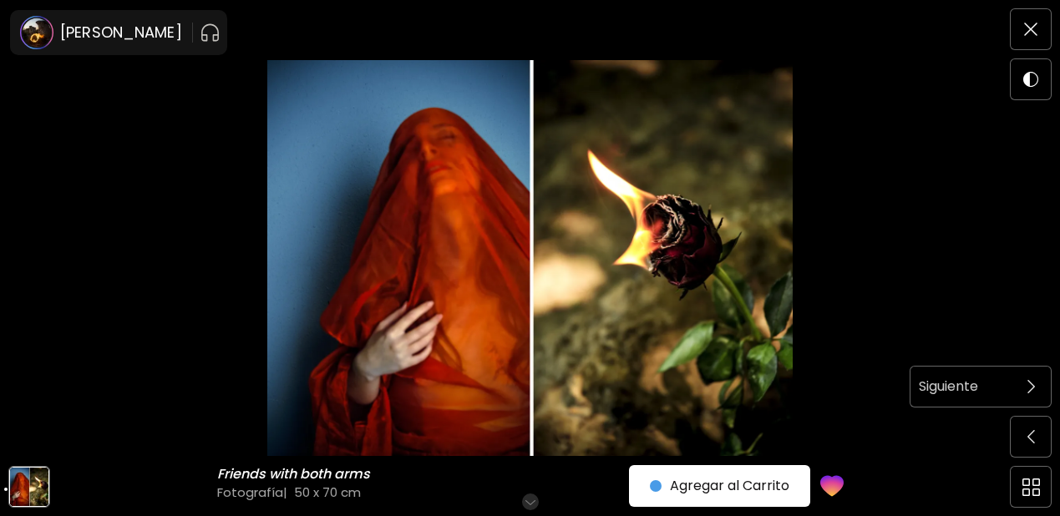
click at [985, 386] on div "Siguiente" at bounding box center [961, 387] width 100 height 22
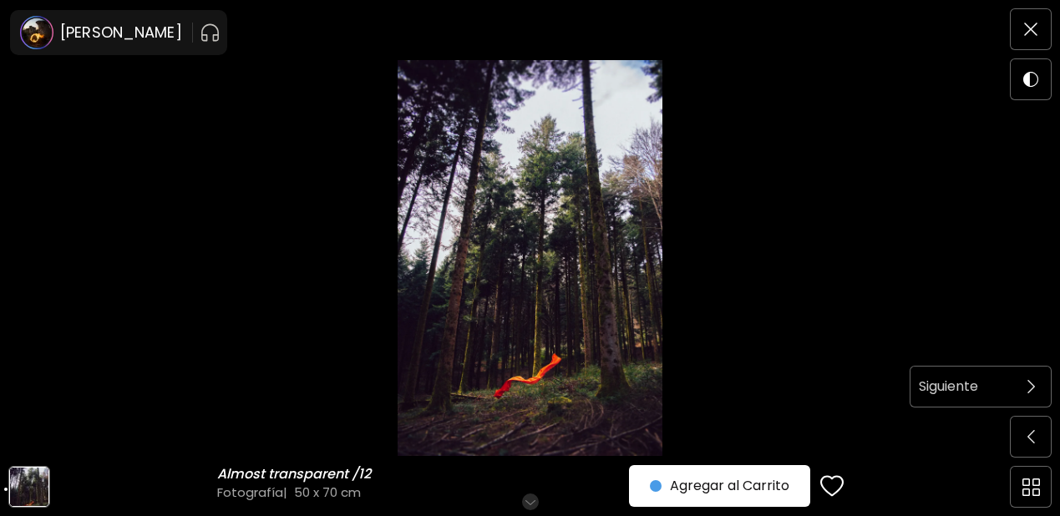
click at [1014, 385] on span at bounding box center [1031, 386] width 35 height 35
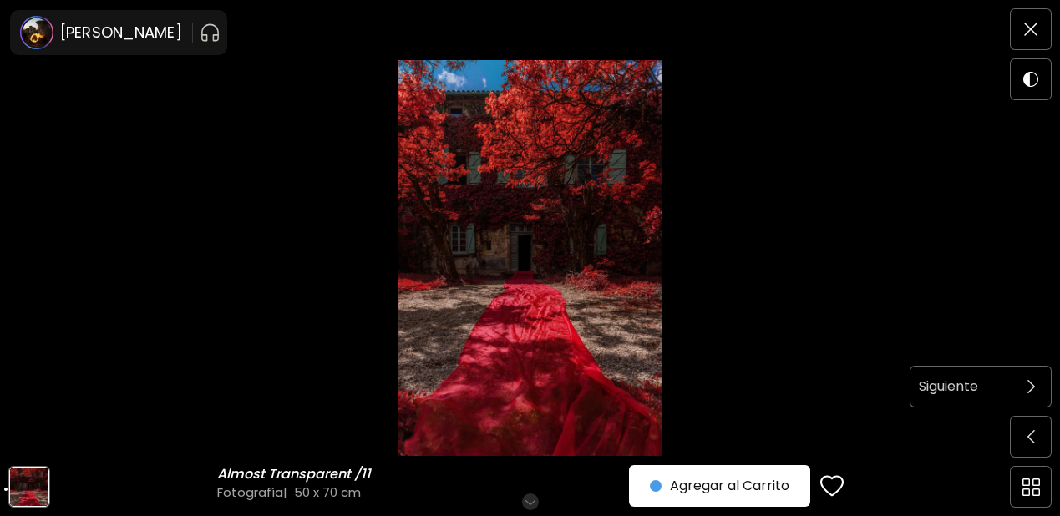
click at [978, 384] on h6 "Siguiente" at bounding box center [948, 387] width 59 height 22
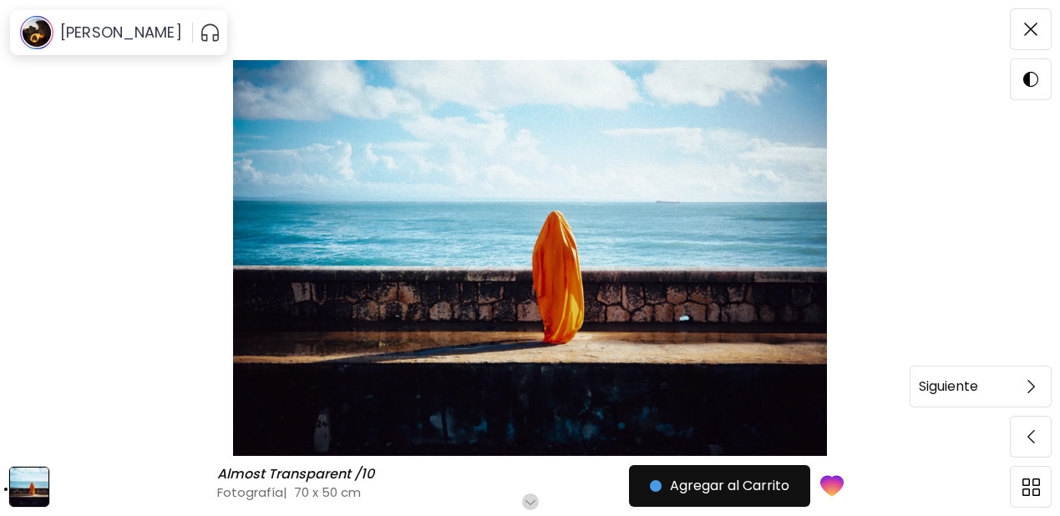
click at [973, 384] on h6 "Siguiente" at bounding box center [948, 387] width 59 height 22
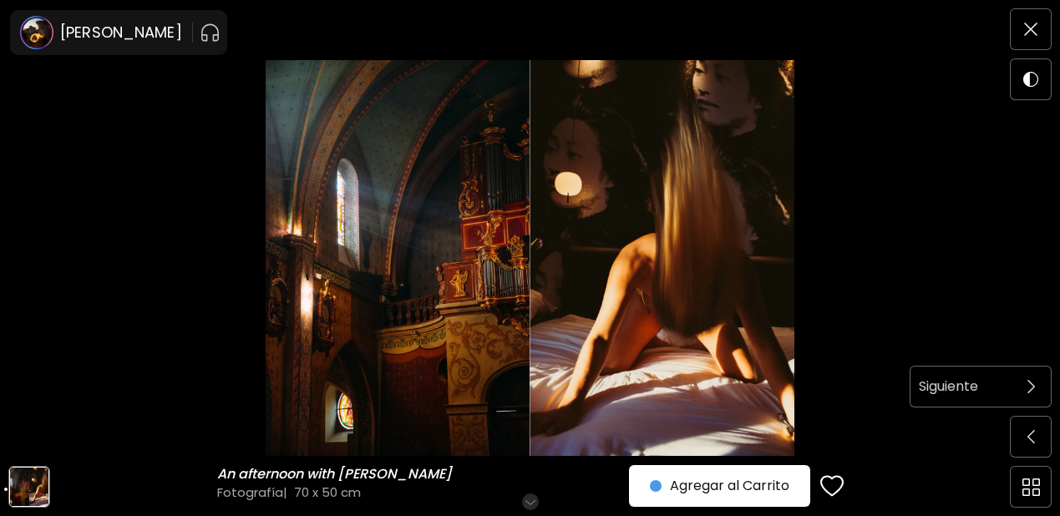
click at [1000, 388] on div "Siguiente" at bounding box center [961, 387] width 100 height 22
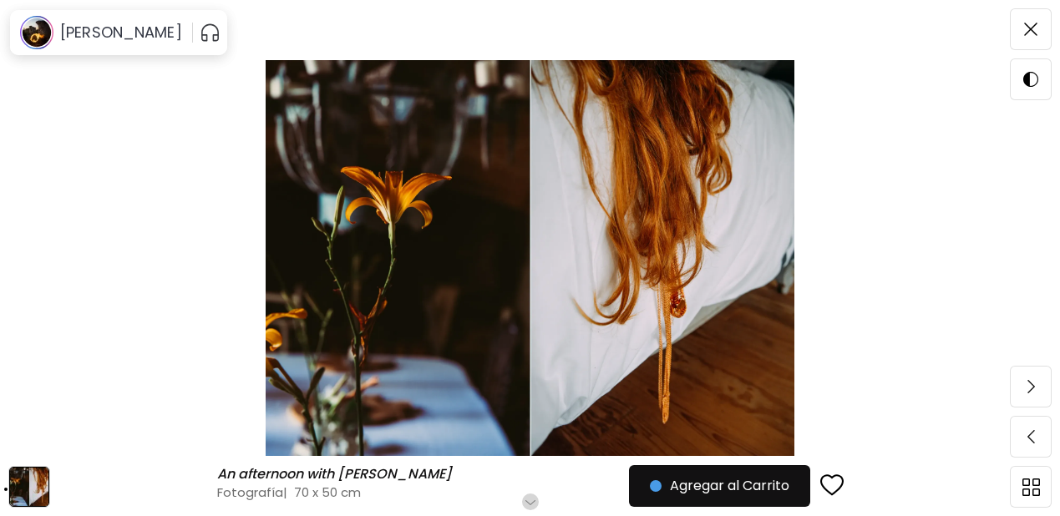
click at [831, 483] on img "button" at bounding box center [832, 486] width 23 height 25
click at [992, 385] on div "Siguiente" at bounding box center [961, 387] width 100 height 22
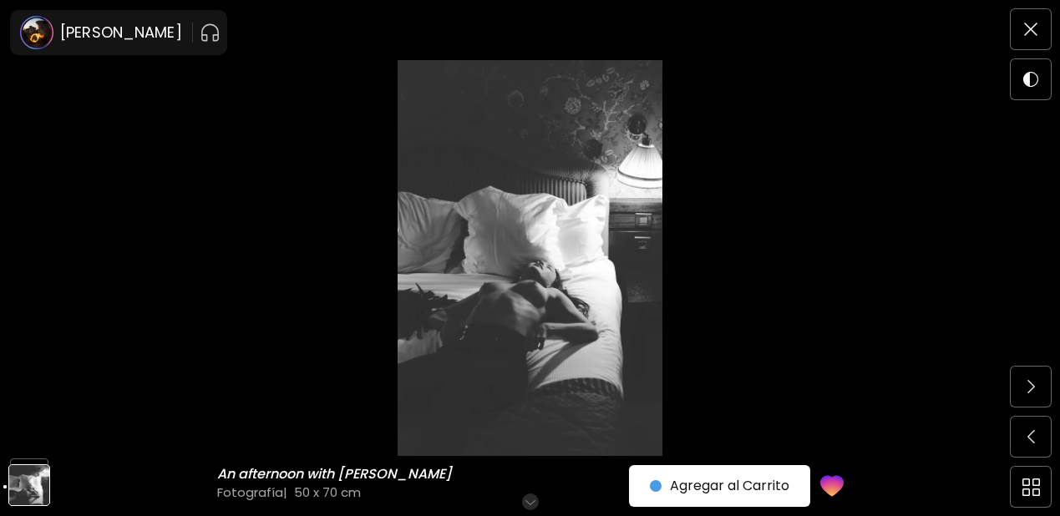
click at [586, 338] on img at bounding box center [530, 258] width 920 height 396
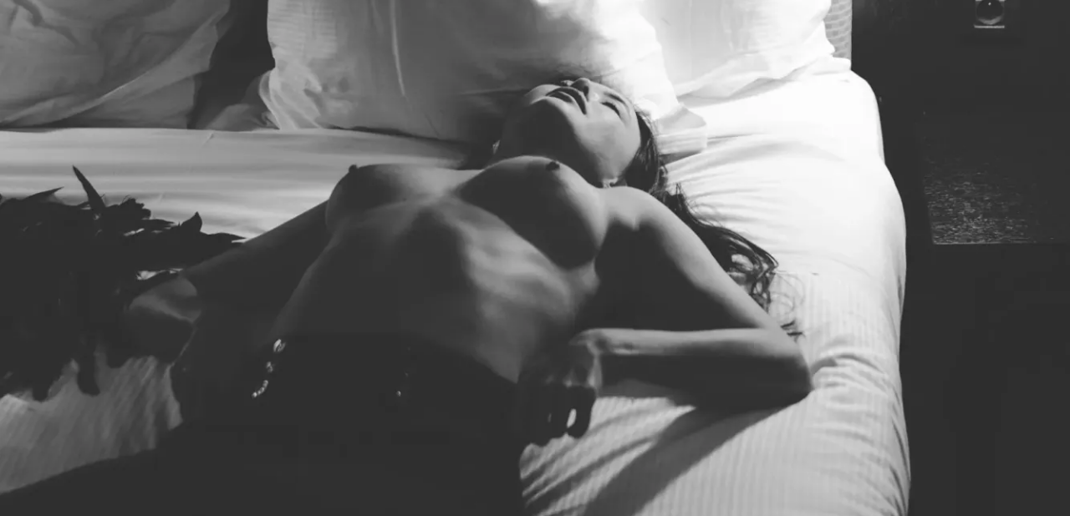
scroll to position [740, 0]
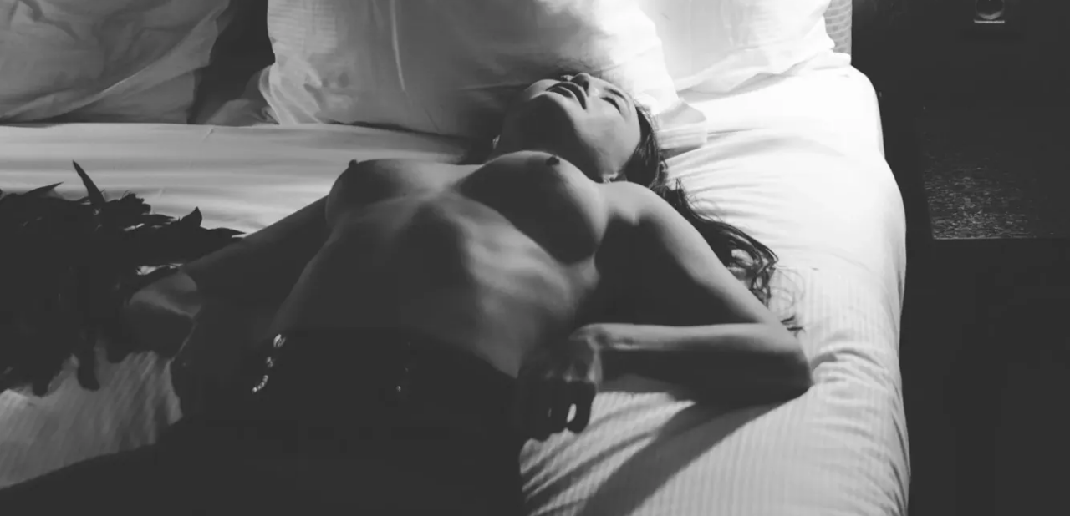
click at [611, 275] on img at bounding box center [535, 61] width 1070 height 1603
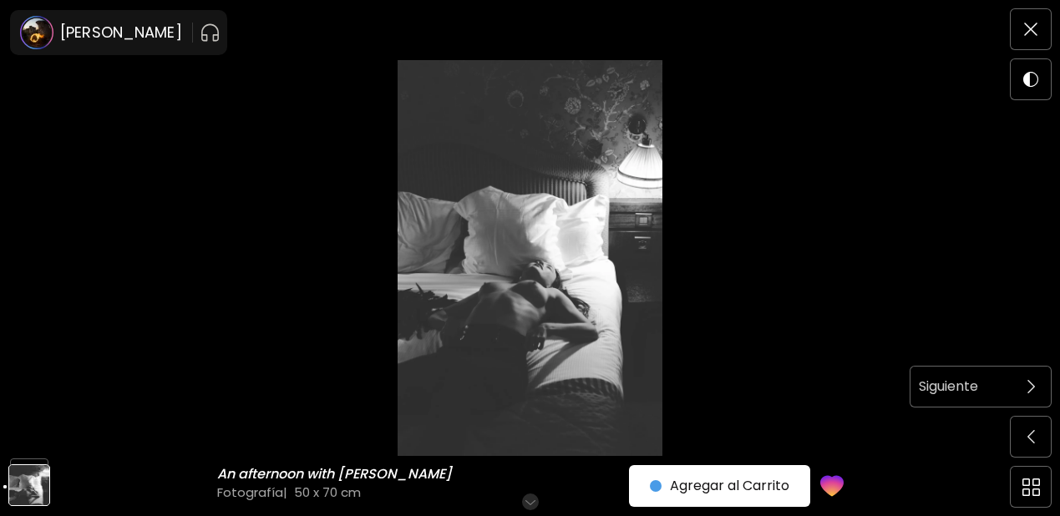
click at [1004, 389] on div "Siguiente" at bounding box center [961, 387] width 100 height 22
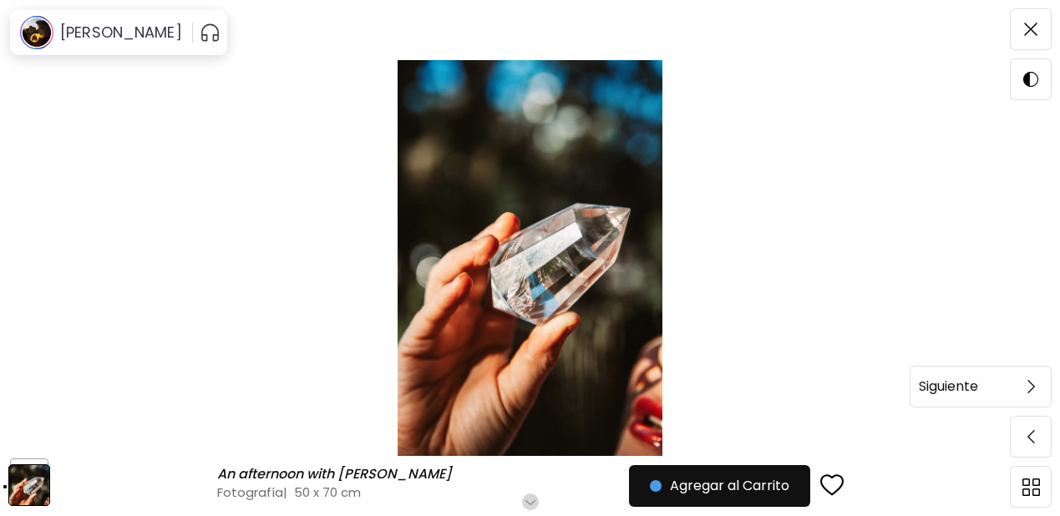
click at [993, 387] on div "Siguiente" at bounding box center [961, 387] width 100 height 22
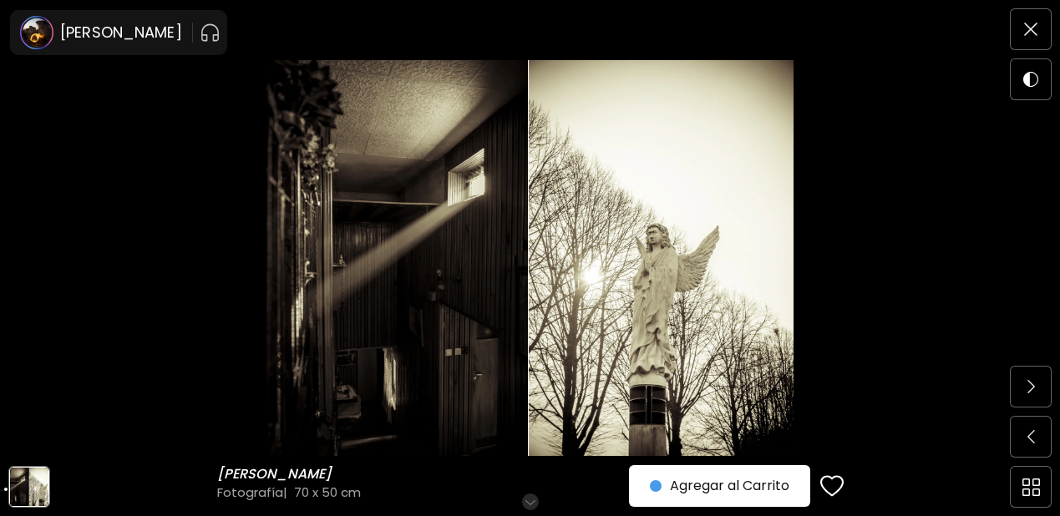
click at [841, 487] on img "button" at bounding box center [832, 486] width 23 height 25
click at [995, 393] on div "Siguiente" at bounding box center [961, 387] width 100 height 22
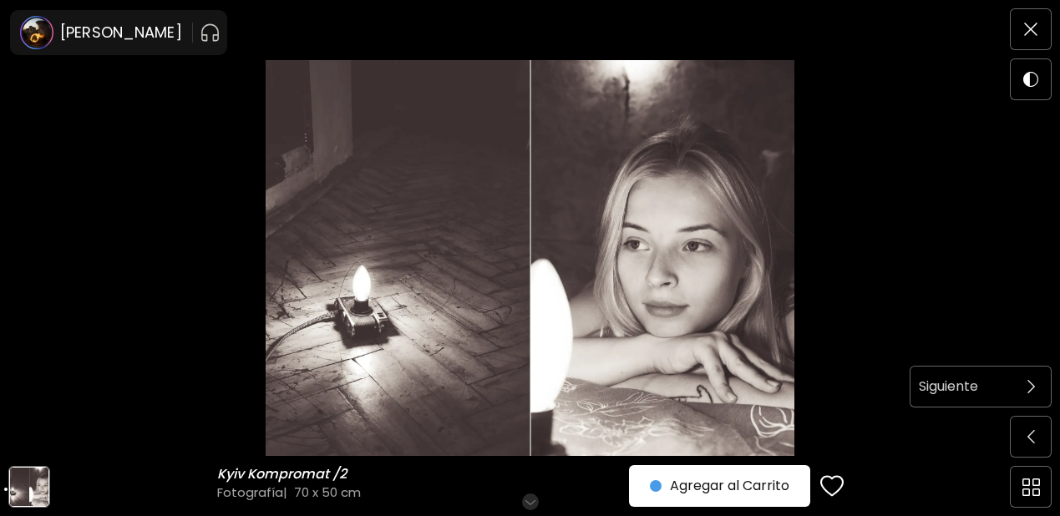
click at [968, 387] on h6 "Siguiente" at bounding box center [948, 387] width 59 height 22
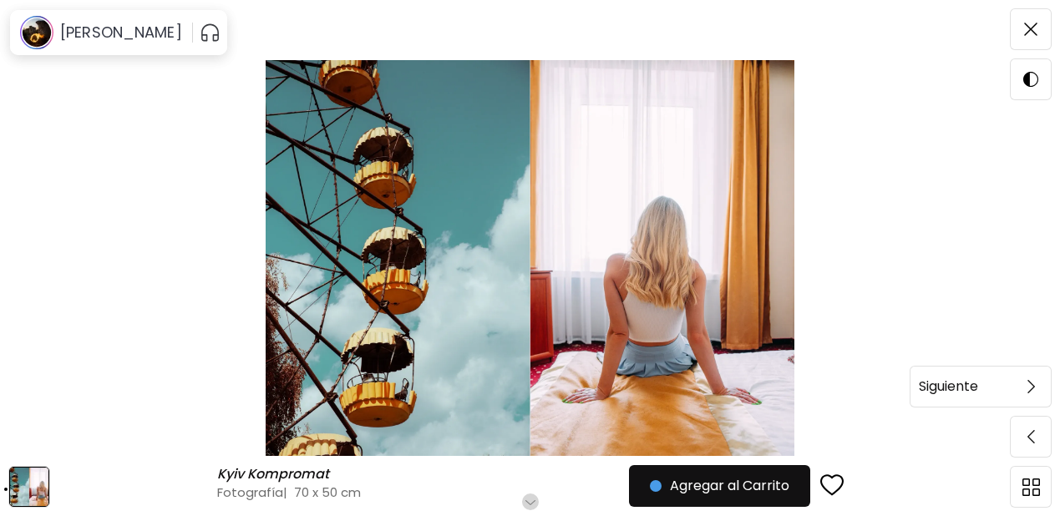
click at [961, 387] on h6 "Siguiente" at bounding box center [948, 387] width 59 height 22
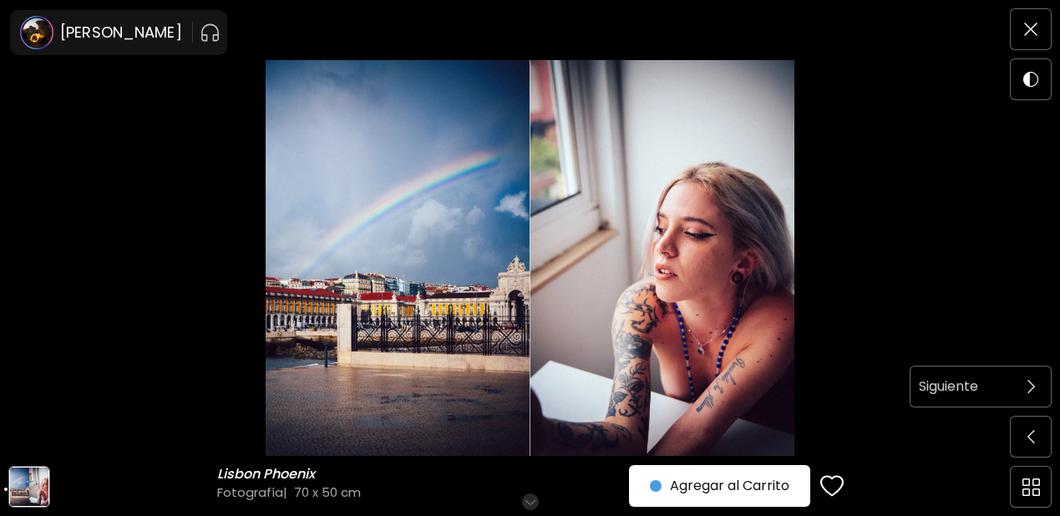
click at [943, 389] on h6 "Siguiente" at bounding box center [948, 387] width 59 height 22
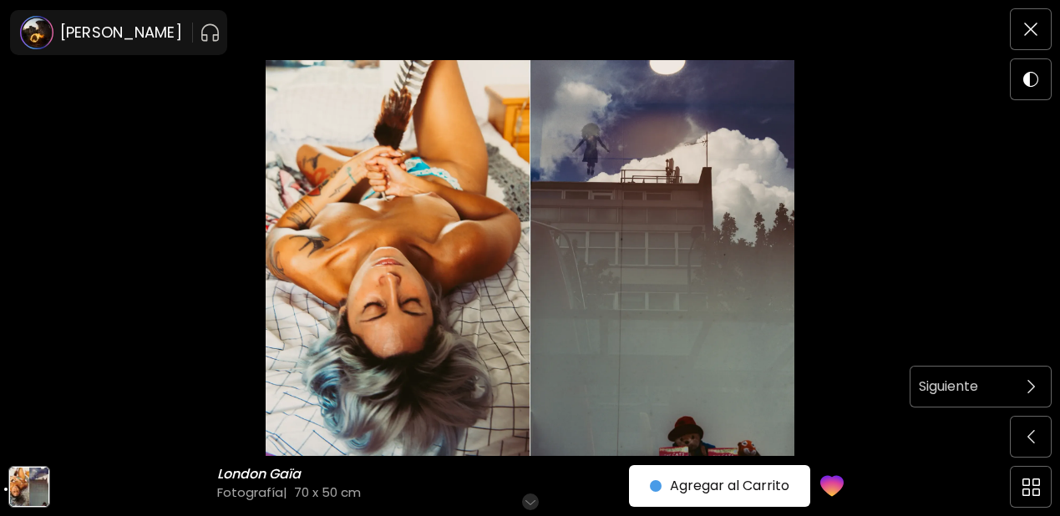
click at [1003, 389] on div "Siguiente" at bounding box center [961, 387] width 100 height 22
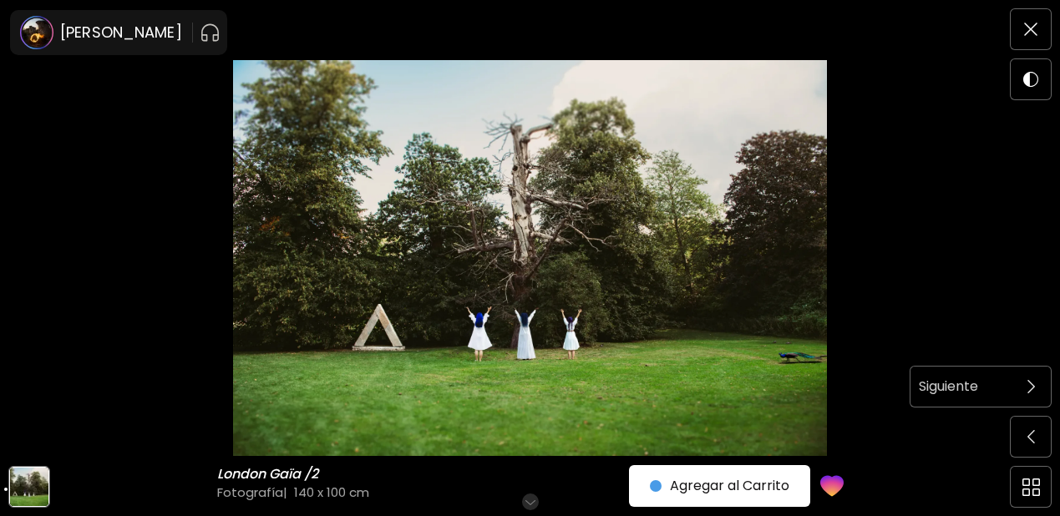
click at [1019, 385] on span at bounding box center [1031, 386] width 35 height 35
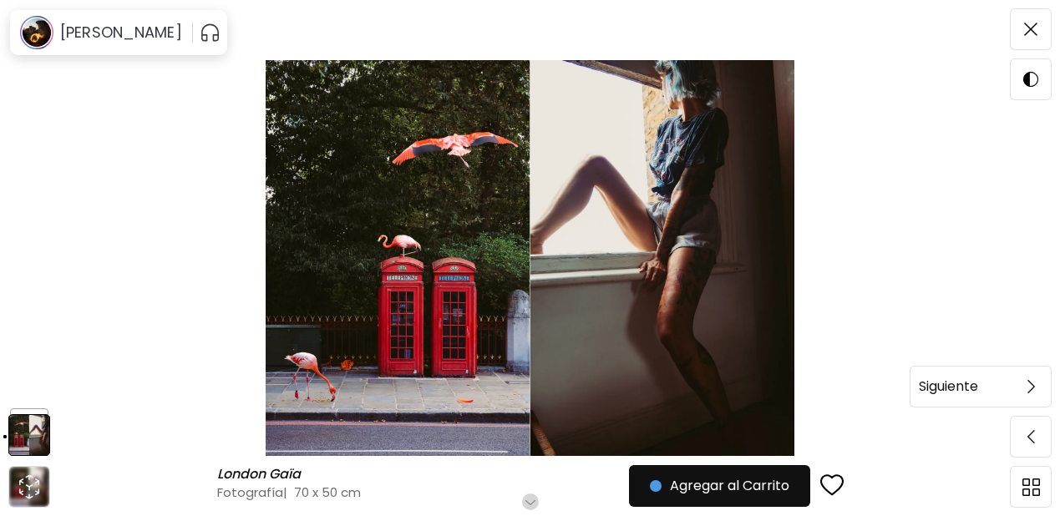
click at [1014, 384] on span at bounding box center [1031, 386] width 35 height 35
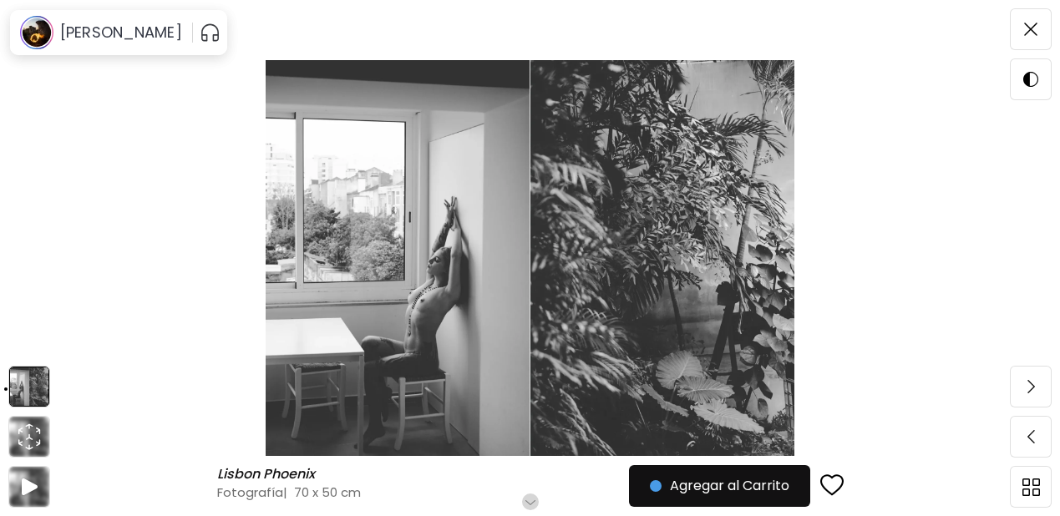
click at [556, 225] on img at bounding box center [530, 258] width 920 height 396
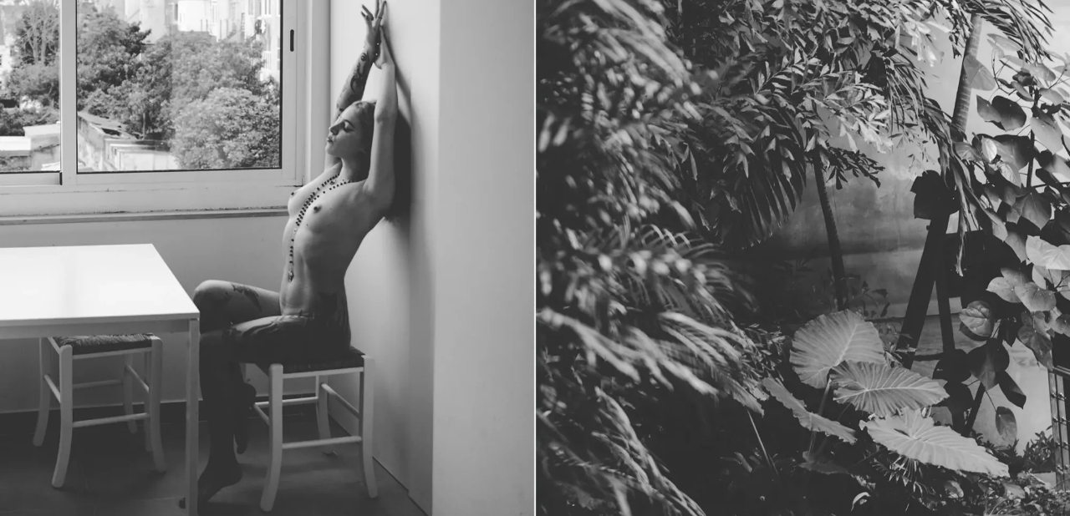
scroll to position [267, 0]
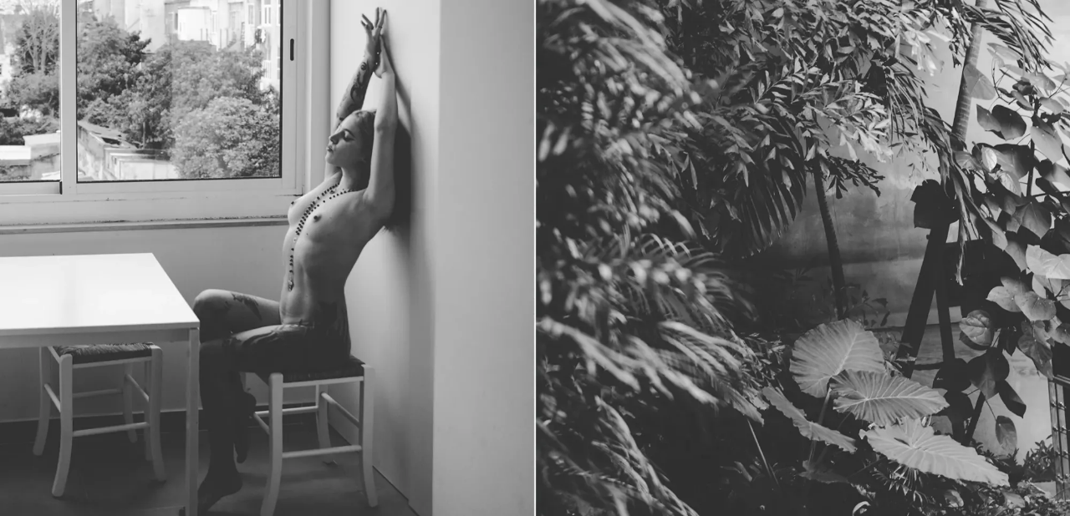
click at [572, 184] on img at bounding box center [535, 133] width 1070 height 800
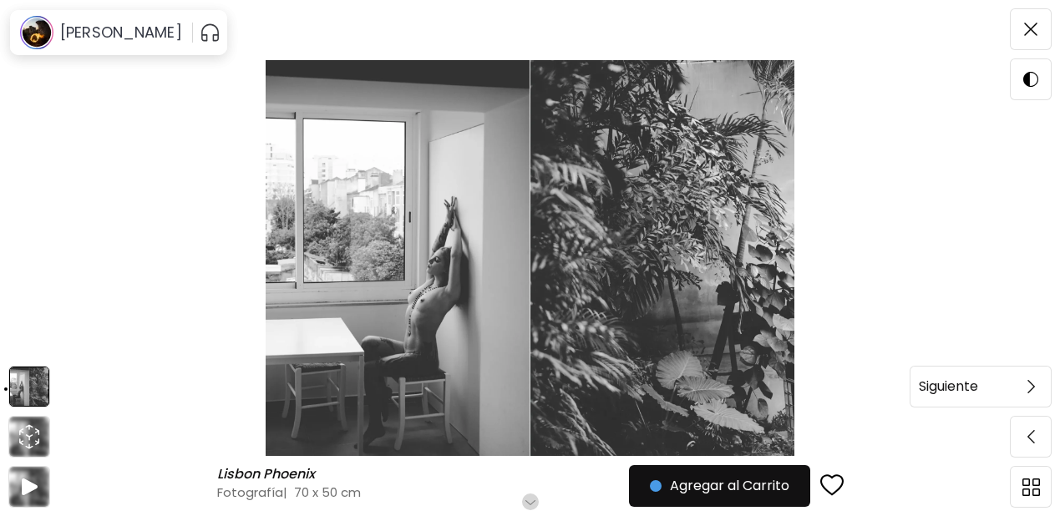
click at [1028, 388] on img at bounding box center [1032, 386] width 8 height 13
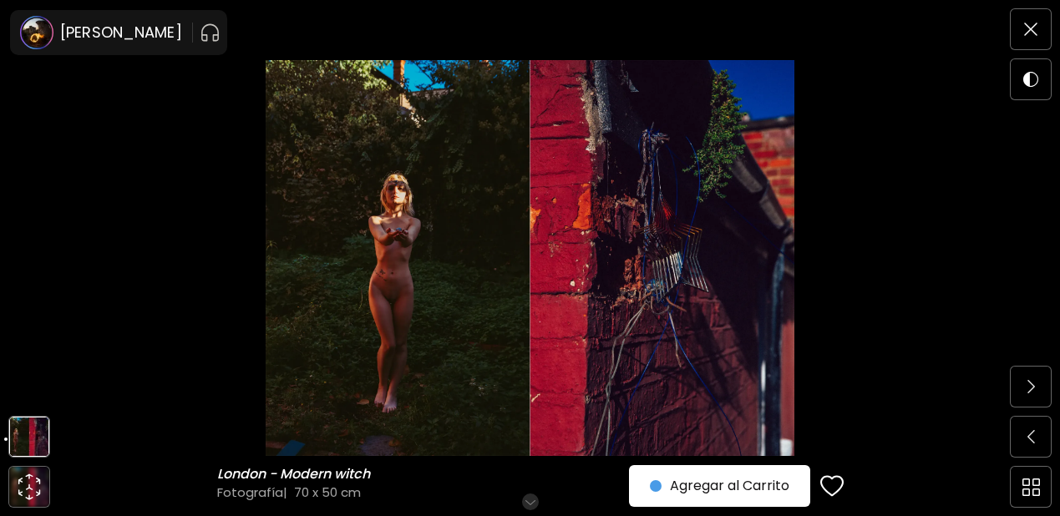
click at [607, 330] on img at bounding box center [530, 258] width 920 height 396
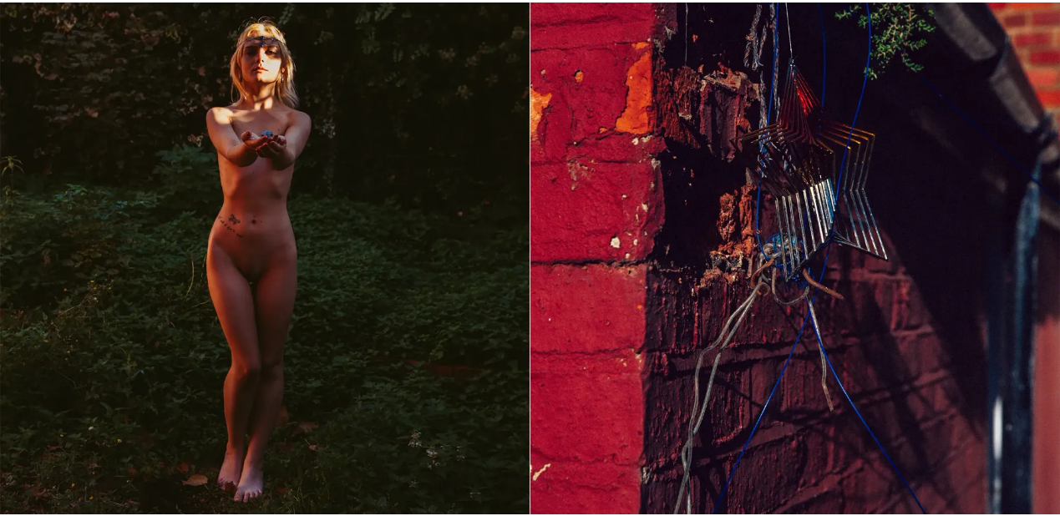
scroll to position [208, 0]
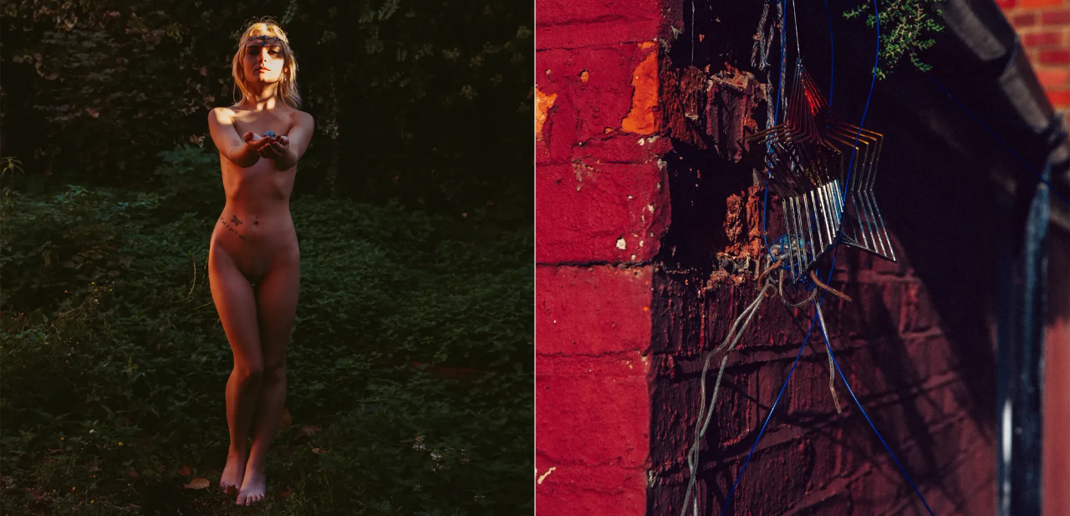
click at [508, 208] on img at bounding box center [535, 192] width 1070 height 801
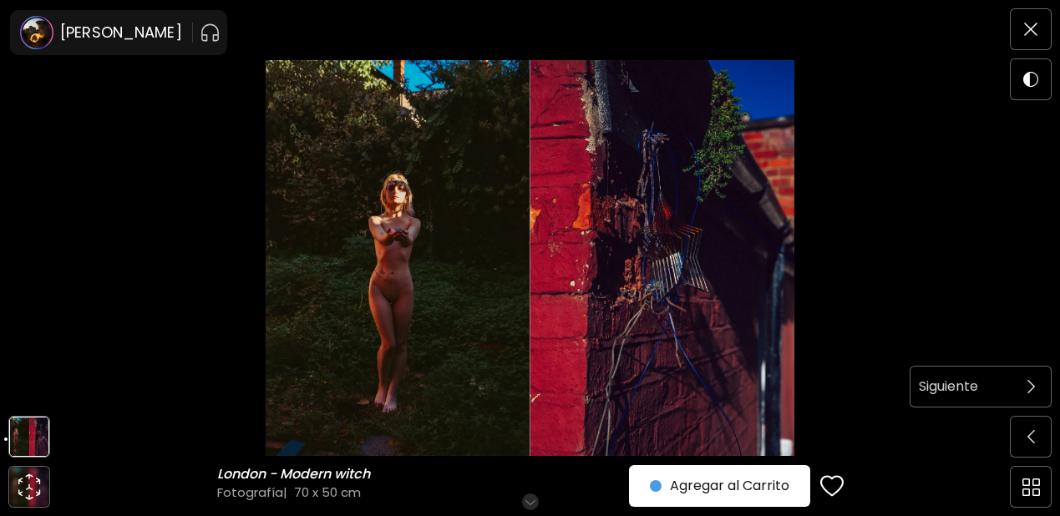
click at [966, 384] on h6 "Siguiente" at bounding box center [948, 387] width 59 height 22
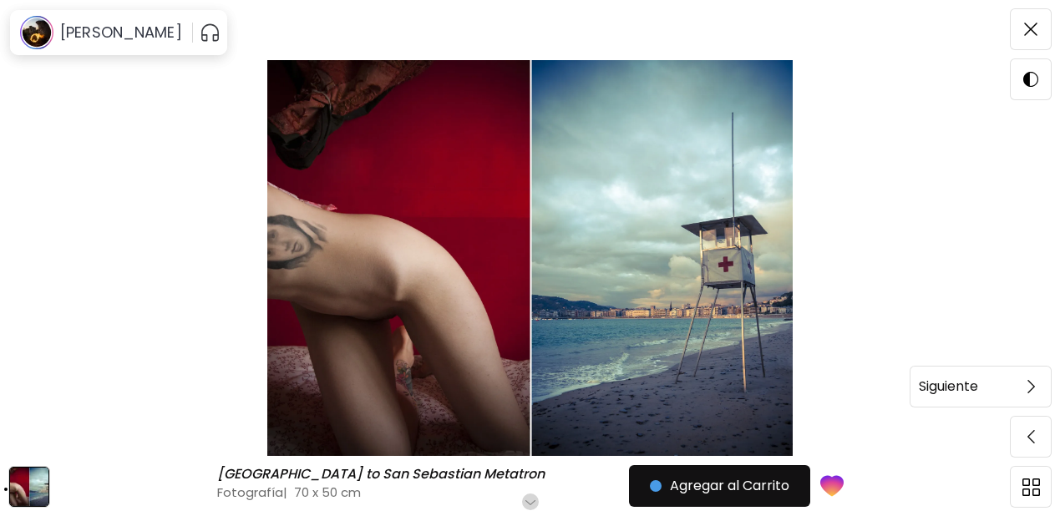
click at [1004, 389] on div "Siguiente" at bounding box center [961, 387] width 100 height 22
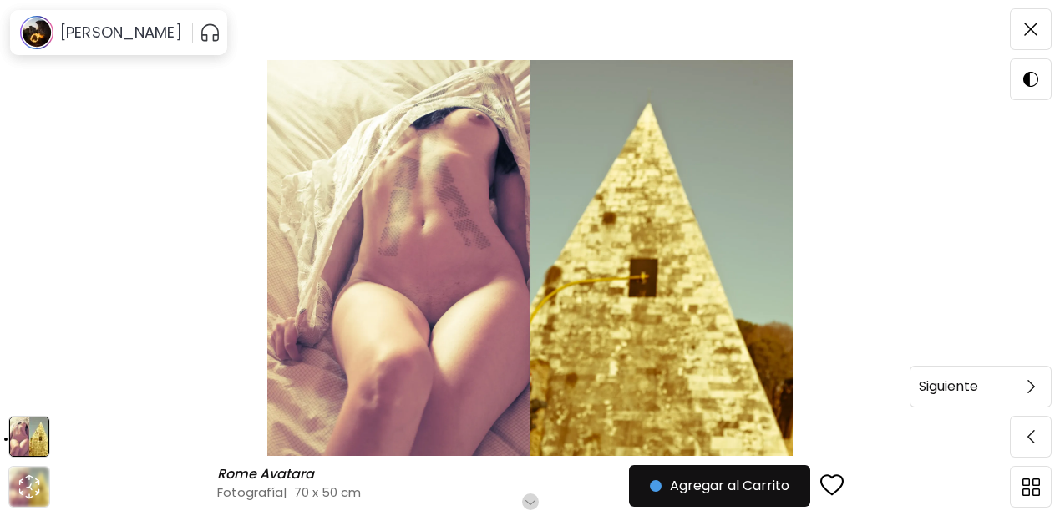
click at [1023, 392] on span at bounding box center [1031, 386] width 35 height 35
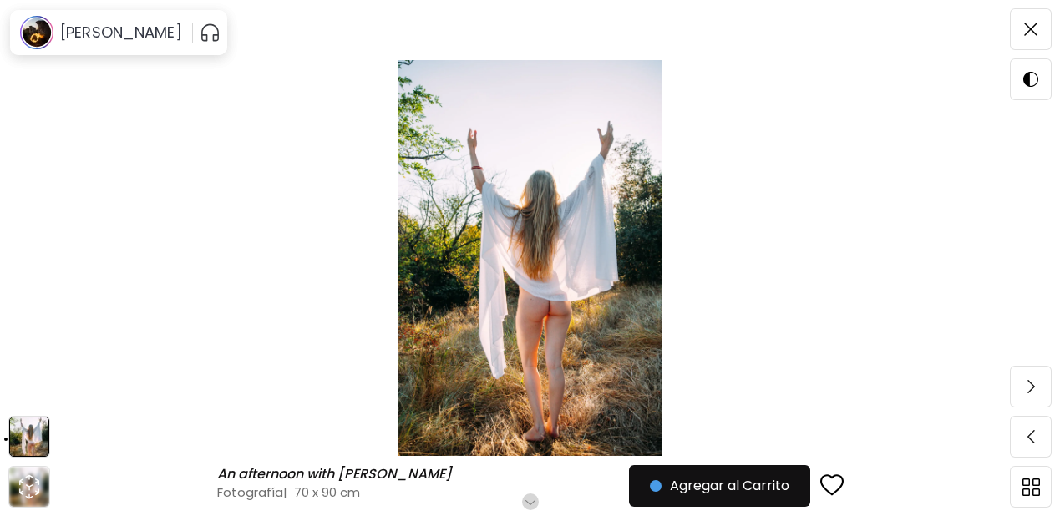
click at [1023, 392] on span at bounding box center [1031, 386] width 35 height 35
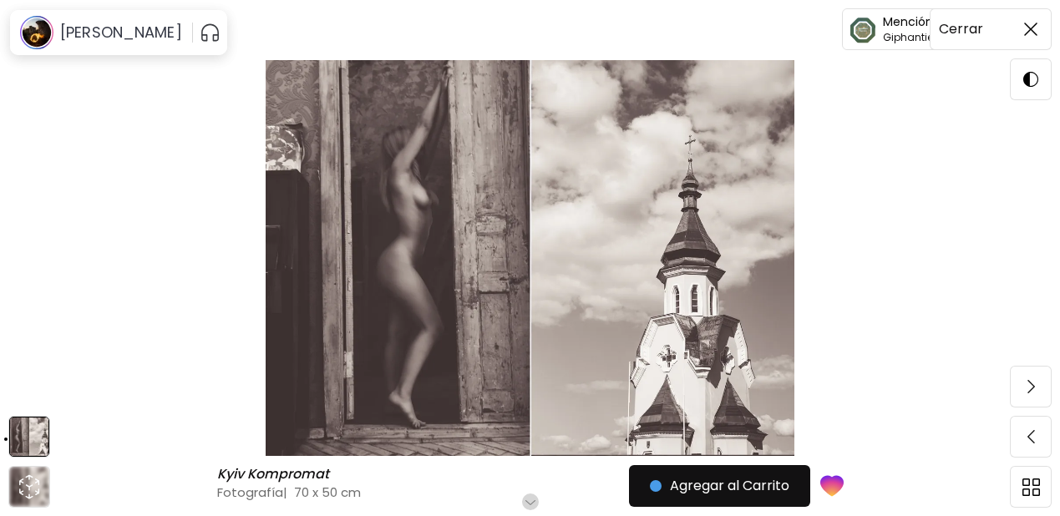
click at [1027, 31] on img at bounding box center [1030, 29] width 13 height 13
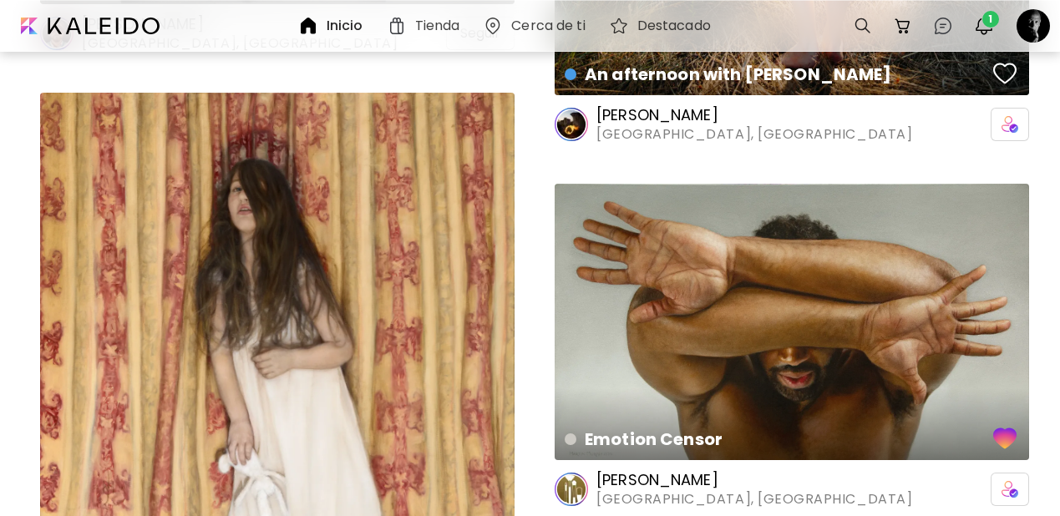
scroll to position [24224, 0]
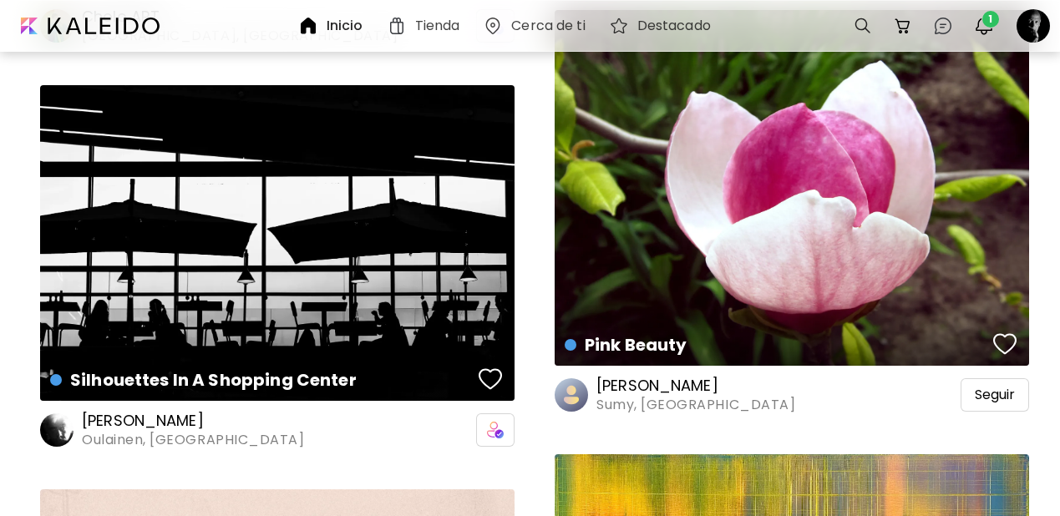
scroll to position [26865, 0]
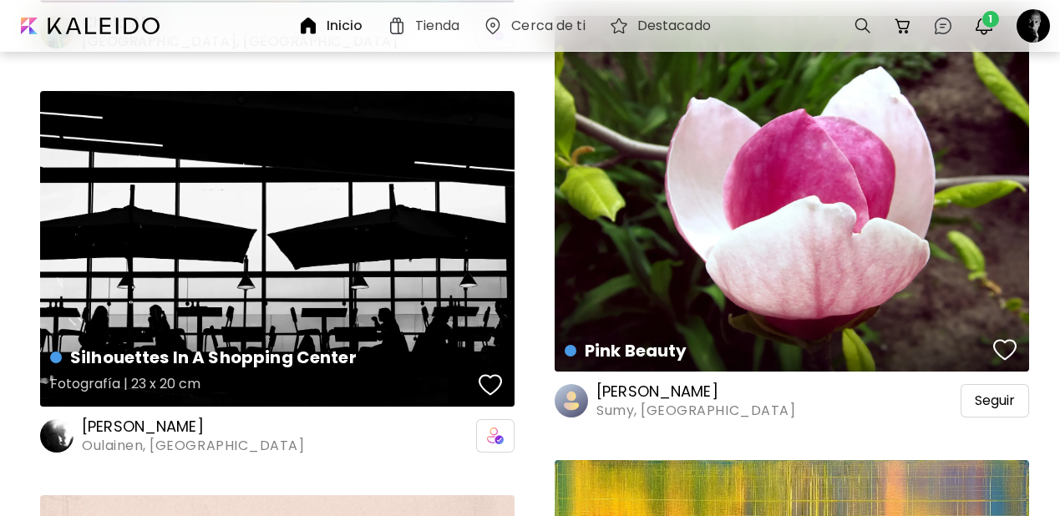
click at [235, 240] on div "Silhouettes In A Shopping Center Fotografía | 23 x 20 cm" at bounding box center [277, 249] width 475 height 316
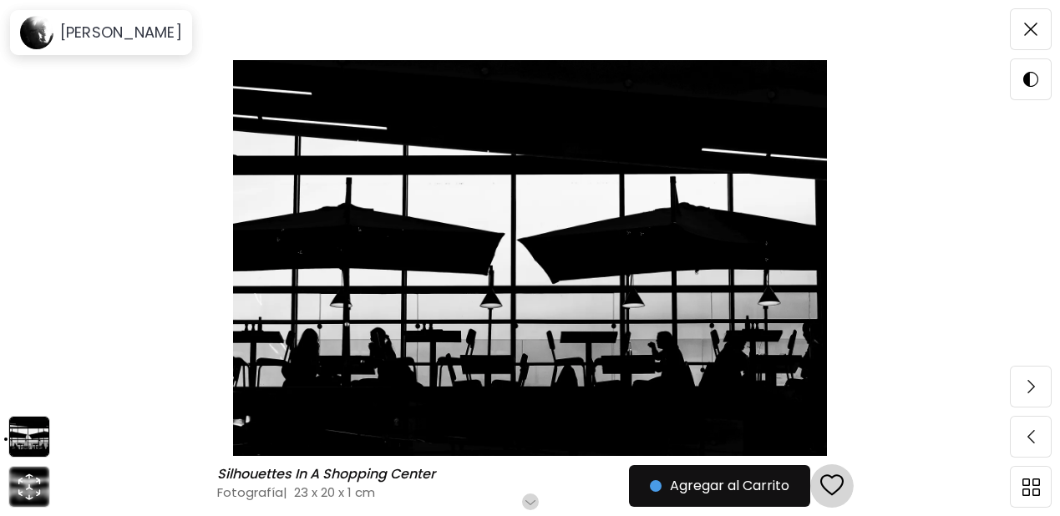
click at [835, 483] on div "button" at bounding box center [832, 486] width 23 height 25
click at [1025, 391] on span at bounding box center [1031, 386] width 35 height 35
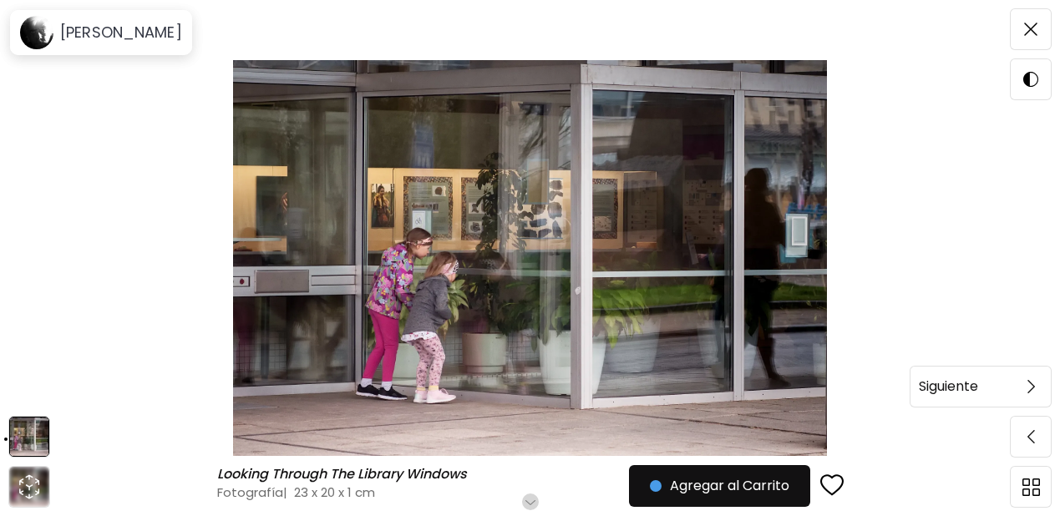
click at [987, 389] on div "Siguiente" at bounding box center [961, 387] width 100 height 22
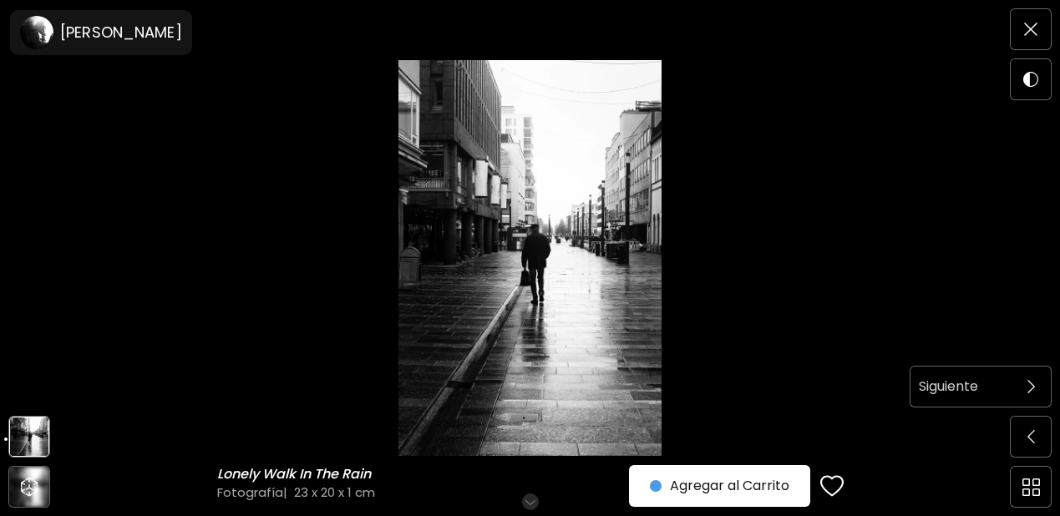
click at [998, 385] on div "Siguiente" at bounding box center [961, 387] width 100 height 22
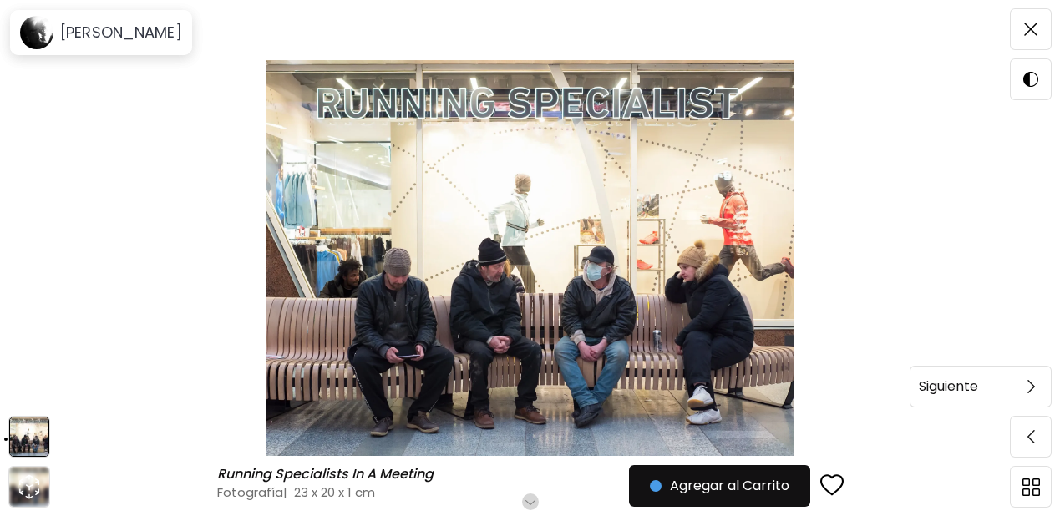
click at [1021, 389] on span at bounding box center [1031, 386] width 35 height 35
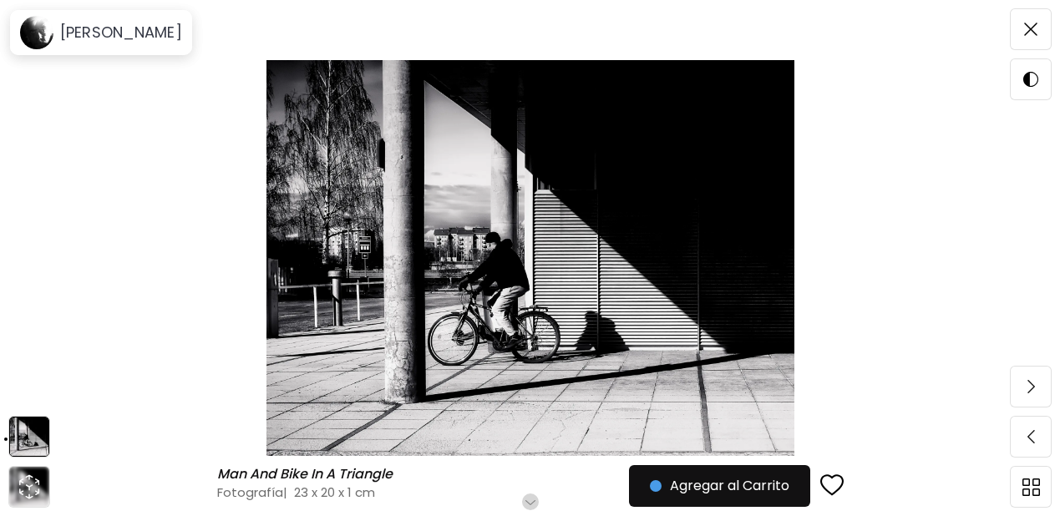
click at [838, 485] on div "button" at bounding box center [832, 486] width 23 height 25
click at [1033, 390] on img at bounding box center [1032, 386] width 8 height 13
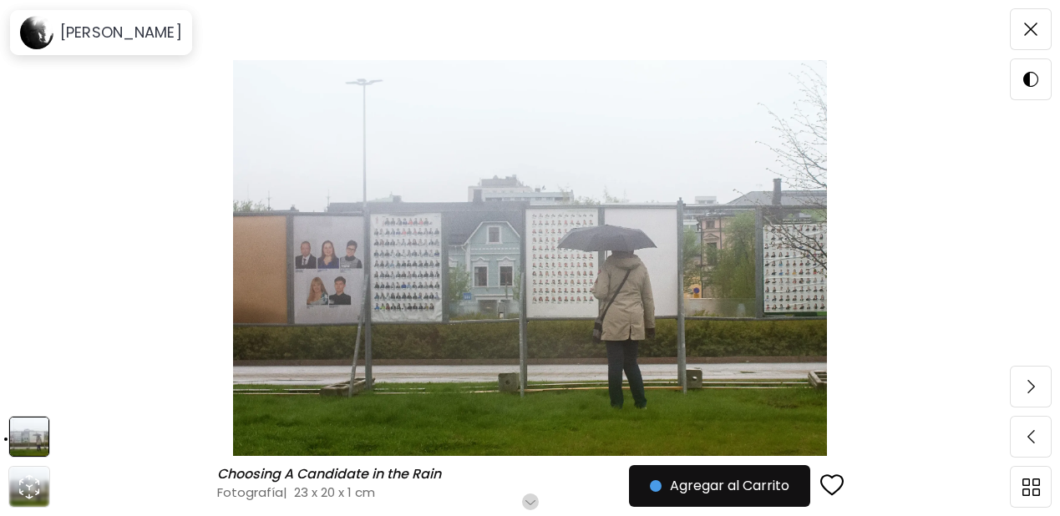
click at [1033, 390] on img at bounding box center [1032, 386] width 8 height 13
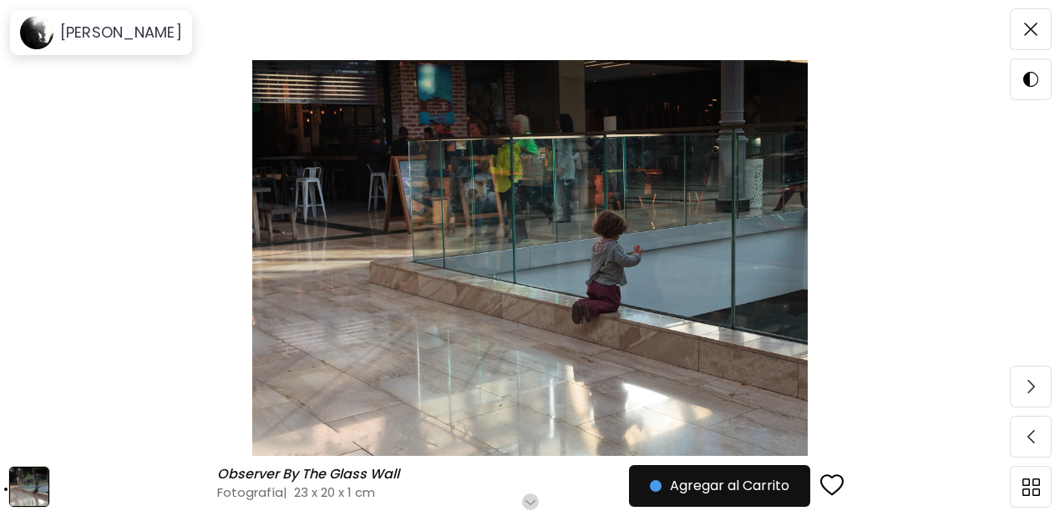
click at [1033, 390] on img at bounding box center [1032, 386] width 8 height 13
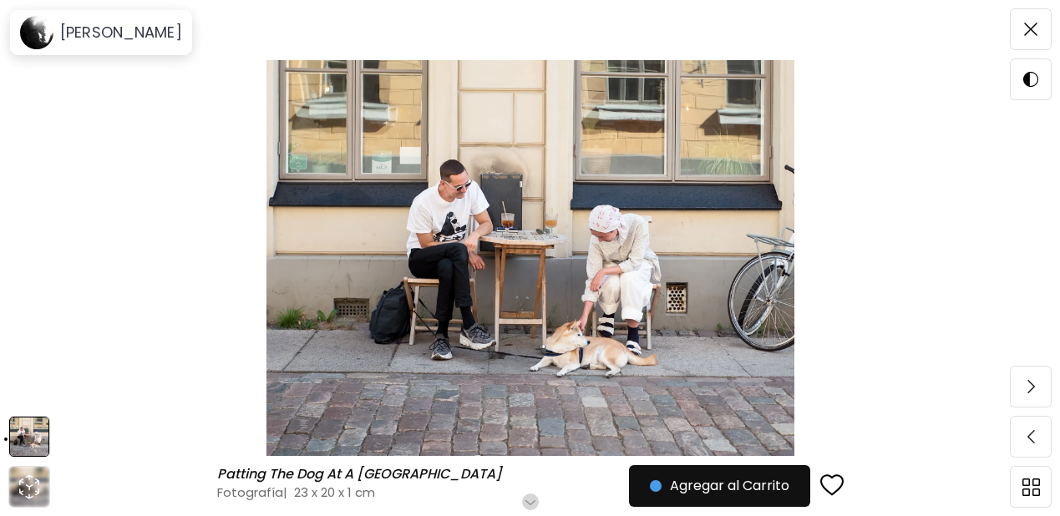
click at [1033, 390] on img at bounding box center [1032, 386] width 8 height 13
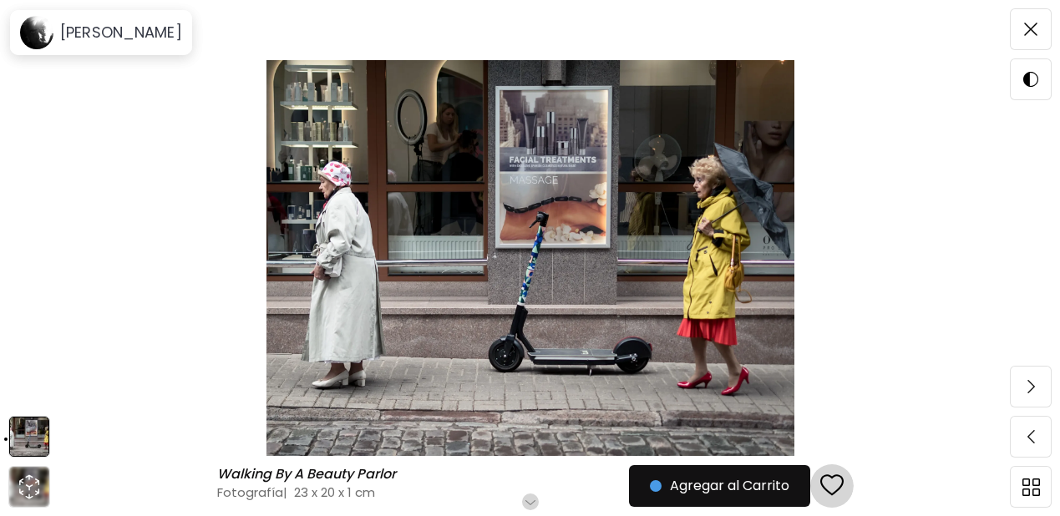
click at [838, 485] on div "button" at bounding box center [832, 486] width 23 height 25
click at [1028, 385] on img at bounding box center [1032, 386] width 8 height 13
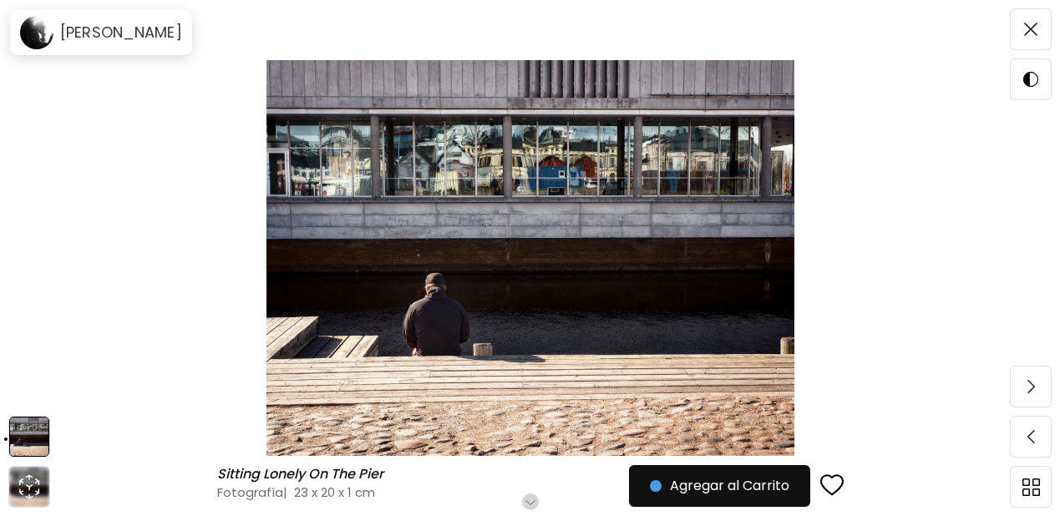
click at [1028, 385] on img at bounding box center [1032, 386] width 8 height 13
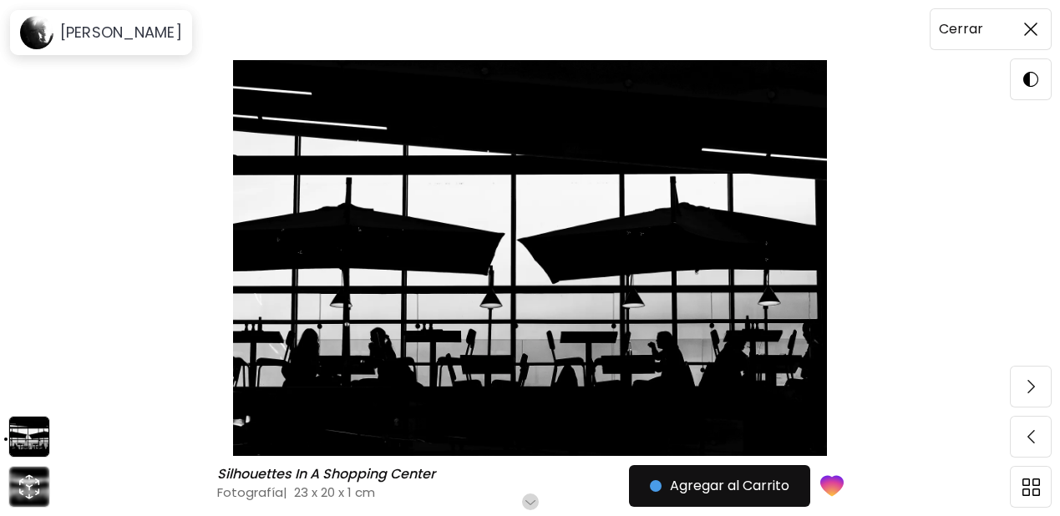
click at [1029, 39] on span at bounding box center [1031, 29] width 35 height 35
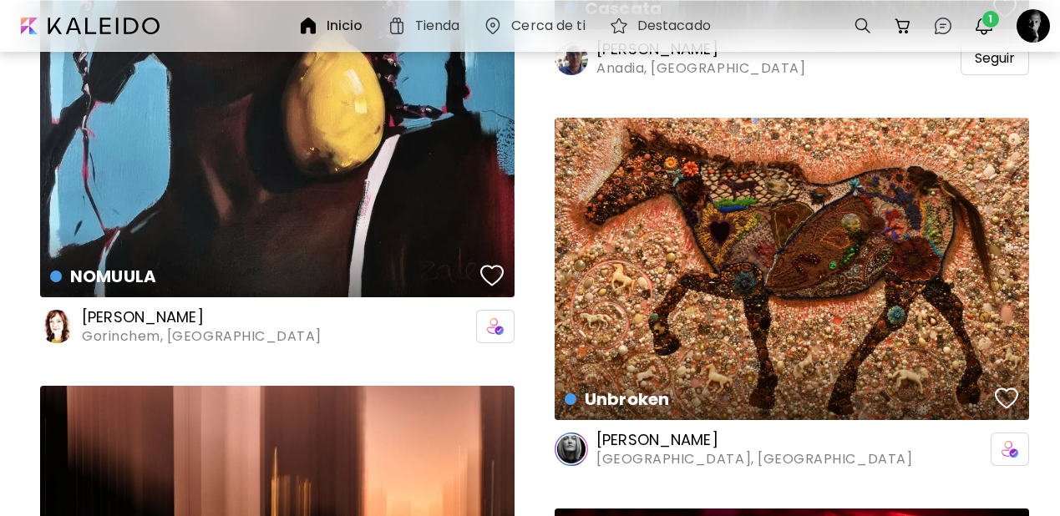
scroll to position [32146, 0]
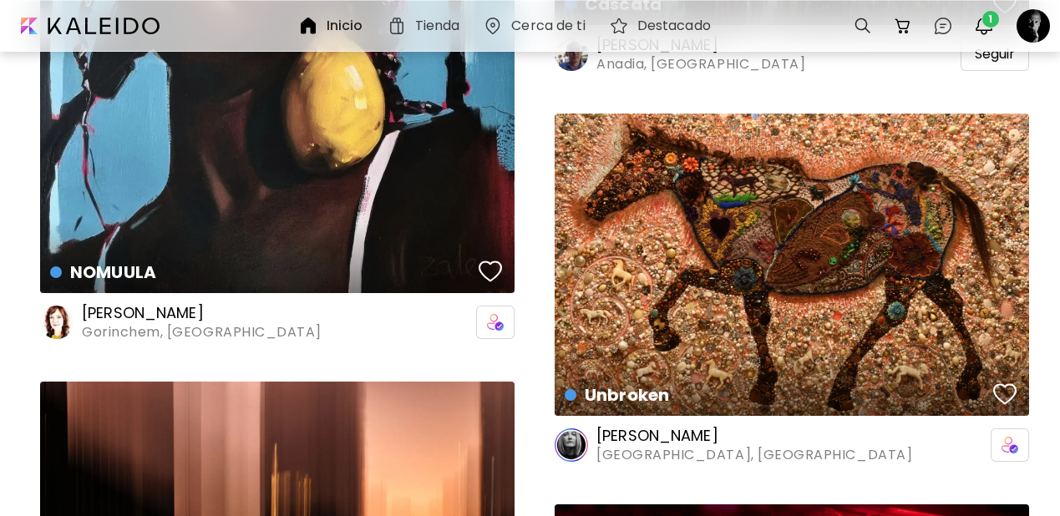
click at [335, 27] on h6 "Inicio" at bounding box center [345, 25] width 37 height 13
